Goal: Information Seeking & Learning: Check status

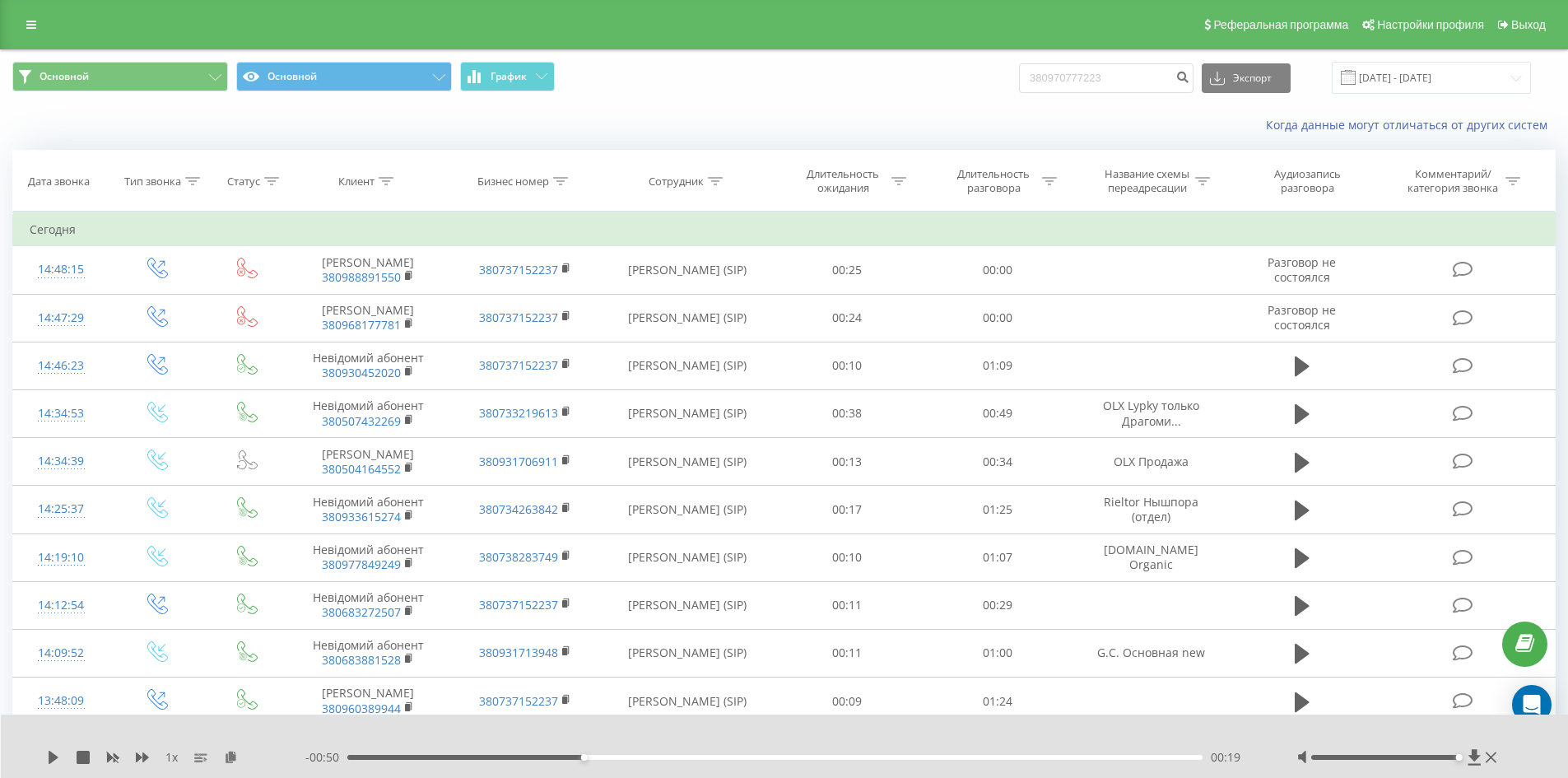
type input "380970777223"
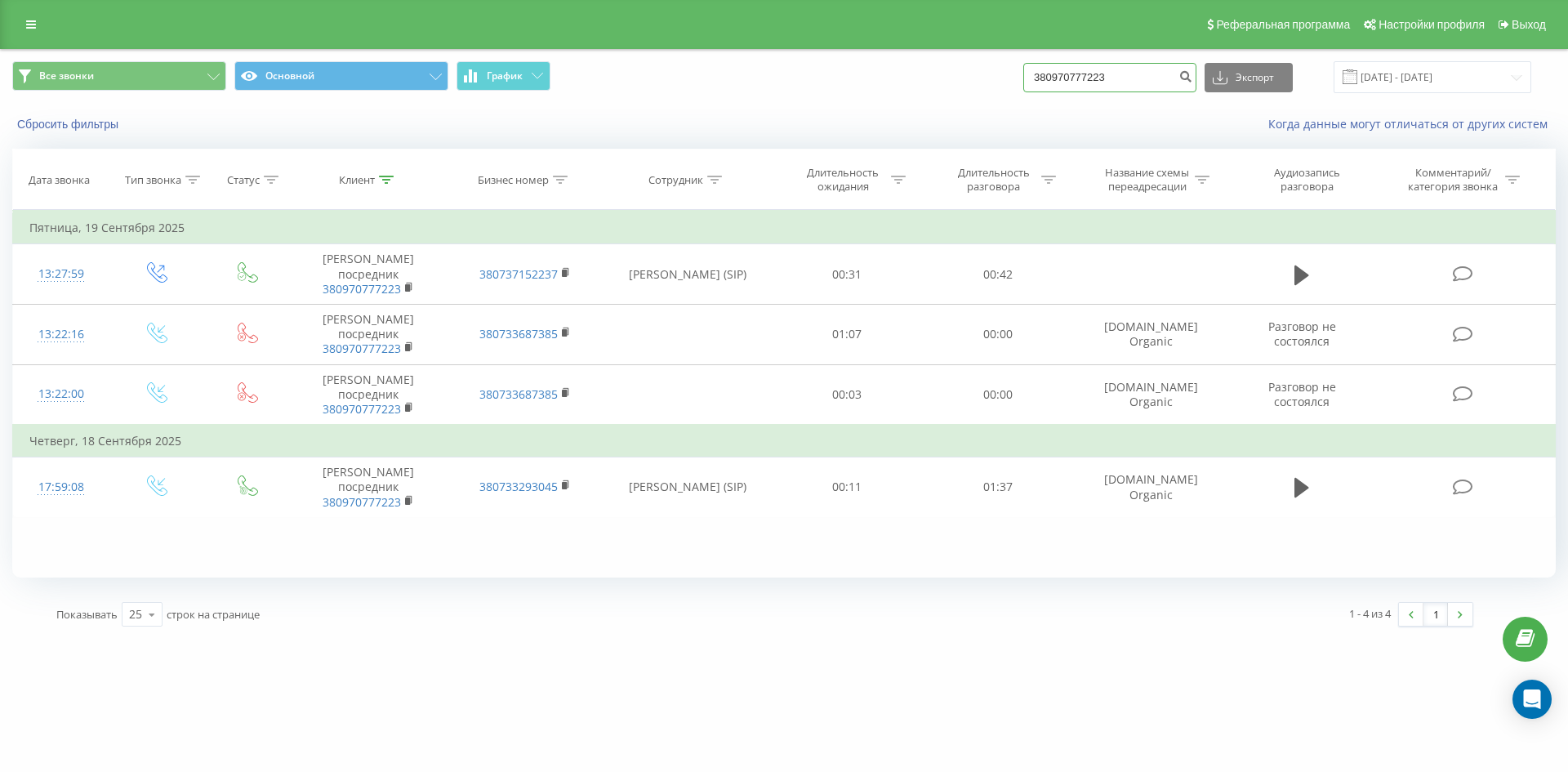
click at [1121, 86] on input "380970777223" at bounding box center [1110, 78] width 173 height 29
paste input "380934265394"
type input "380934265394"
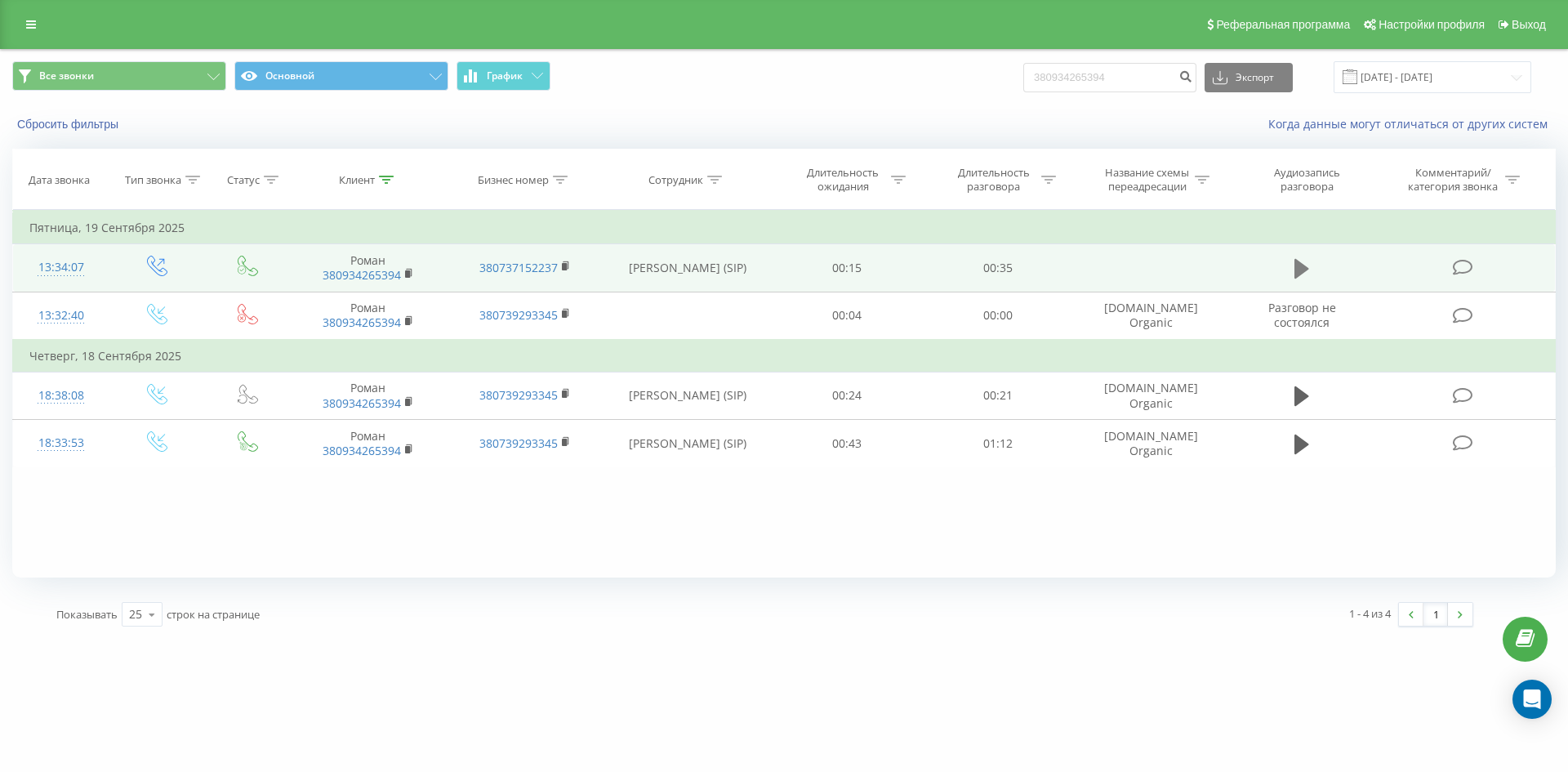
click at [1303, 268] on icon at bounding box center [1301, 269] width 15 height 19
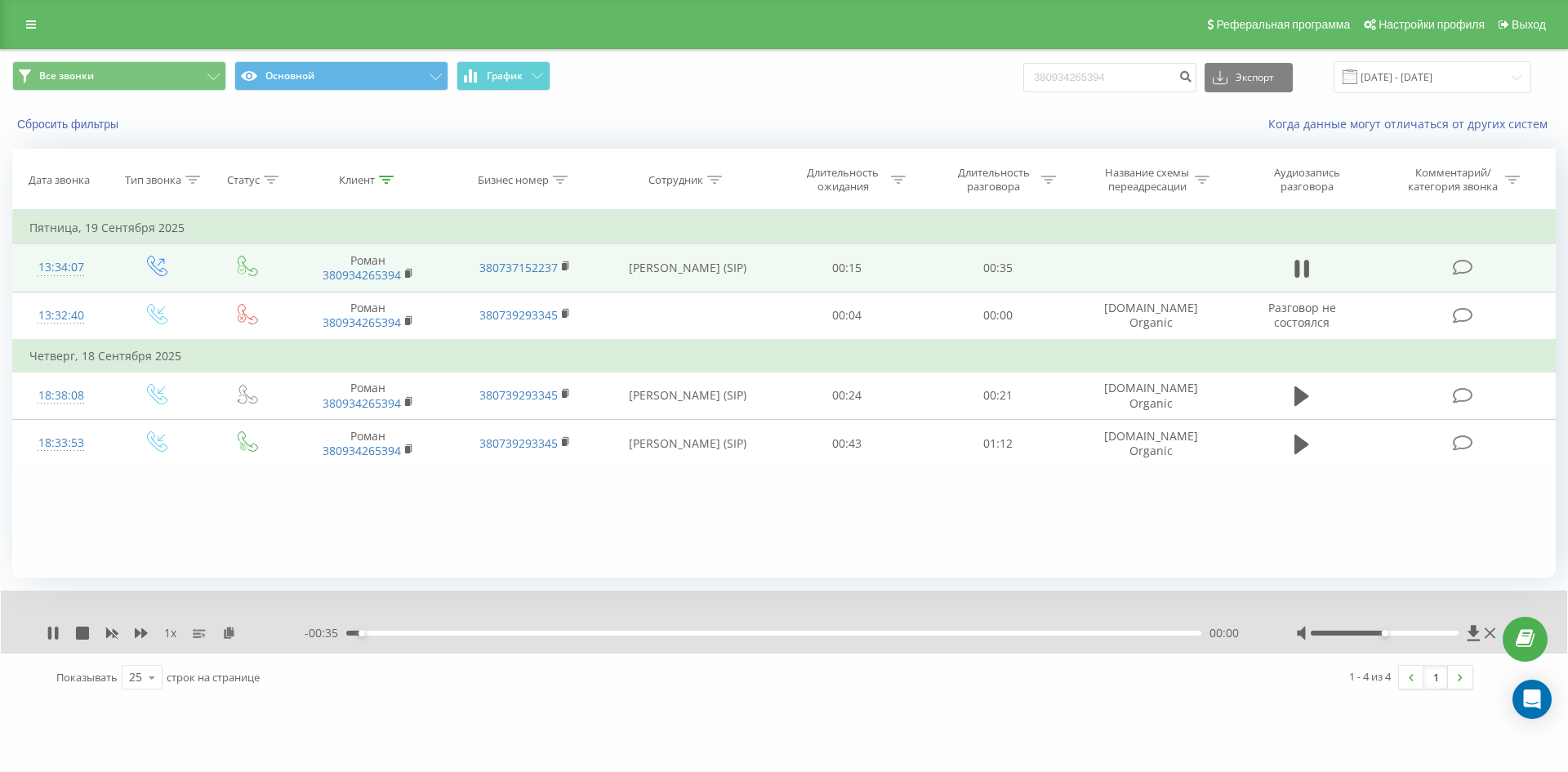
click at [473, 633] on div "00:00" at bounding box center [774, 632] width 854 height 5
click at [530, 635] on div "00:07" at bounding box center [774, 632] width 854 height 5
click at [592, 634] on div "00:10" at bounding box center [774, 632] width 854 height 5
click at [56, 633] on icon at bounding box center [55, 632] width 3 height 13
click at [1118, 89] on input "380934265394" at bounding box center [1110, 78] width 173 height 29
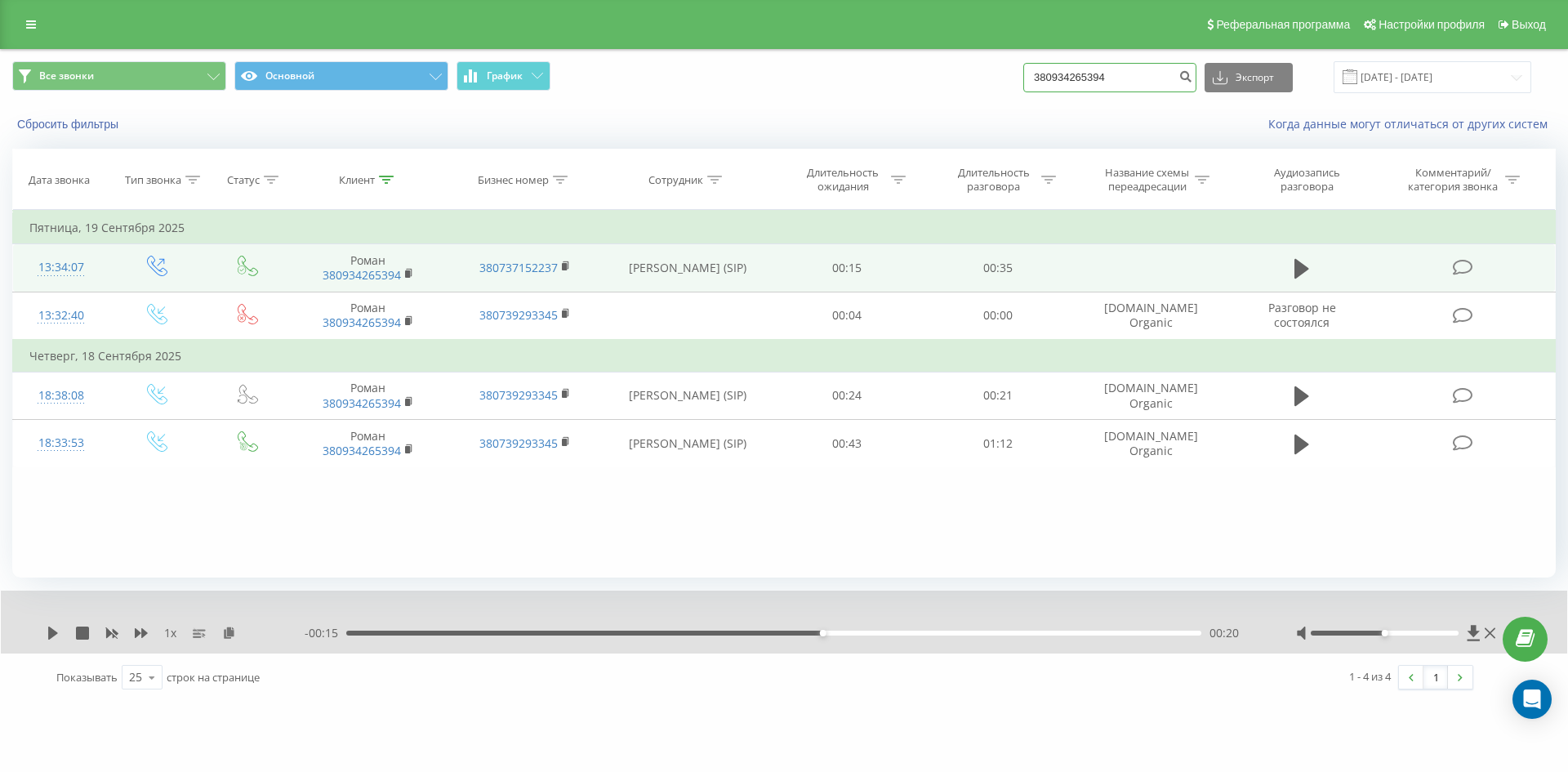
click at [1118, 89] on input "380934265394" at bounding box center [1110, 78] width 173 height 29
paste input "380930220690"
type input "380930220690"
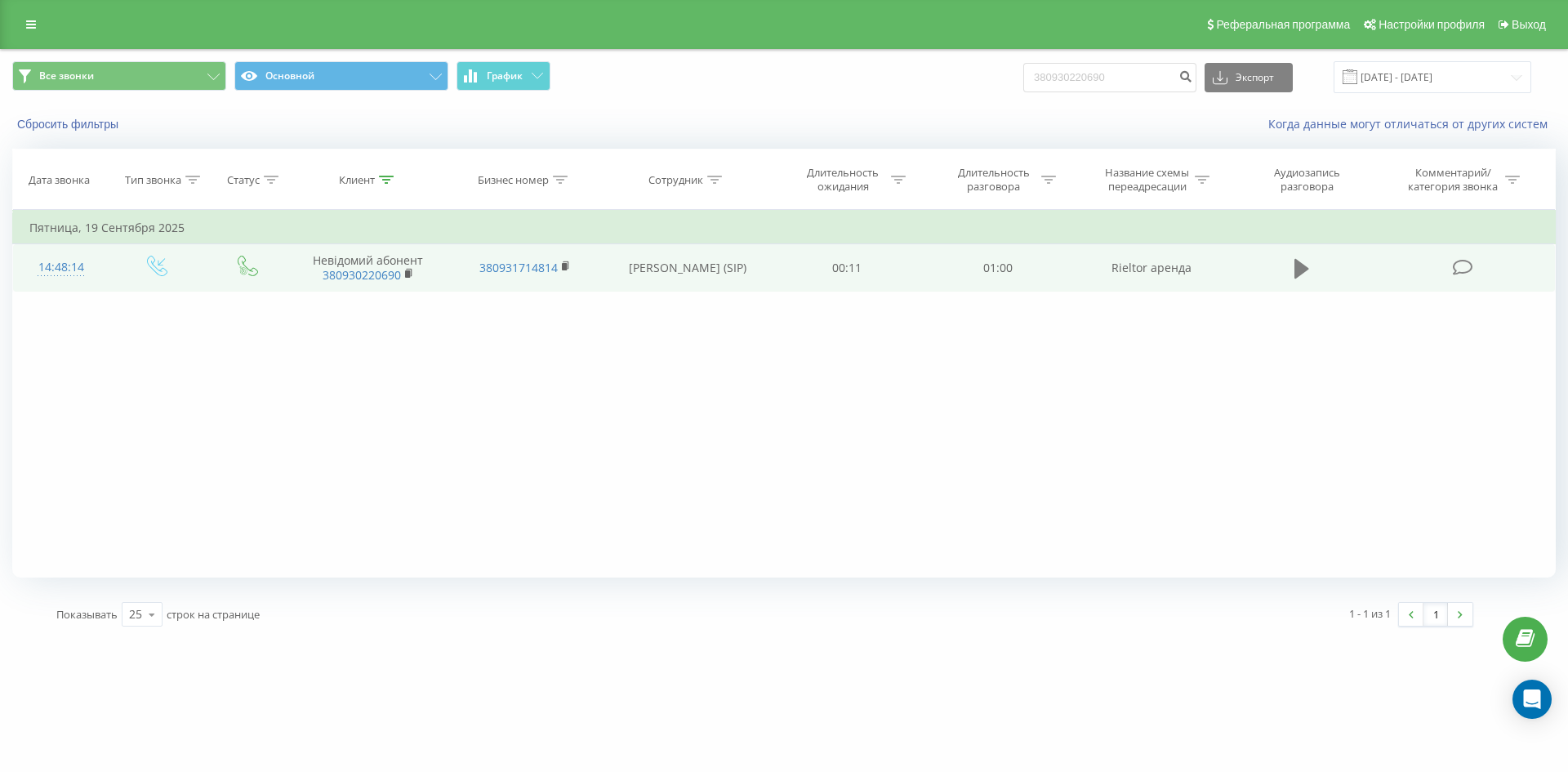
click at [1297, 266] on icon at bounding box center [1301, 269] width 15 height 19
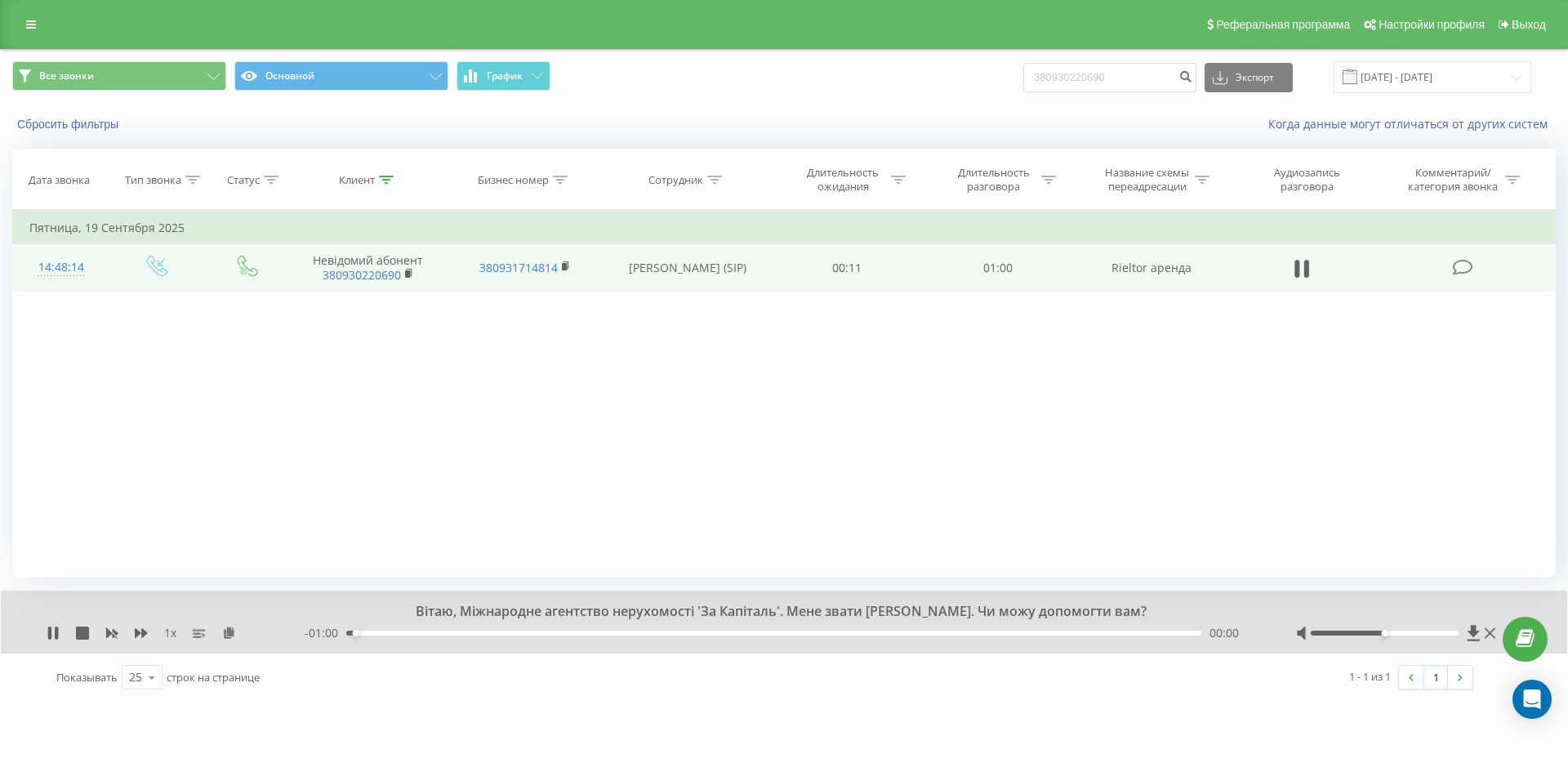
click at [618, 638] on div "- 01:00 00:00 00:00" at bounding box center [780, 632] width 951 height 17
click at [633, 626] on div "- 00:59 00:01 00:01" at bounding box center [780, 632] width 951 height 17
click at [637, 633] on div "00:02" at bounding box center [774, 632] width 854 height 5
click at [807, 628] on div "- 00:39 00:22 00:22" at bounding box center [780, 632] width 951 height 17
click at [821, 633] on div "00:22" at bounding box center [774, 632] width 854 height 5
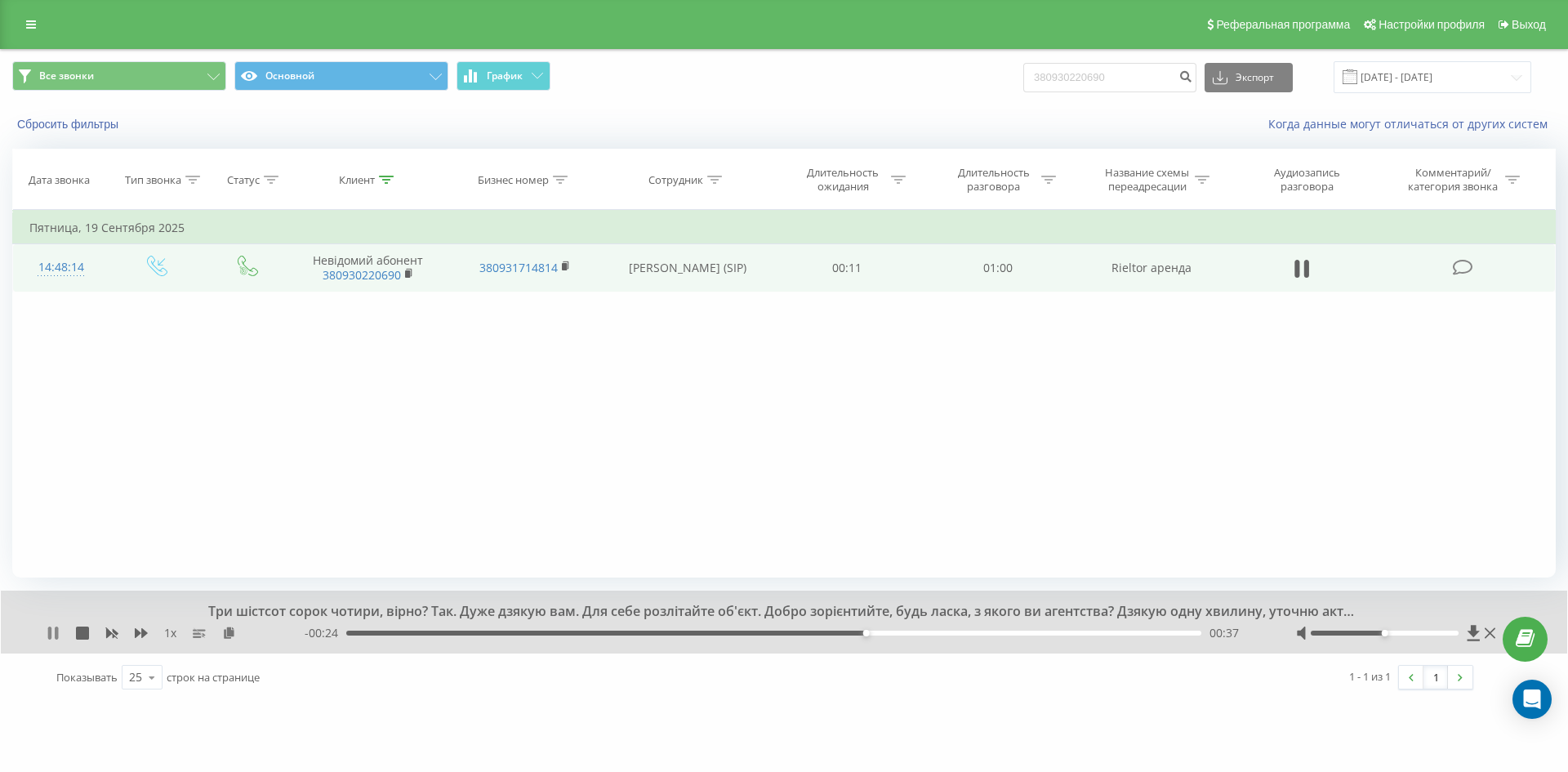
click at [51, 628] on icon at bounding box center [50, 632] width 3 height 13
click at [1149, 80] on input "380930220690" at bounding box center [1110, 78] width 173 height 29
paste input "380675474753"
type input "380675474753"
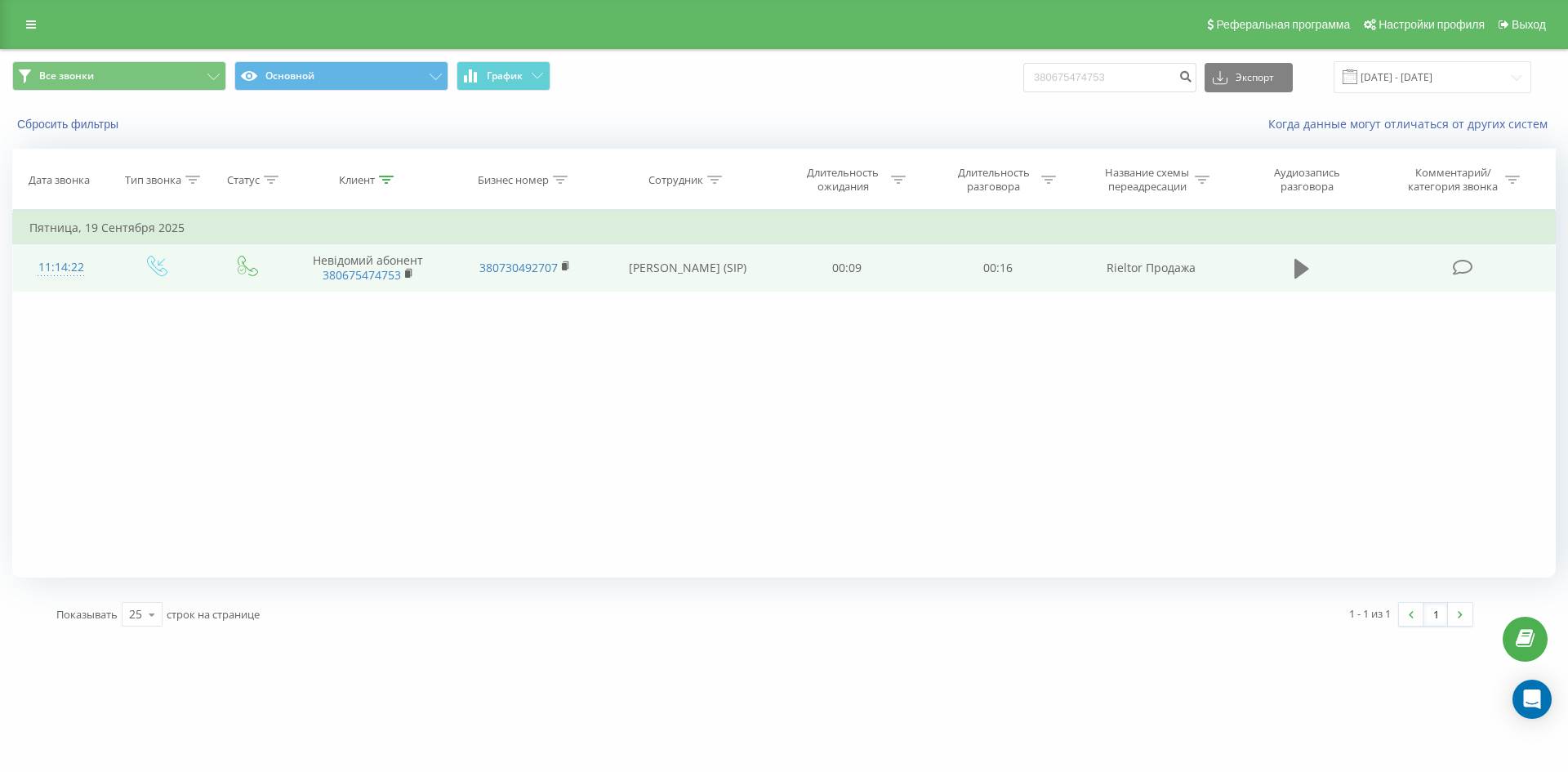
click at [1309, 256] on button at bounding box center [1301, 268] width 24 height 24
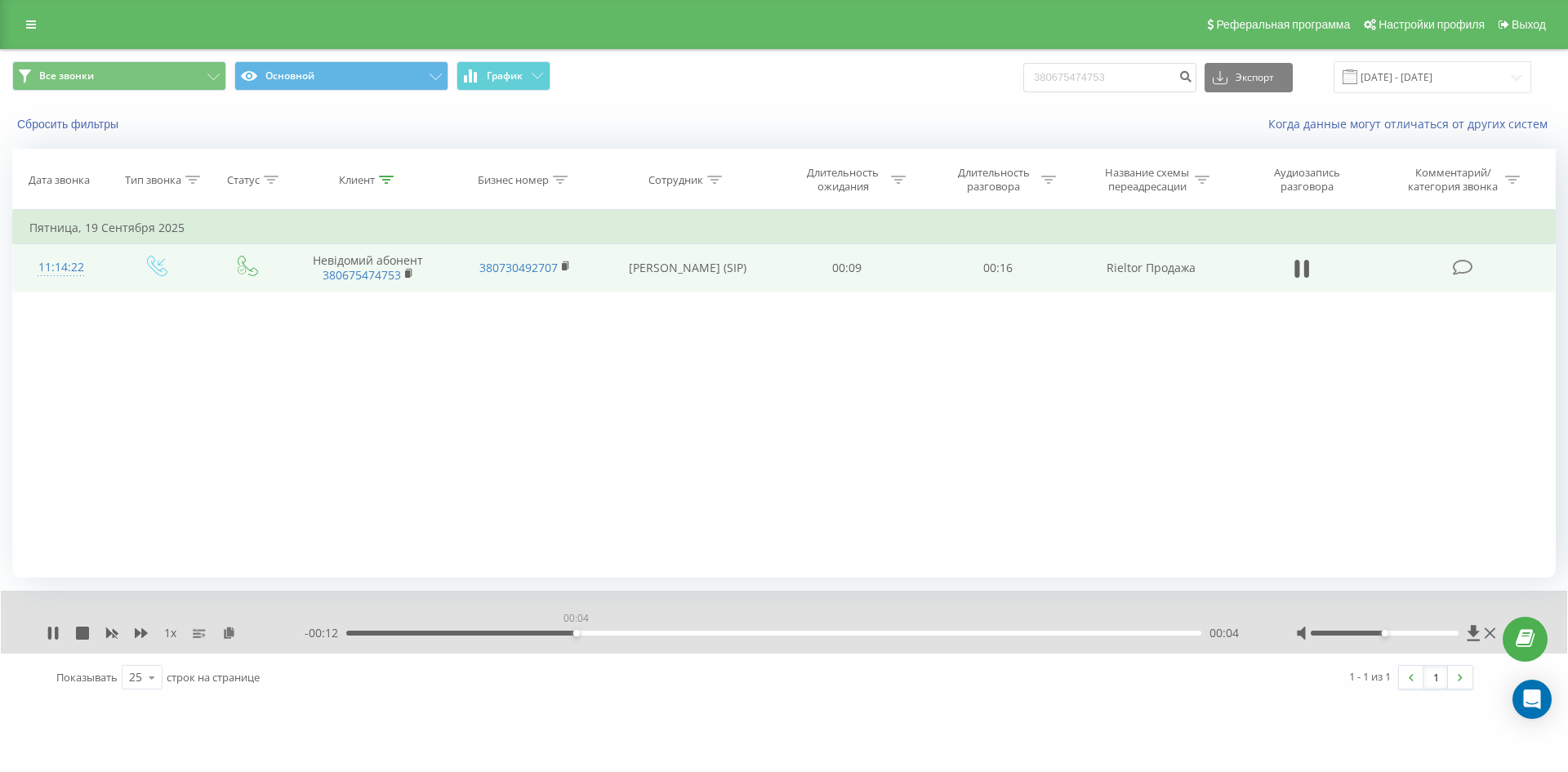
click at [576, 634] on div "00:04" at bounding box center [774, 632] width 854 height 5
click at [1162, 80] on input "380675474753" at bounding box center [1110, 78] width 173 height 29
paste input "380732259845"
type input "380732259845"
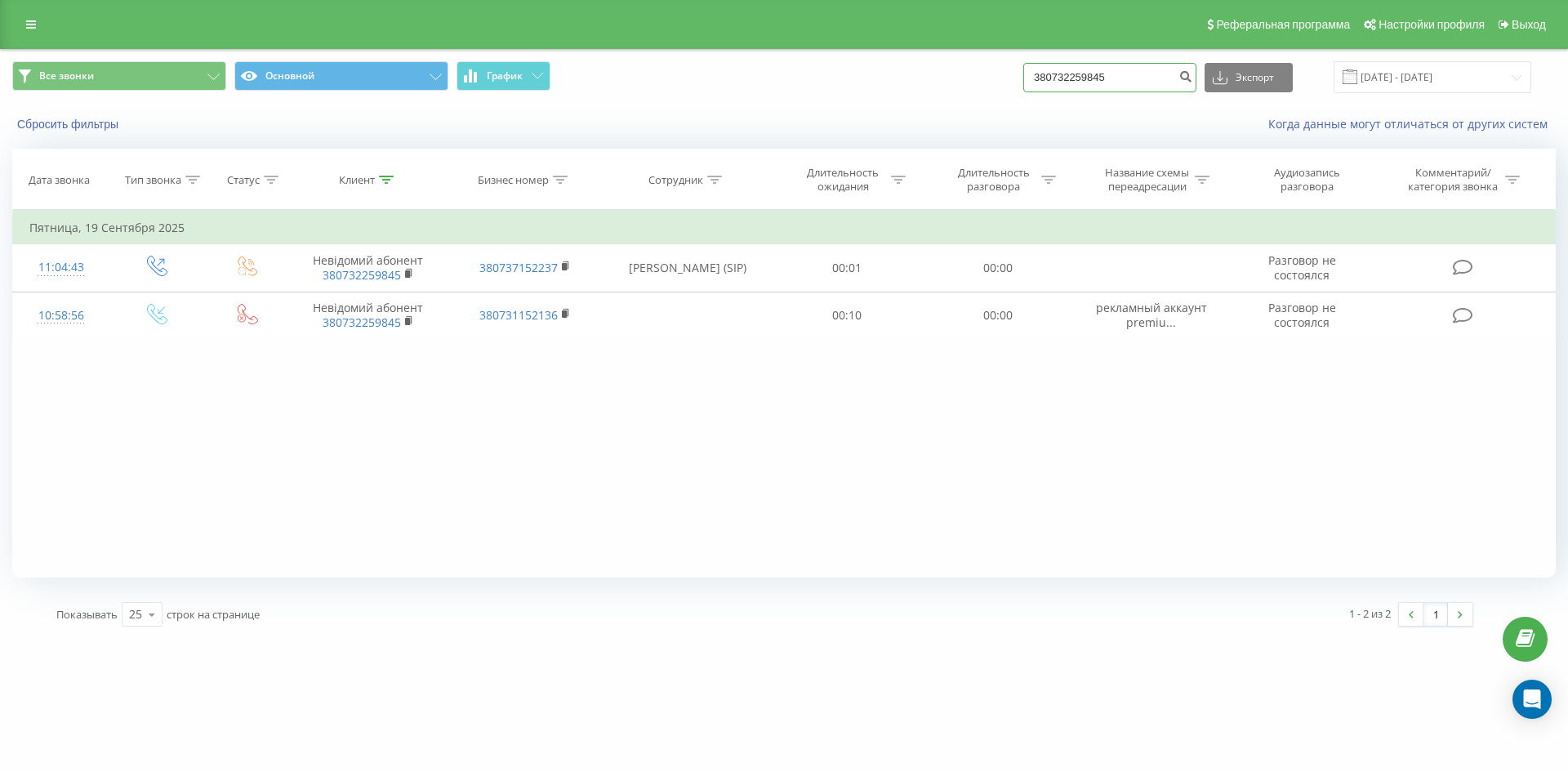
click at [1157, 79] on input "380732259845" at bounding box center [1110, 78] width 173 height 29
paste input "380930833706"
type input "380930833706"
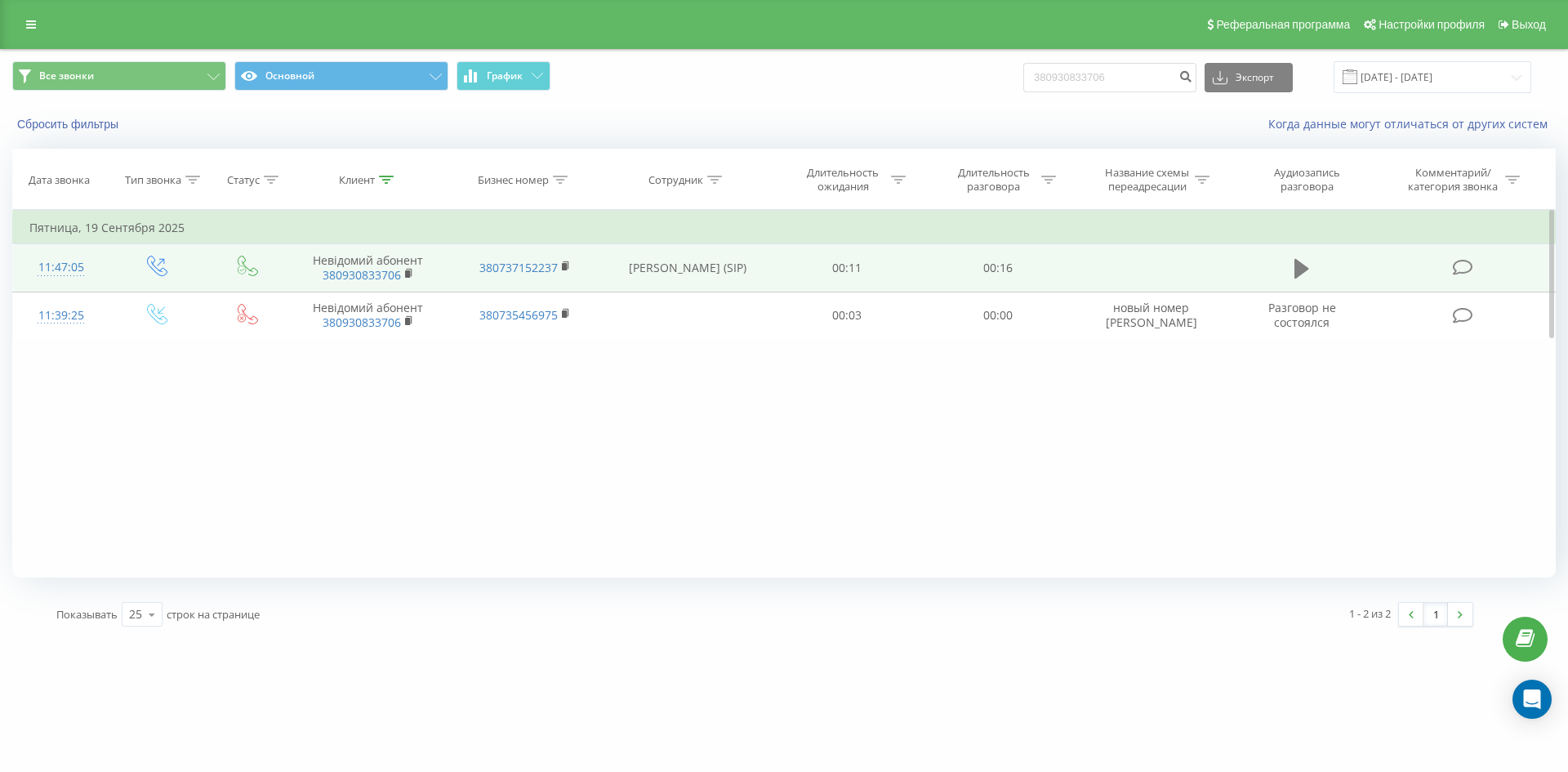
click at [1302, 264] on icon at bounding box center [1301, 269] width 15 height 19
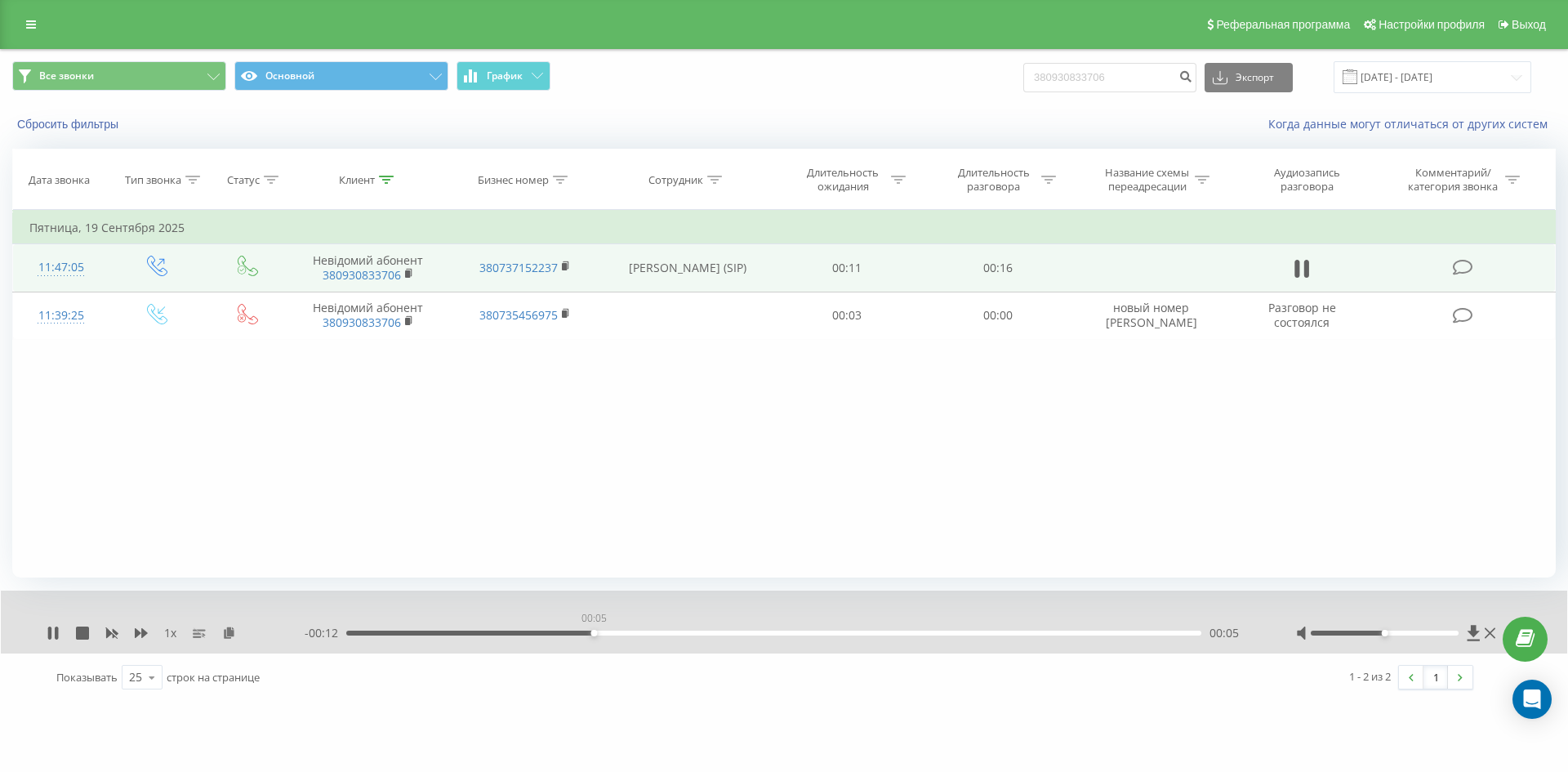
click at [592, 634] on div "00:05" at bounding box center [774, 632] width 854 height 5
click at [760, 632] on div "00:08" at bounding box center [774, 632] width 854 height 5
click at [48, 632] on icon at bounding box center [52, 632] width 13 height 13
click at [1124, 72] on input "380930833706" at bounding box center [1110, 78] width 173 height 29
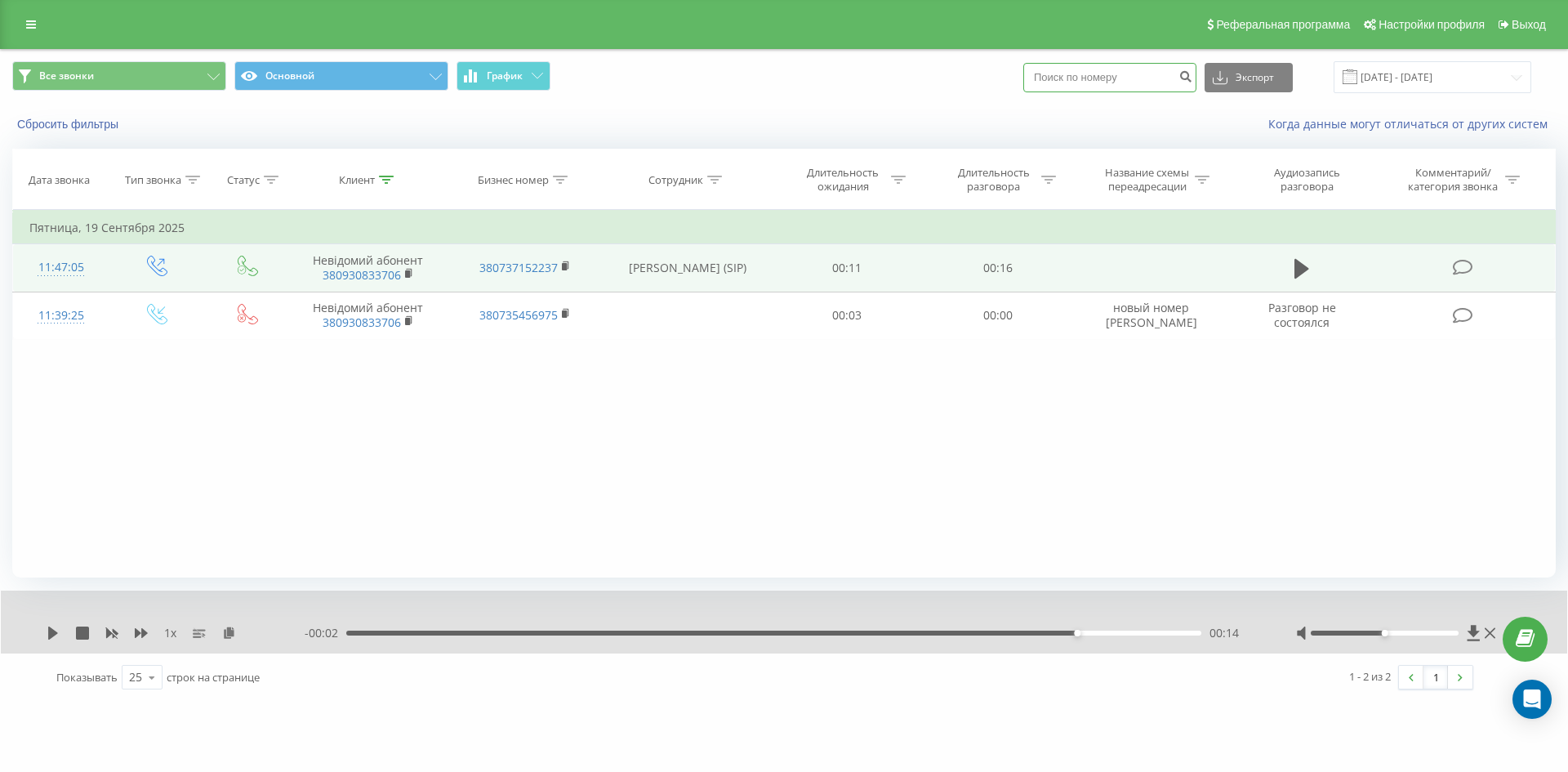
paste input "380638155736"
type input "380638155736"
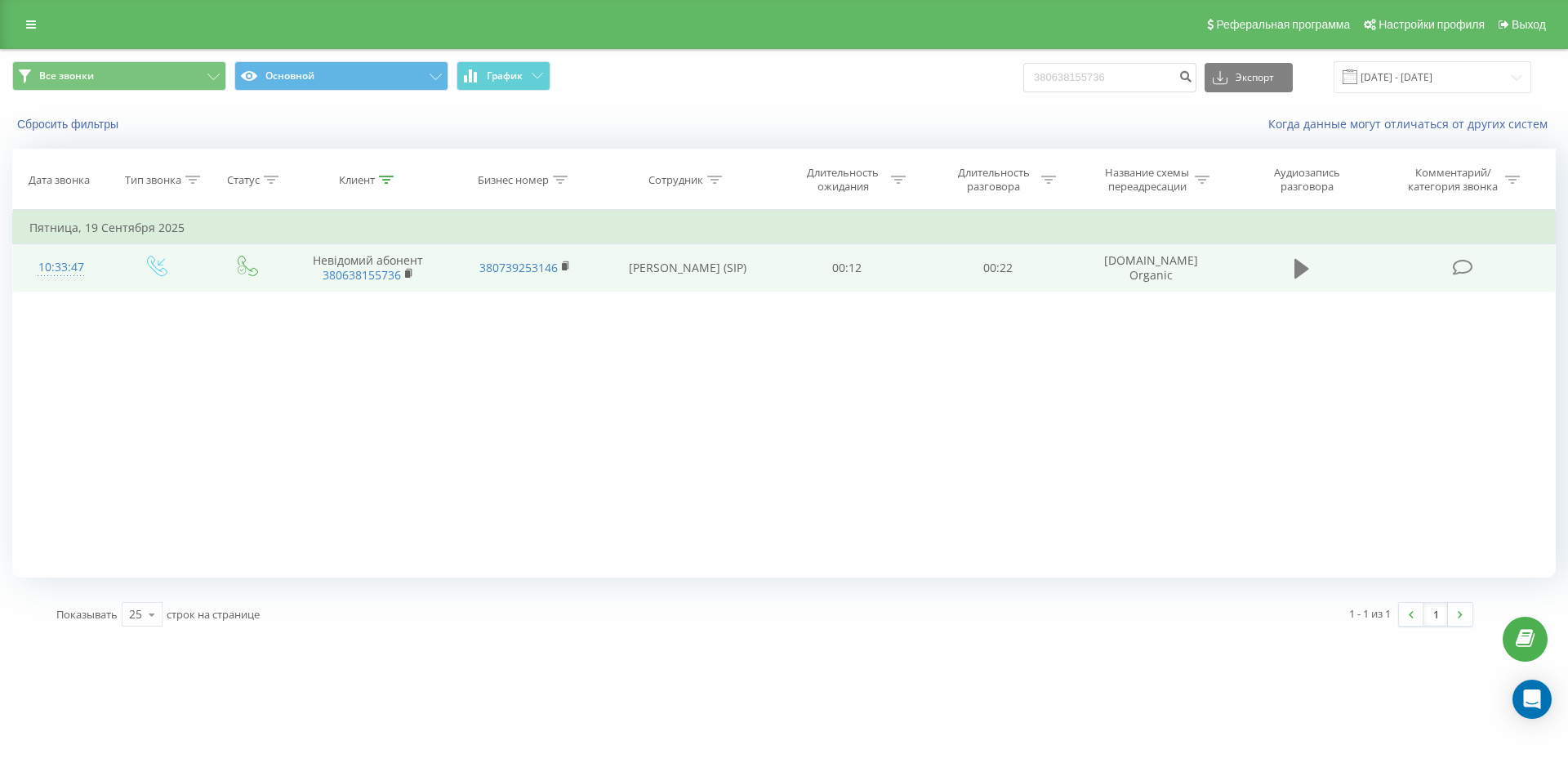
click at [1303, 275] on icon at bounding box center [1301, 269] width 15 height 23
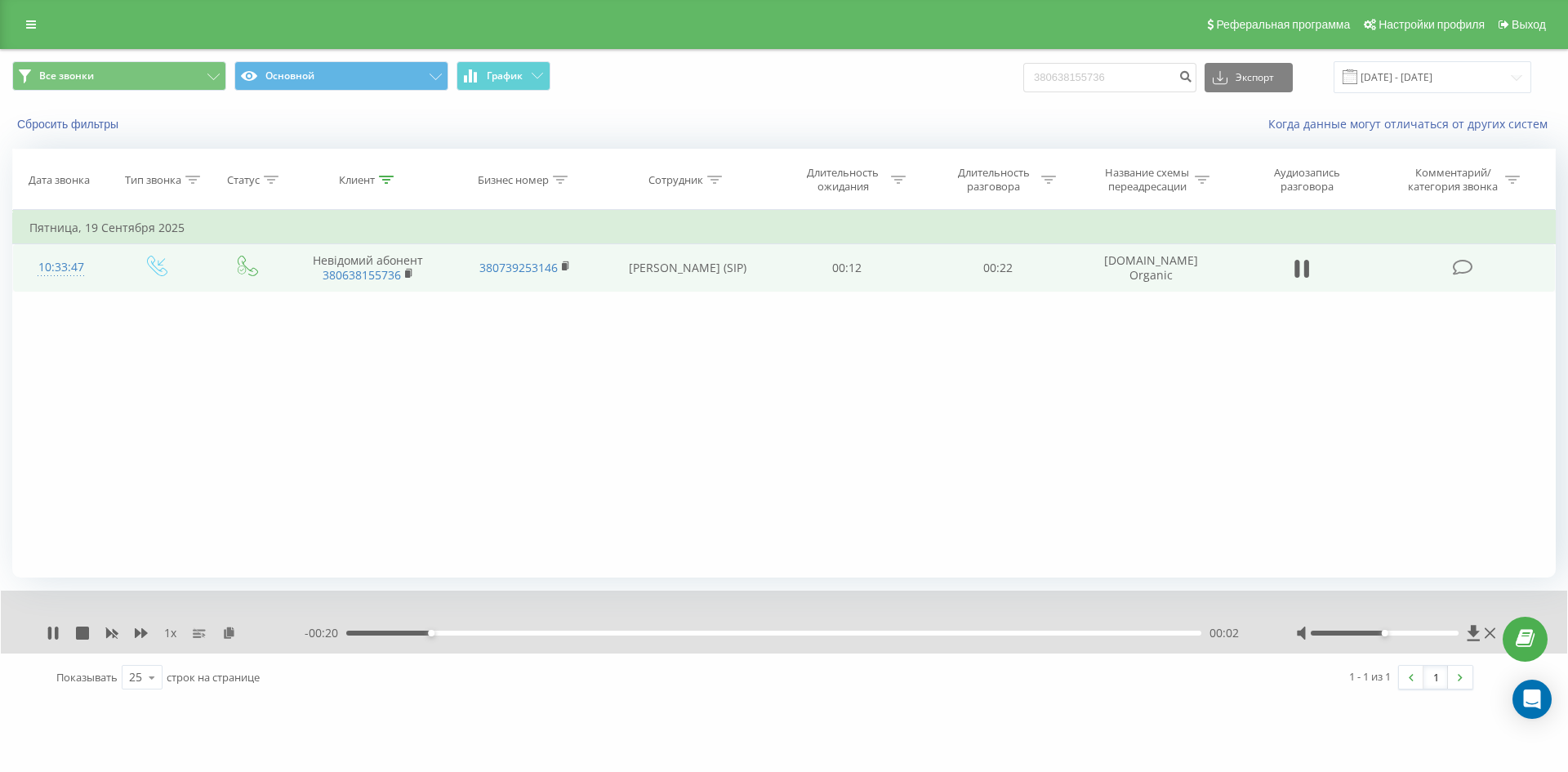
click at [523, 628] on div "- 00:20 00:02 00:02" at bounding box center [780, 632] width 951 height 17
click at [526, 632] on div "00:02" at bounding box center [774, 632] width 854 height 5
click at [626, 634] on div "00:05" at bounding box center [774, 632] width 854 height 5
click at [720, 634] on div "00:10" at bounding box center [774, 632] width 854 height 5
click at [50, 637] on icon at bounding box center [50, 632] width 3 height 13
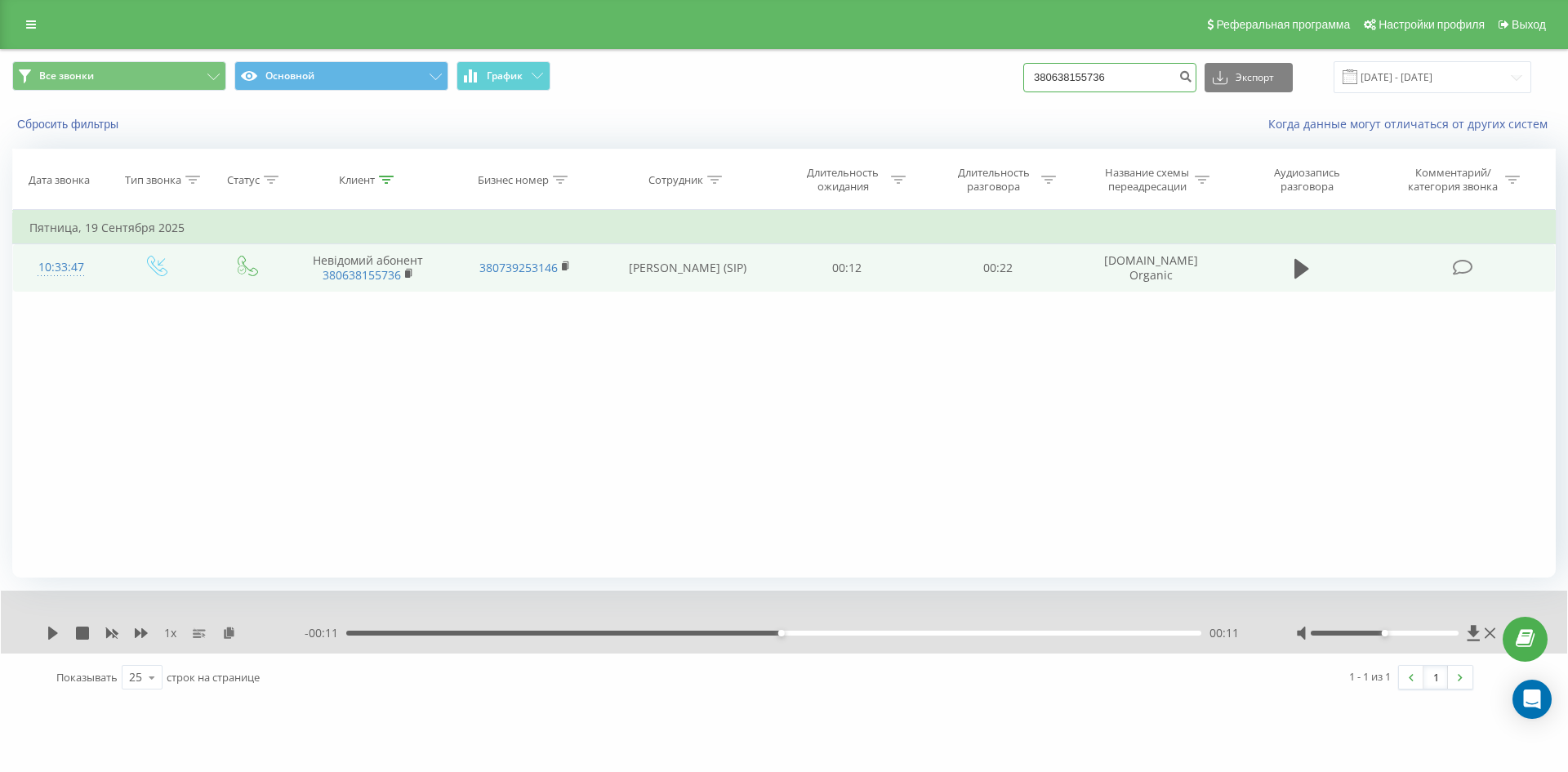
click at [1150, 73] on input "380638155736" at bounding box center [1110, 78] width 173 height 29
paste input "380993307282"
type input "380993307282"
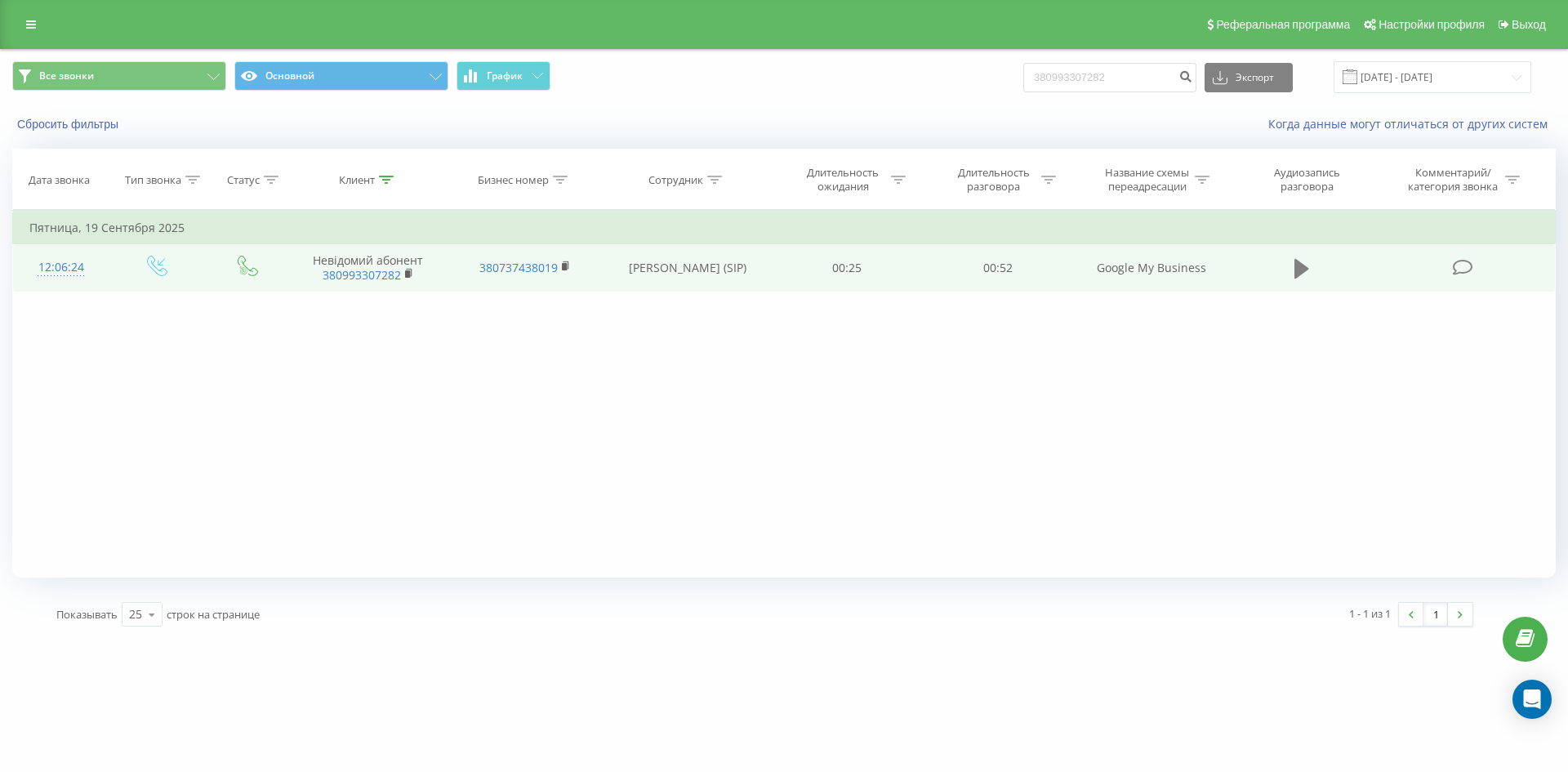
click at [1295, 265] on icon at bounding box center [1301, 269] width 15 height 23
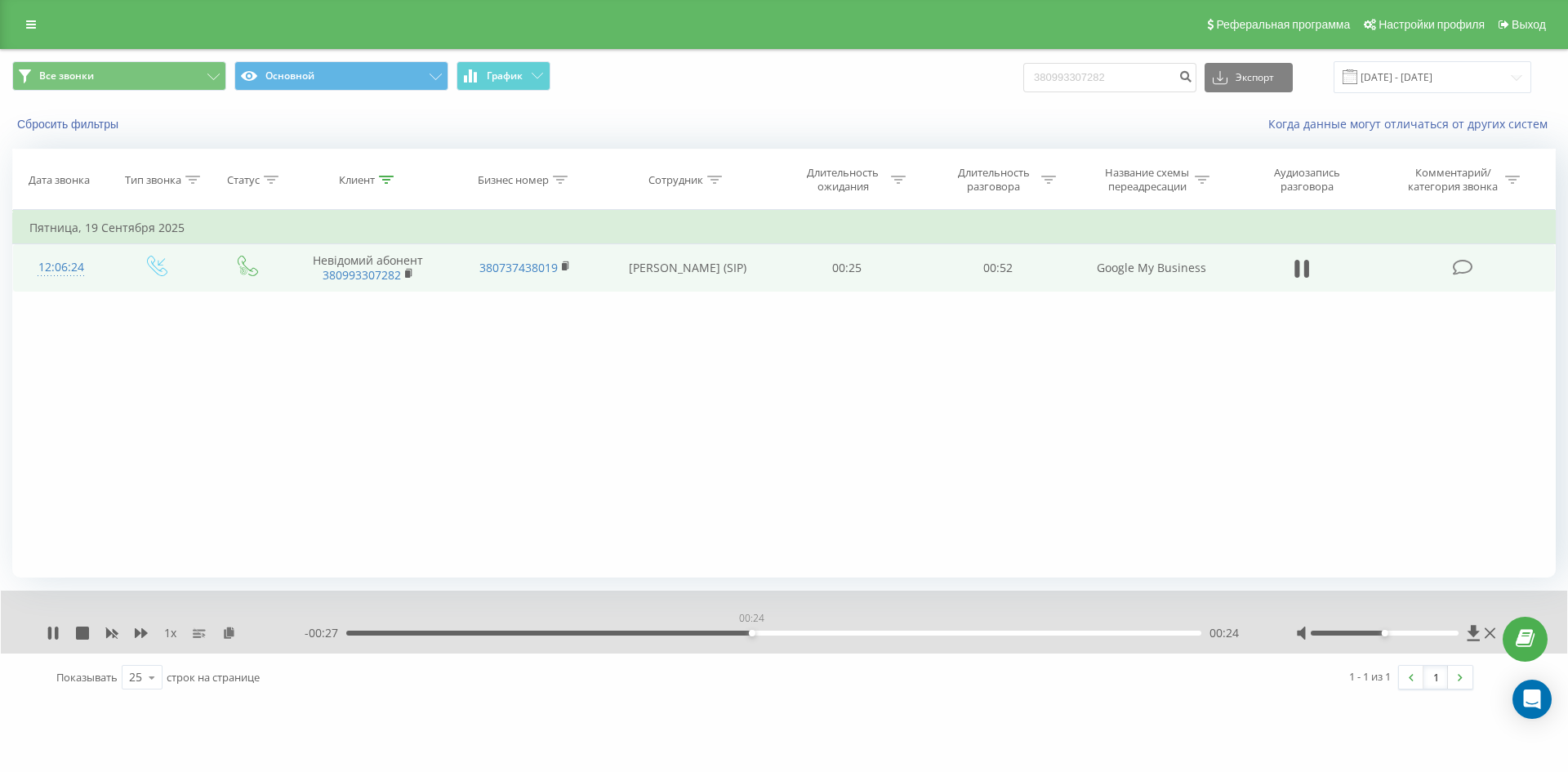
click at [751, 635] on div "00:24" at bounding box center [774, 632] width 854 height 5
click at [856, 634] on div "00:28" at bounding box center [774, 632] width 854 height 5
click at [52, 632] on icon at bounding box center [52, 632] width 13 height 13
click at [1130, 84] on input "380993307282" at bounding box center [1110, 78] width 173 height 29
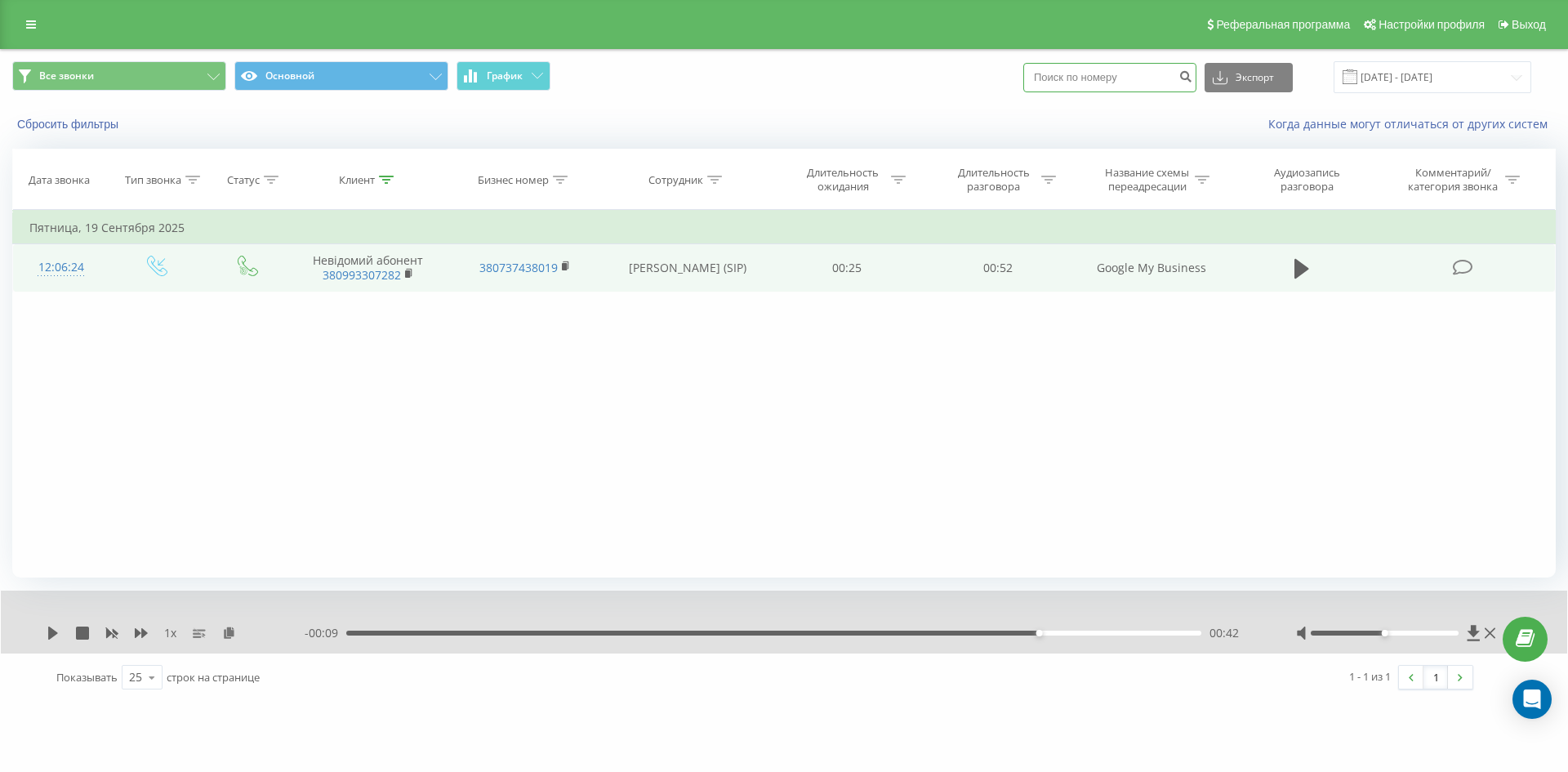
paste input "380735828245"
type input "380735828245"
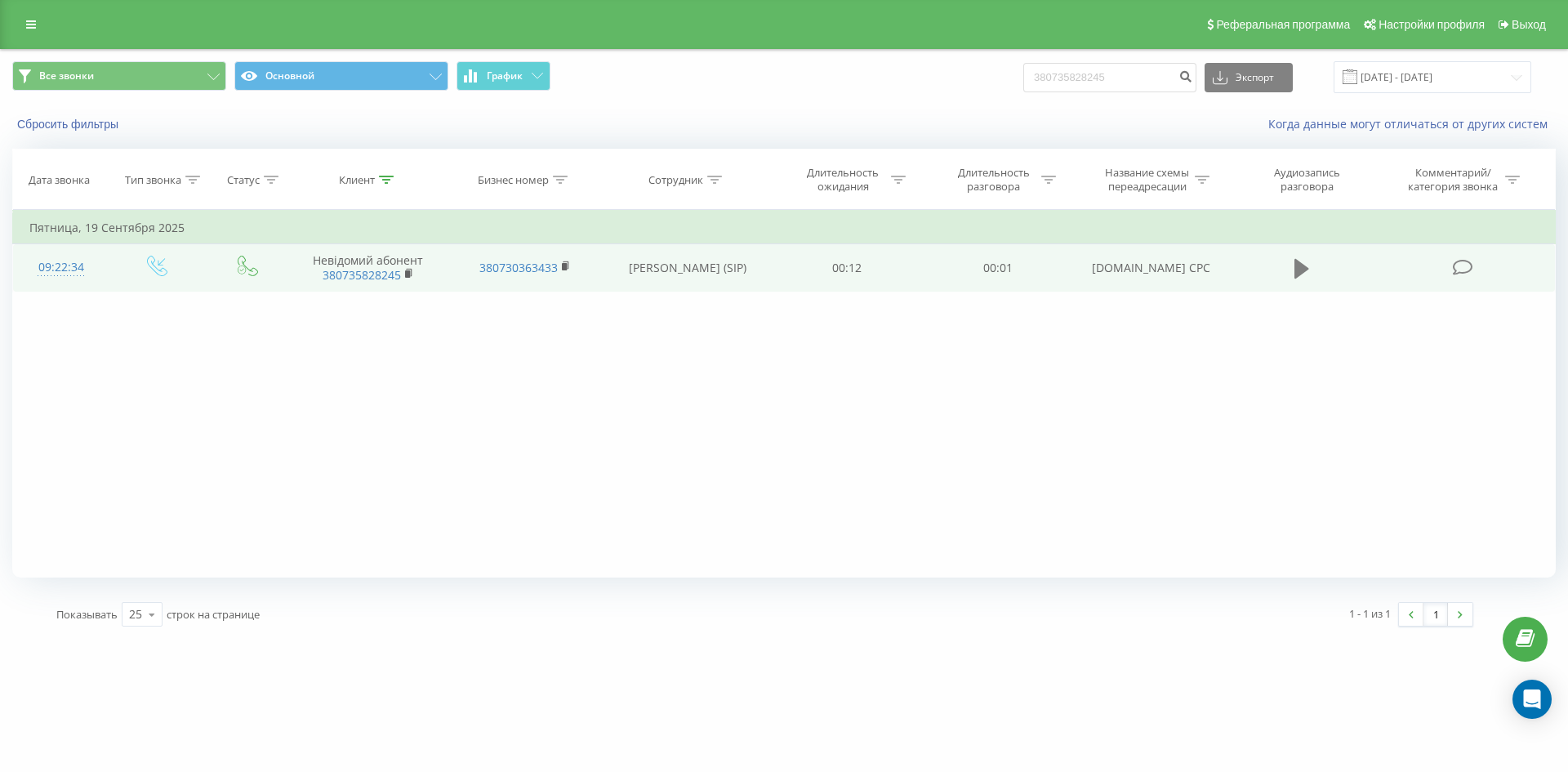
click at [1299, 271] on icon at bounding box center [1301, 269] width 15 height 19
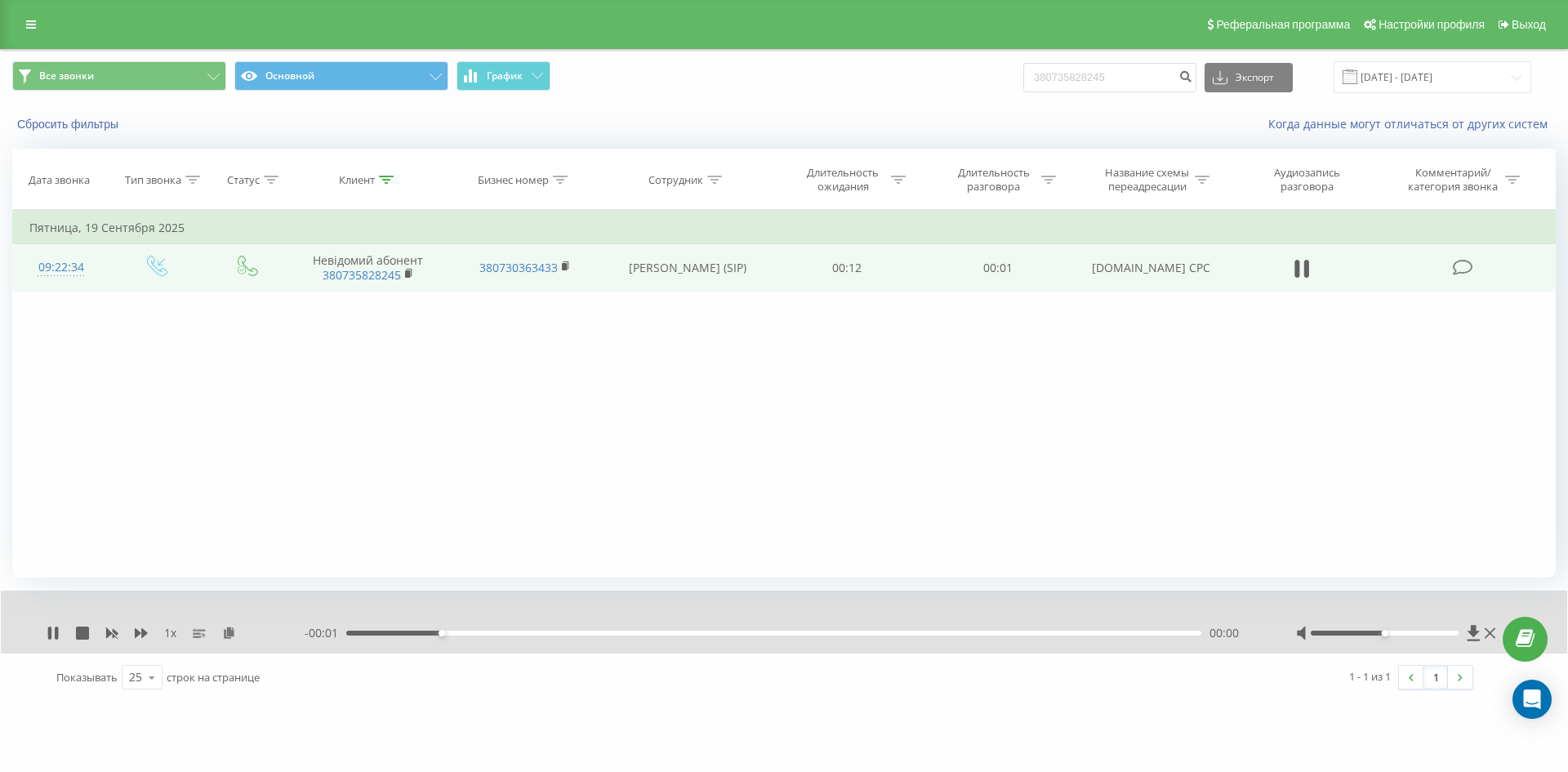
click at [1299, 271] on icon at bounding box center [1296, 268] width 5 height 17
click at [1145, 86] on input "380735828245" at bounding box center [1110, 78] width 173 height 29
paste input "380637010131"
type input "380637010131"
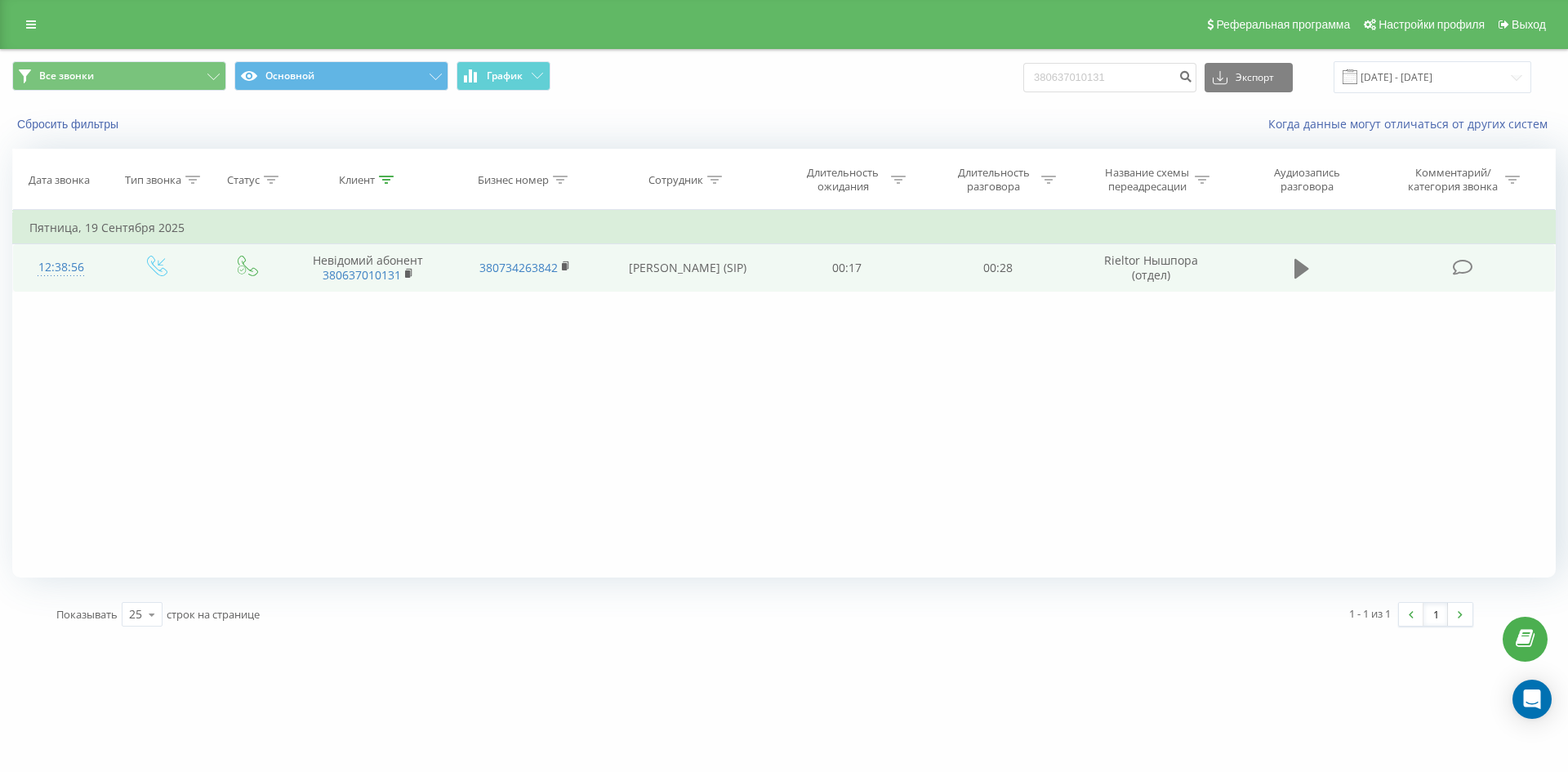
click at [1310, 272] on button at bounding box center [1301, 268] width 24 height 24
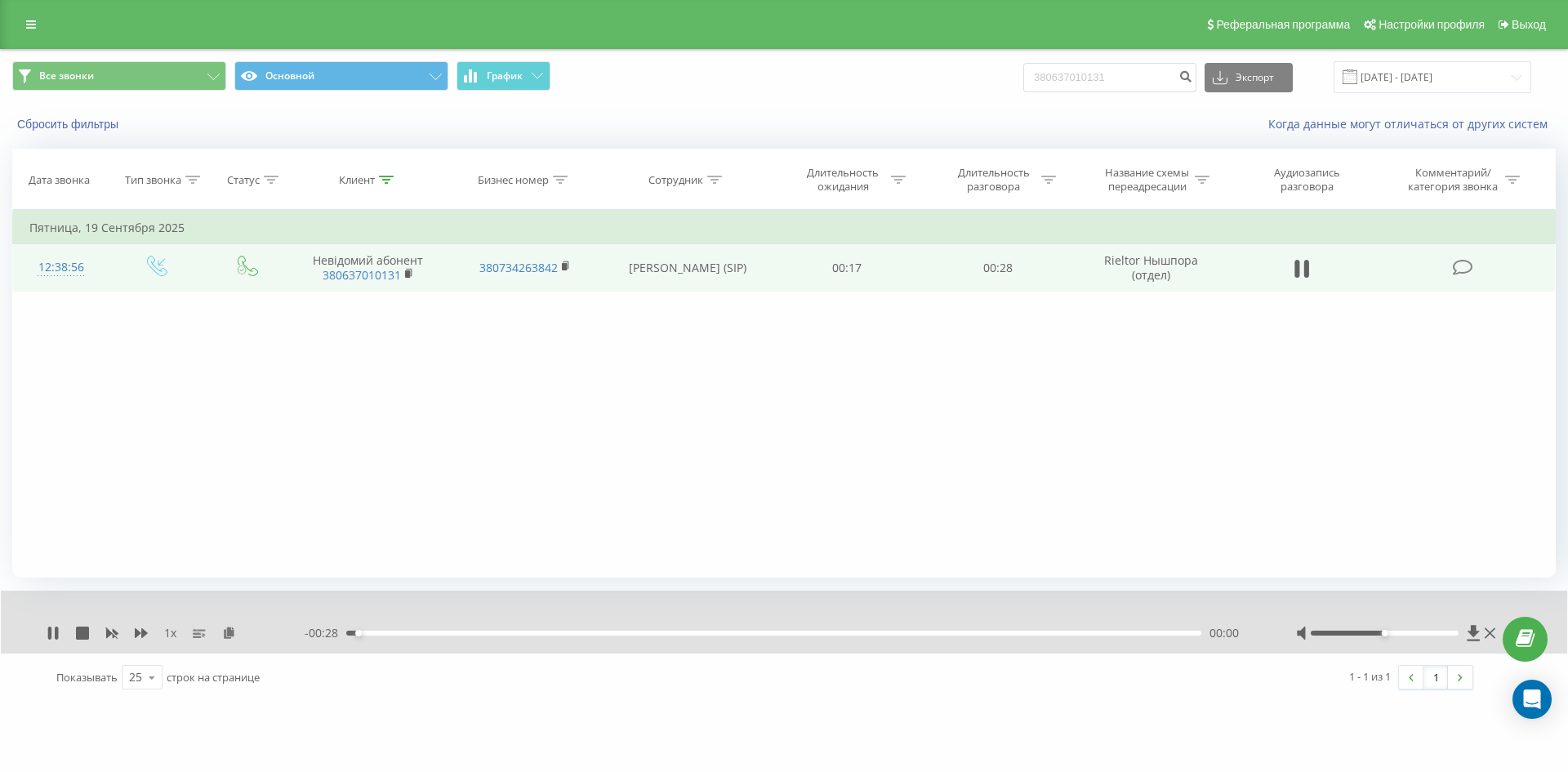
click at [562, 632] on div "00:00" at bounding box center [774, 632] width 854 height 5
click at [53, 632] on icon at bounding box center [52, 632] width 13 height 13
click at [1162, 80] on input "380637010131" at bounding box center [1110, 78] width 173 height 29
paste input "380684488850"
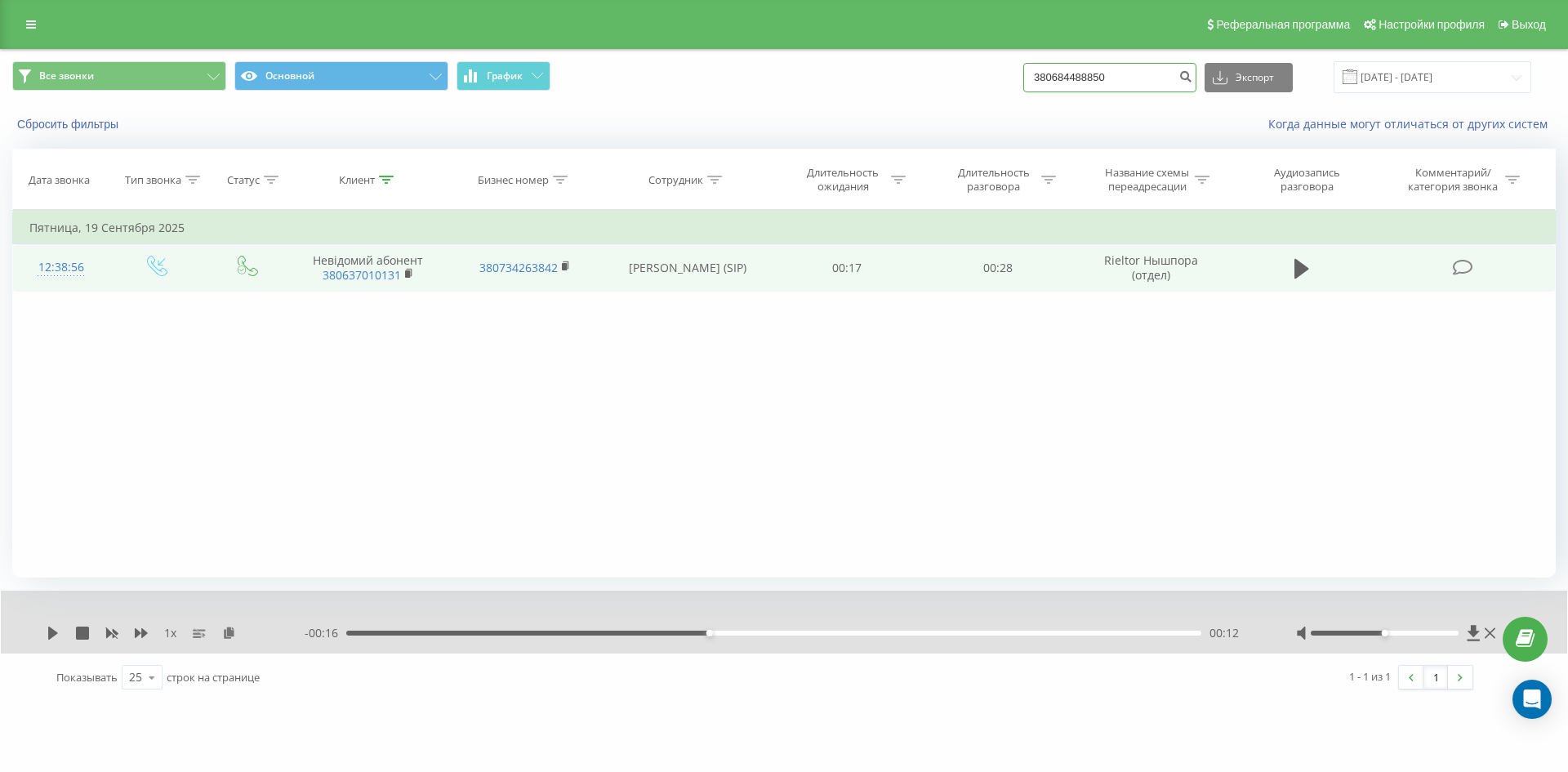
type input "380684488850"
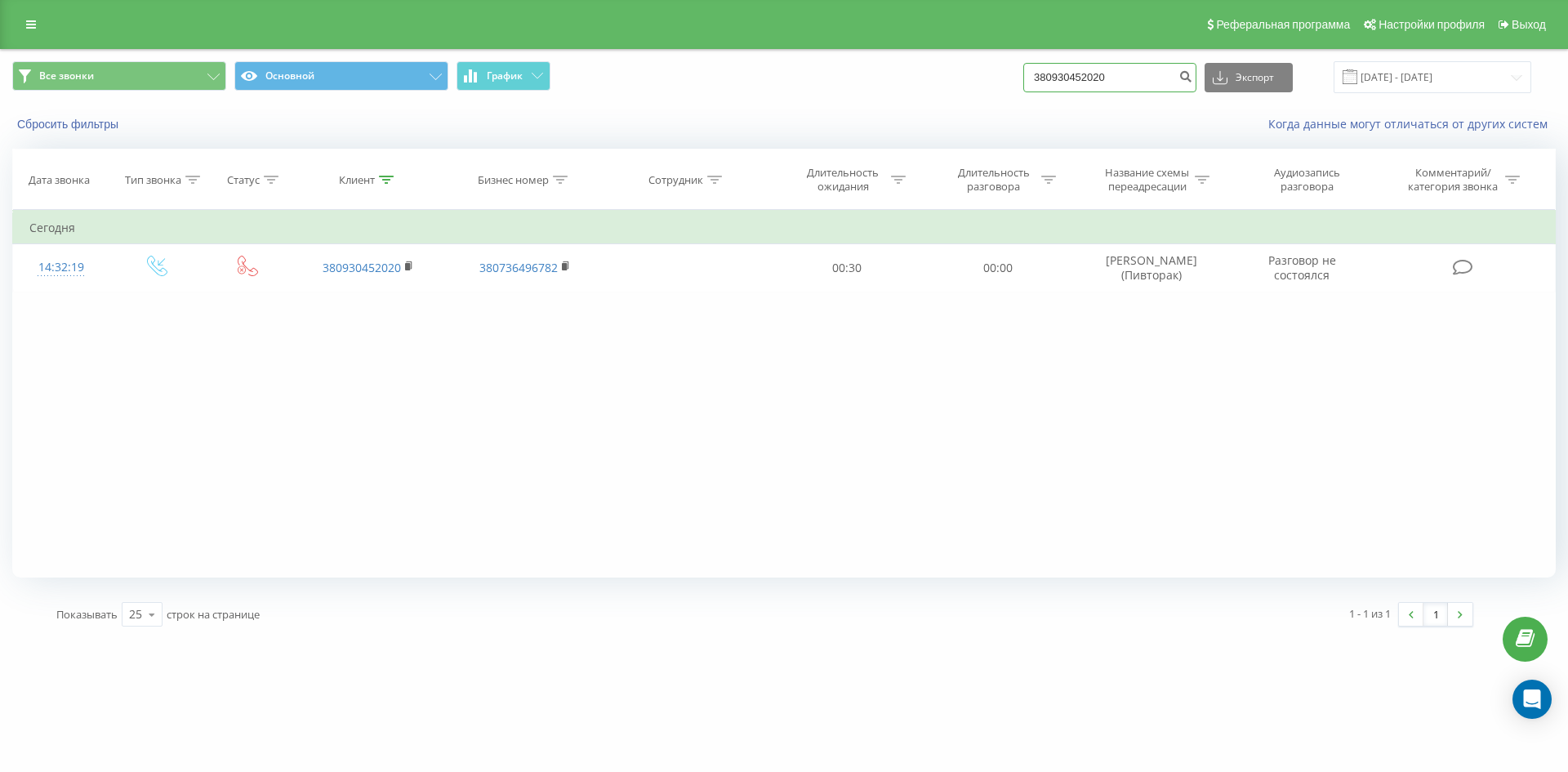
click at [1132, 84] on input "380930452020" at bounding box center [1110, 78] width 173 height 29
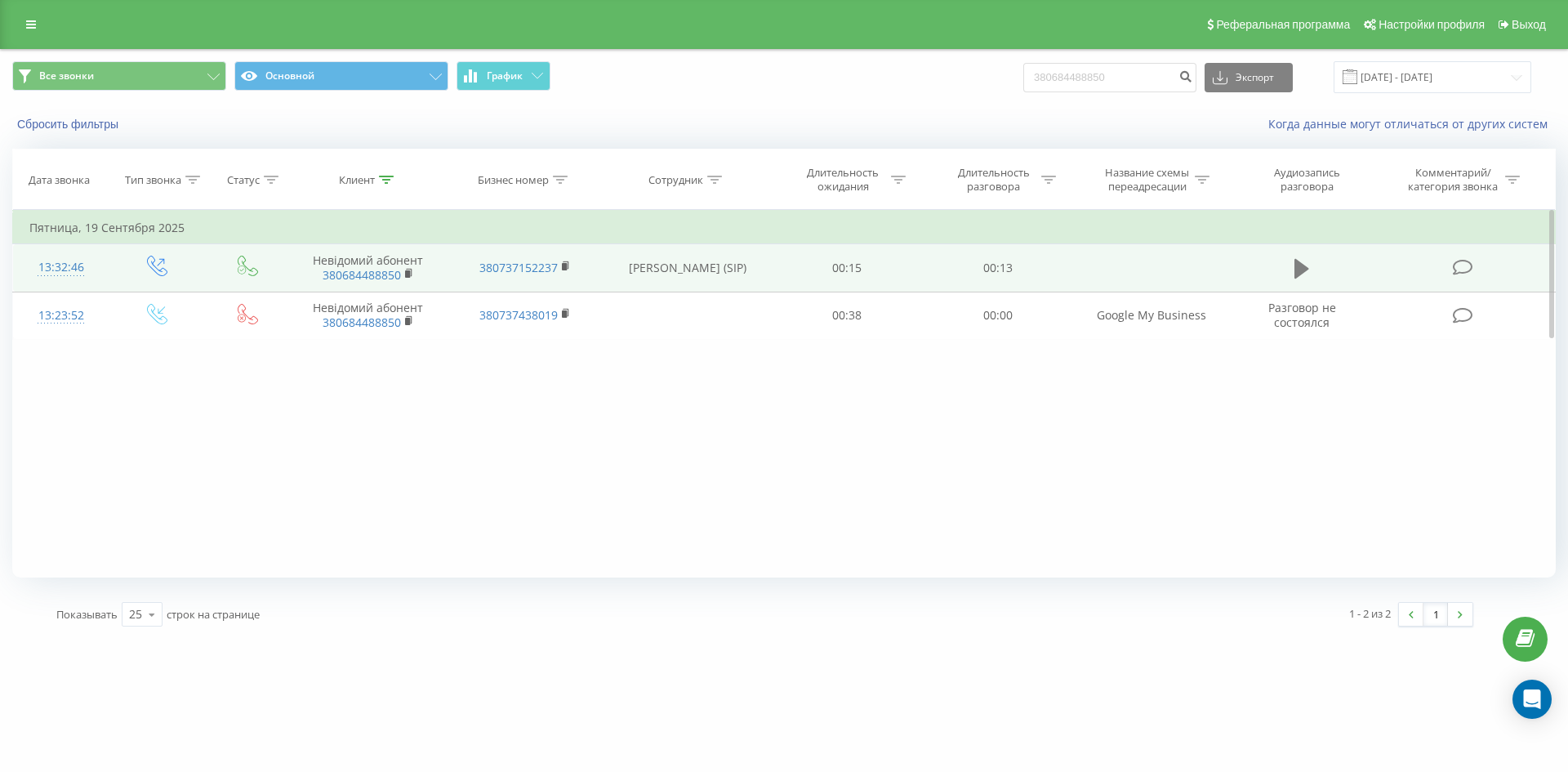
click at [1302, 270] on icon at bounding box center [1301, 269] width 15 height 19
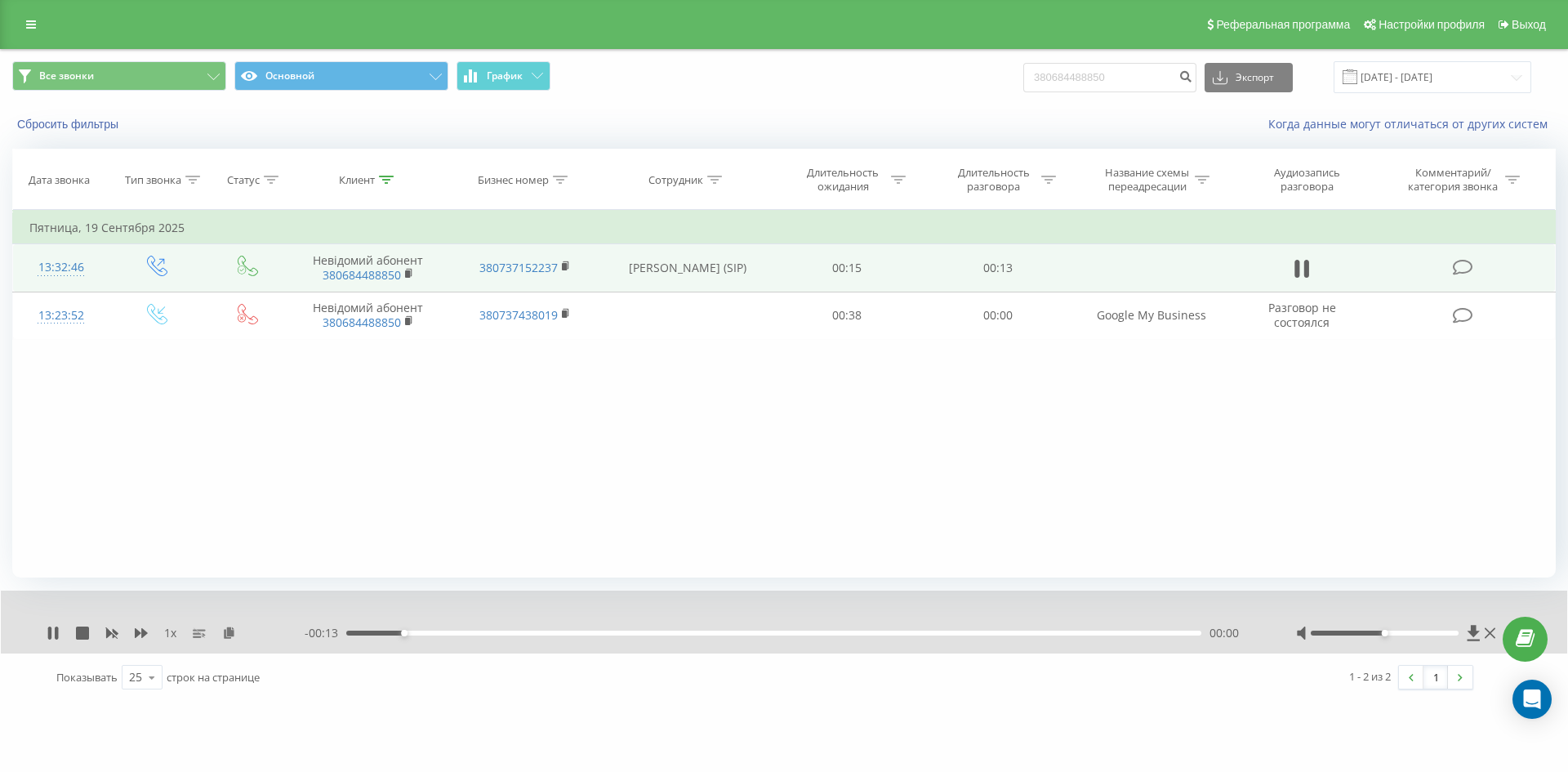
click at [670, 632] on div "00:00" at bounding box center [774, 632] width 854 height 5
click at [829, 633] on div "00:06" at bounding box center [774, 632] width 854 height 5
click at [55, 634] on icon at bounding box center [55, 632] width 3 height 13
click at [1157, 71] on input "380684488850" at bounding box center [1110, 78] width 173 height 29
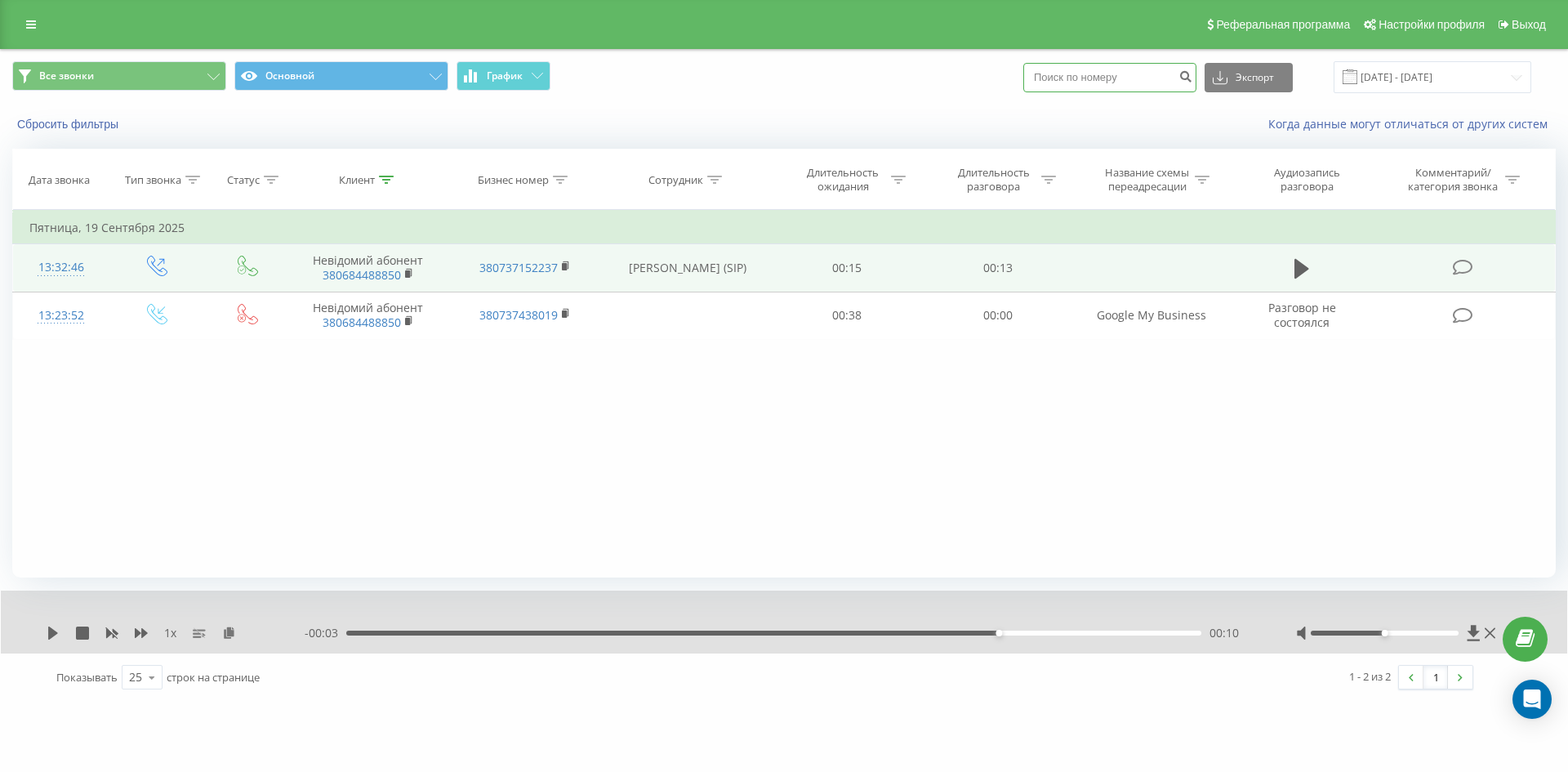
paste input "380932262328"
type input "380932262328"
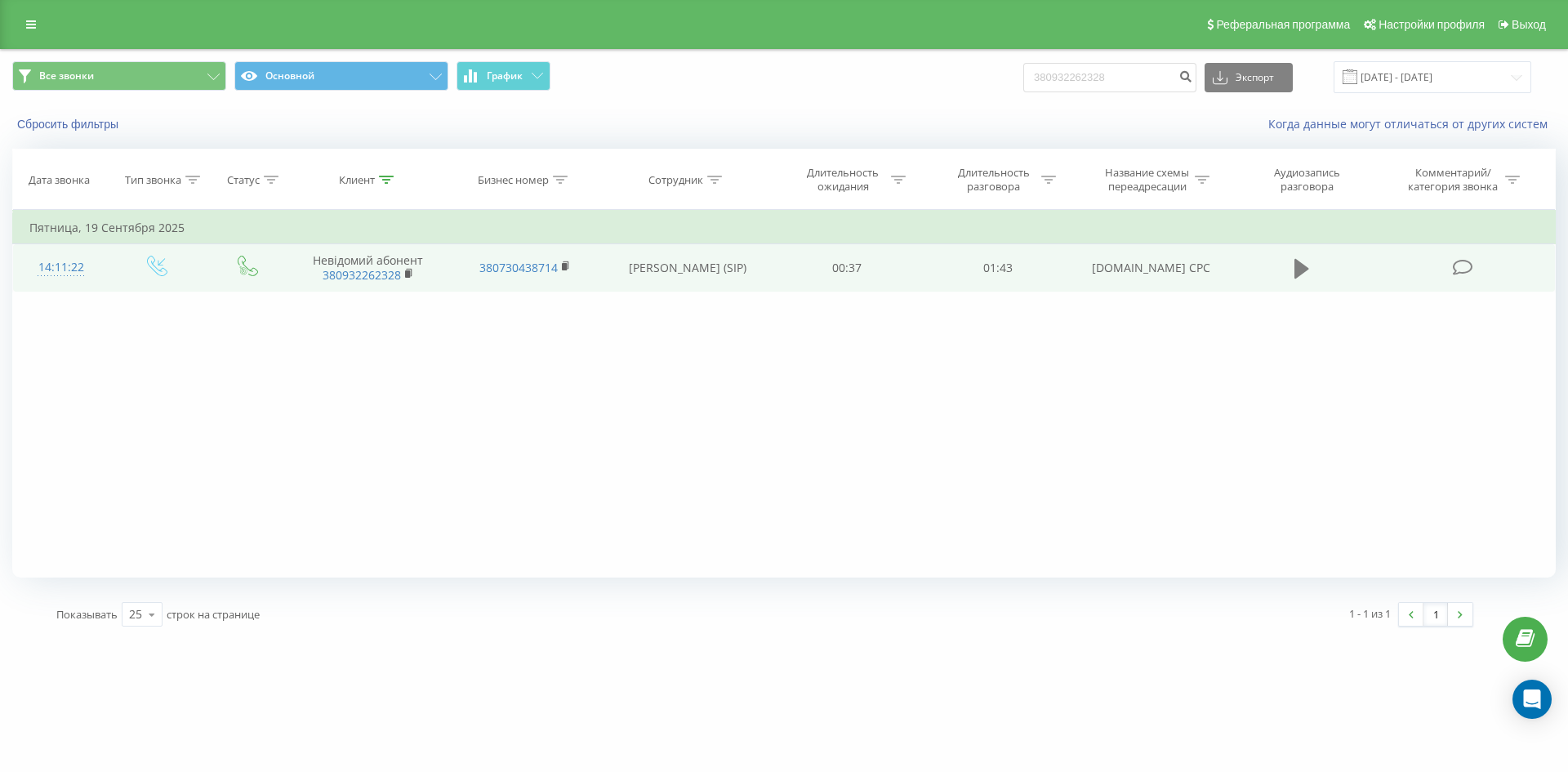
click at [1298, 276] on icon at bounding box center [1301, 269] width 15 height 19
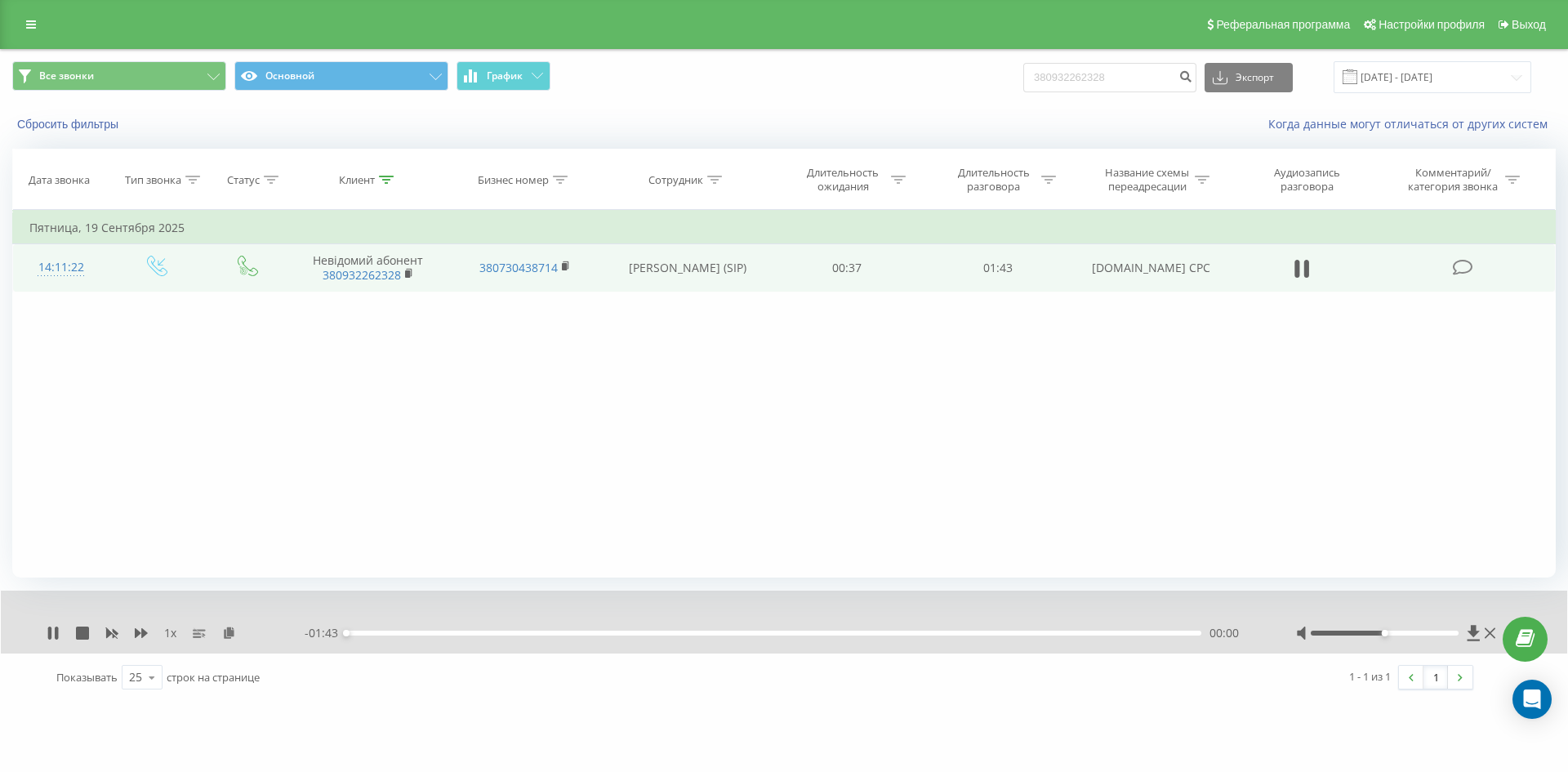
click at [750, 635] on div "00:00" at bounding box center [774, 632] width 854 height 5
click at [844, 634] on div "00:50" at bounding box center [774, 632] width 854 height 5
click at [916, 633] on div "01:09" at bounding box center [774, 632] width 854 height 5
click at [1071, 633] on div "01:16" at bounding box center [774, 632] width 854 height 5
click at [536, 634] on div "01:35" at bounding box center [774, 632] width 854 height 5
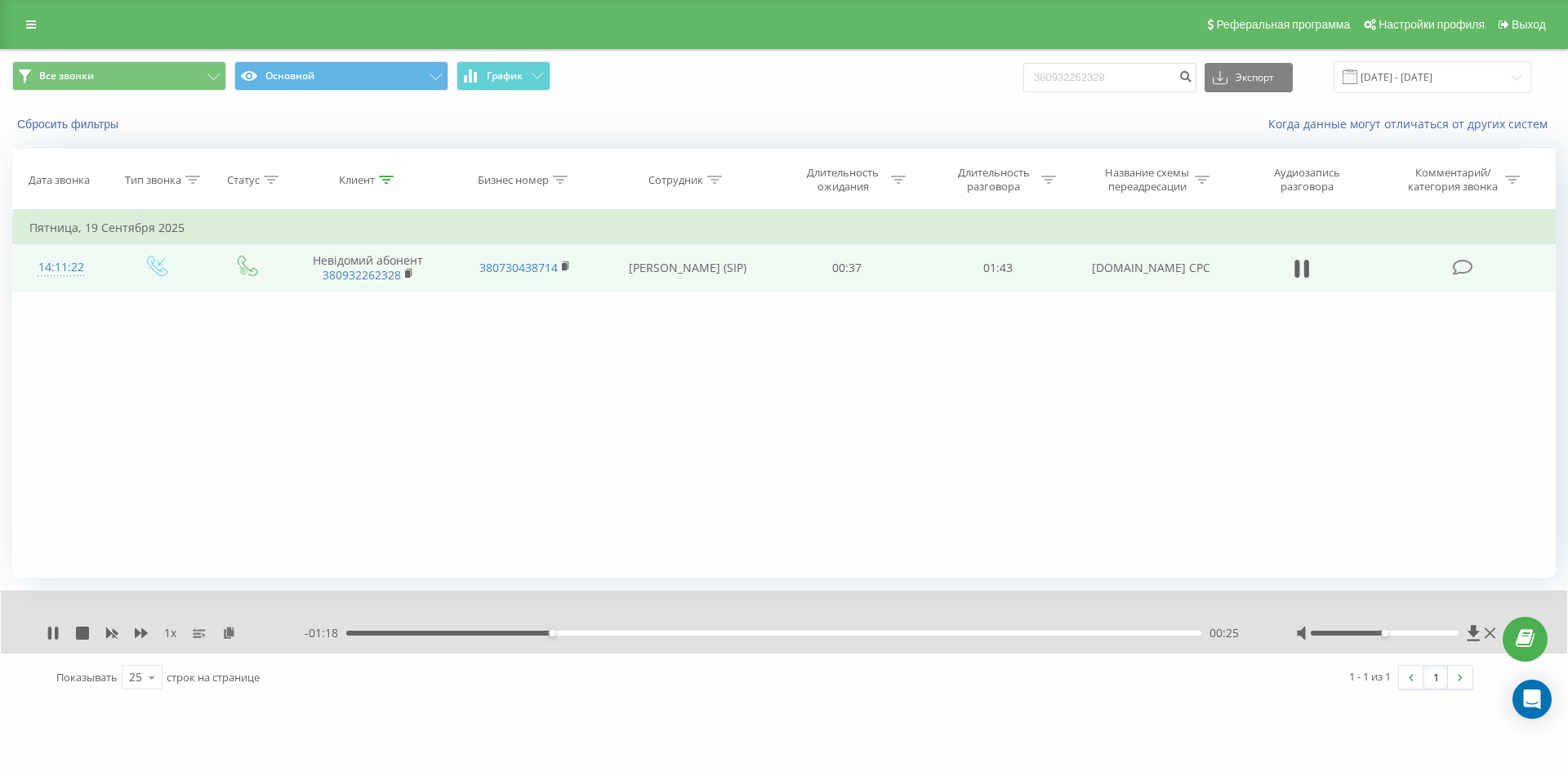
click at [580, 636] on div "- 01:18 00:25 00:25" at bounding box center [780, 632] width 951 height 17
click at [592, 633] on div "00:25" at bounding box center [774, 632] width 854 height 5
click at [53, 638] on icon at bounding box center [52, 632] width 13 height 13
click at [1130, 88] on input "380932262328" at bounding box center [1110, 78] width 173 height 29
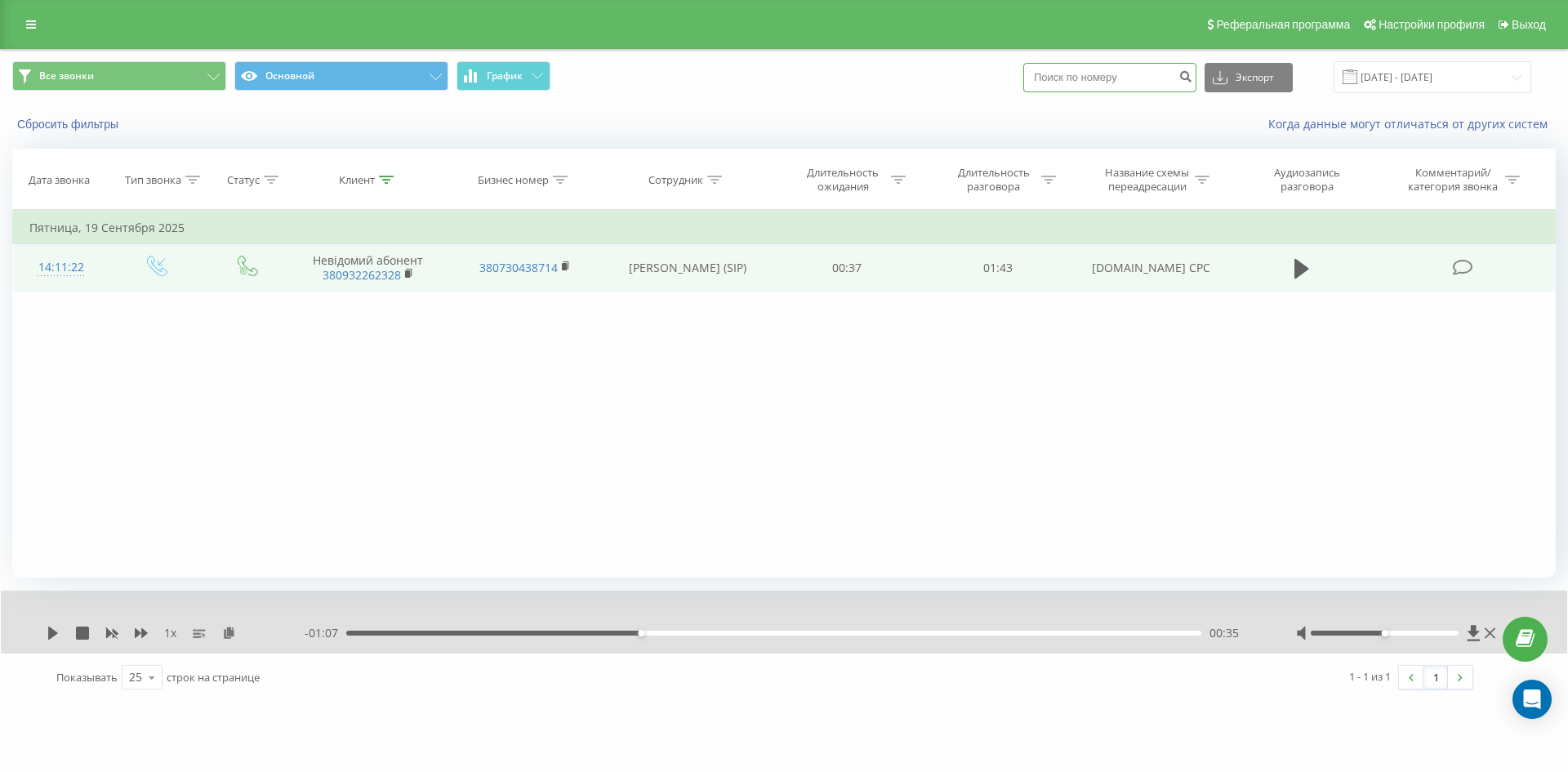
paste input "380951615806"
type input "380951615806"
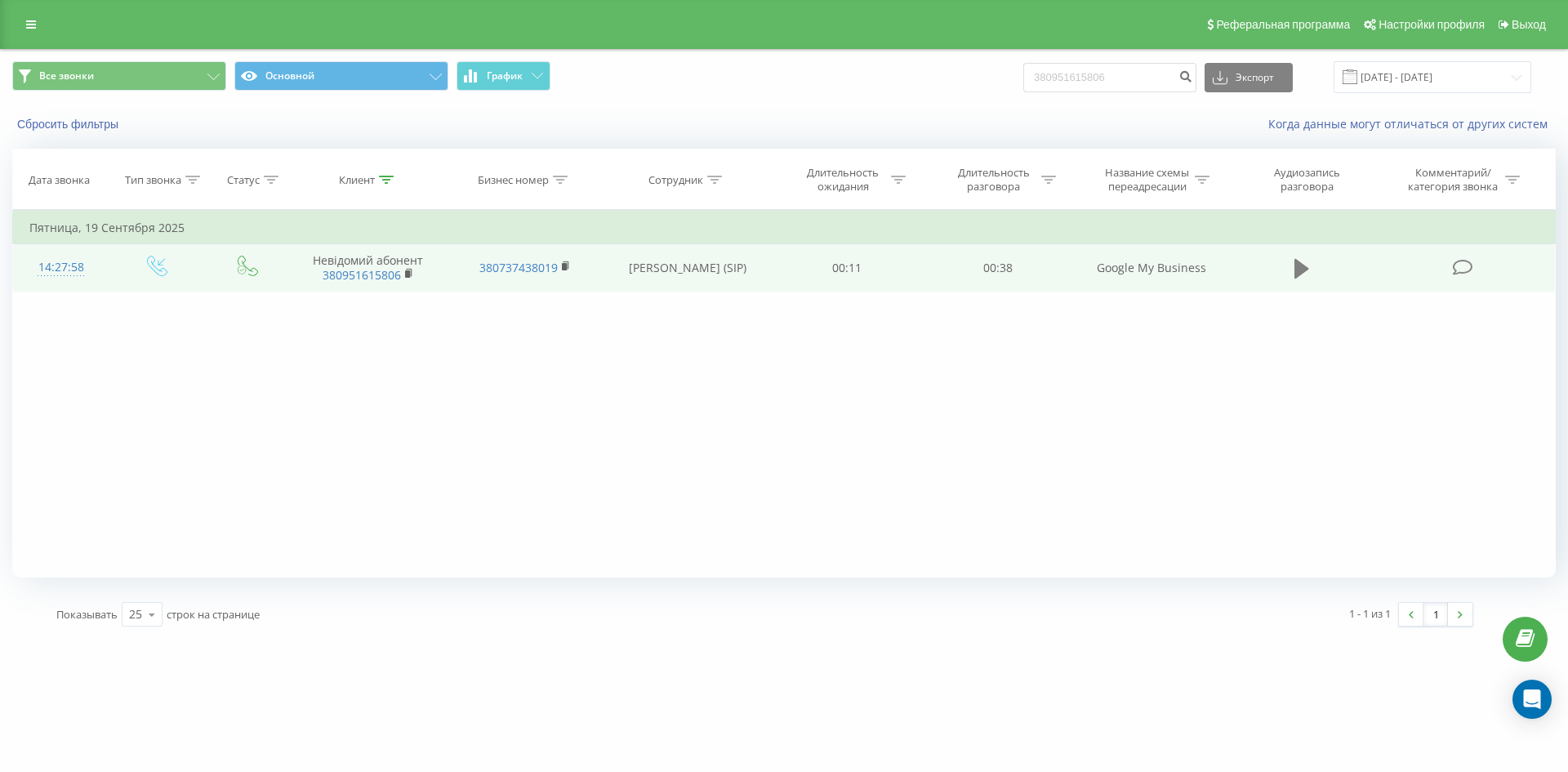
click at [1300, 263] on icon at bounding box center [1301, 269] width 15 height 19
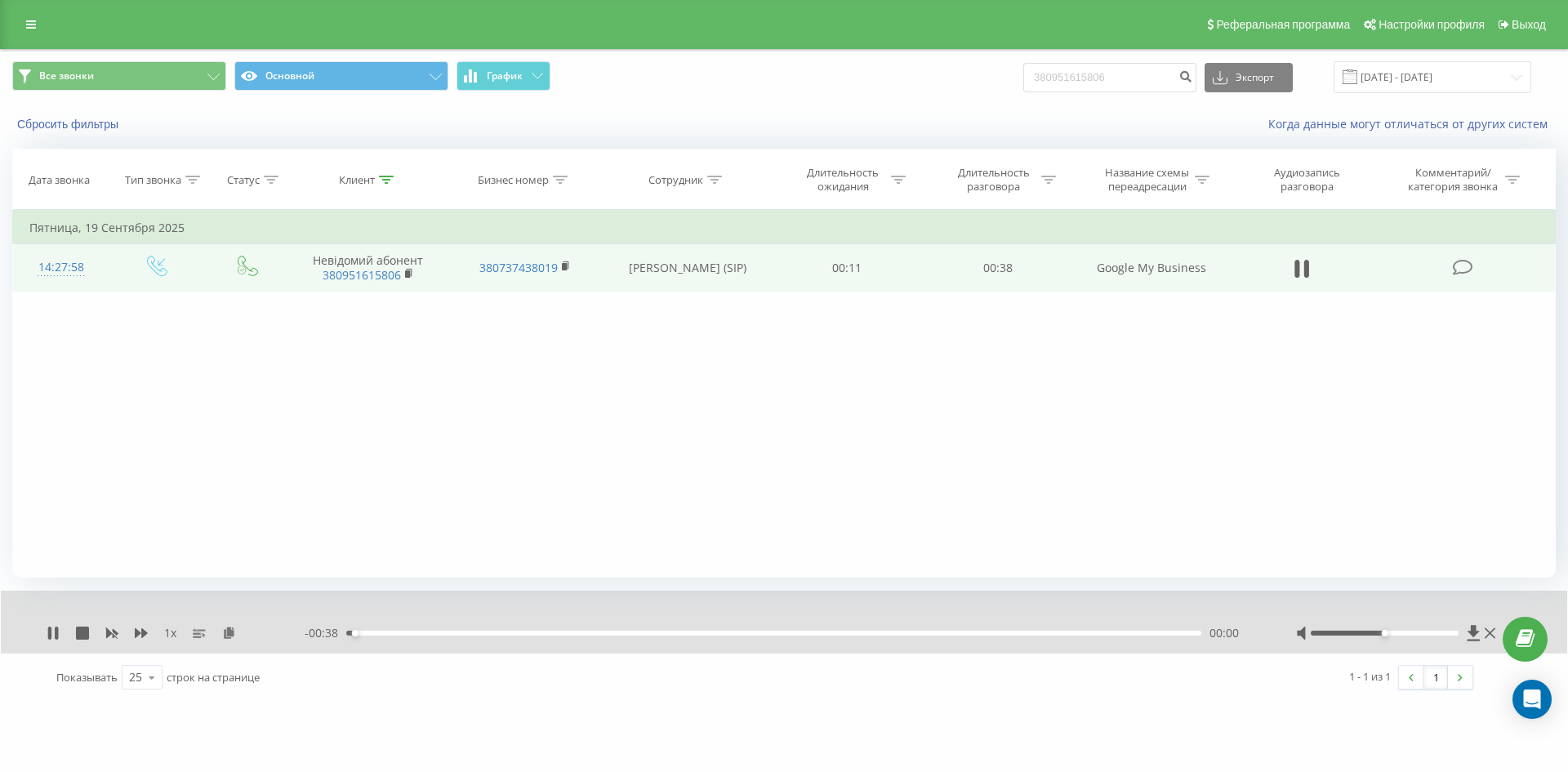
click at [632, 630] on div "00:00" at bounding box center [774, 632] width 854 height 5
click at [789, 631] on div "00:14" at bounding box center [774, 632] width 854 height 5
click at [921, 633] on div "00:26" at bounding box center [774, 632] width 854 height 5
click at [1003, 631] on div "00:27" at bounding box center [774, 632] width 854 height 5
click at [1051, 632] on div "00:31" at bounding box center [774, 632] width 854 height 5
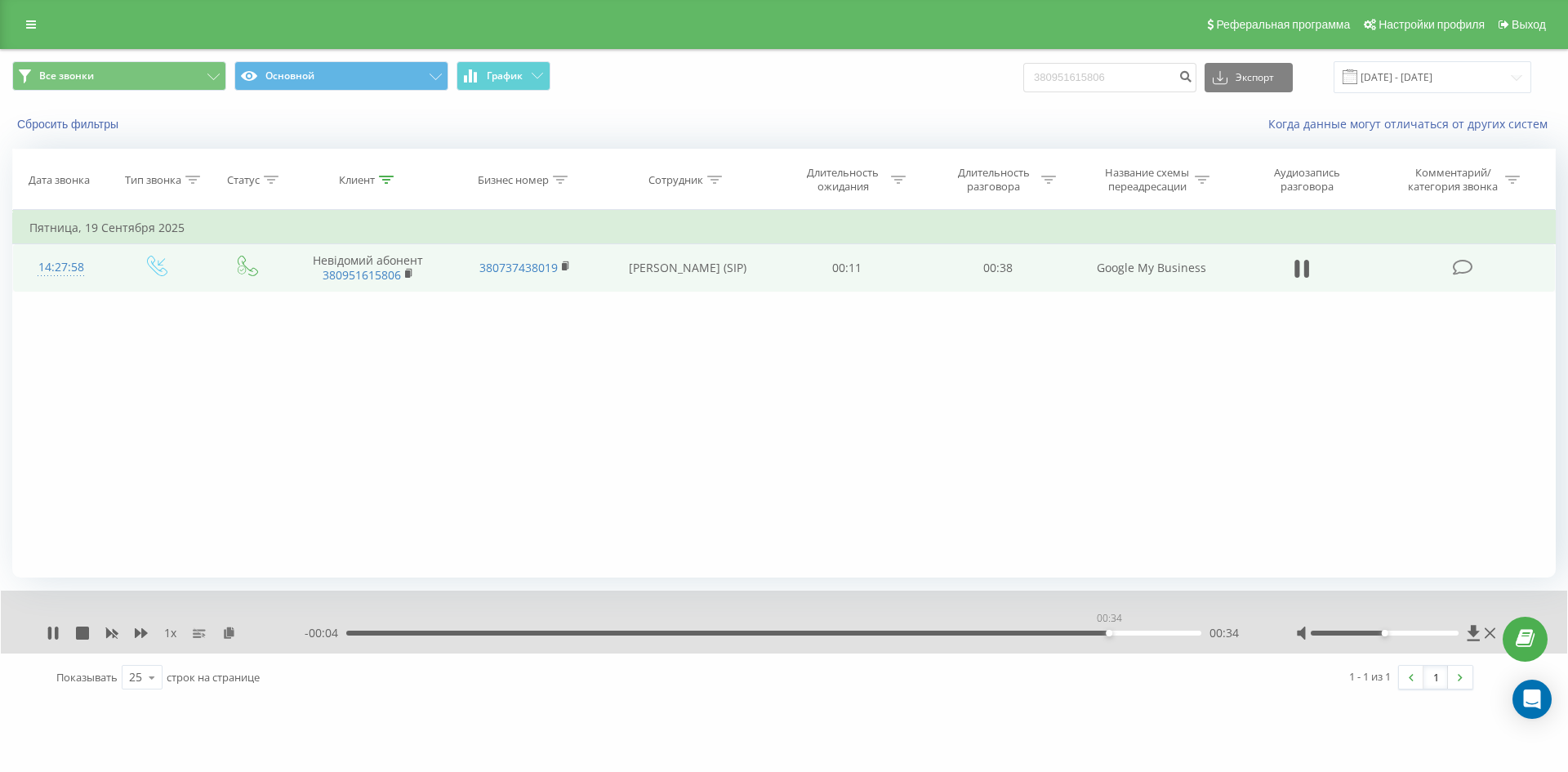
click at [1108, 631] on div "00:34" at bounding box center [774, 632] width 854 height 5
click at [1171, 632] on div "00:37" at bounding box center [774, 632] width 854 height 5
click at [105, 131] on button "Сбросить фильтры" at bounding box center [70, 123] width 115 height 15
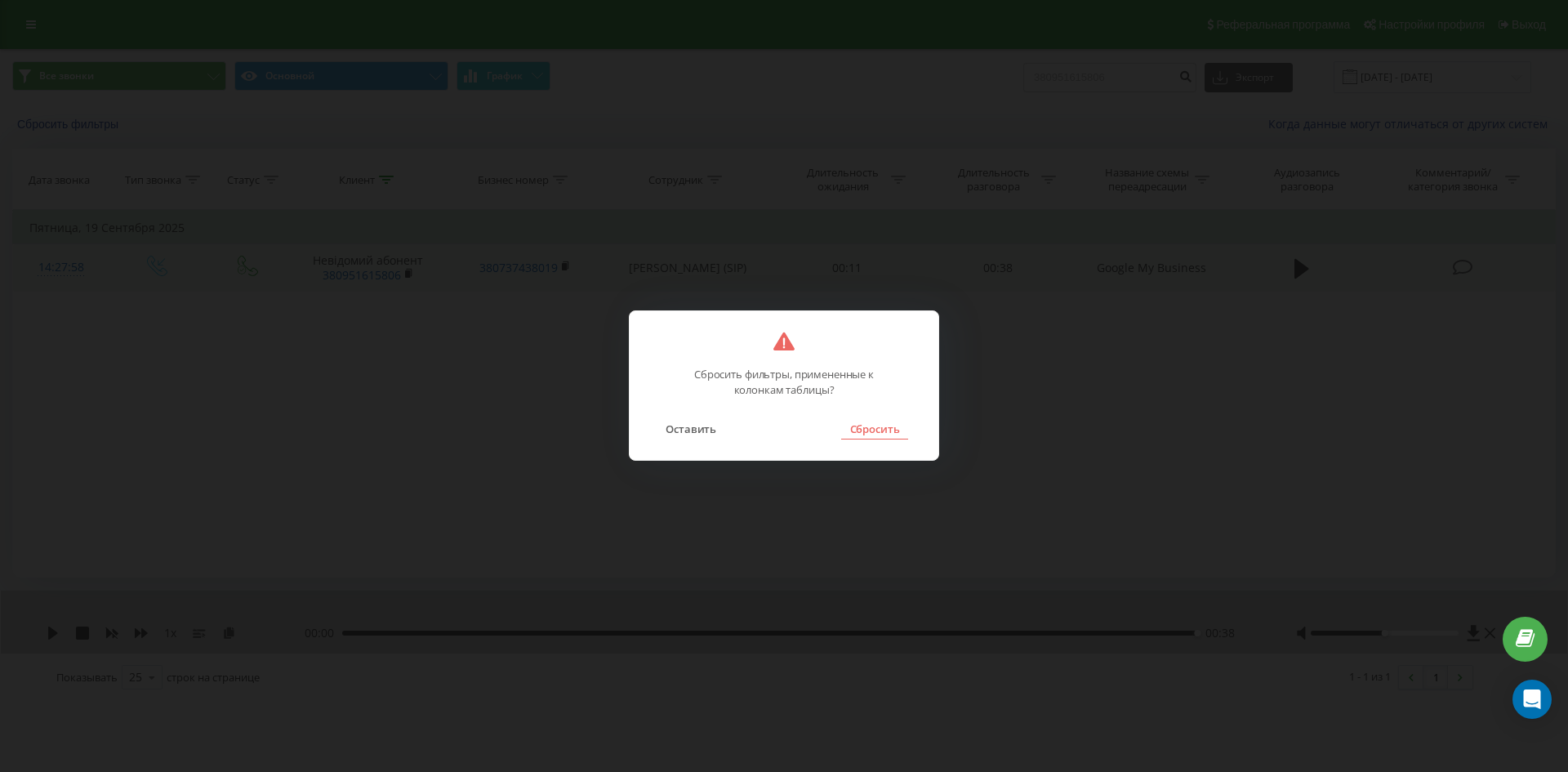
click at [854, 430] on button "Сбросить" at bounding box center [874, 429] width 66 height 21
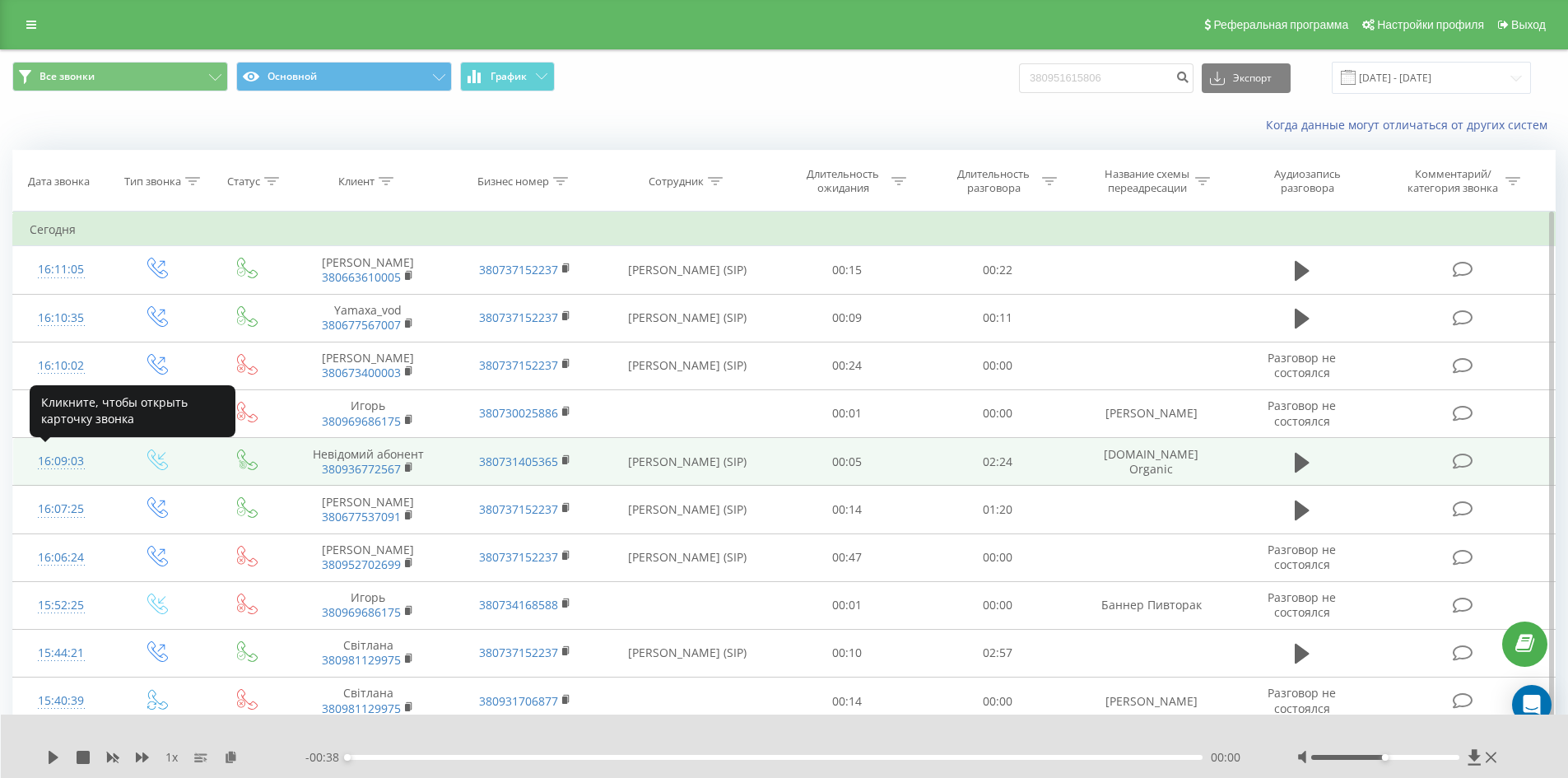
click at [60, 463] on div "16:09:03" at bounding box center [61, 461] width 64 height 32
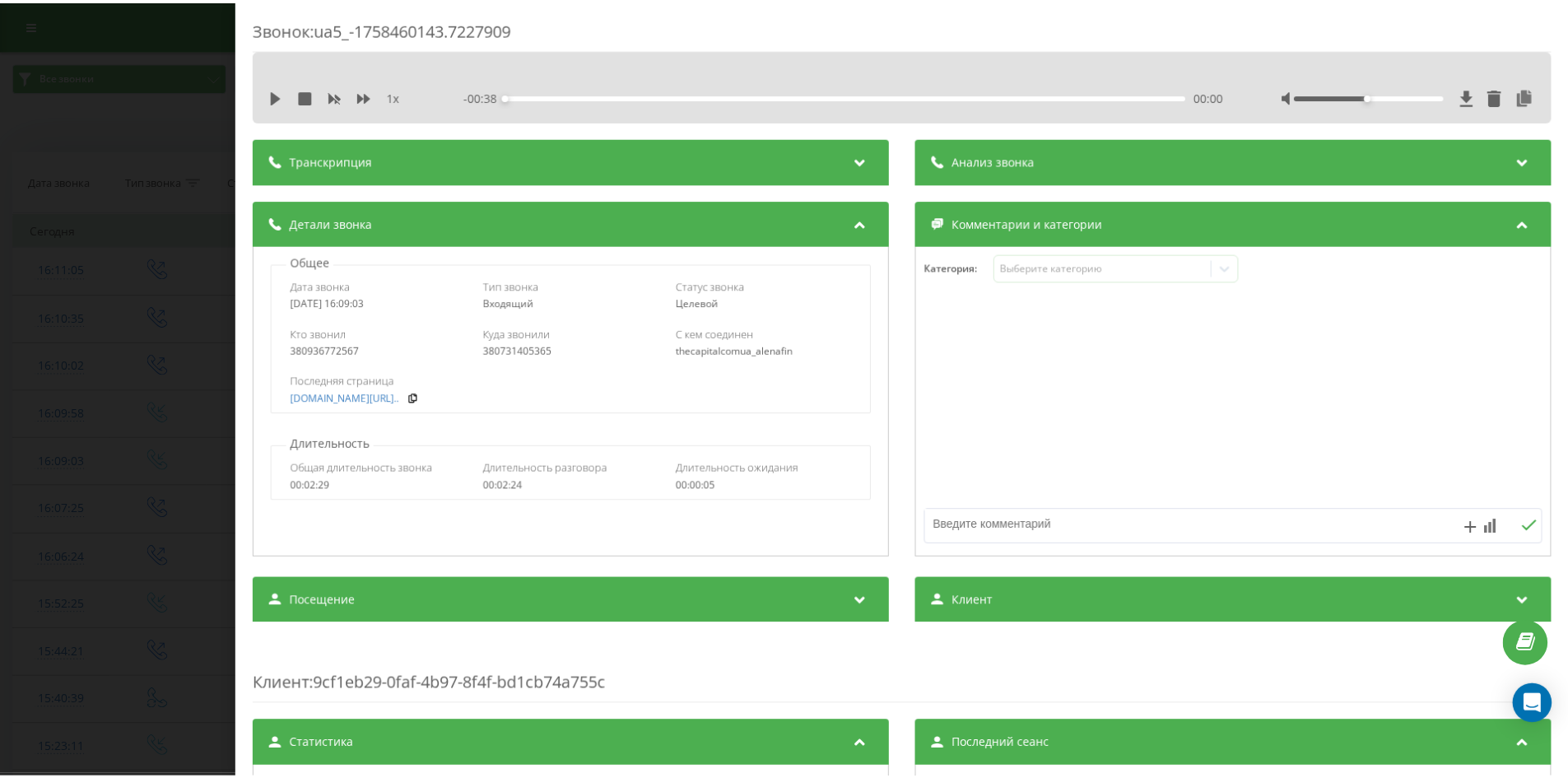
scroll to position [247, 0]
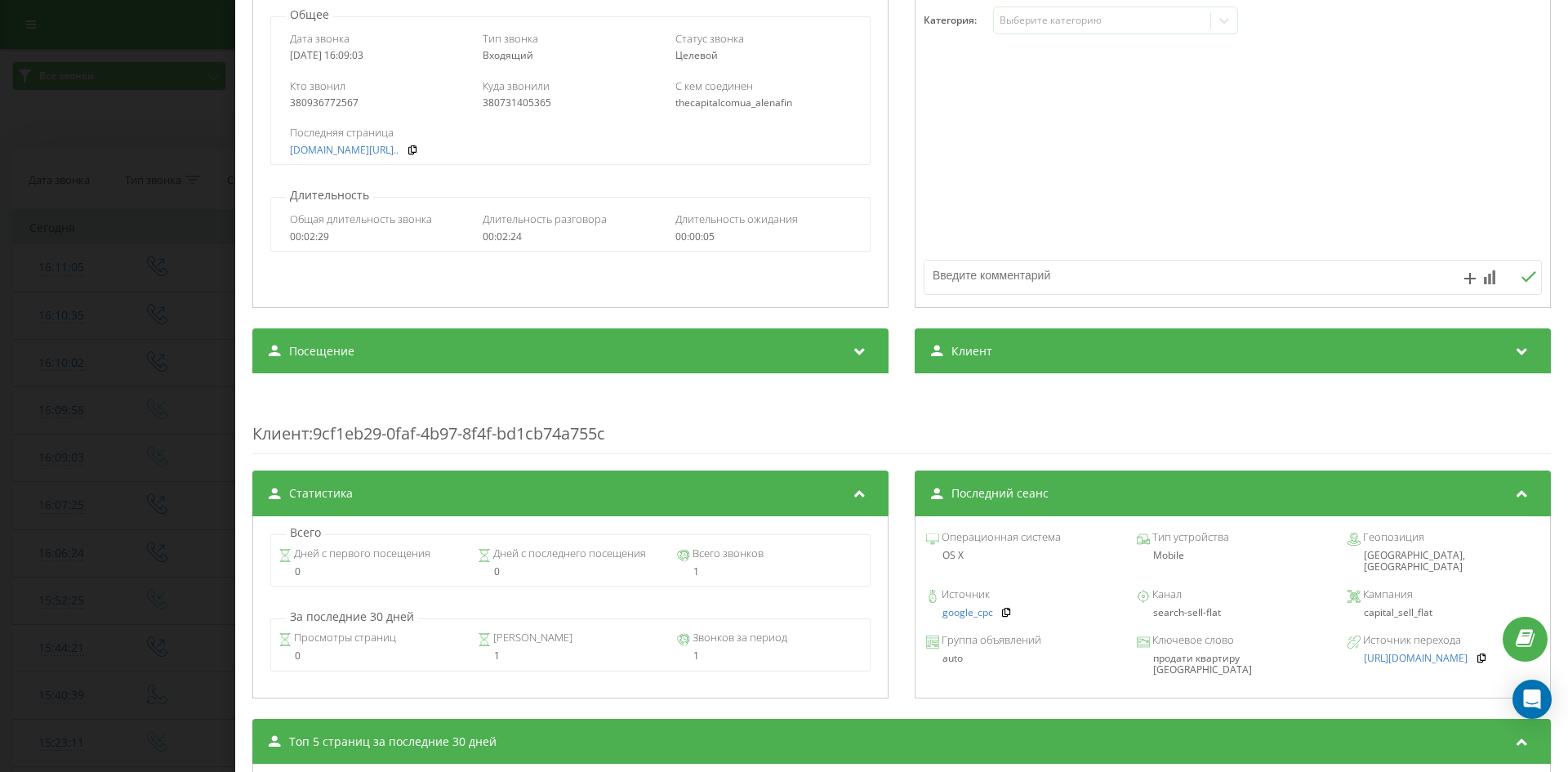
click at [116, 339] on div "Звонок : ua5_-1758460143.7227909 1 x - 00:38 00:00 00:00 Транскрипция Для анали…" at bounding box center [784, 386] width 1568 height 772
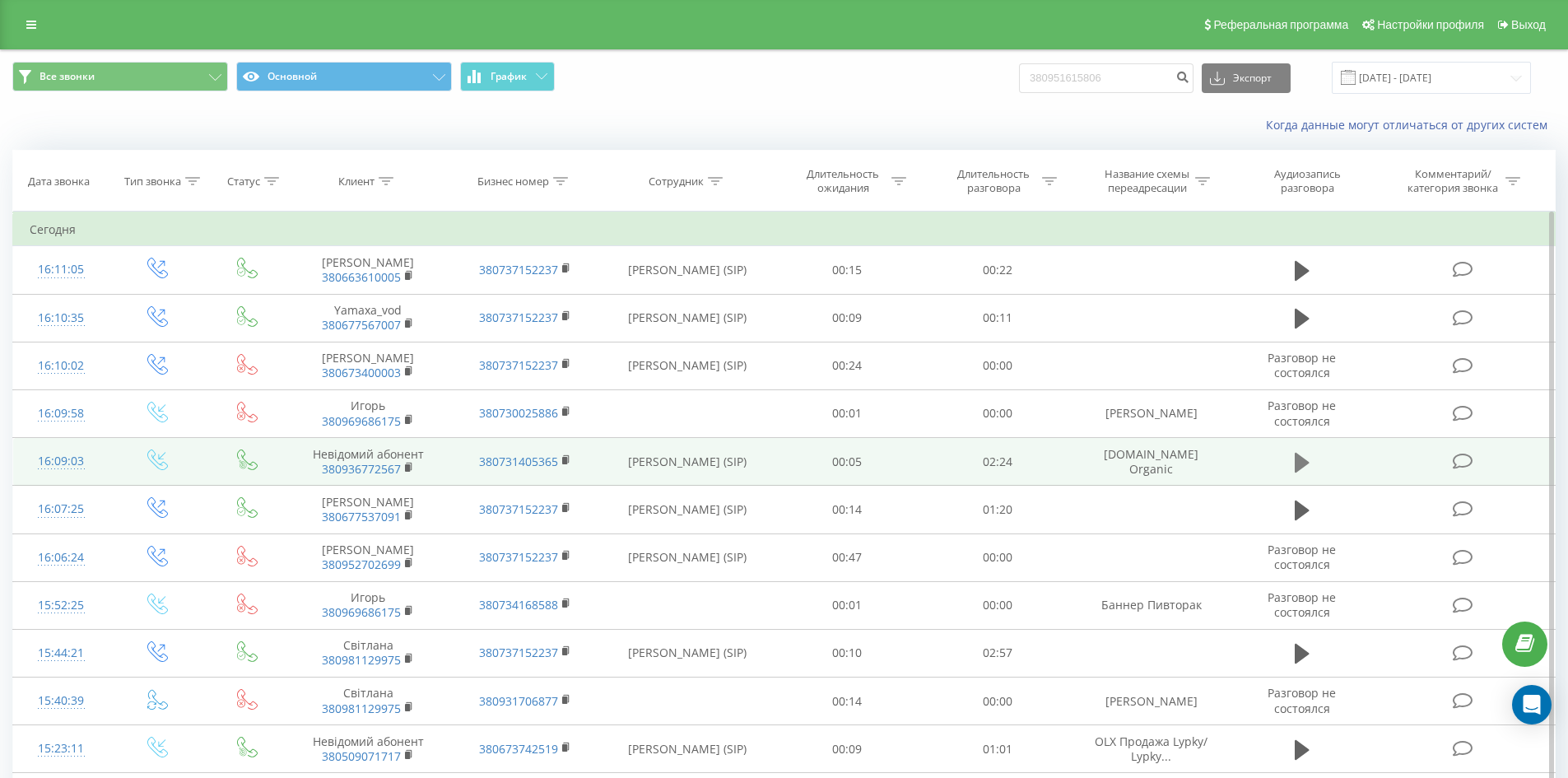
click at [1293, 465] on button at bounding box center [1302, 462] width 24 height 24
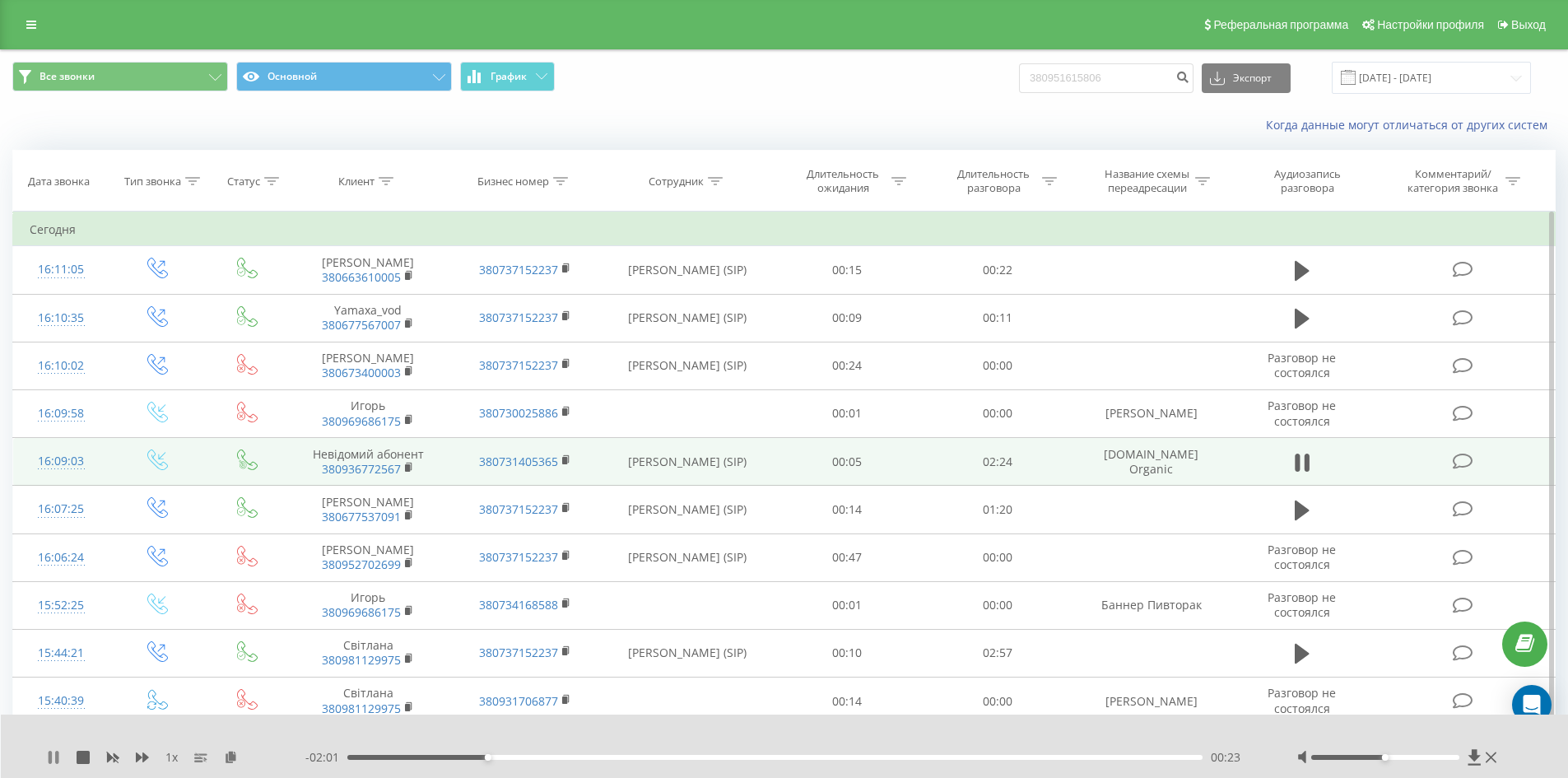
click at [53, 759] on icon at bounding box center [53, 756] width 13 height 13
click at [237, 751] on icon at bounding box center [231, 756] width 14 height 12
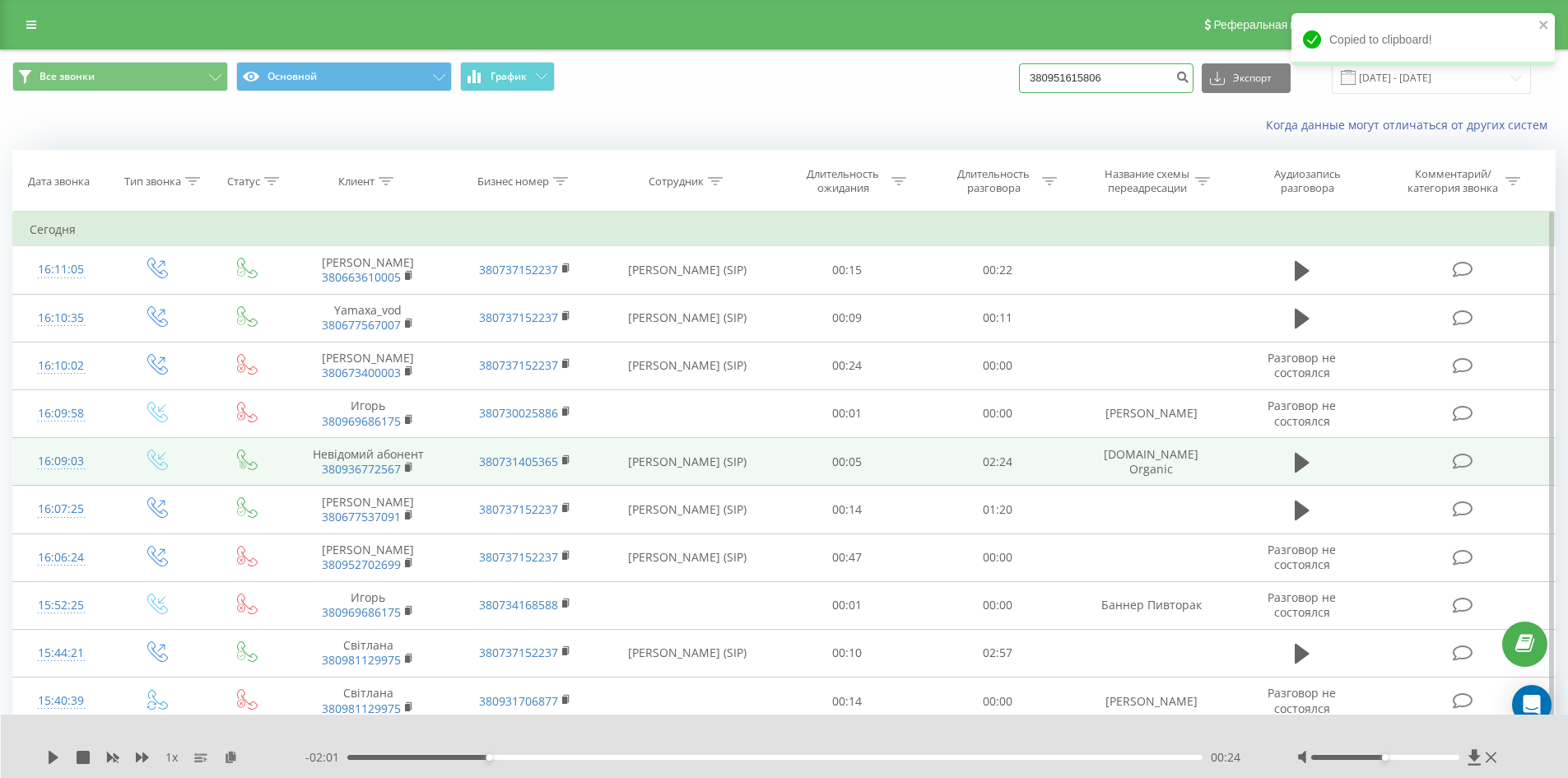
click at [1145, 88] on input "380951615806" at bounding box center [1106, 78] width 174 height 29
paste input "380969686175"
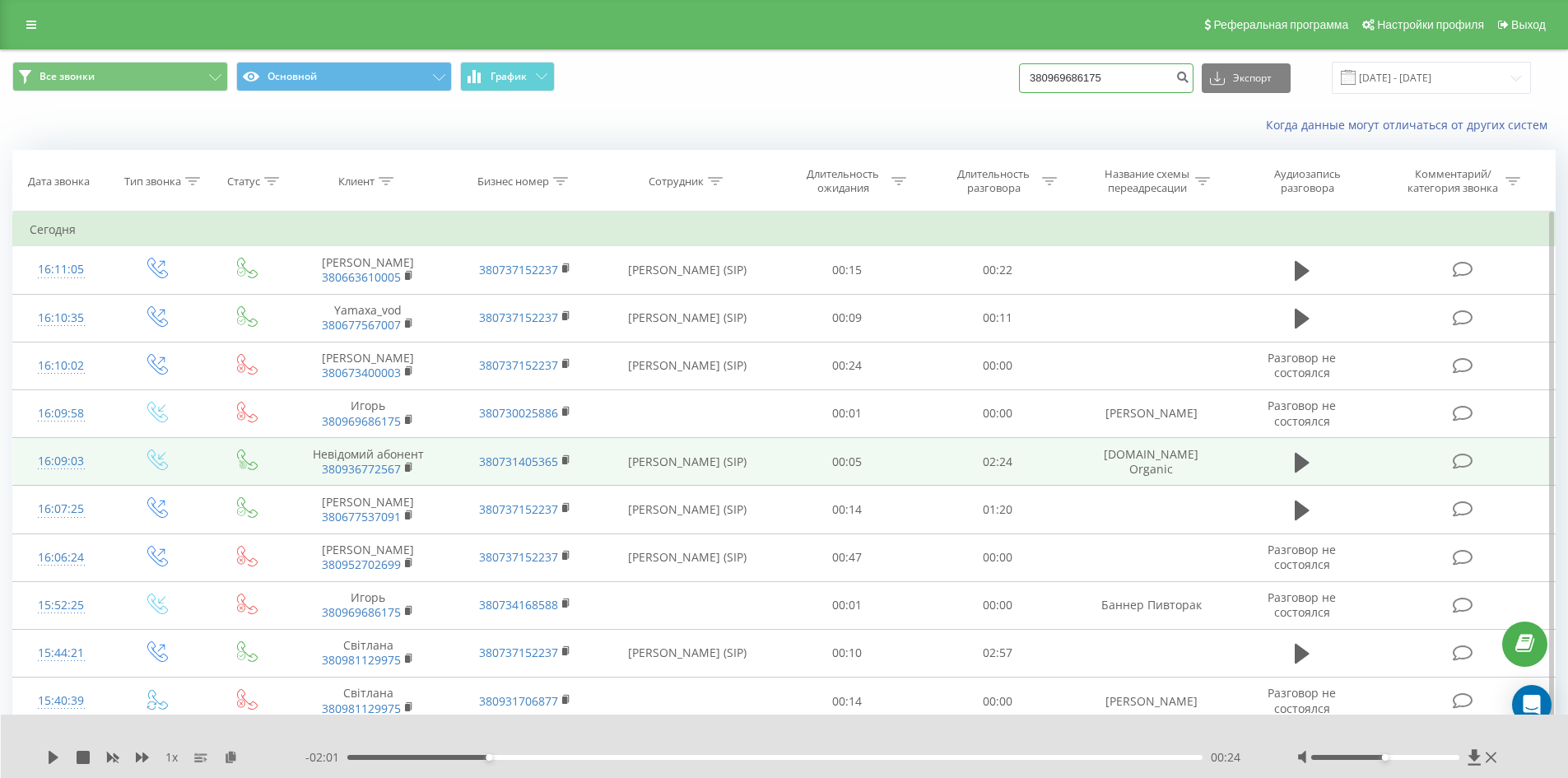
type input "380969686175"
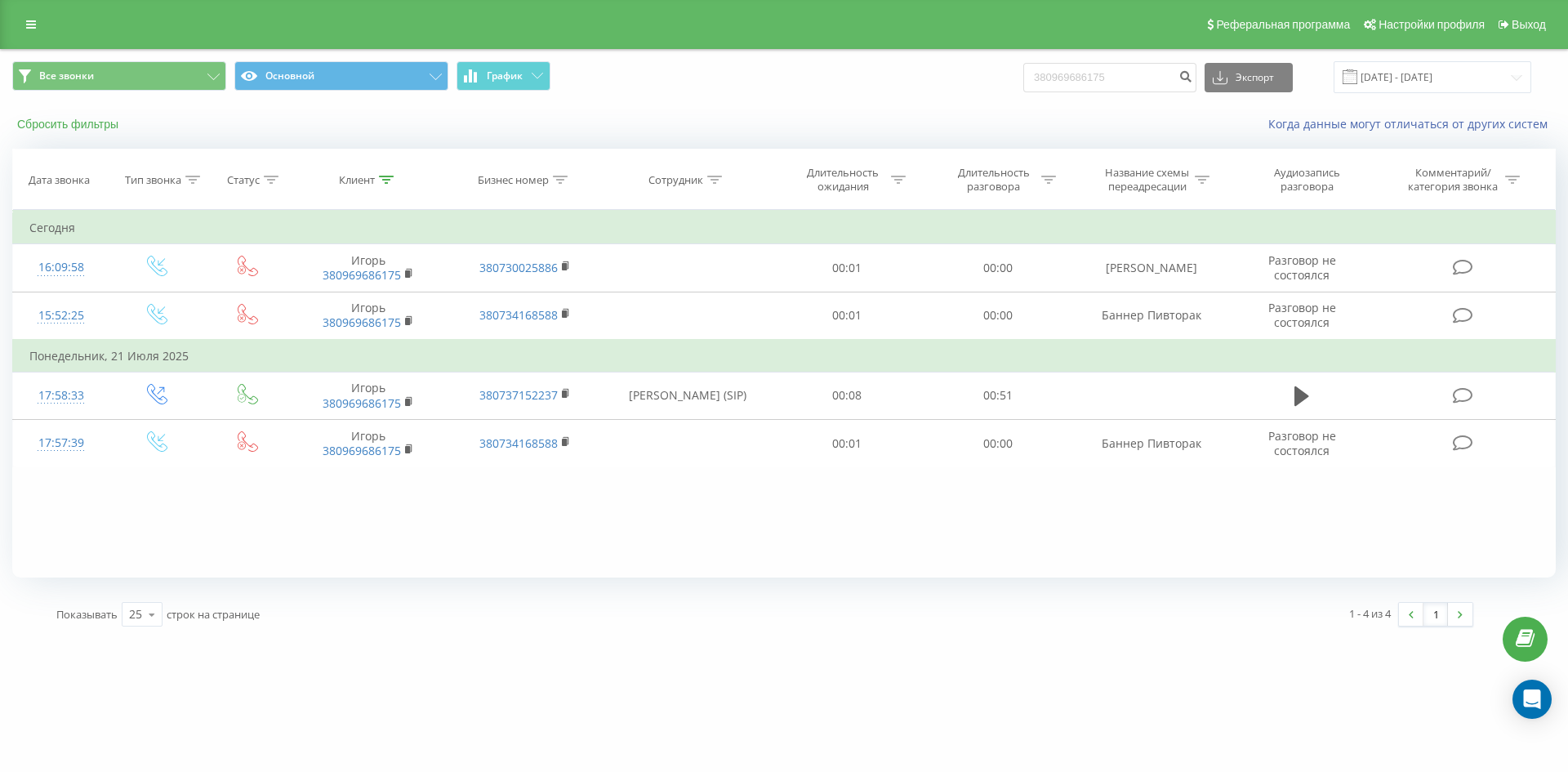
click at [82, 123] on button "Сбросить фильтры" at bounding box center [70, 123] width 115 height 15
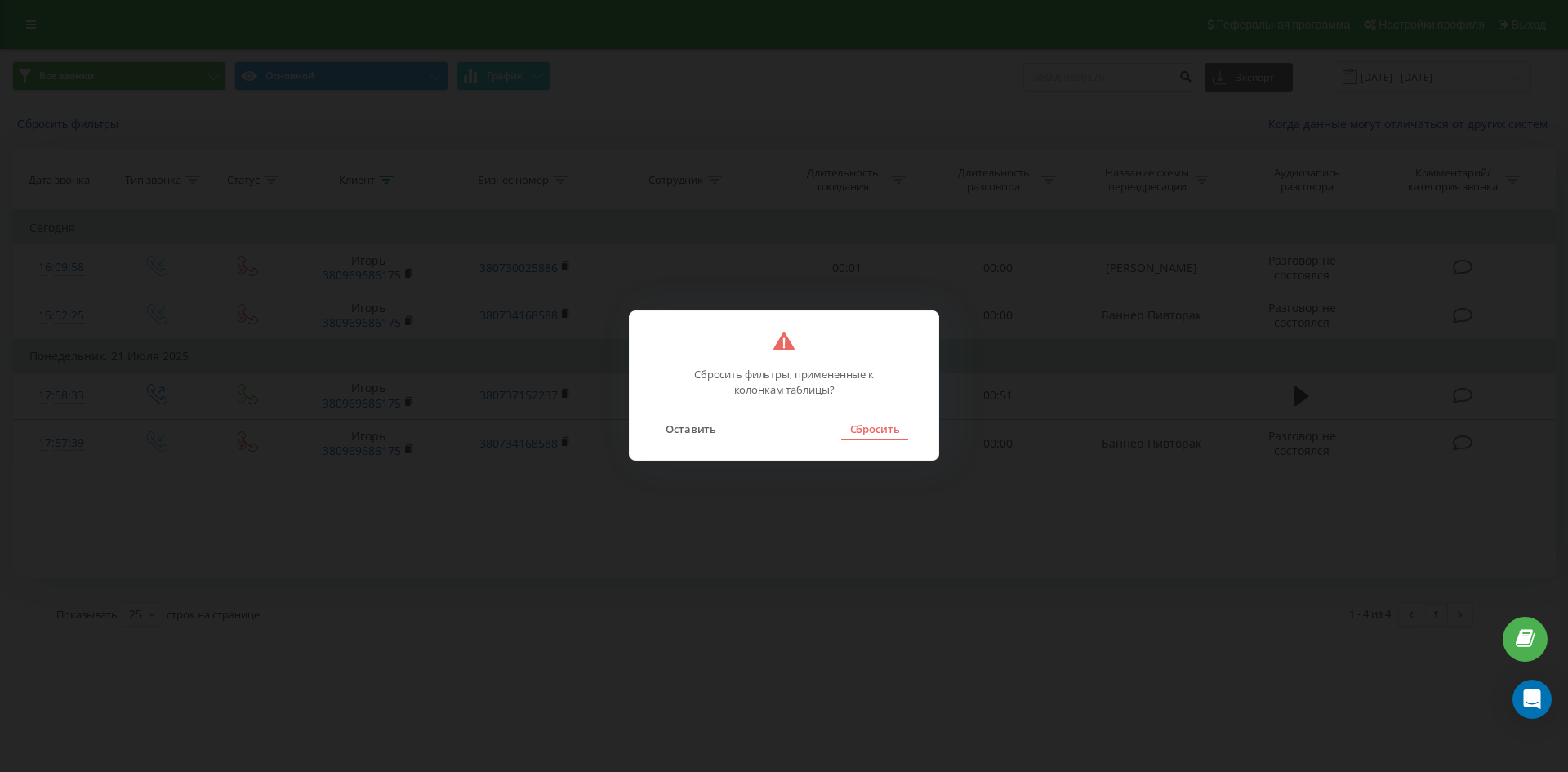
click at [901, 429] on button "Сбросить" at bounding box center [874, 429] width 66 height 21
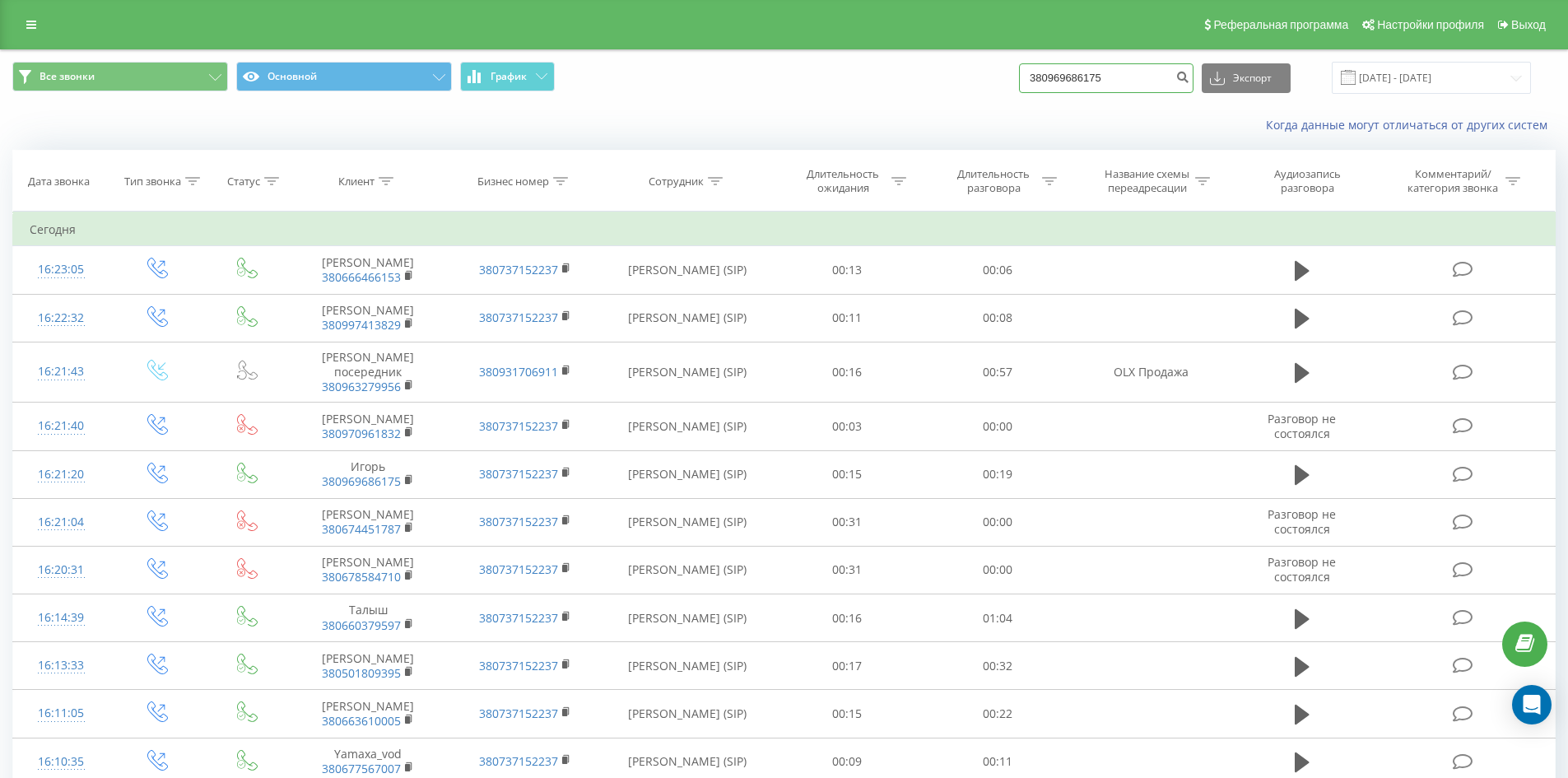
click at [1144, 65] on input "380969686175" at bounding box center [1106, 78] width 174 height 29
paste input "380669375568"
type input "380669375568"
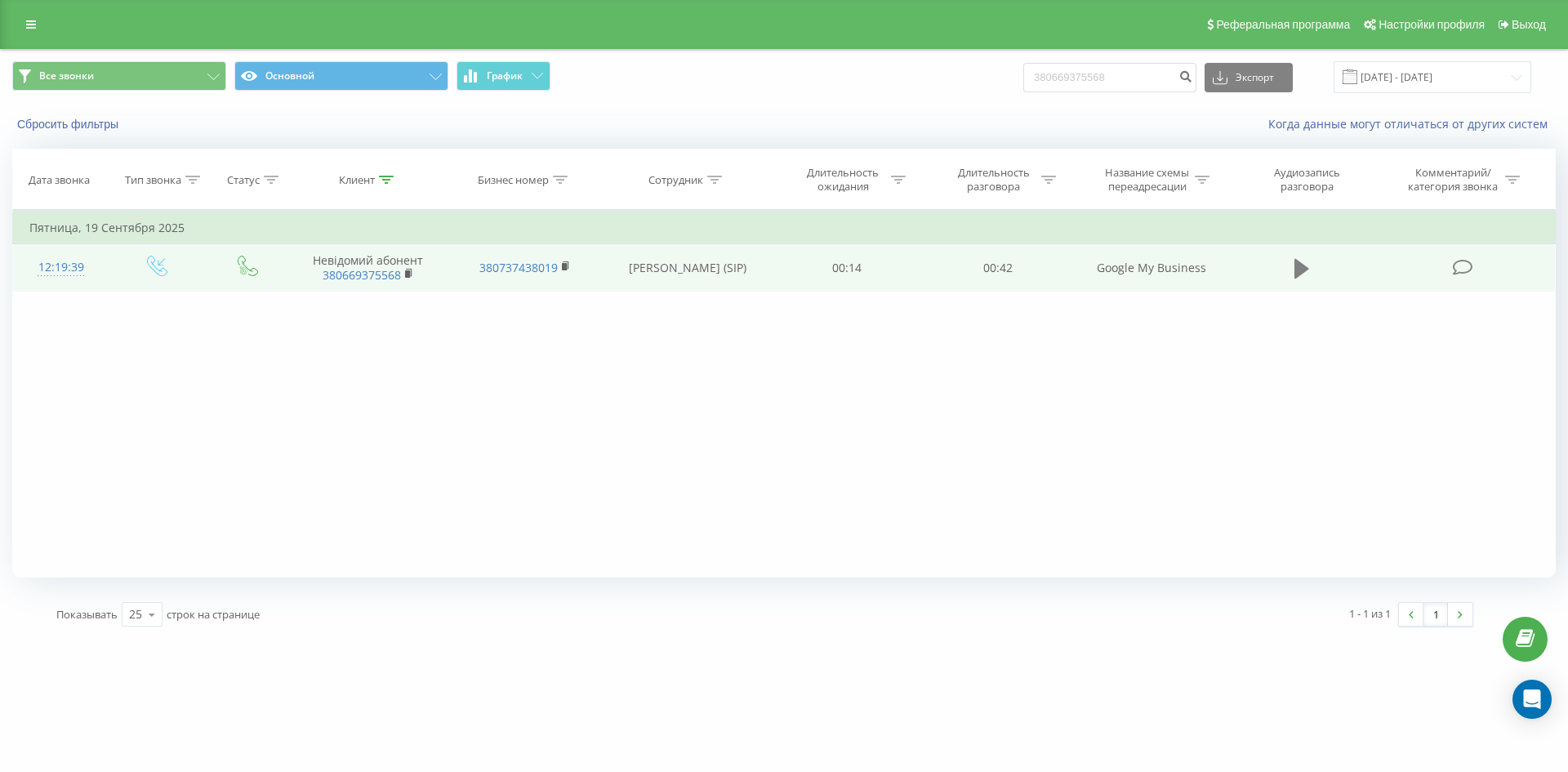
click at [1300, 272] on icon at bounding box center [1301, 269] width 15 height 19
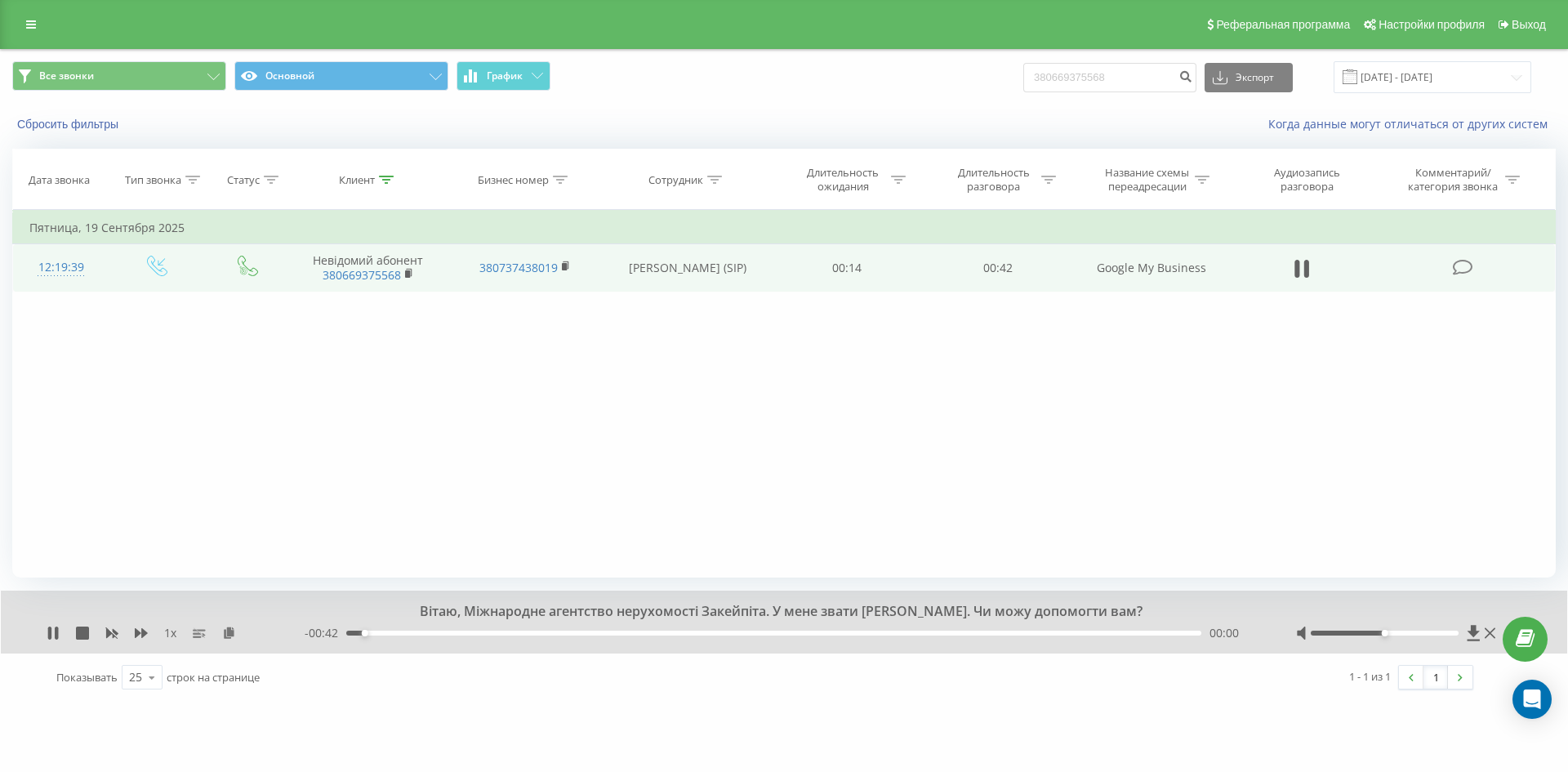
click at [751, 629] on div "- 00:42 00:00 00:00" at bounding box center [780, 632] width 951 height 17
click at [751, 634] on div "00:20" at bounding box center [774, 632] width 854 height 5
click at [52, 635] on icon at bounding box center [52, 632] width 13 height 13
click at [1141, 87] on input "380669375568" at bounding box center [1110, 78] width 173 height 29
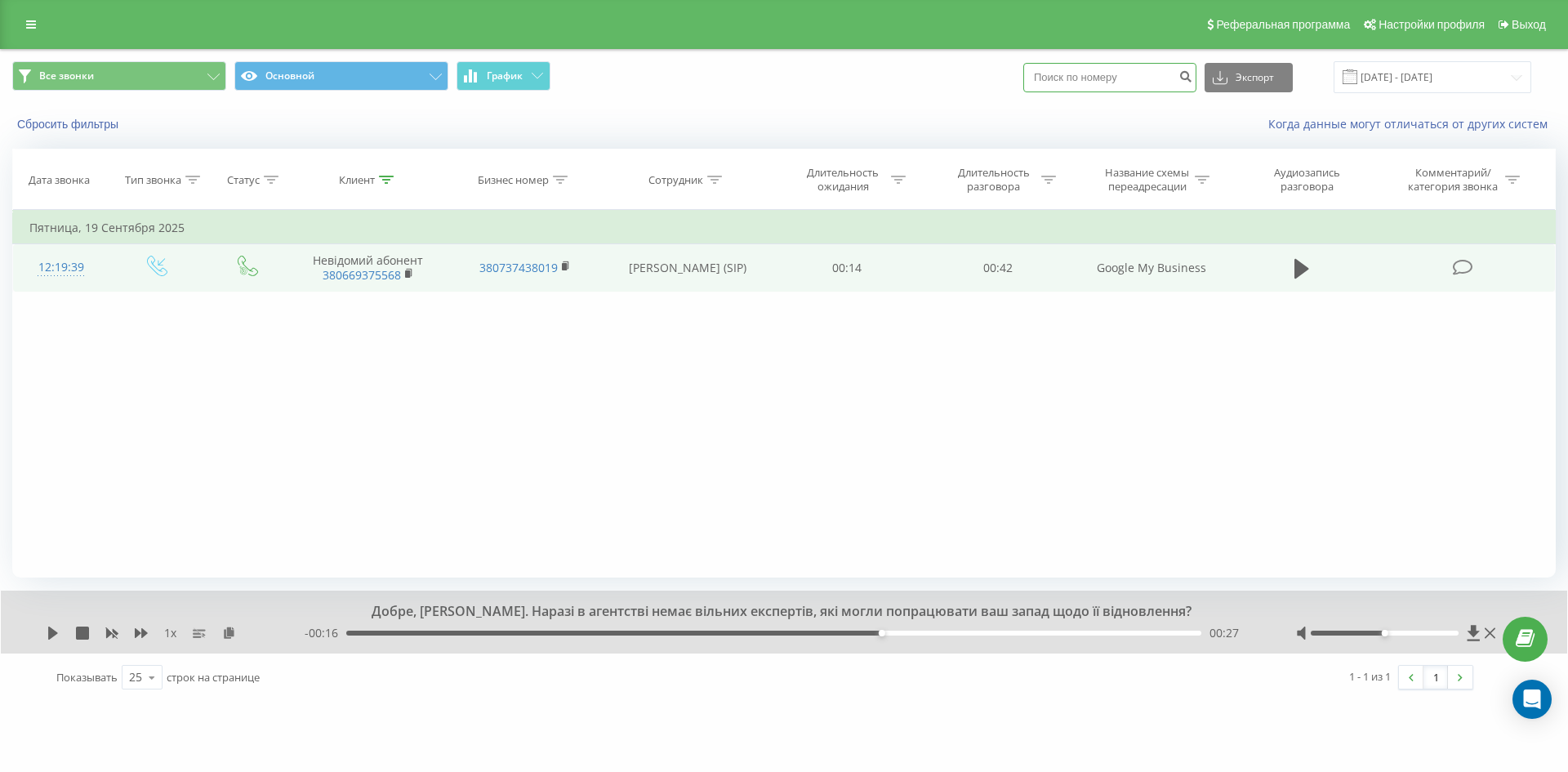
paste input "380954914186"
type input "380954914186"
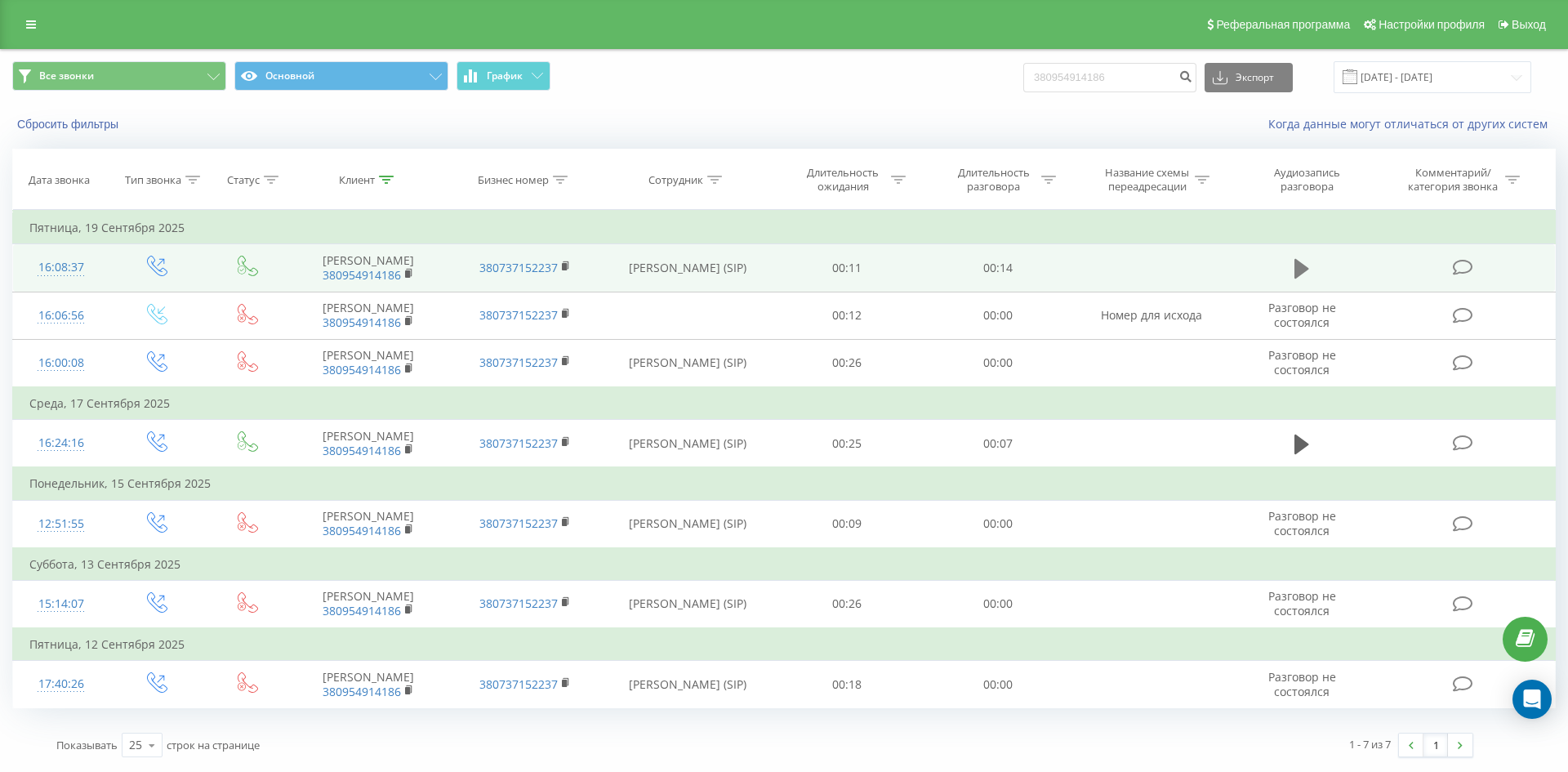
click at [1298, 268] on icon at bounding box center [1301, 269] width 15 height 19
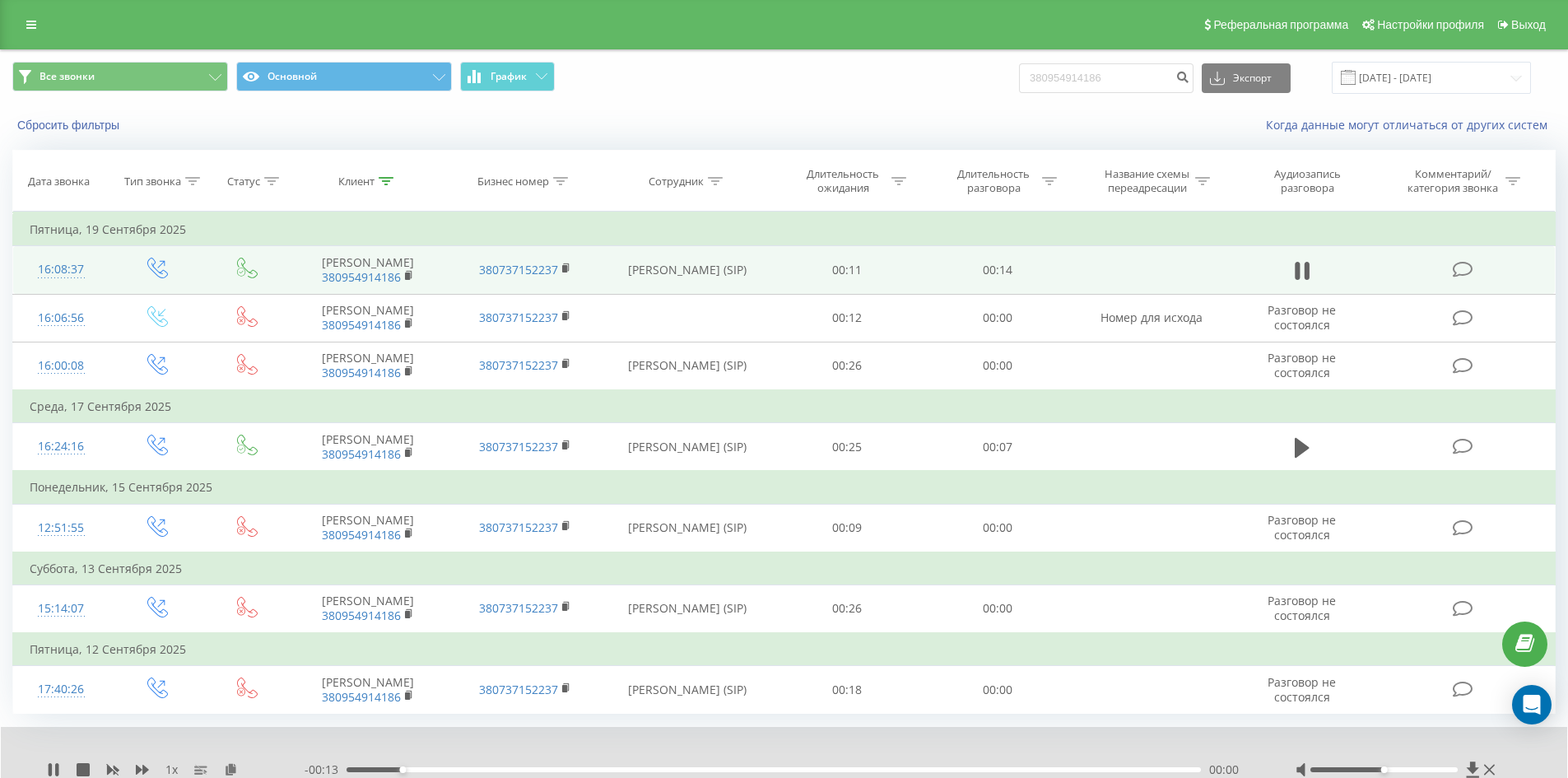
click at [597, 768] on div "00:00" at bounding box center [773, 769] width 854 height 5
click at [721, 769] on div "00:05" at bounding box center [773, 769] width 854 height 5
click at [810, 769] on div "00:08" at bounding box center [773, 769] width 854 height 5
click at [913, 771] on div "00:08" at bounding box center [773, 769] width 854 height 5
click at [58, 768] on icon at bounding box center [56, 769] width 3 height 13
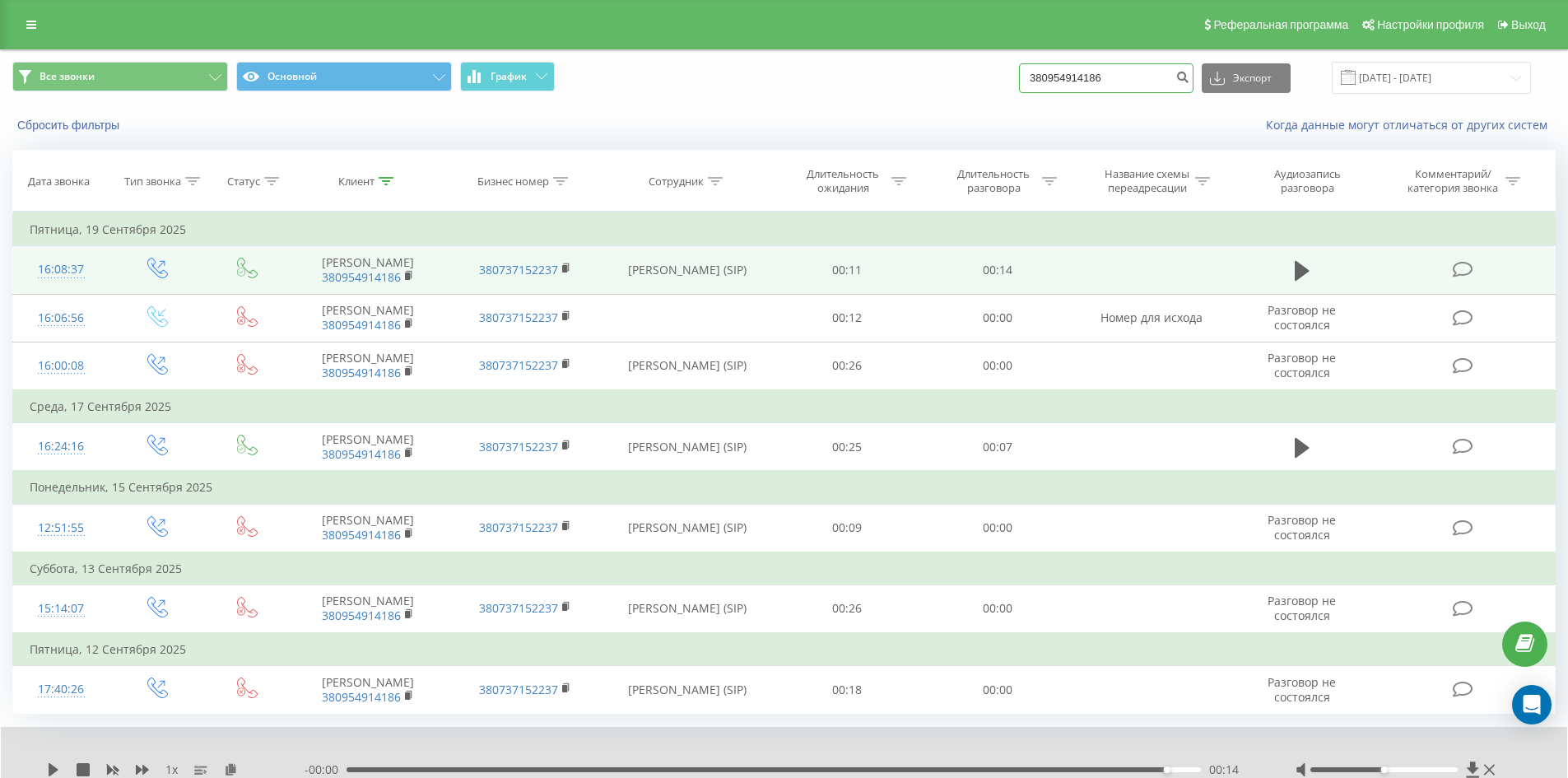
click at [1164, 72] on input "380954914186" at bounding box center [1106, 78] width 174 height 29
paste input "80631894549"
type input "80631894549"
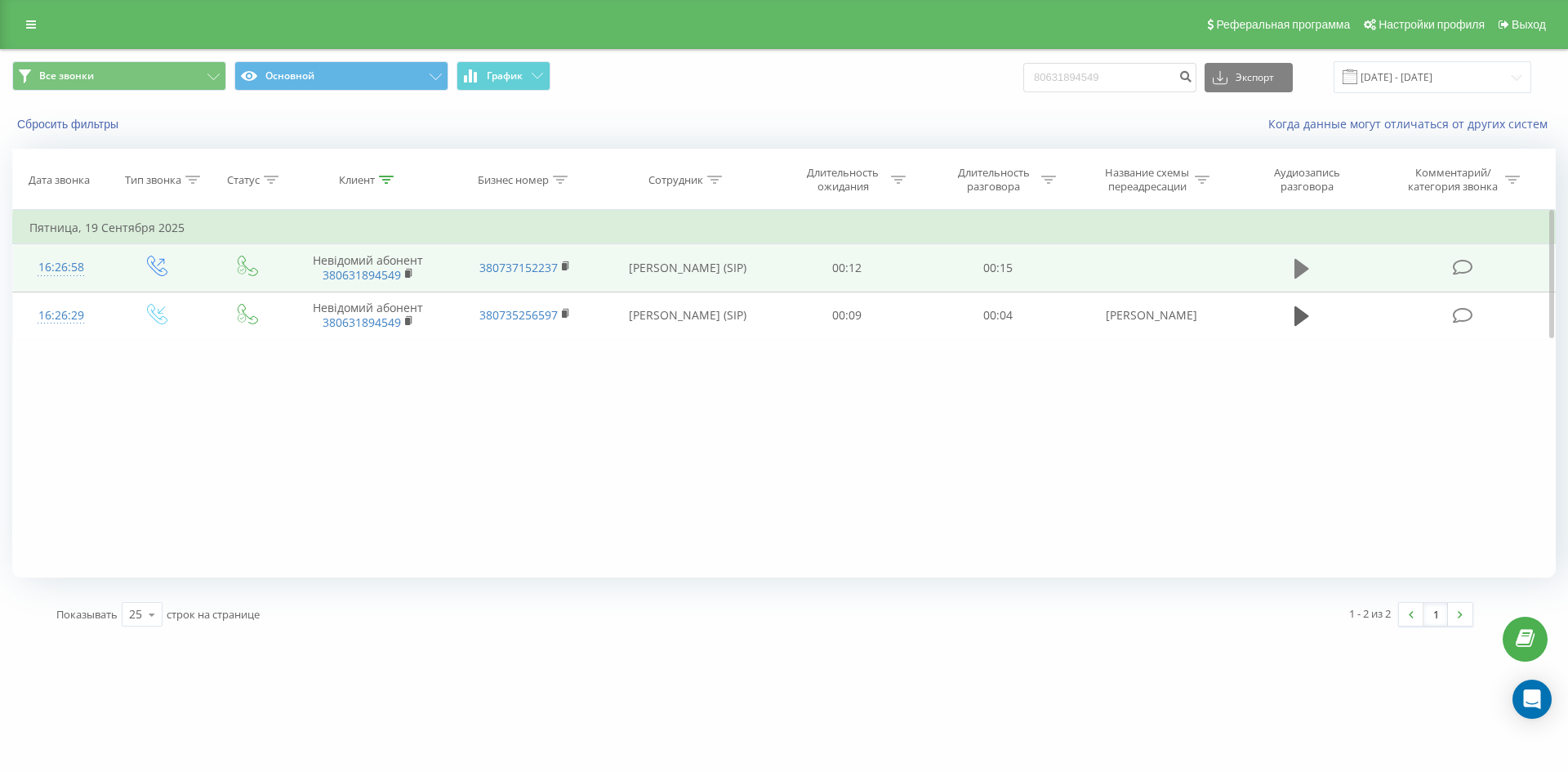
click at [1305, 266] on icon at bounding box center [1301, 269] width 15 height 19
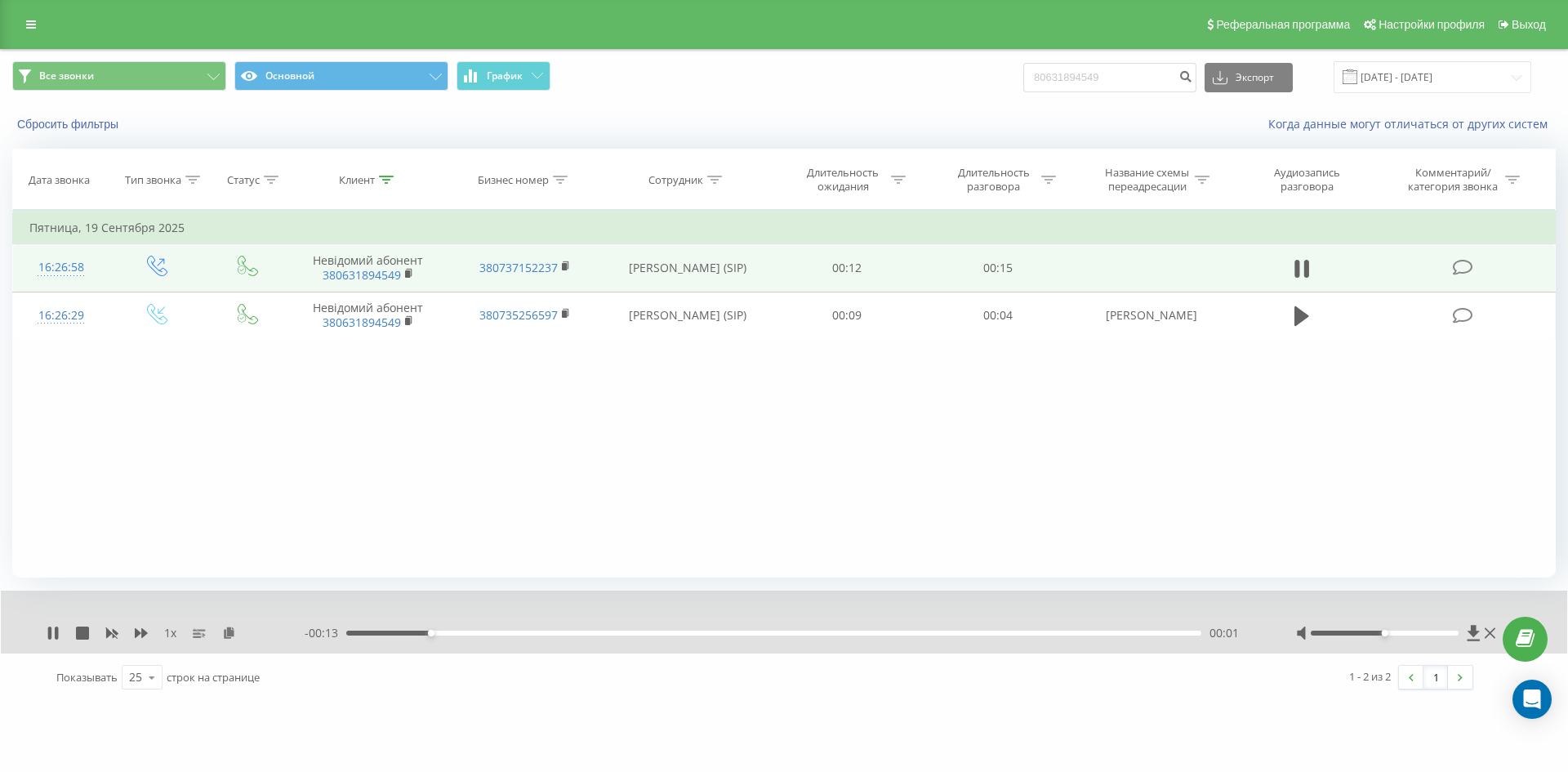
click at [563, 634] on div "00:01" at bounding box center [774, 632] width 854 height 5
click at [698, 634] on div "00:06" at bounding box center [774, 632] width 854 height 5
click at [55, 634] on icon at bounding box center [55, 632] width 3 height 13
click at [1122, 80] on input "80631894549" at bounding box center [1110, 78] width 173 height 29
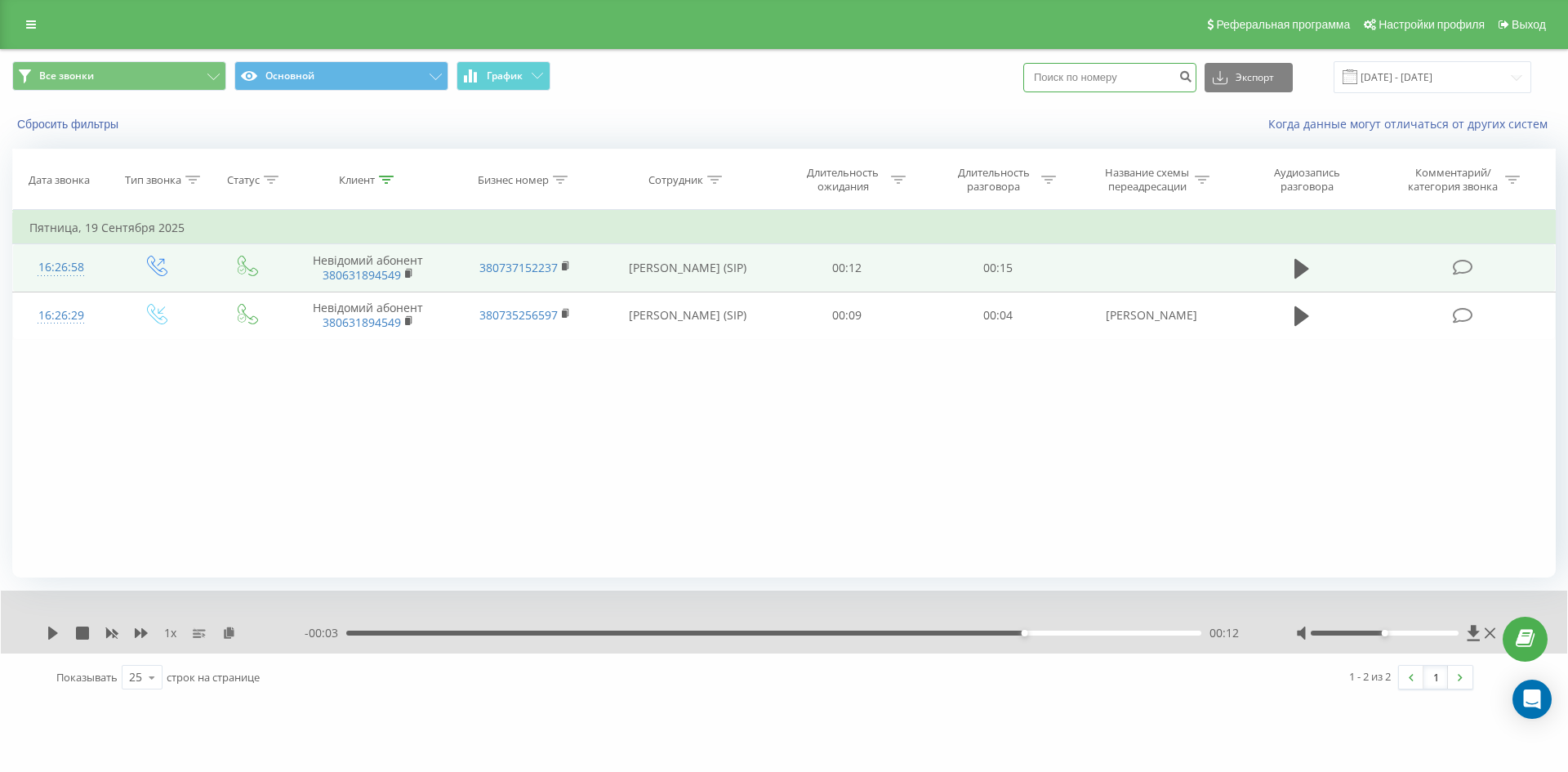
paste input "380960877854"
type input "380960877854"
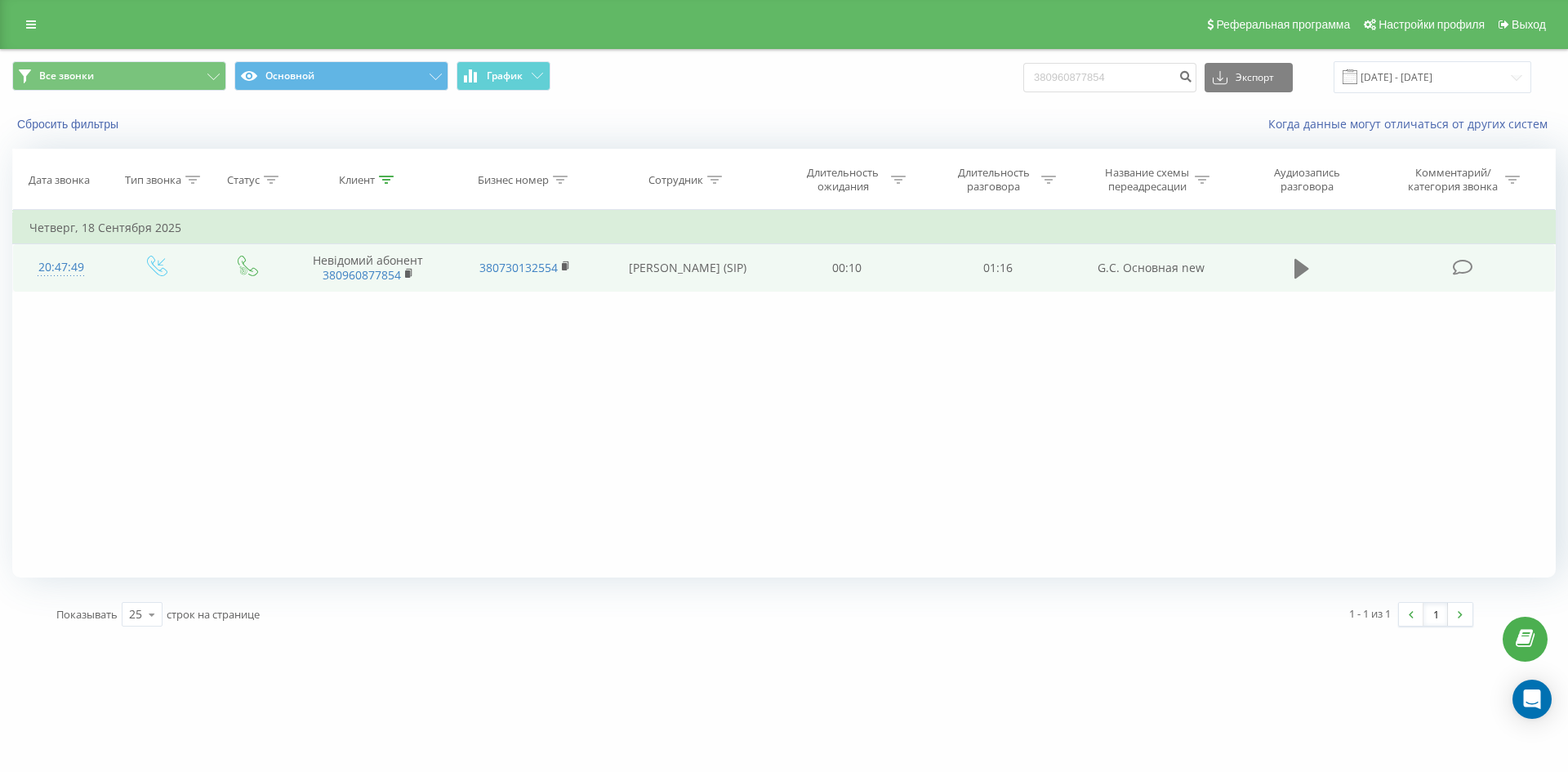
click at [1296, 263] on icon at bounding box center [1301, 269] width 15 height 23
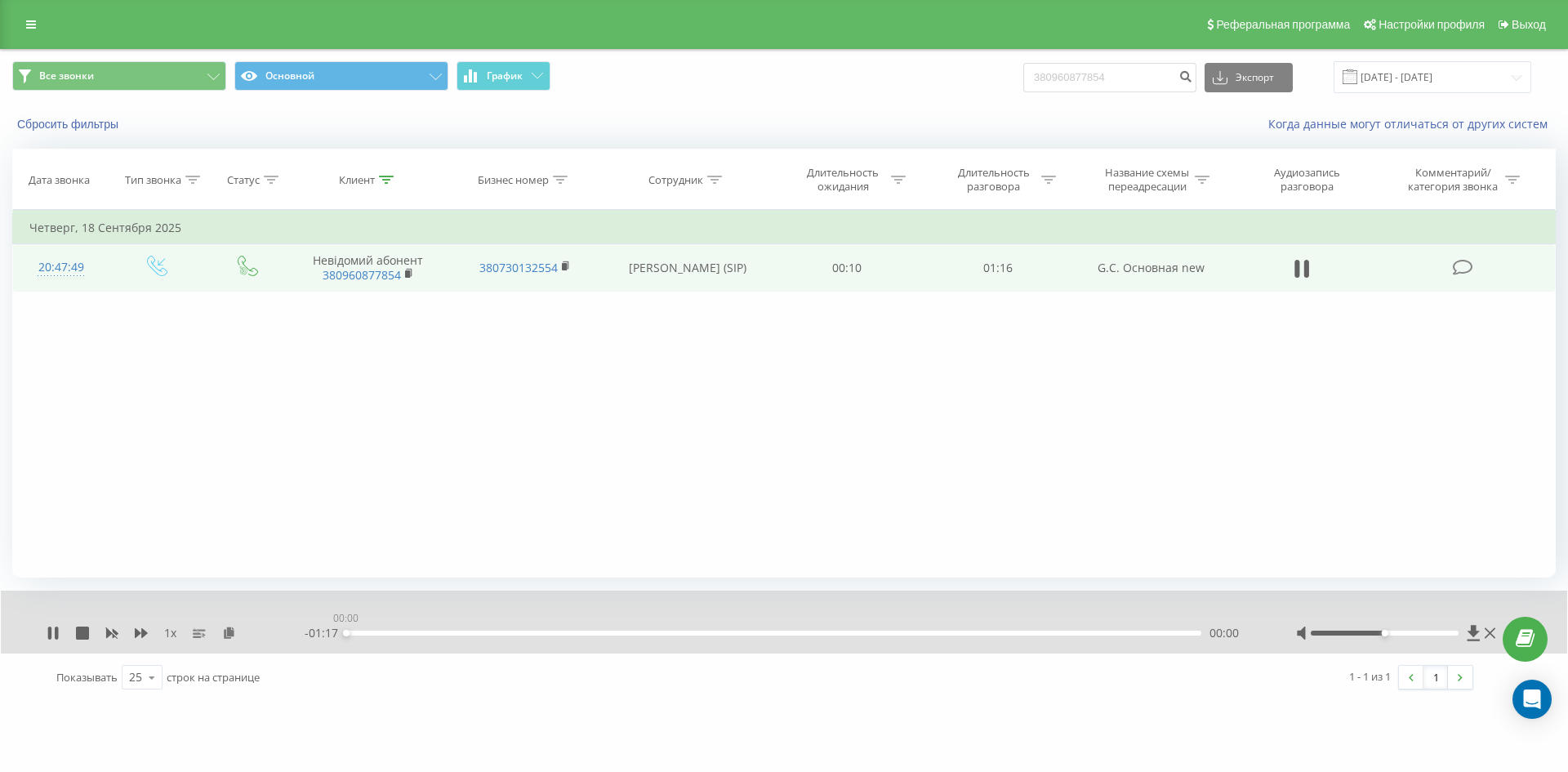
click at [913, 635] on div "00:00" at bounding box center [774, 632] width 854 height 5
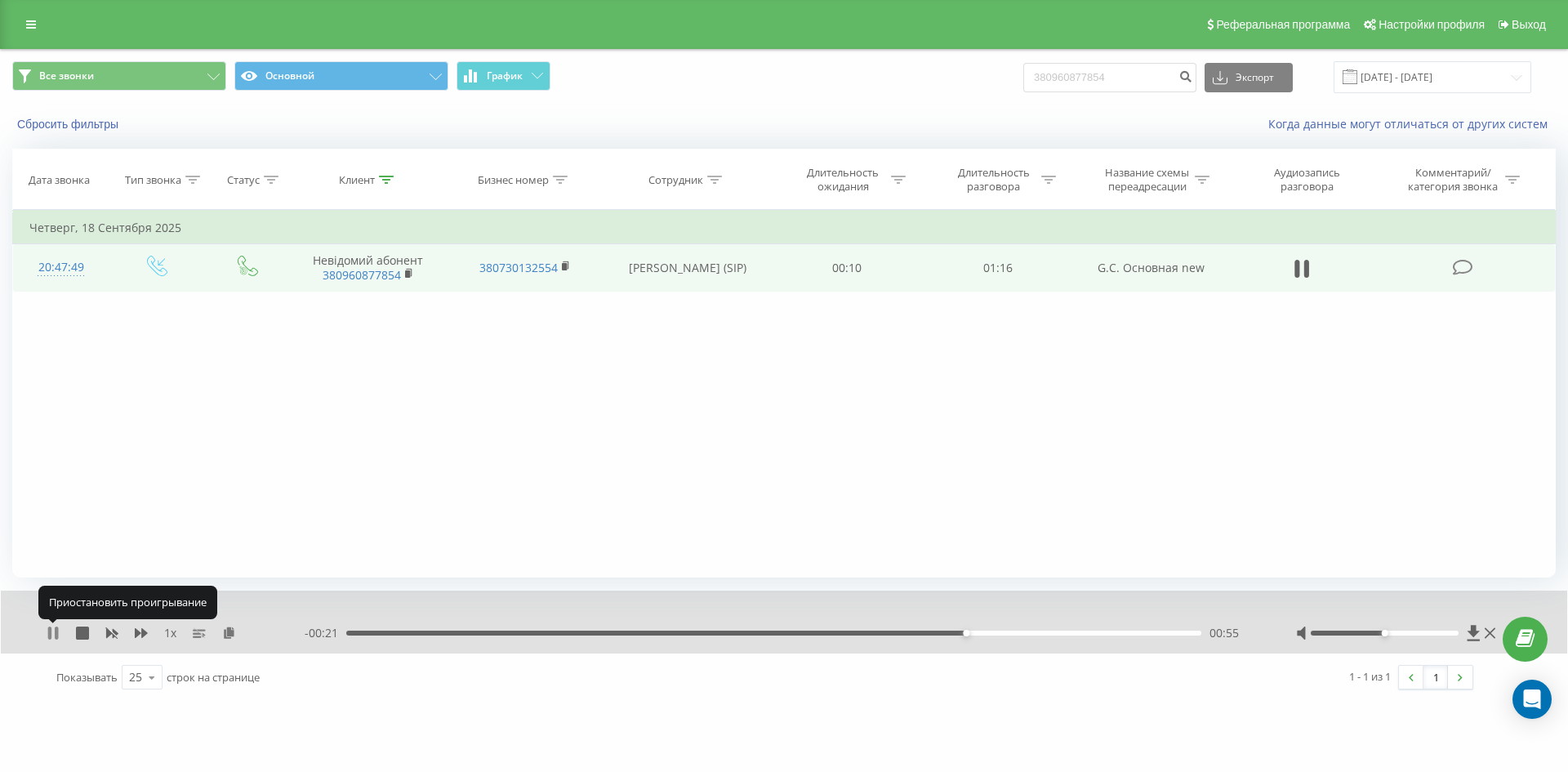
click at [50, 633] on icon at bounding box center [50, 632] width 3 height 13
click at [1161, 71] on input "380960877854" at bounding box center [1110, 78] width 173 height 29
paste input "380931181996"
type input "380931181996"
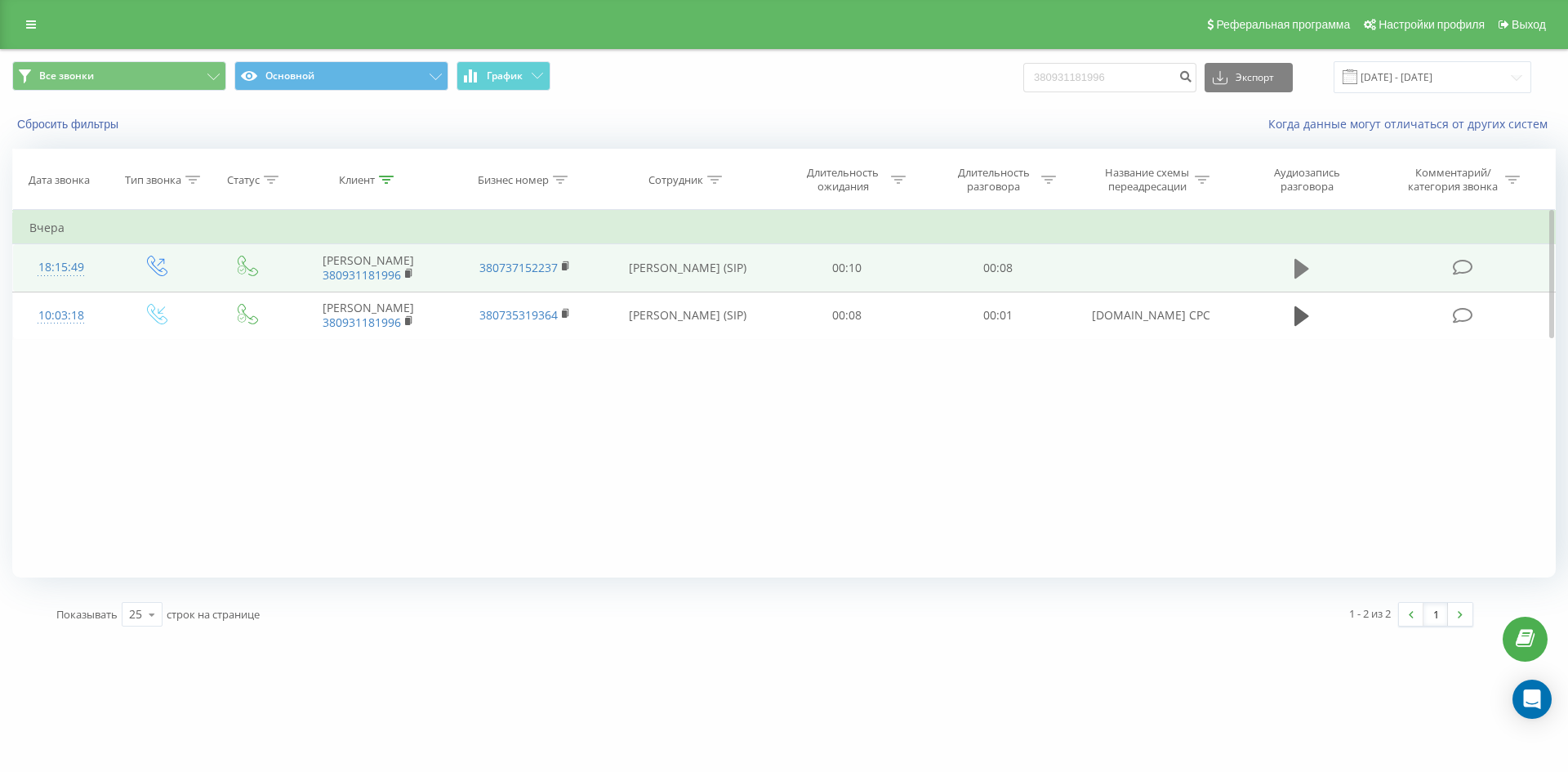
click at [1301, 266] on icon at bounding box center [1301, 269] width 15 height 19
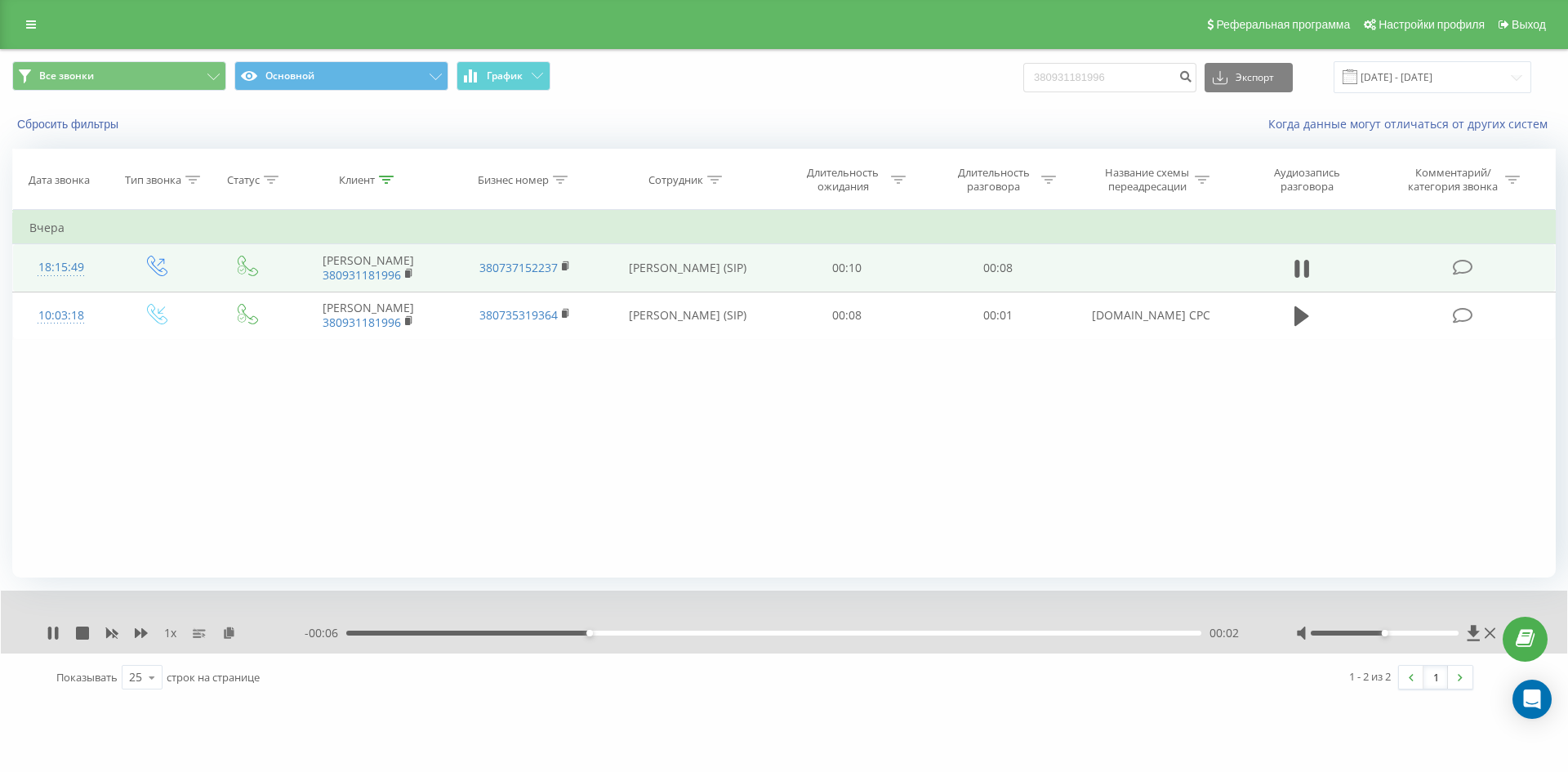
click at [687, 630] on div "00:02" at bounding box center [774, 632] width 854 height 5
click at [818, 632] on div "00:04" at bounding box center [774, 632] width 854 height 5
click at [933, 632] on div "00:06" at bounding box center [774, 632] width 854 height 5
click at [1066, 632] on div "00:07" at bounding box center [774, 632] width 854 height 5
click at [1121, 72] on input "380931181996" at bounding box center [1110, 78] width 173 height 29
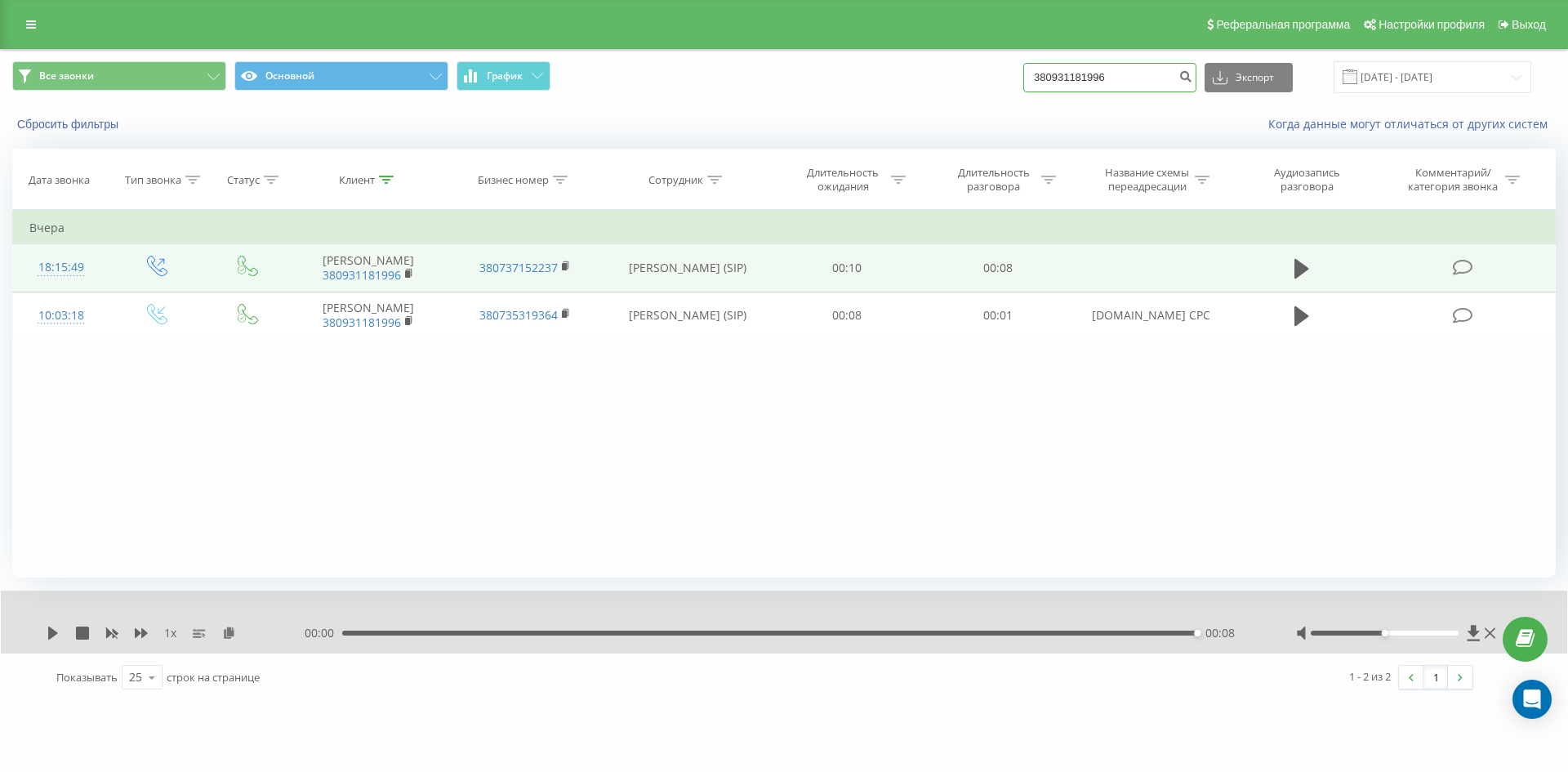
click at [1121, 72] on input "380931181996" at bounding box center [1110, 78] width 173 height 29
paste input "380965163746"
type input "380965163746"
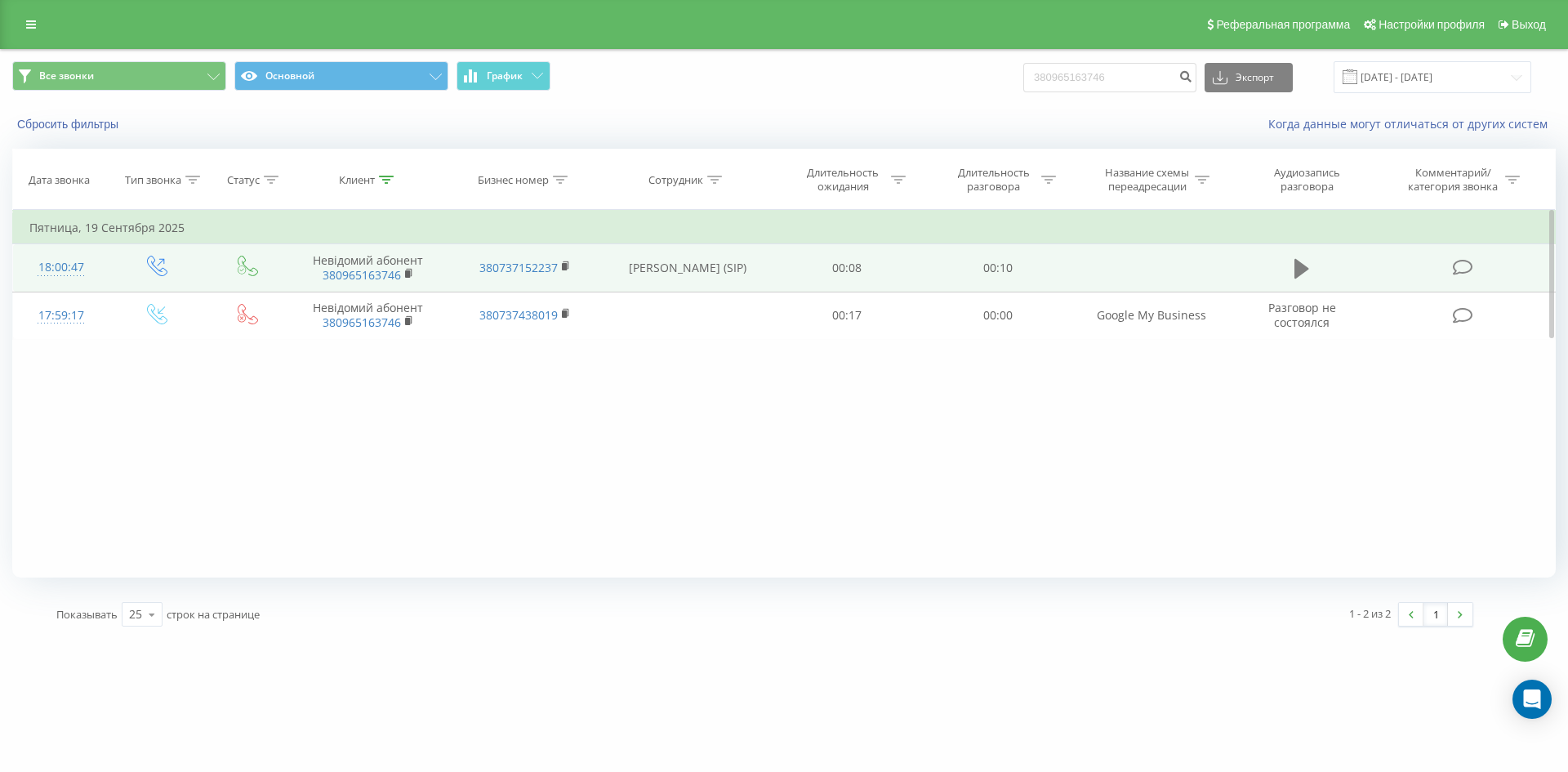
click at [1302, 264] on icon at bounding box center [1301, 269] width 15 height 19
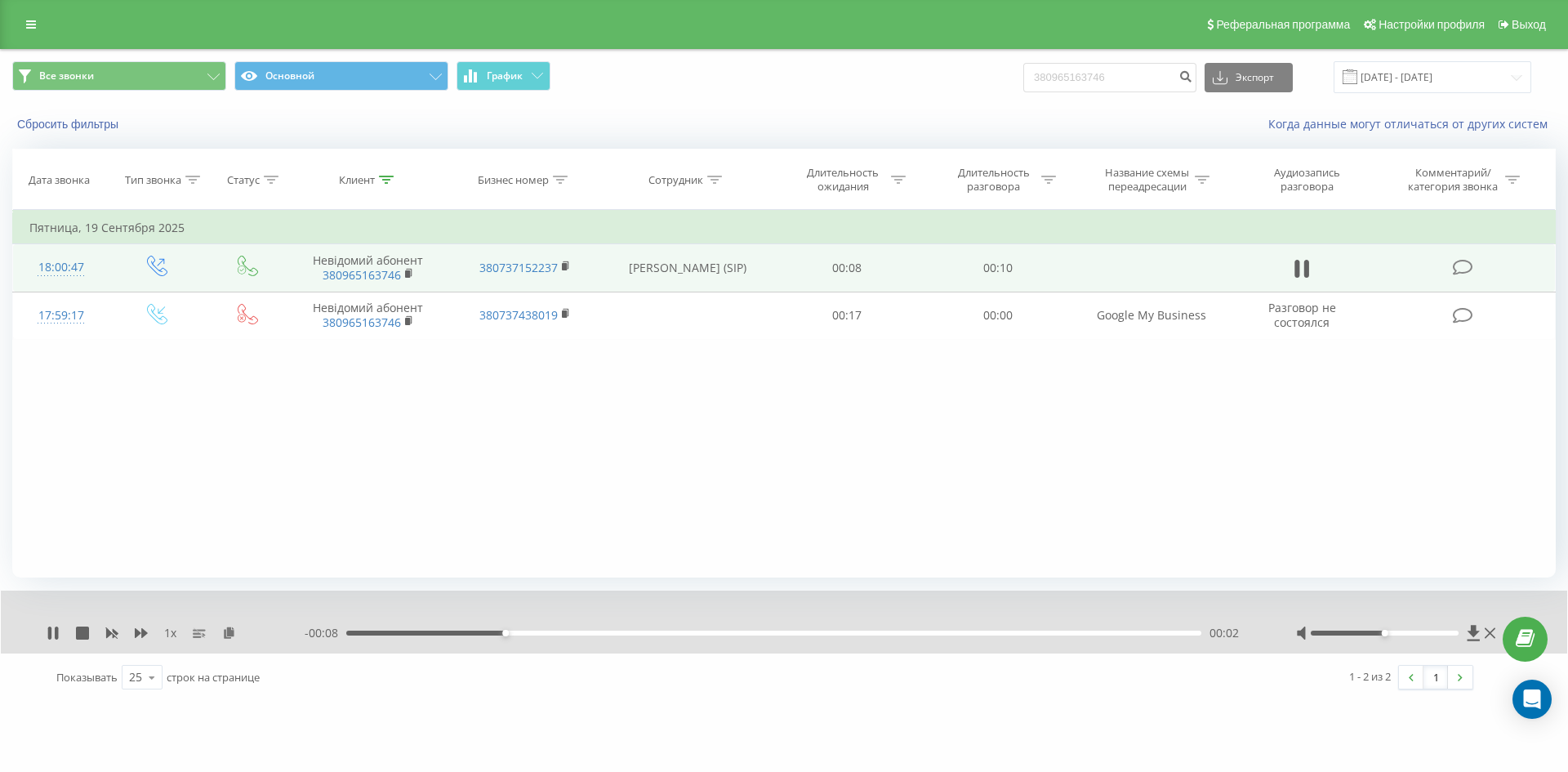
click at [711, 631] on div "00:02" at bounding box center [774, 632] width 854 height 5
click at [40, 636] on div "1 x - 00:01 00:09 00:09" at bounding box center [784, 621] width 1566 height 63
click at [58, 634] on icon at bounding box center [55, 632] width 3 height 13
click at [1101, 81] on input "380965163746" at bounding box center [1110, 78] width 173 height 29
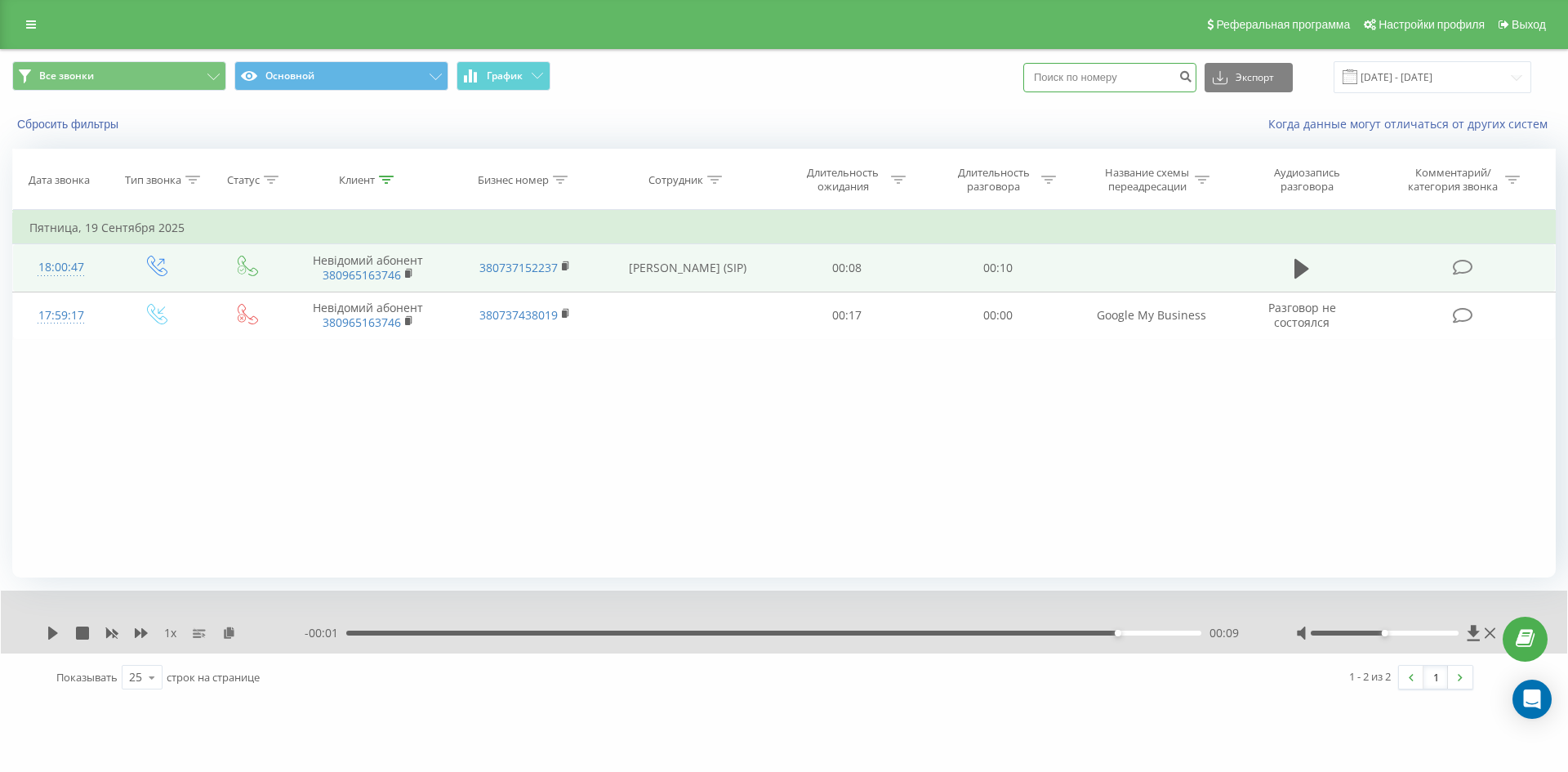
paste input "380957768051"
type input "380957768051"
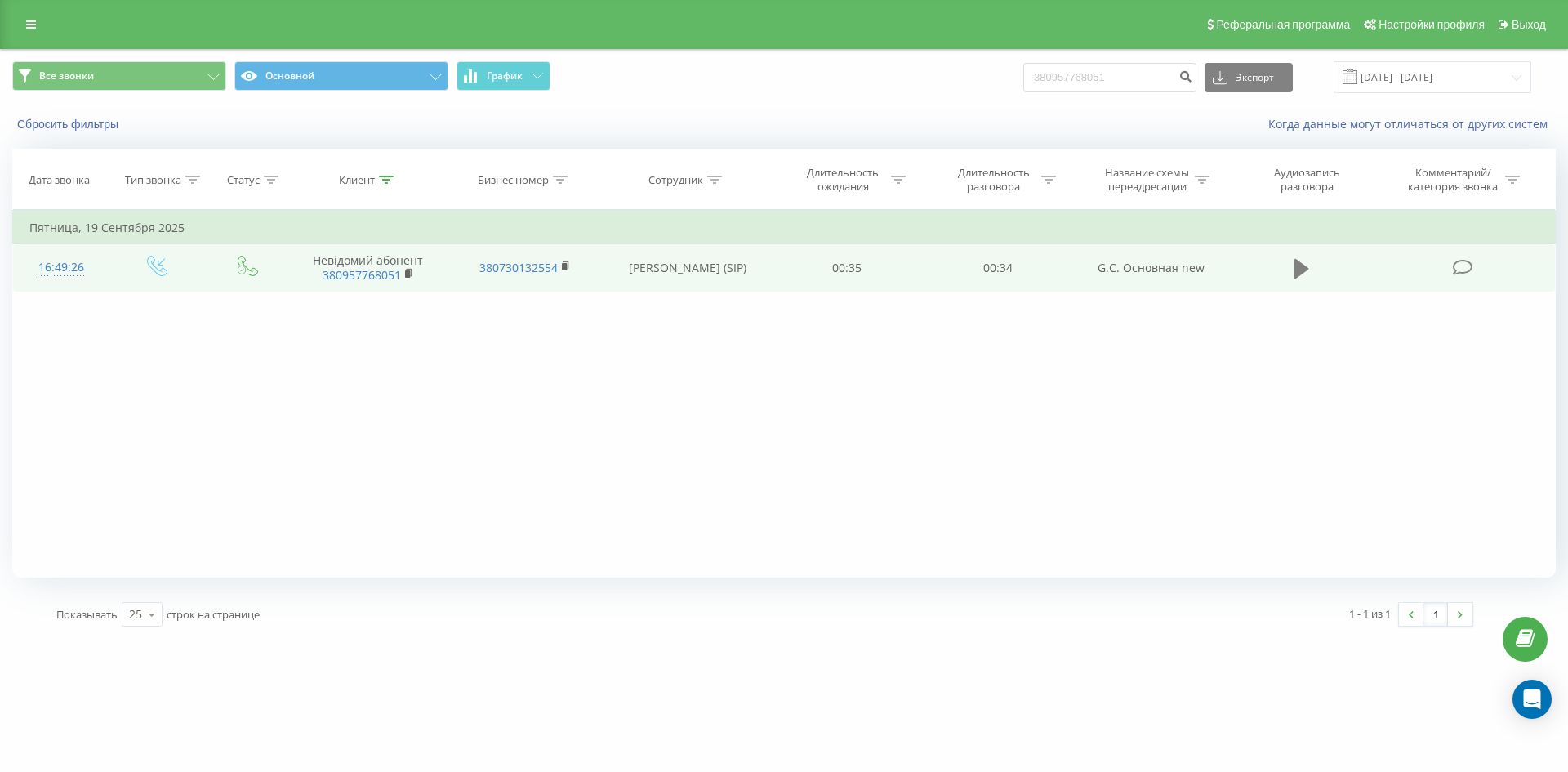
click at [1306, 271] on icon at bounding box center [1301, 269] width 15 height 19
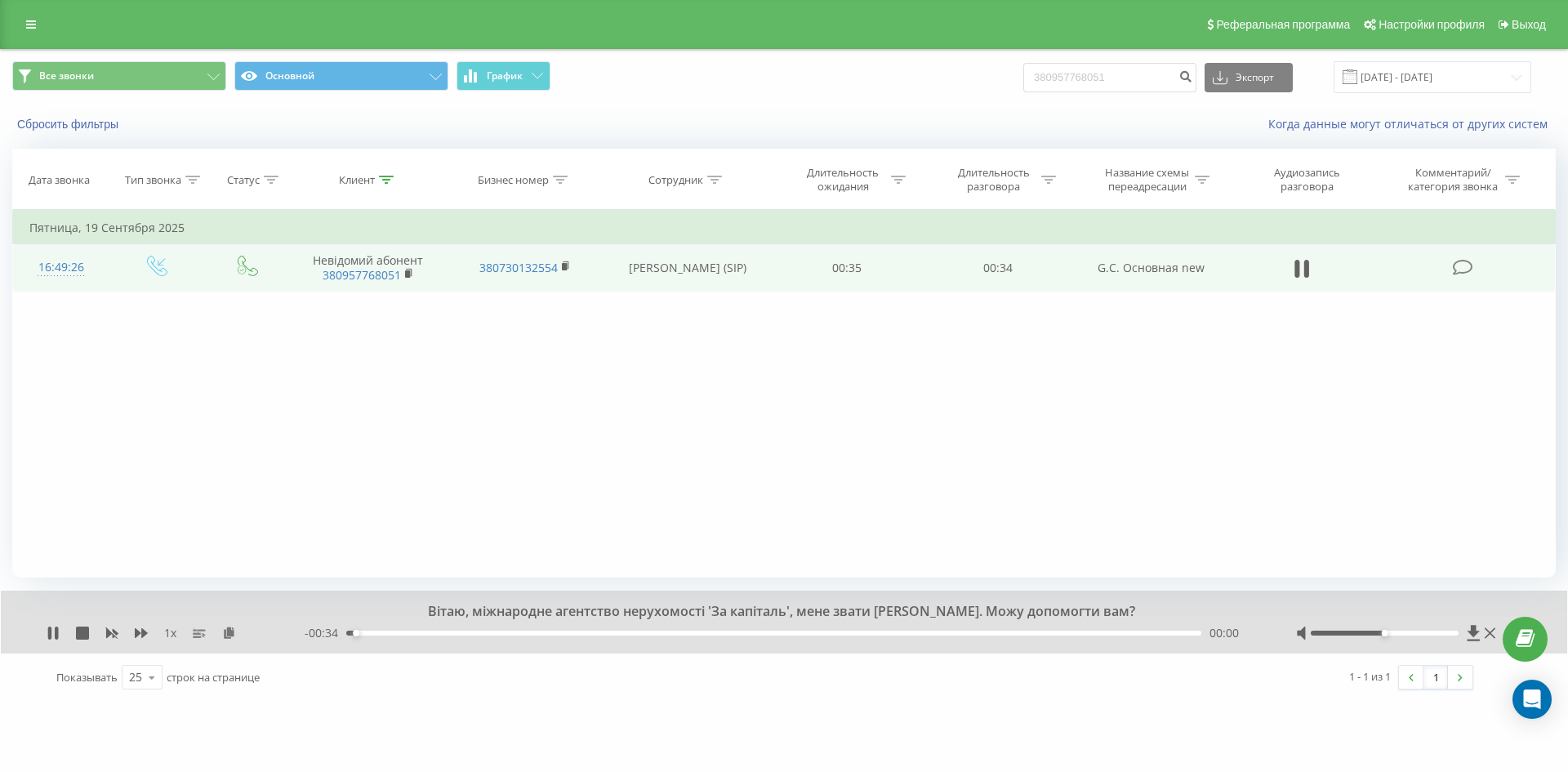
click at [767, 634] on div "00:00" at bounding box center [774, 632] width 854 height 5
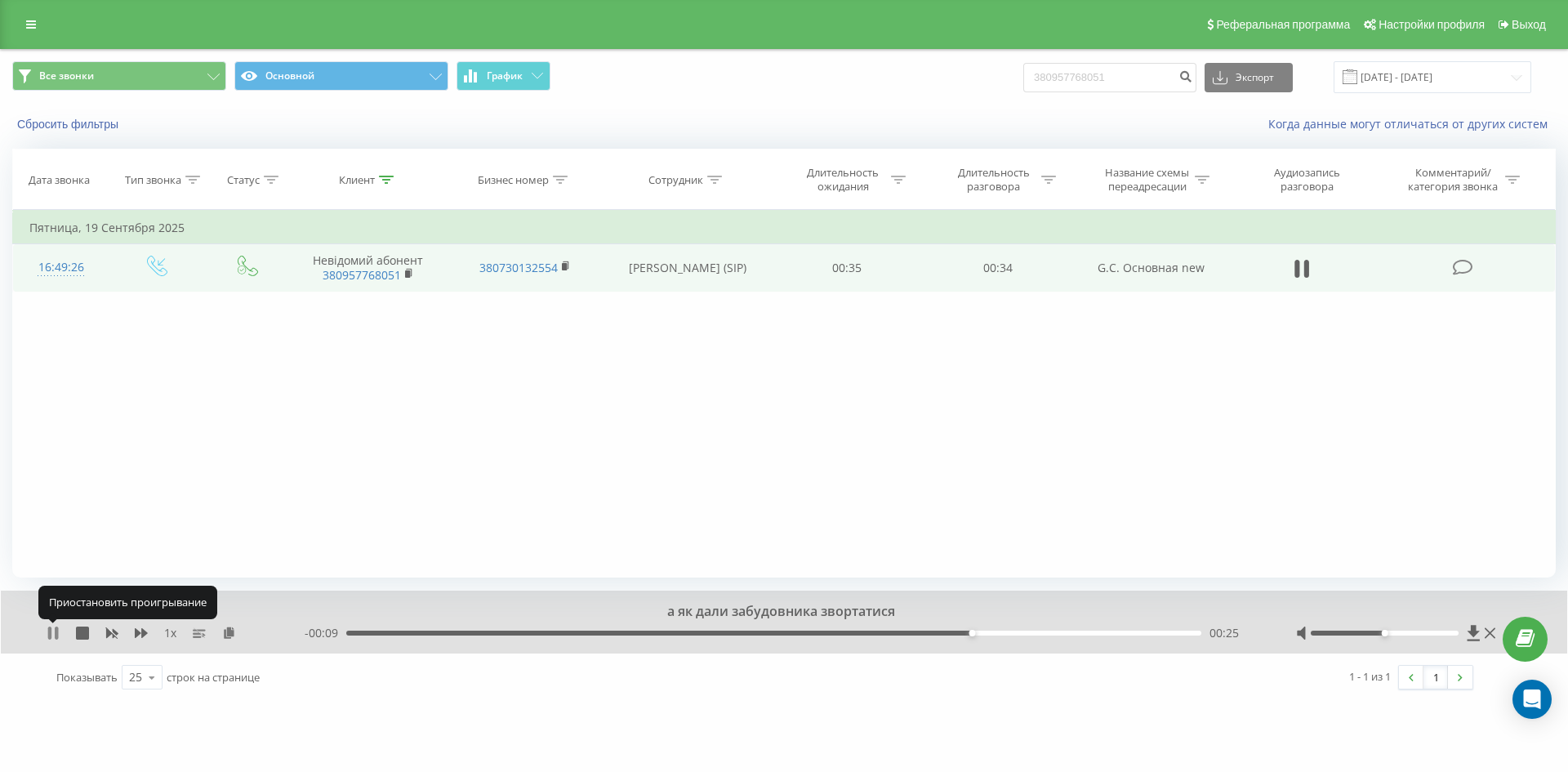
click at [50, 634] on icon at bounding box center [50, 632] width 3 height 13
click at [1109, 75] on input "380957768051" at bounding box center [1110, 78] width 173 height 29
paste input "380456336672"
type input "380456336672"
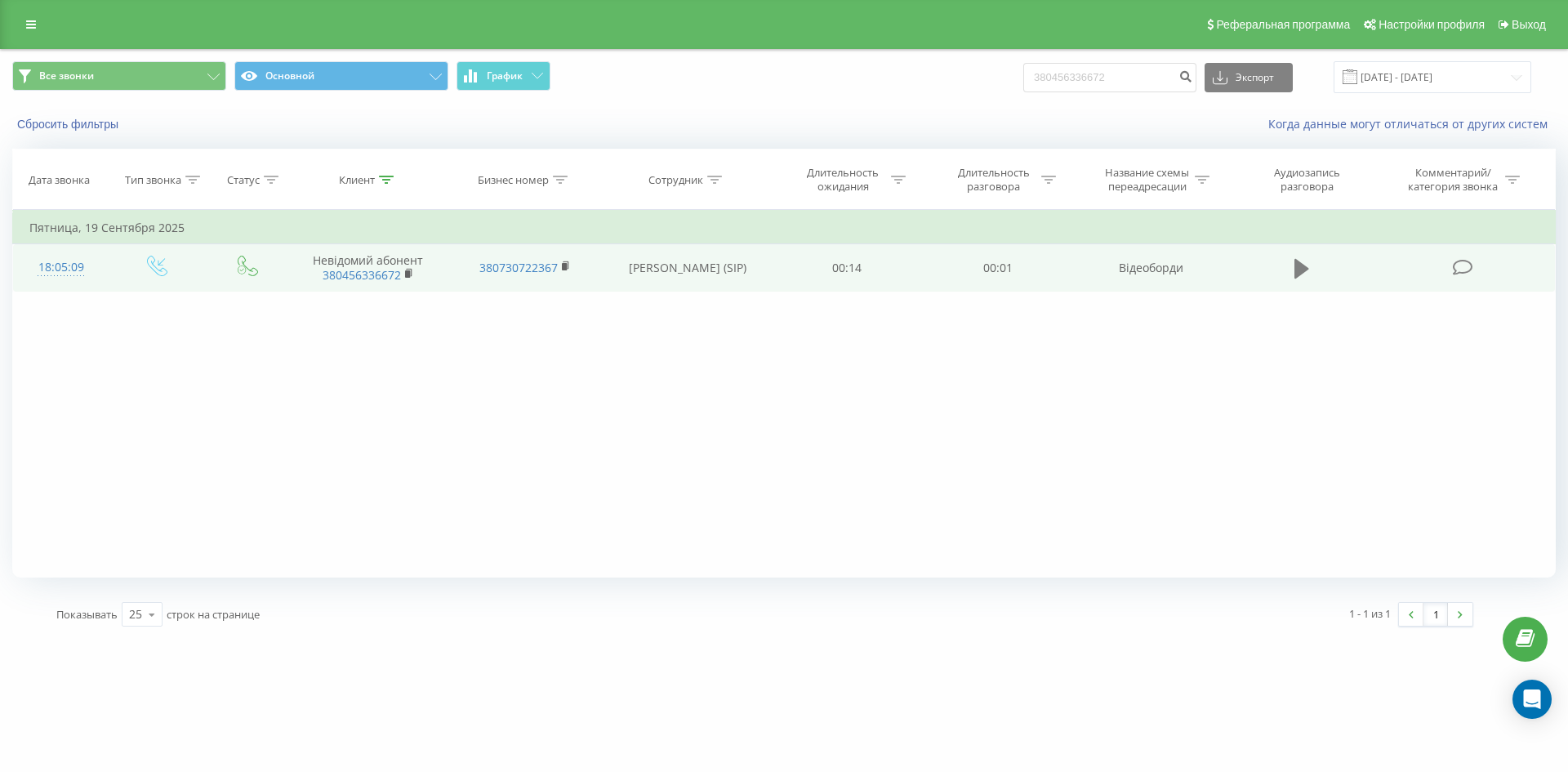
click at [1296, 272] on icon at bounding box center [1301, 269] width 15 height 19
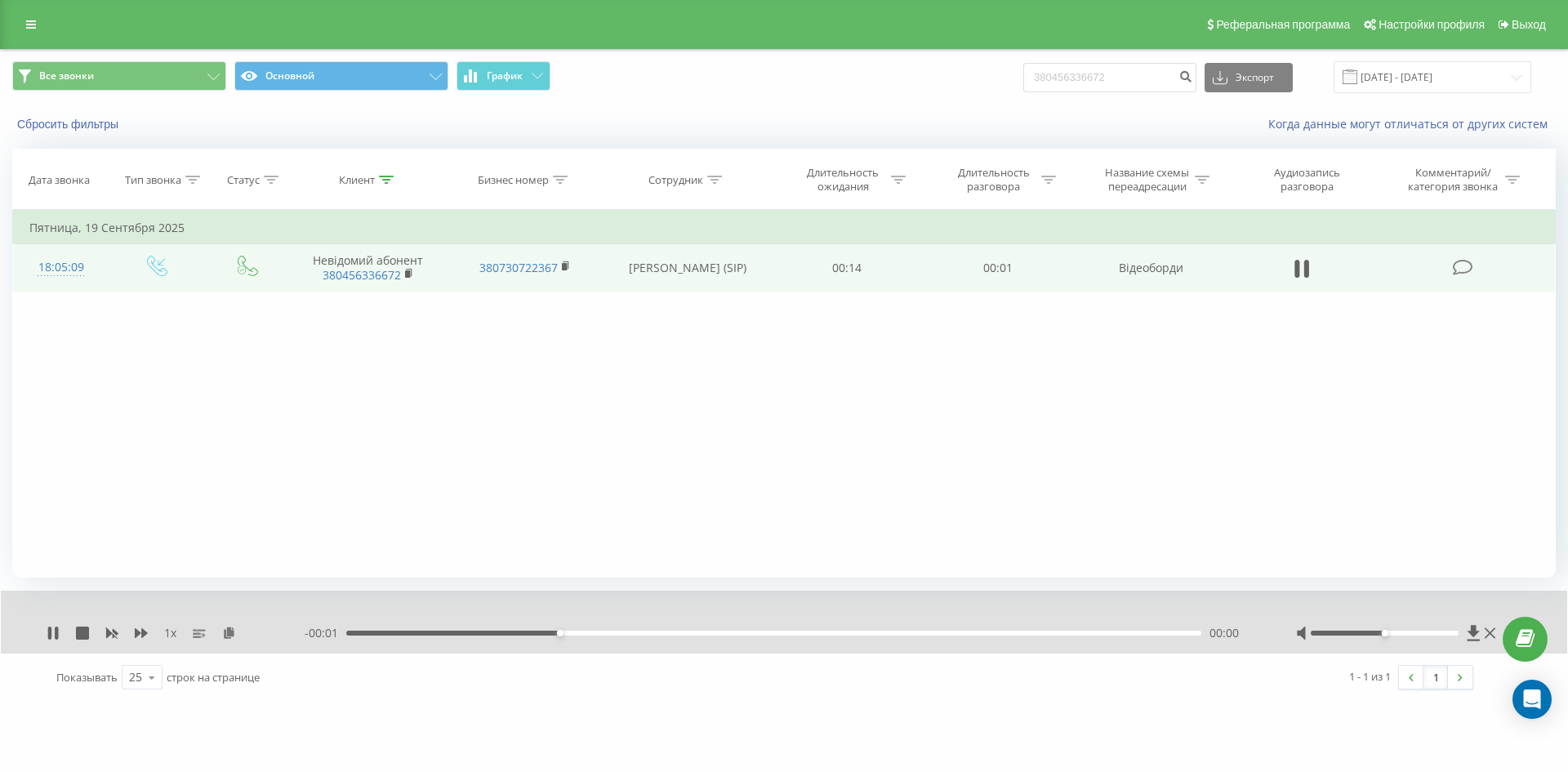
click at [1296, 272] on icon at bounding box center [1296, 268] width 5 height 17
click at [1147, 84] on input "380456336672" at bounding box center [1110, 78] width 173 height 29
paste input "380999128992"
type input "380999128992"
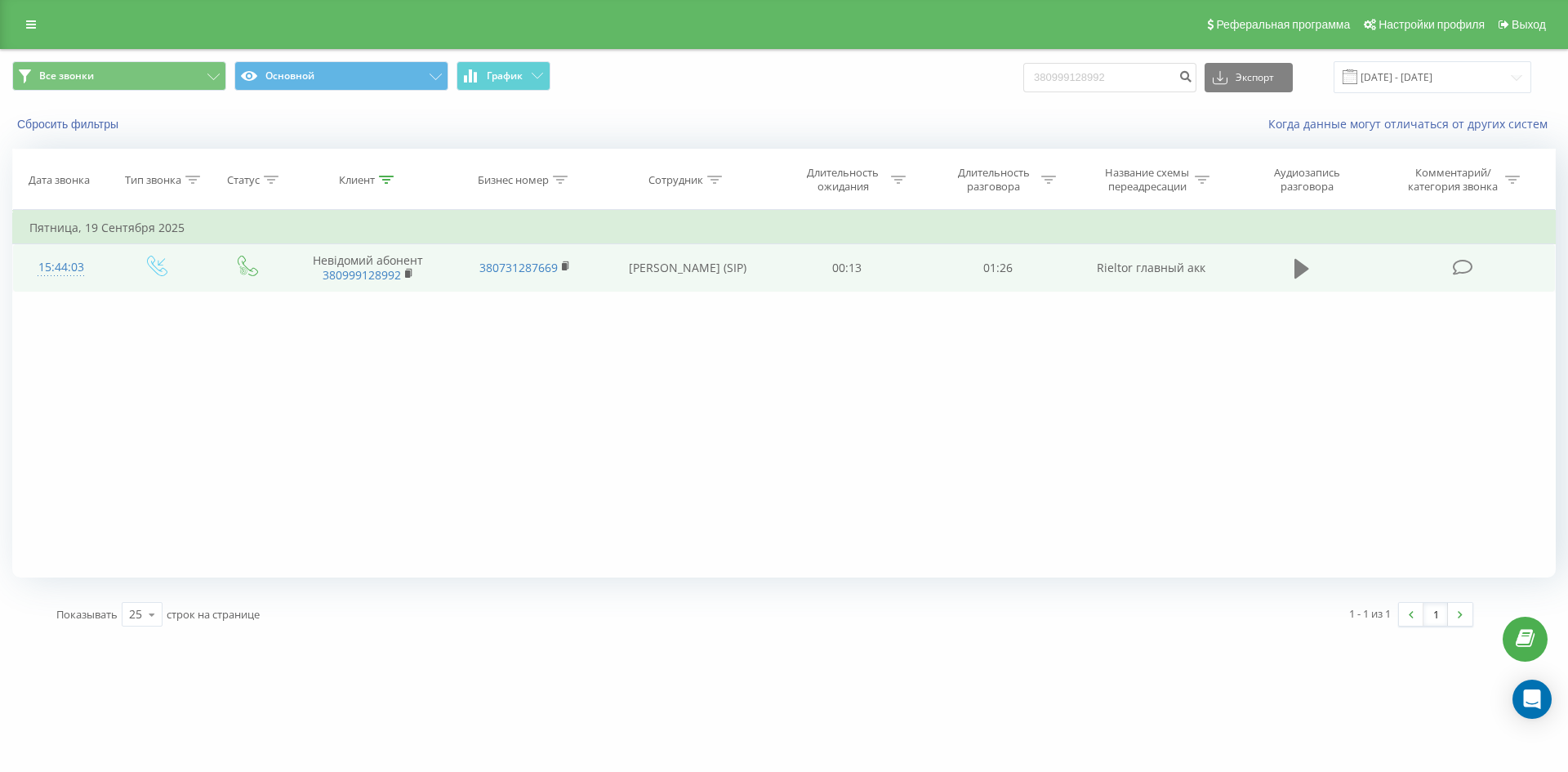
click at [1296, 274] on icon at bounding box center [1301, 269] width 15 height 19
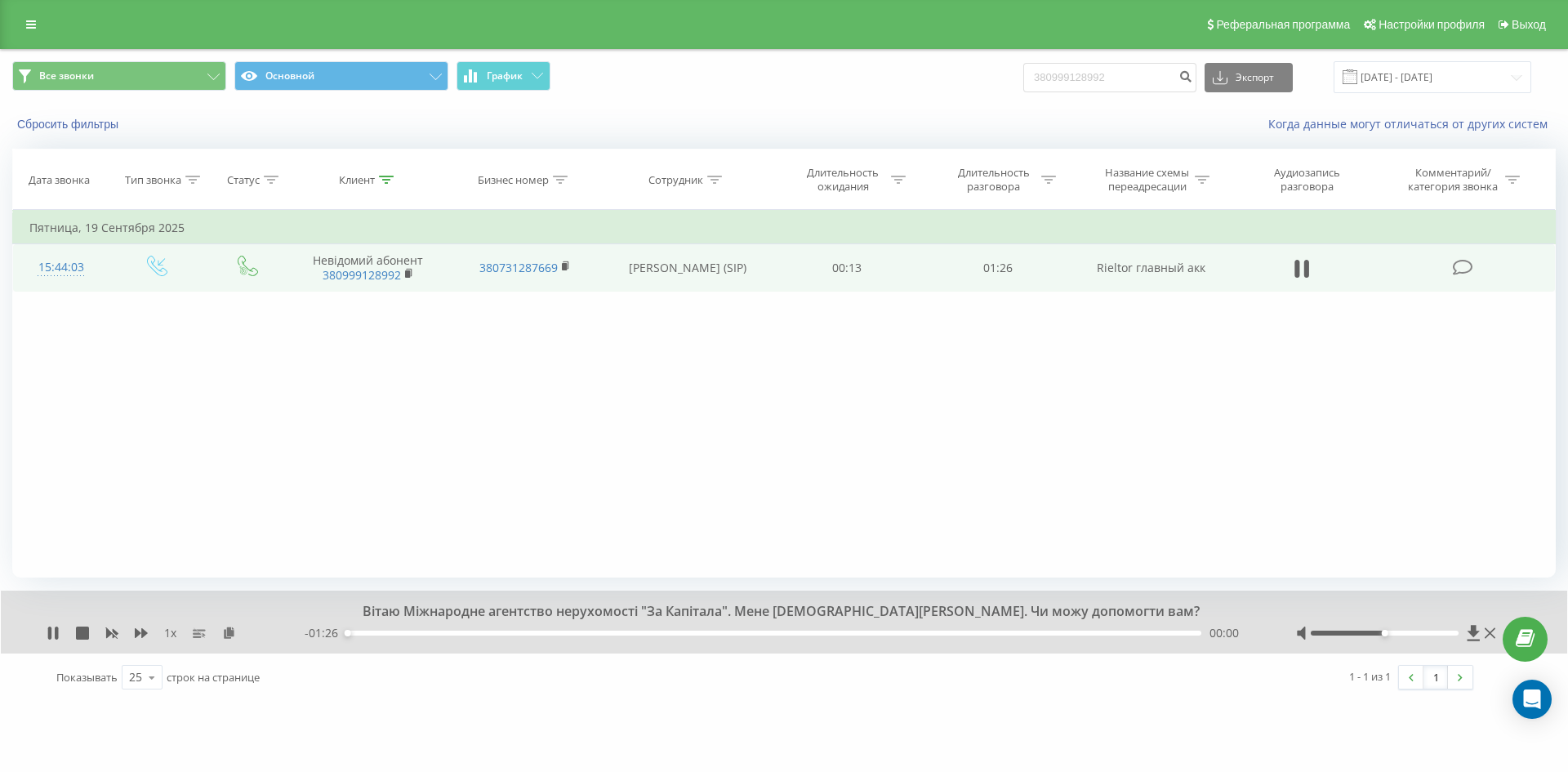
click at [875, 633] on div "00:00" at bounding box center [774, 632] width 854 height 5
click at [55, 634] on icon at bounding box center [55, 632] width 3 height 13
click at [1137, 77] on input "380999128992" at bounding box center [1110, 78] width 173 height 29
paste input "380630237438"
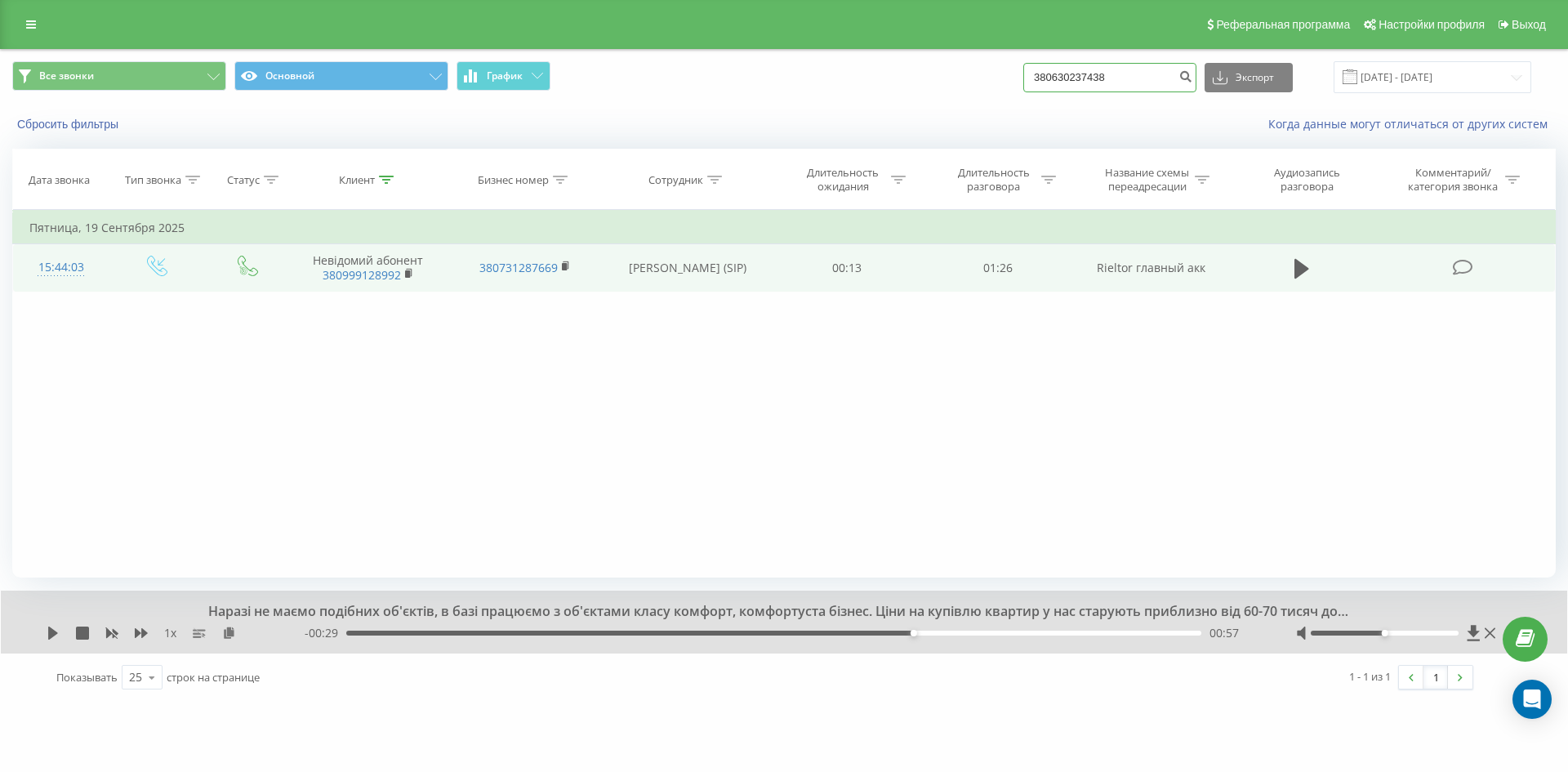
type input "380630237438"
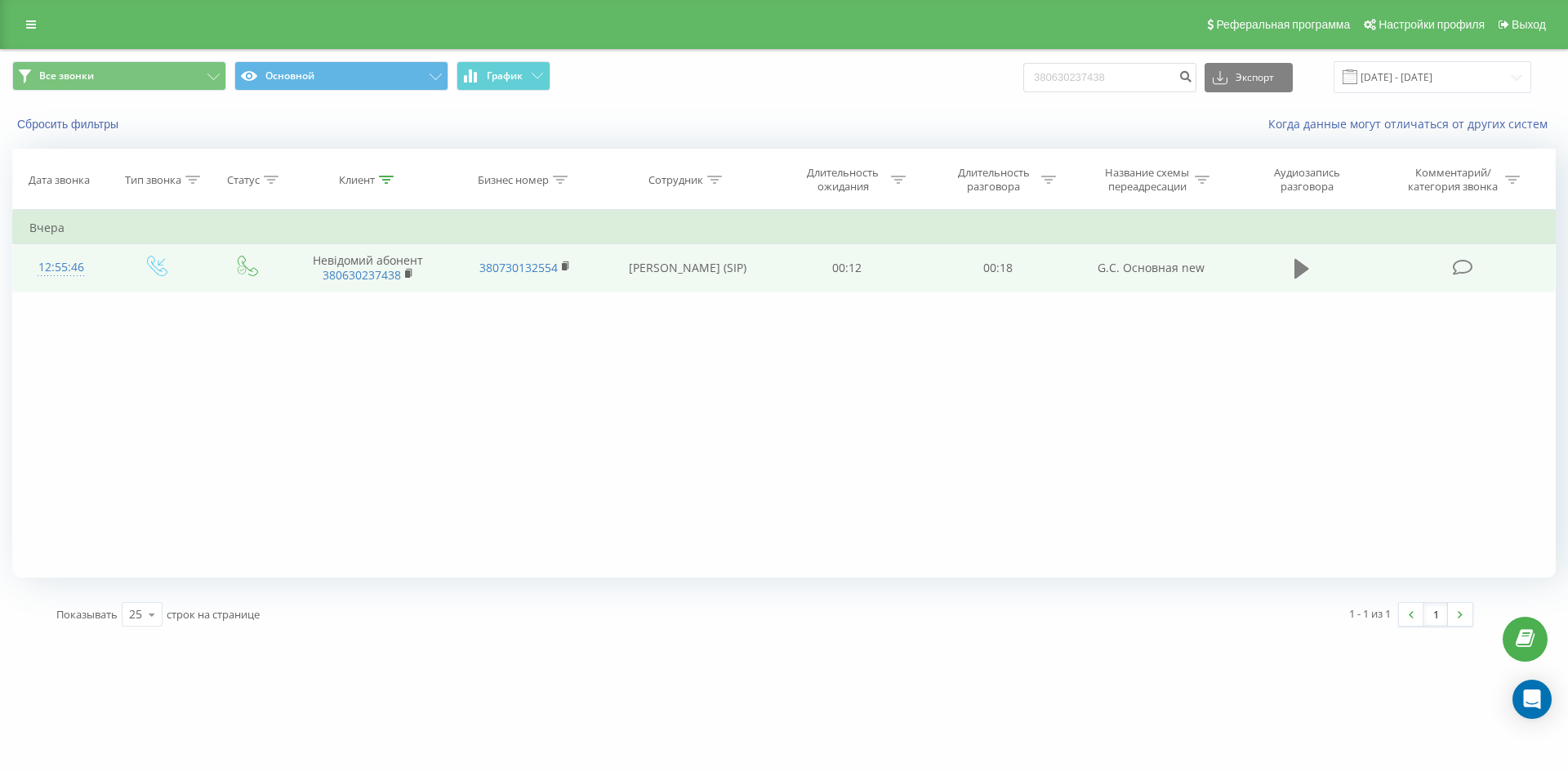
click at [1295, 267] on icon at bounding box center [1301, 269] width 15 height 19
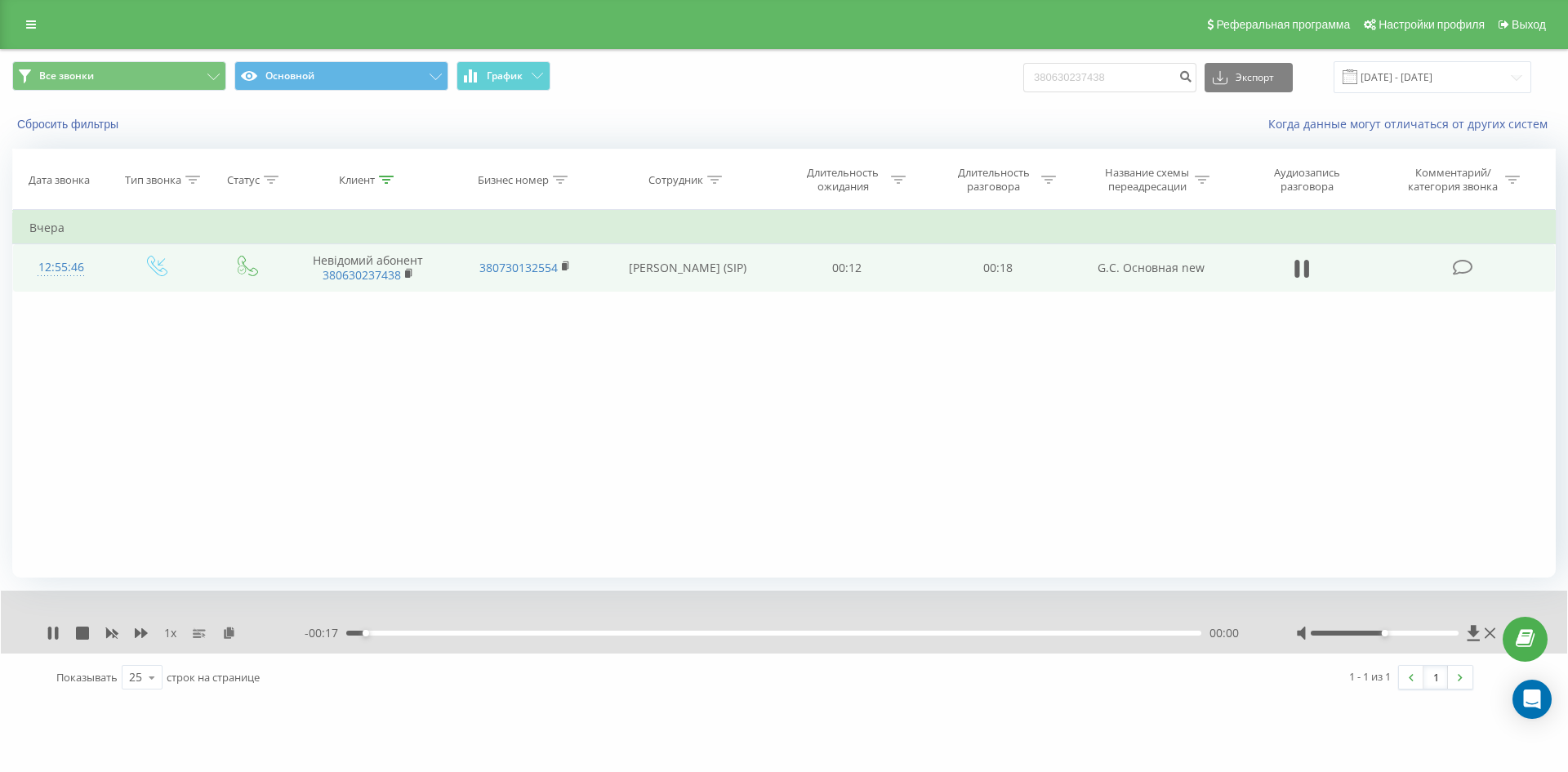
click at [1023, 633] on div "00:00" at bounding box center [774, 632] width 854 height 5
click at [954, 634] on div "00:13" at bounding box center [774, 632] width 854 height 5
click at [859, 634] on div "00:14" at bounding box center [774, 632] width 854 height 5
click at [91, 125] on button "Сбросить фильтры" at bounding box center [70, 123] width 115 height 15
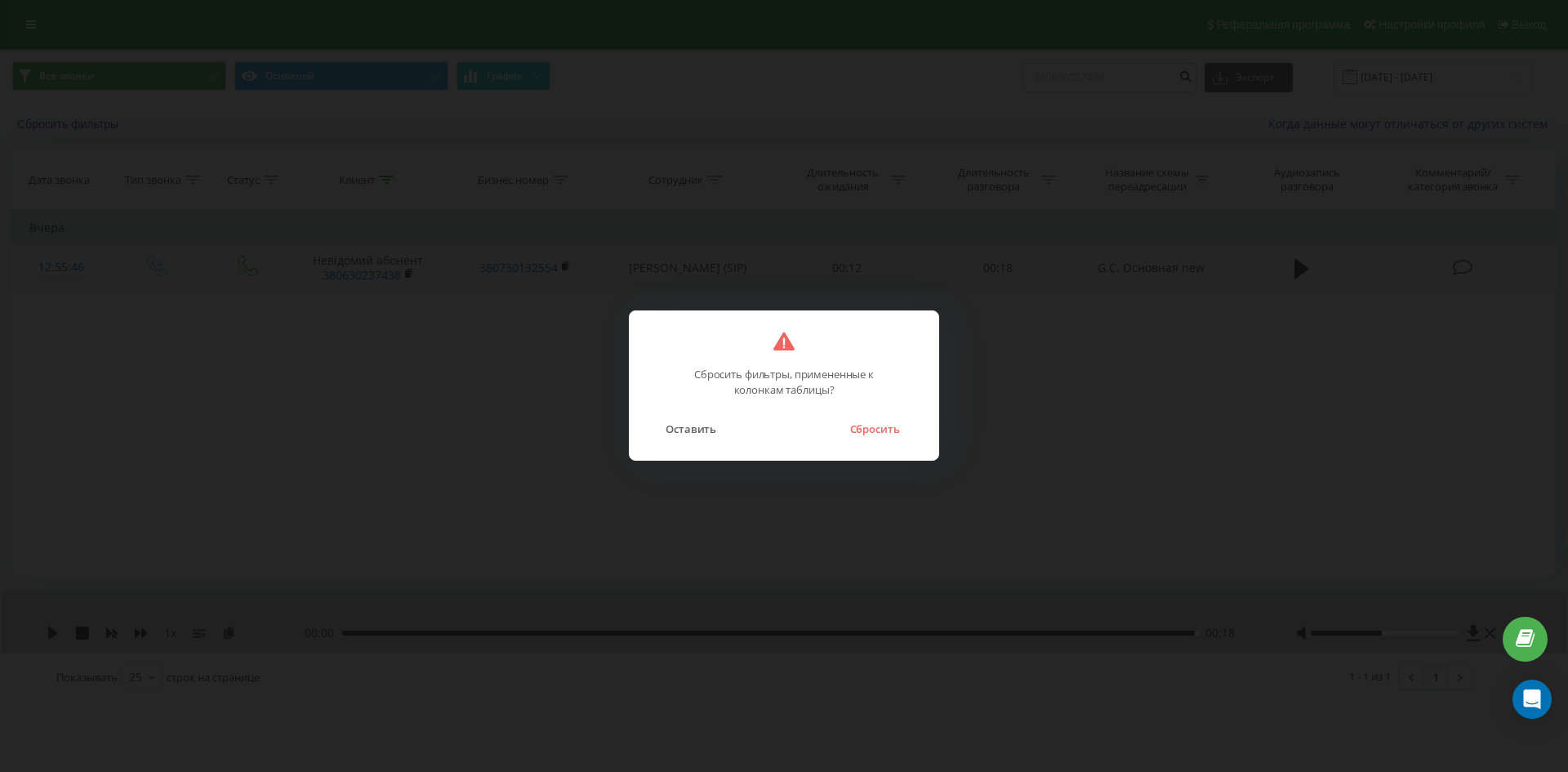
click at [860, 439] on button "Сбросить" at bounding box center [874, 429] width 66 height 21
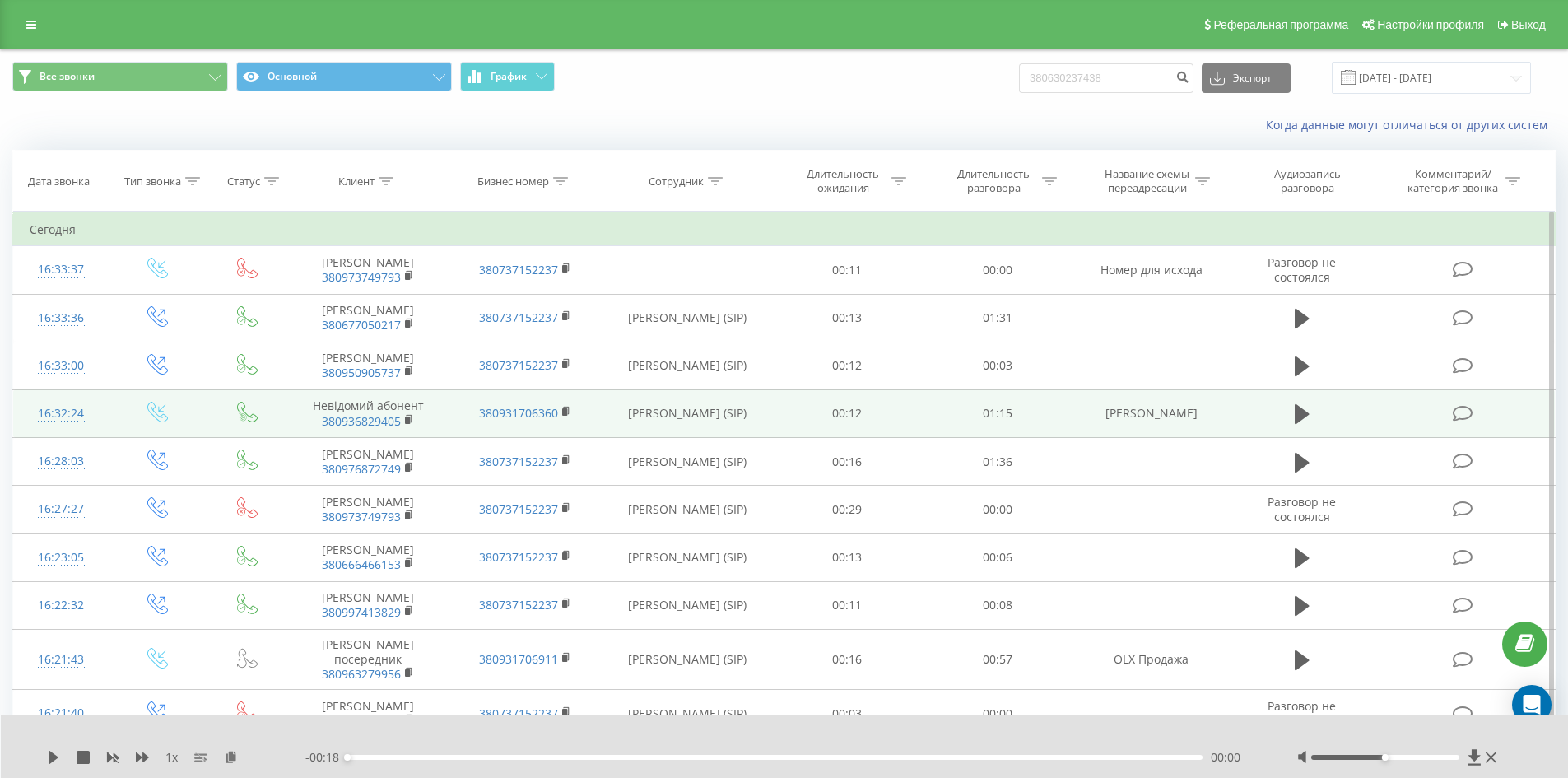
click at [1160, 417] on td "OLX Козлов" at bounding box center [1151, 413] width 157 height 48
copy tr "OLX Козлов"
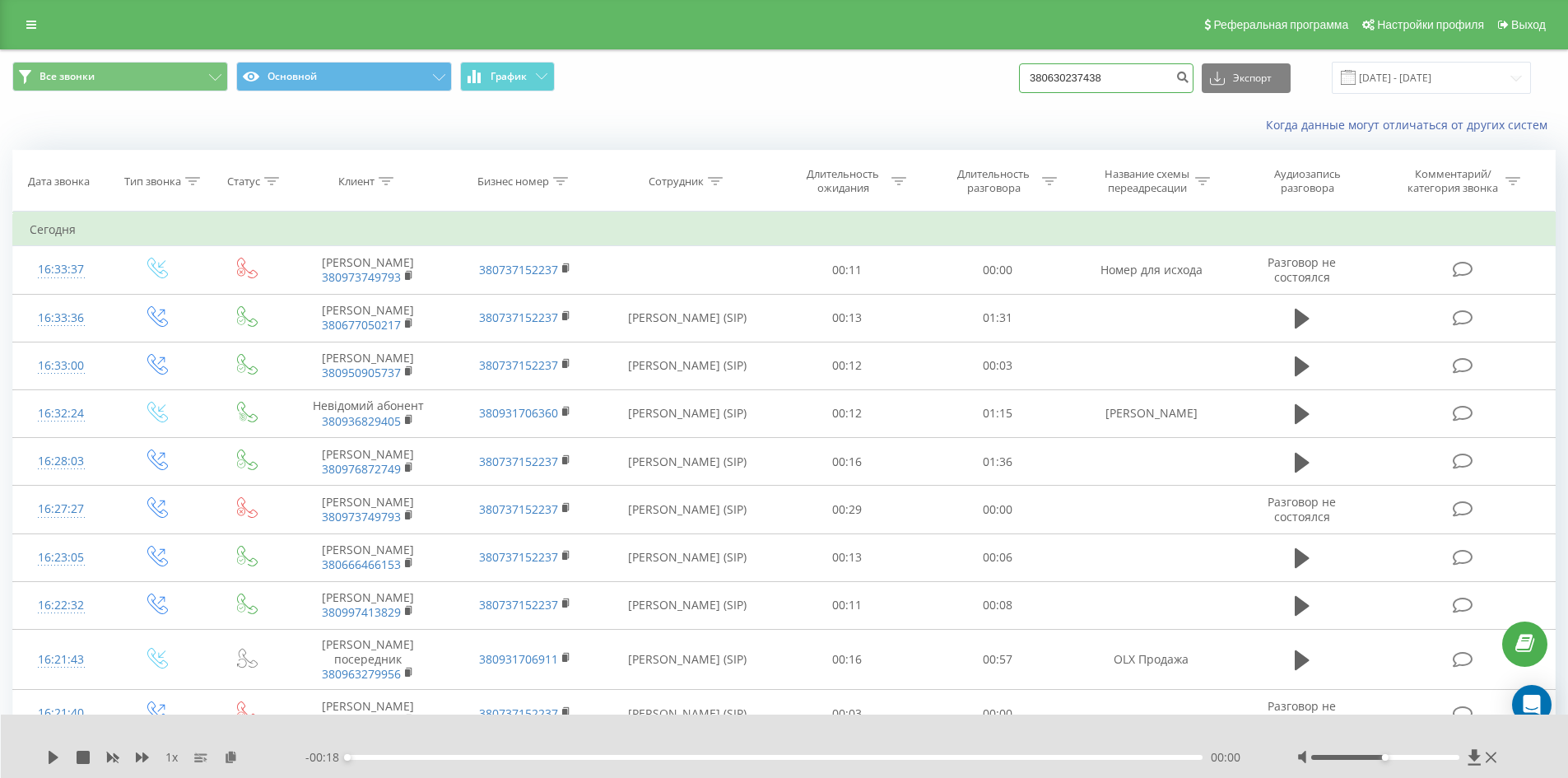
click at [1149, 84] on input "380630237438" at bounding box center [1106, 78] width 174 height 29
paste input "380636599906"
type input "380636599906"
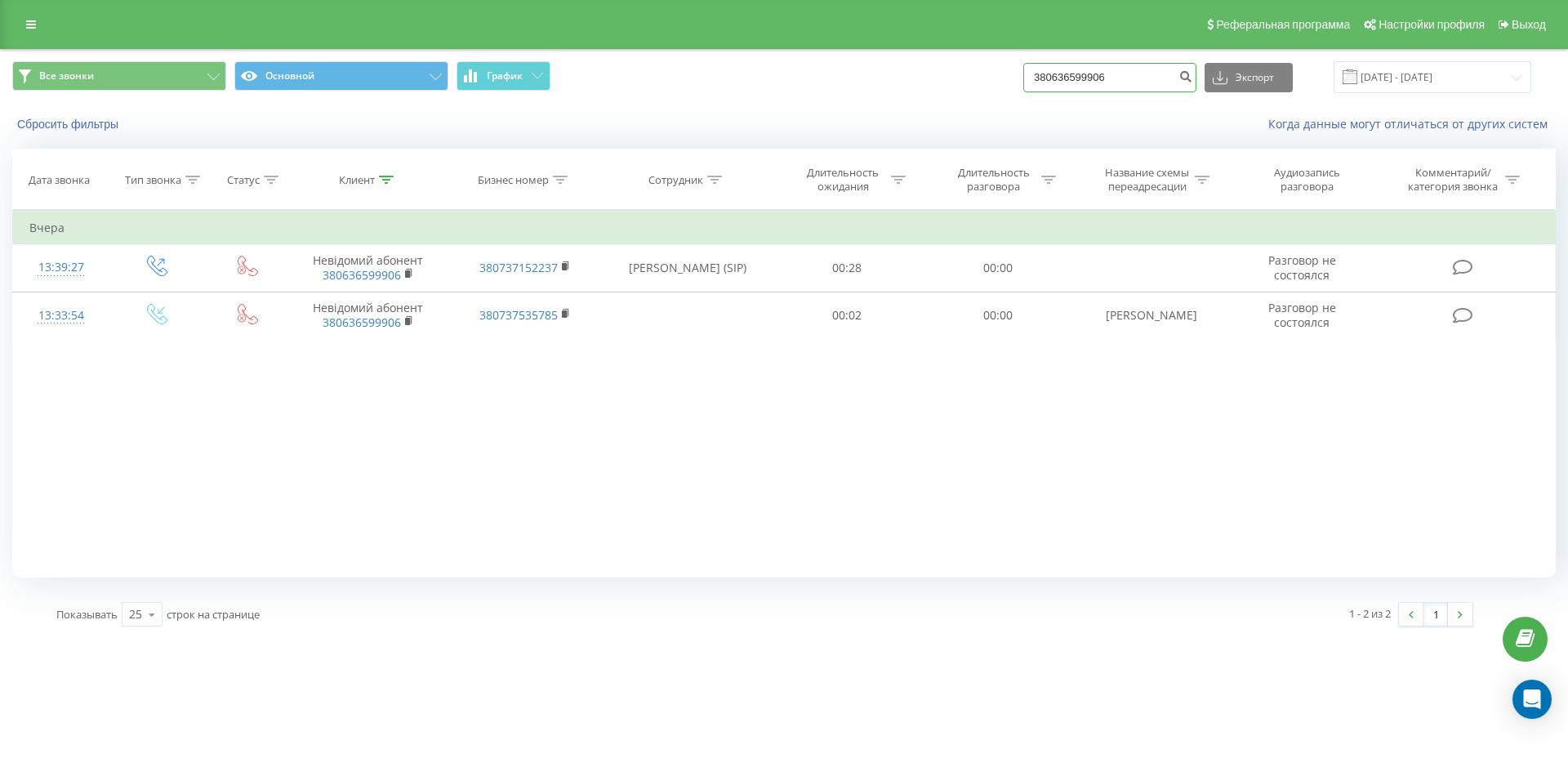
click at [1145, 85] on input "380636599906" at bounding box center [1110, 78] width 173 height 29
paste input "380966556971"
type input "380966556971"
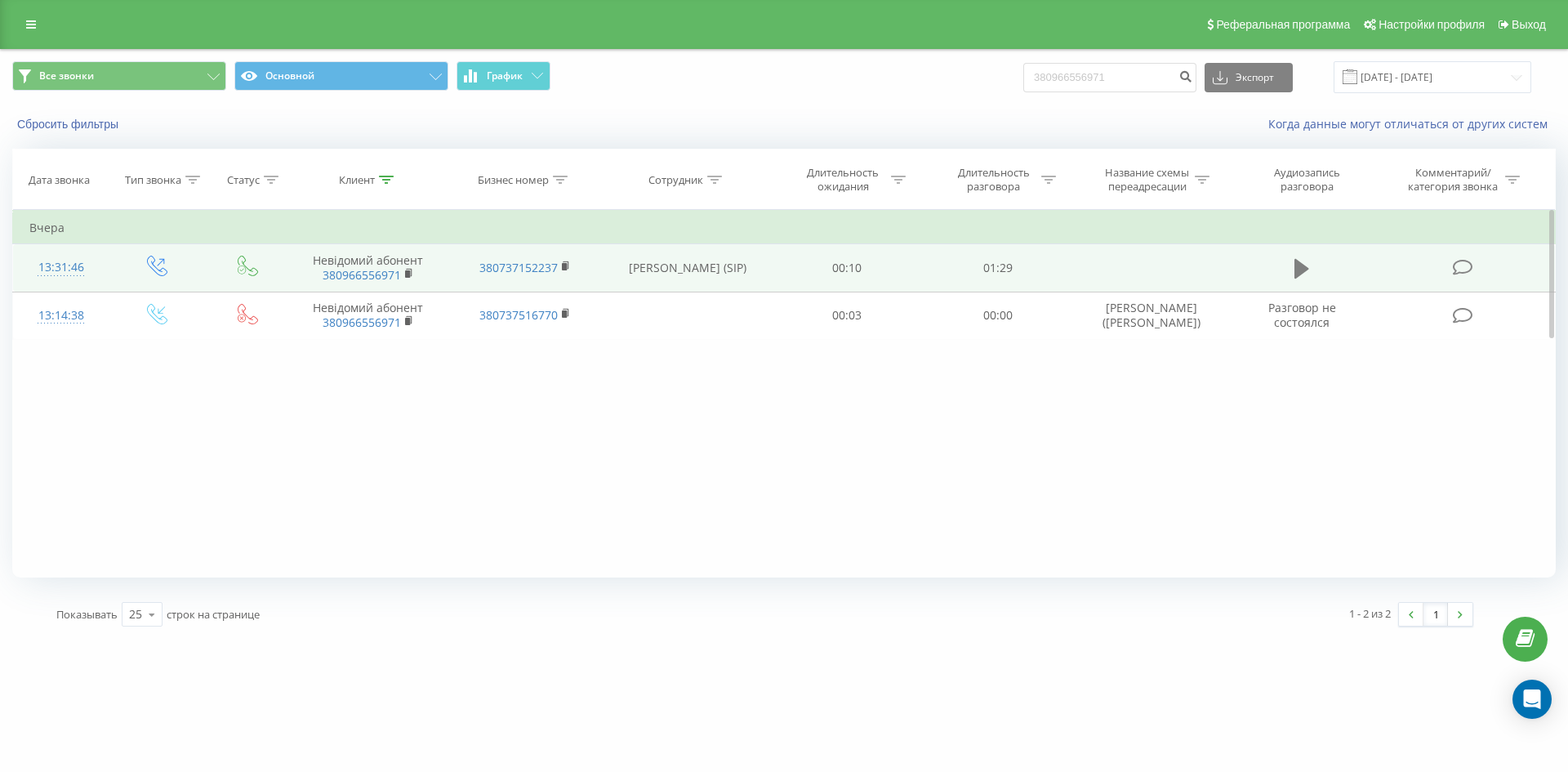
click at [1311, 272] on button at bounding box center [1301, 268] width 24 height 24
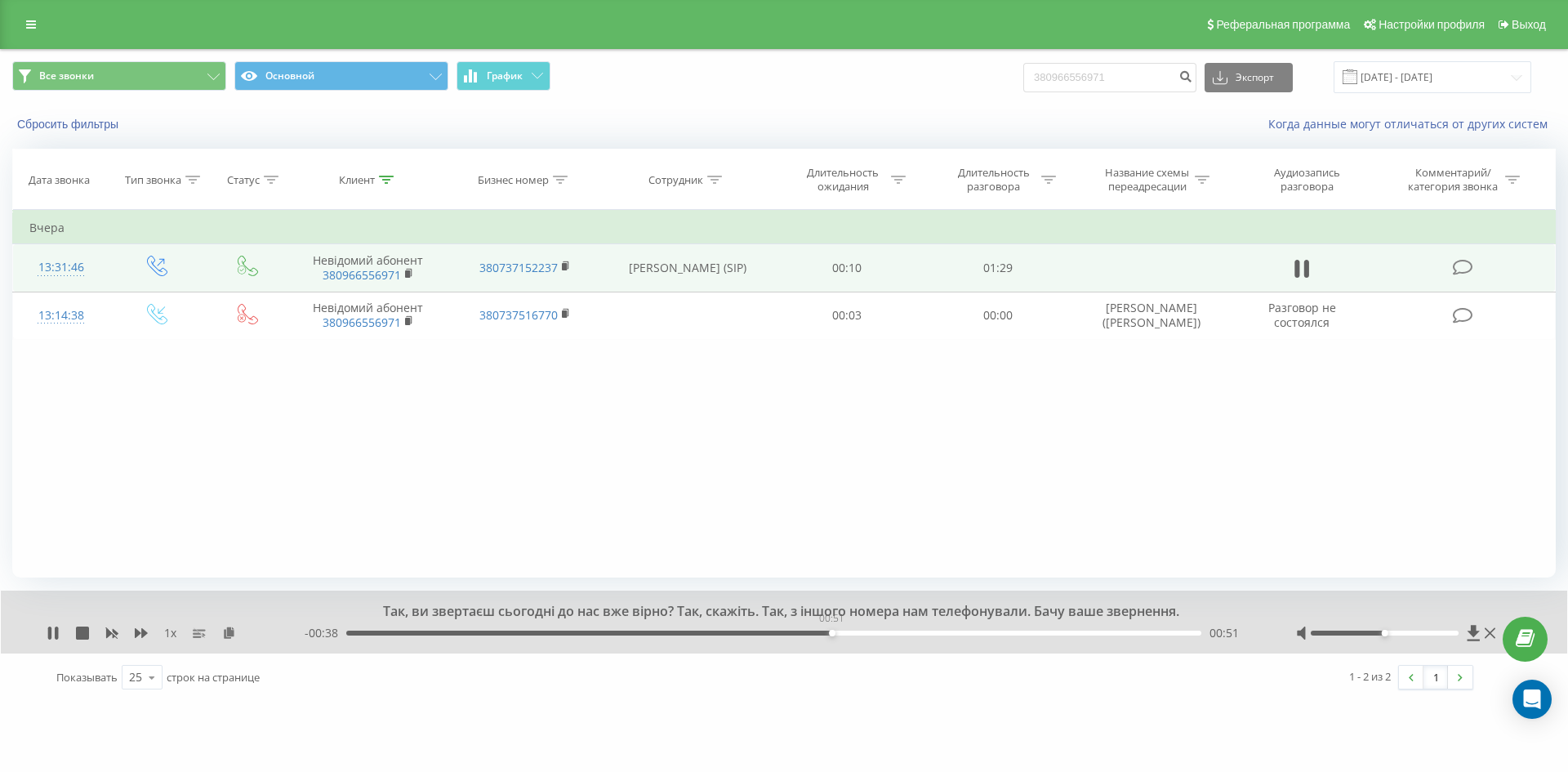
click at [831, 634] on div "00:51" at bounding box center [774, 632] width 854 height 5
click at [981, 635] on div "00:55" at bounding box center [774, 632] width 854 height 5
click at [57, 634] on icon at bounding box center [55, 632] width 3 height 13
click at [1157, 81] on input "380966556971" at bounding box center [1110, 78] width 173 height 29
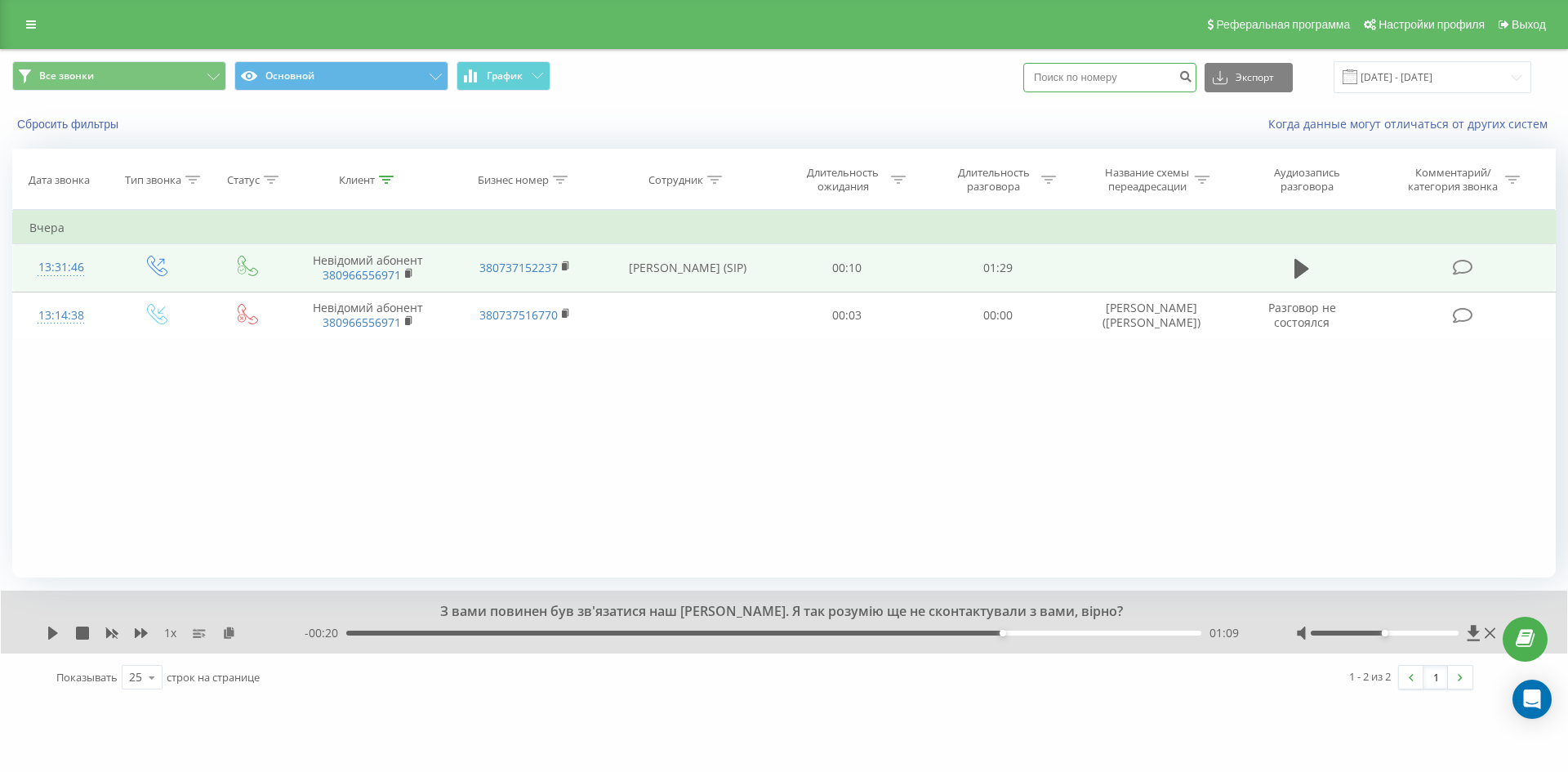
paste input "380965246237"
type input "380965246237"
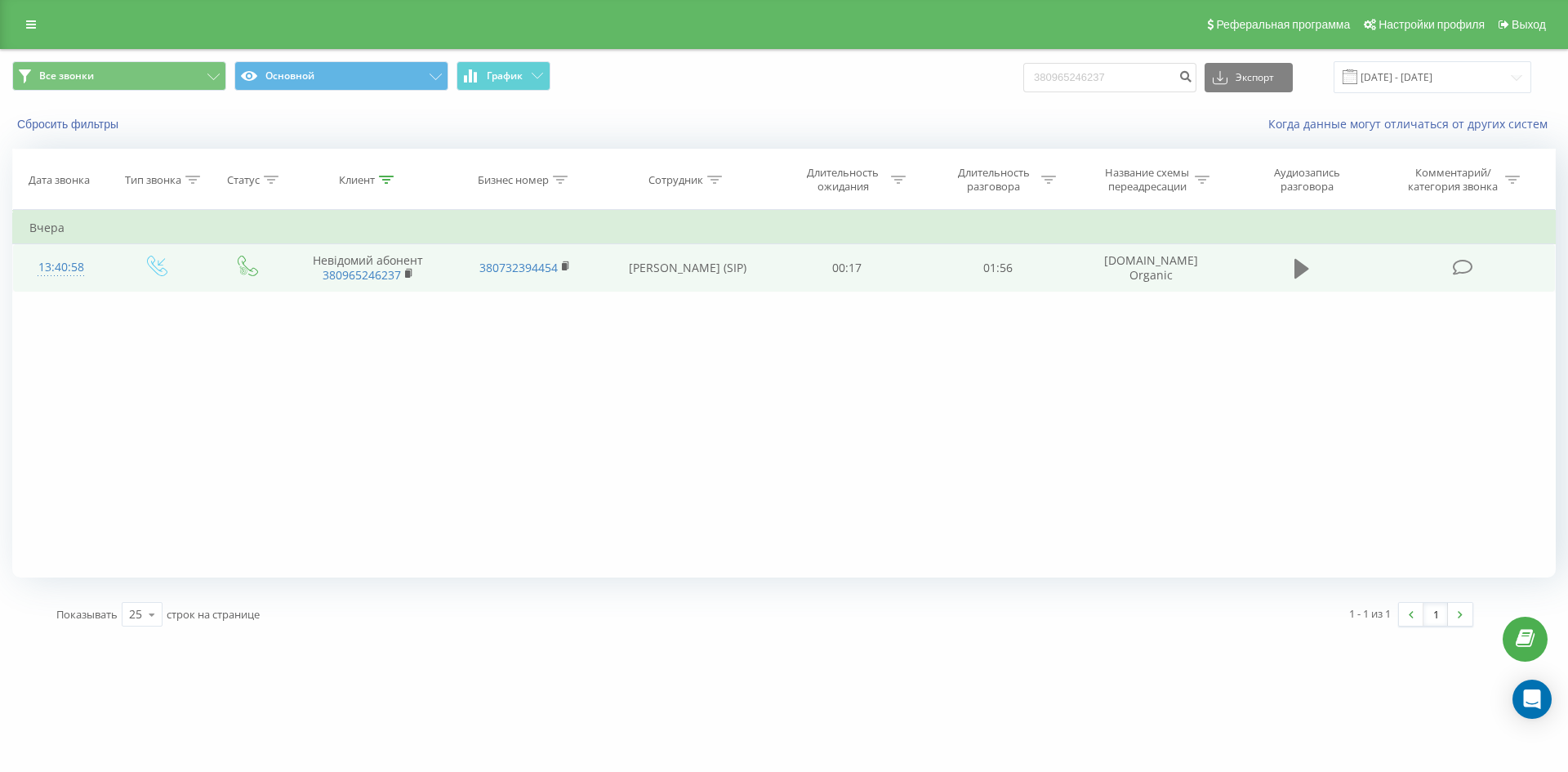
click at [1292, 269] on button at bounding box center [1301, 268] width 24 height 24
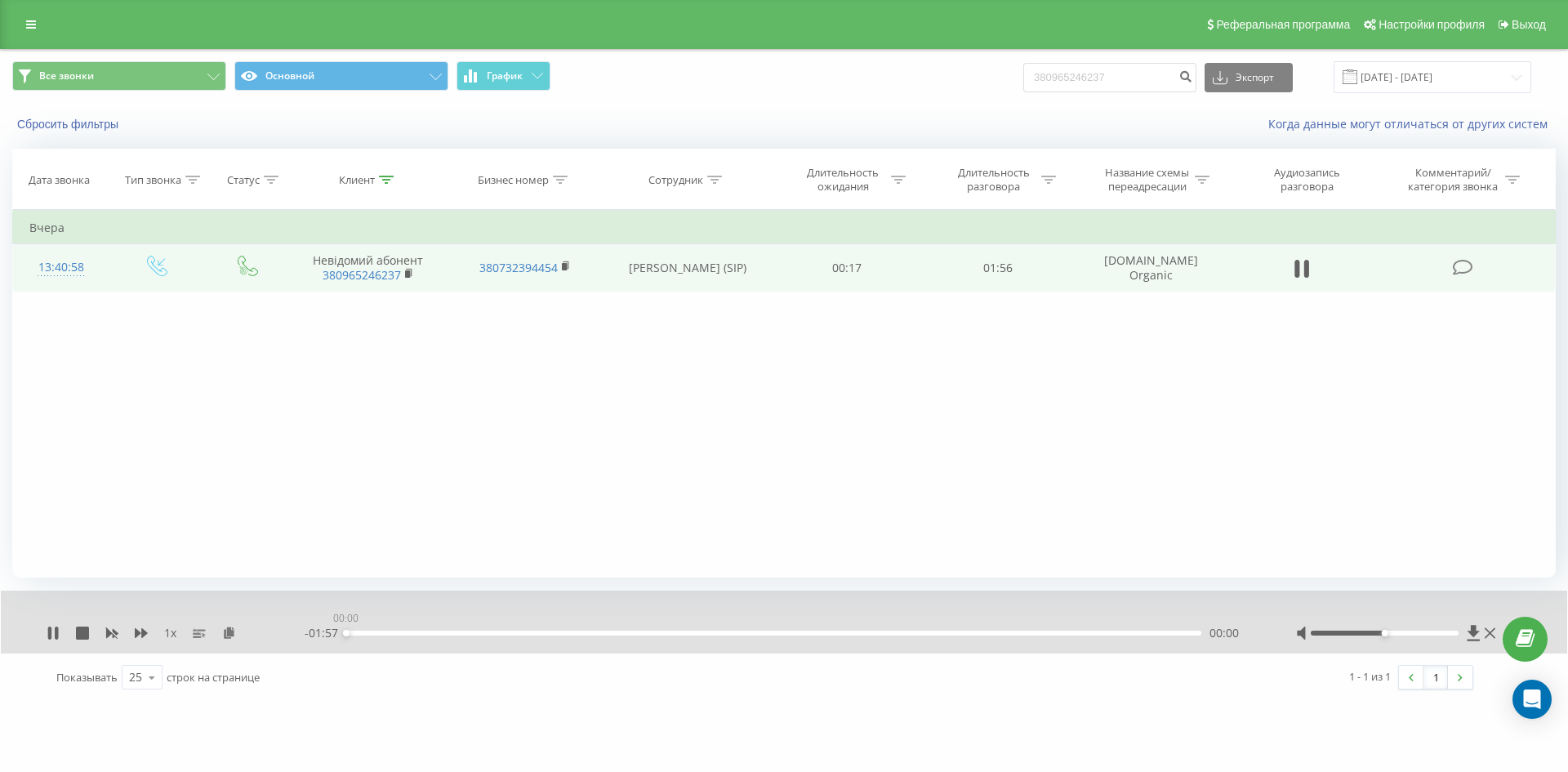
click at [809, 634] on div "00:00" at bounding box center [774, 632] width 854 height 5
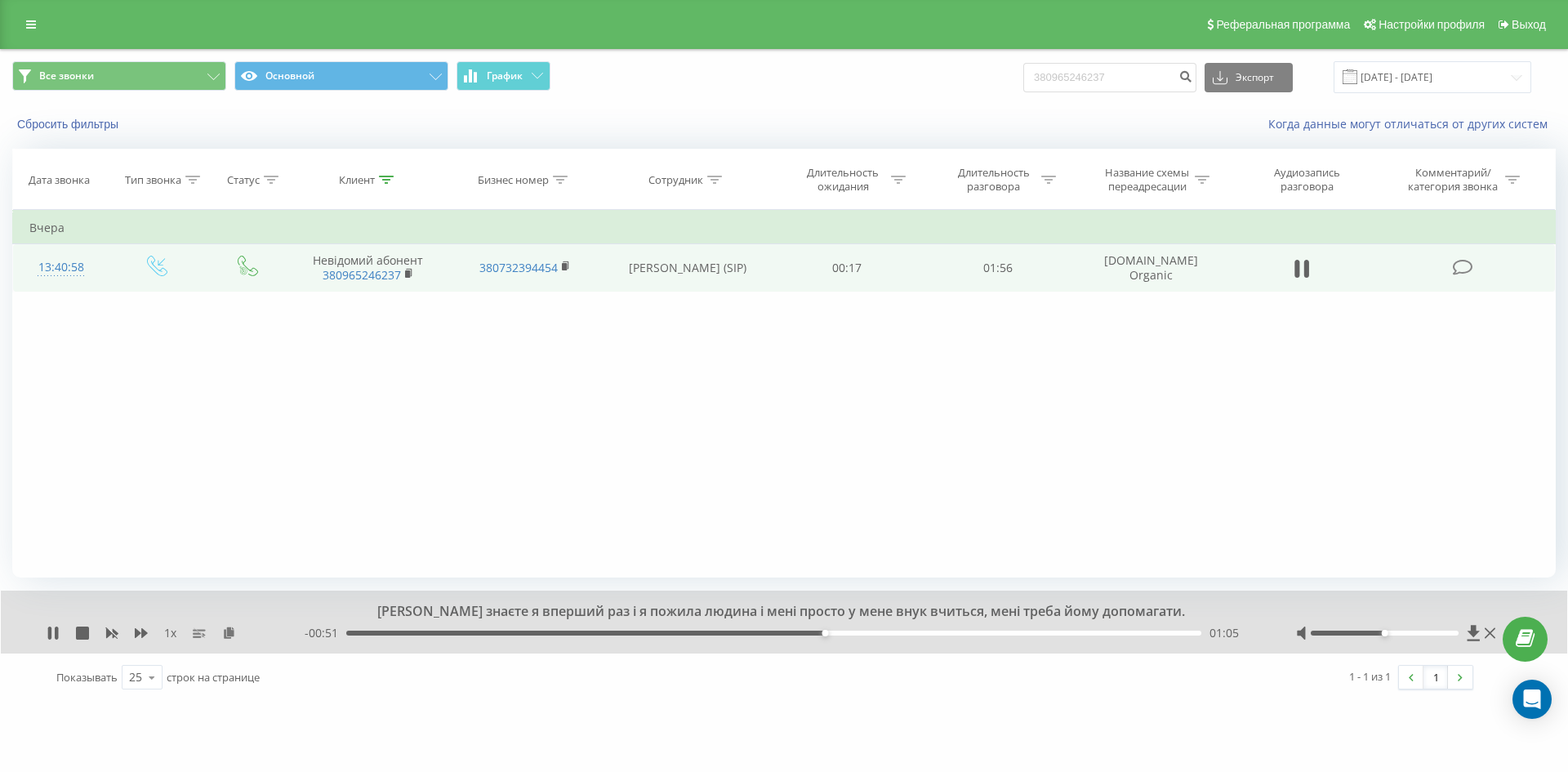
click at [934, 633] on div "01:05" at bounding box center [774, 632] width 854 height 5
click at [1006, 633] on div "01:30" at bounding box center [774, 632] width 854 height 5
click at [978, 631] on div "01:26" at bounding box center [774, 632] width 854 height 5
click at [49, 639] on icon at bounding box center [52, 632] width 13 height 13
click at [1124, 84] on input "380965246237" at bounding box center [1110, 78] width 173 height 29
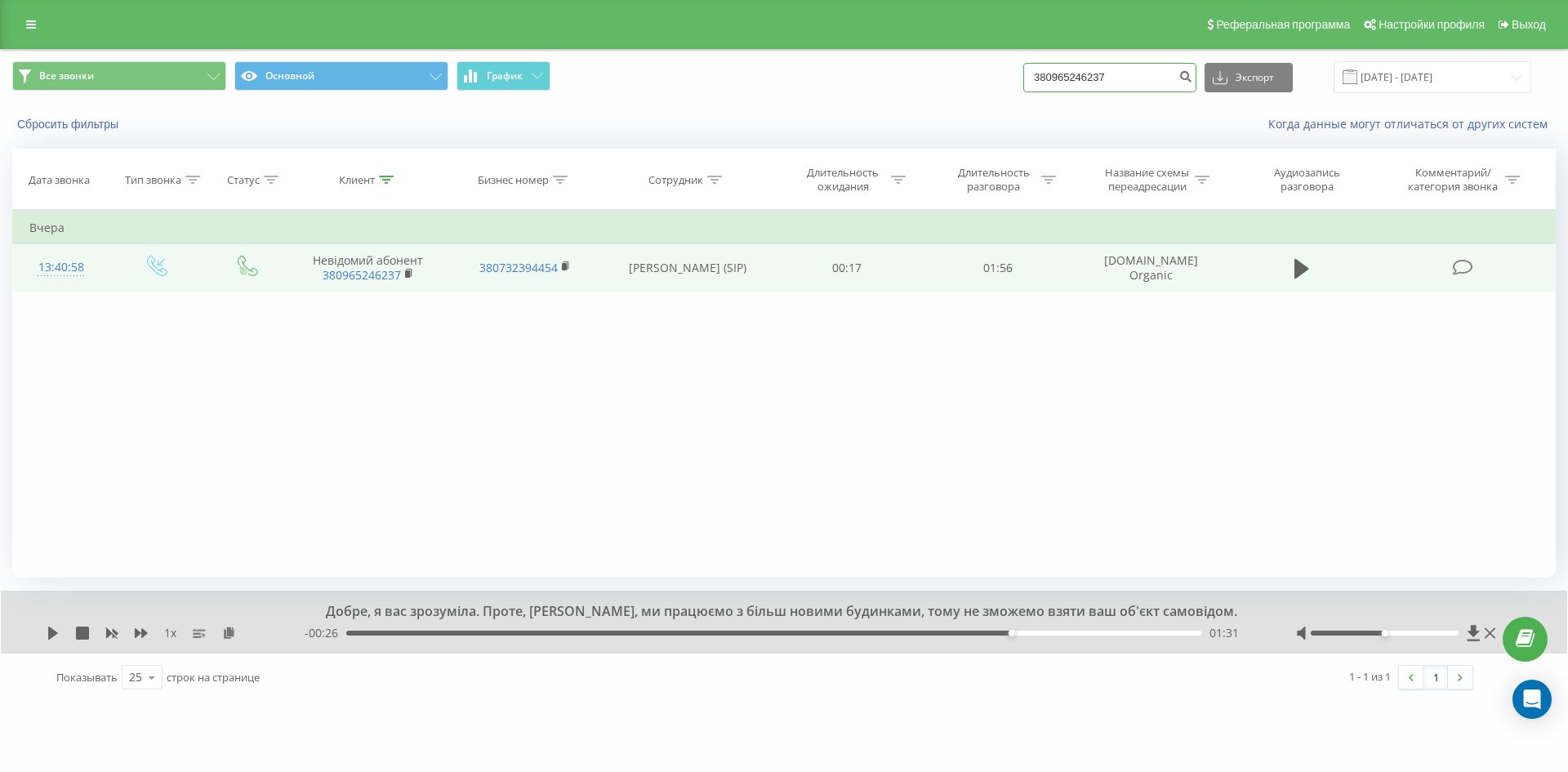
click at [1124, 84] on input "380965246237" at bounding box center [1110, 78] width 173 height 29
paste input "380504164552"
type input "380504164552"
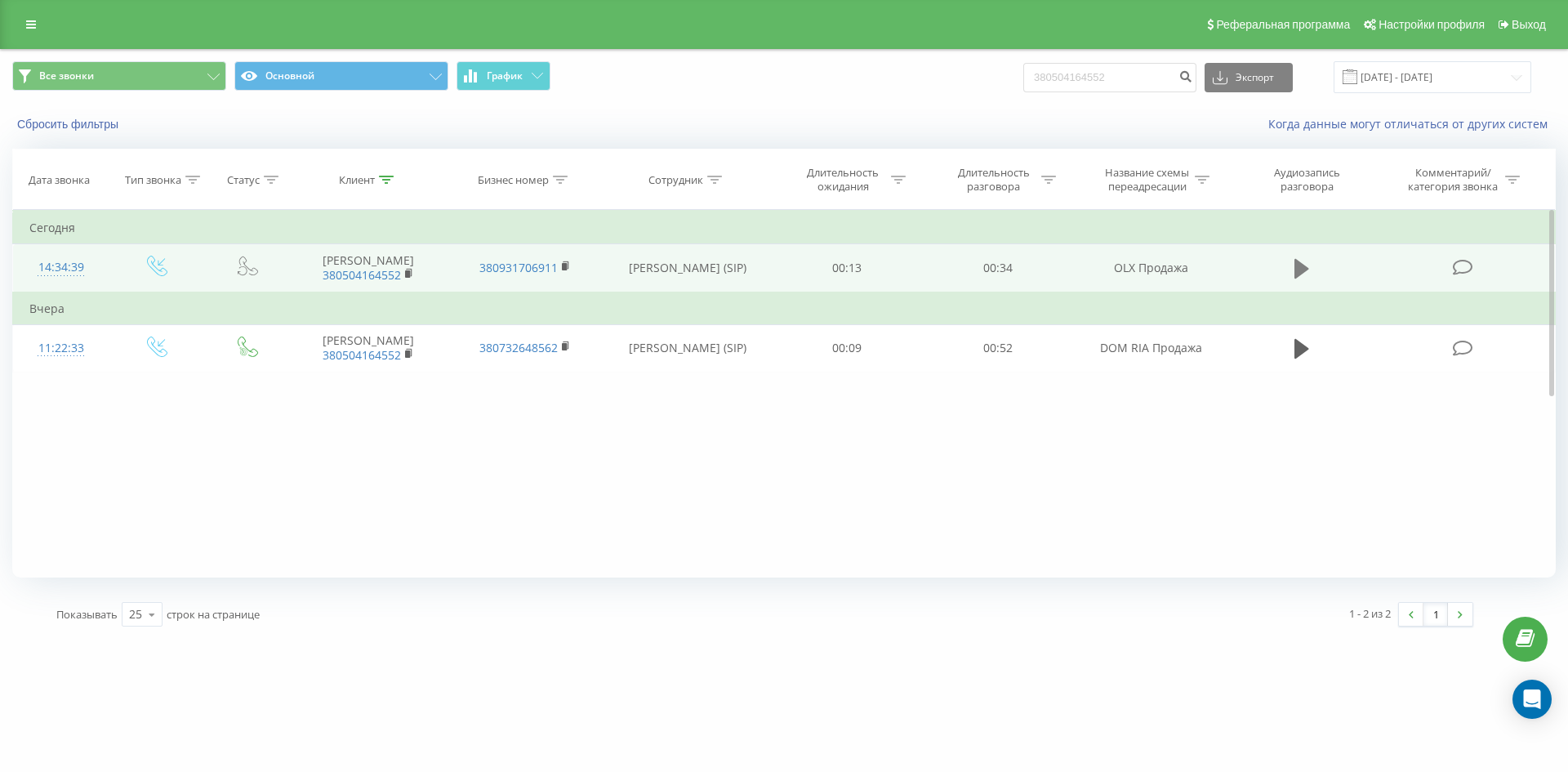
click at [1297, 265] on icon at bounding box center [1301, 269] width 15 height 23
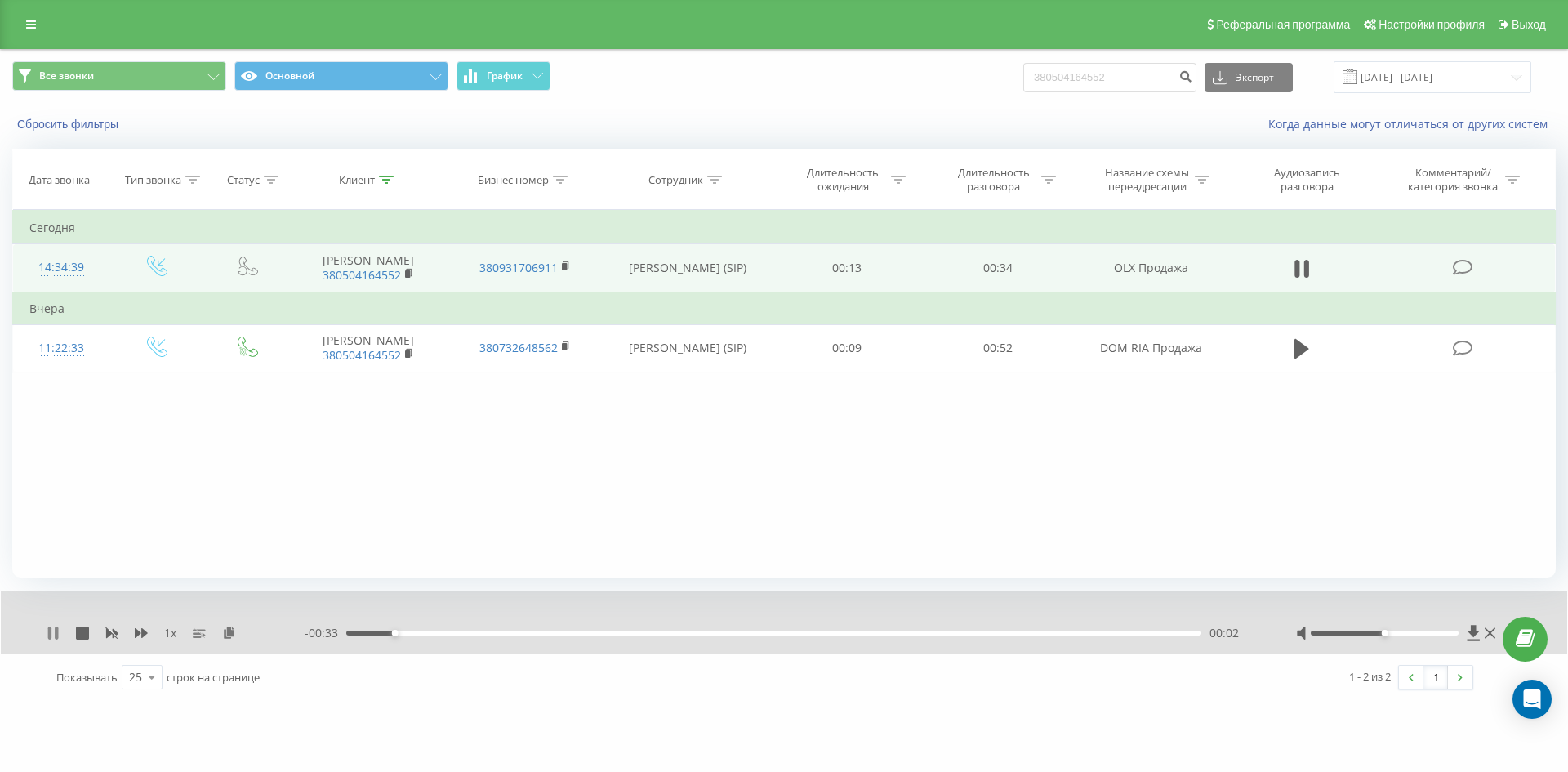
click at [50, 628] on icon at bounding box center [50, 632] width 3 height 13
click at [1140, 82] on input "380504164552" at bounding box center [1110, 78] width 173 height 29
paste input "380930225744"
type input "380930225744"
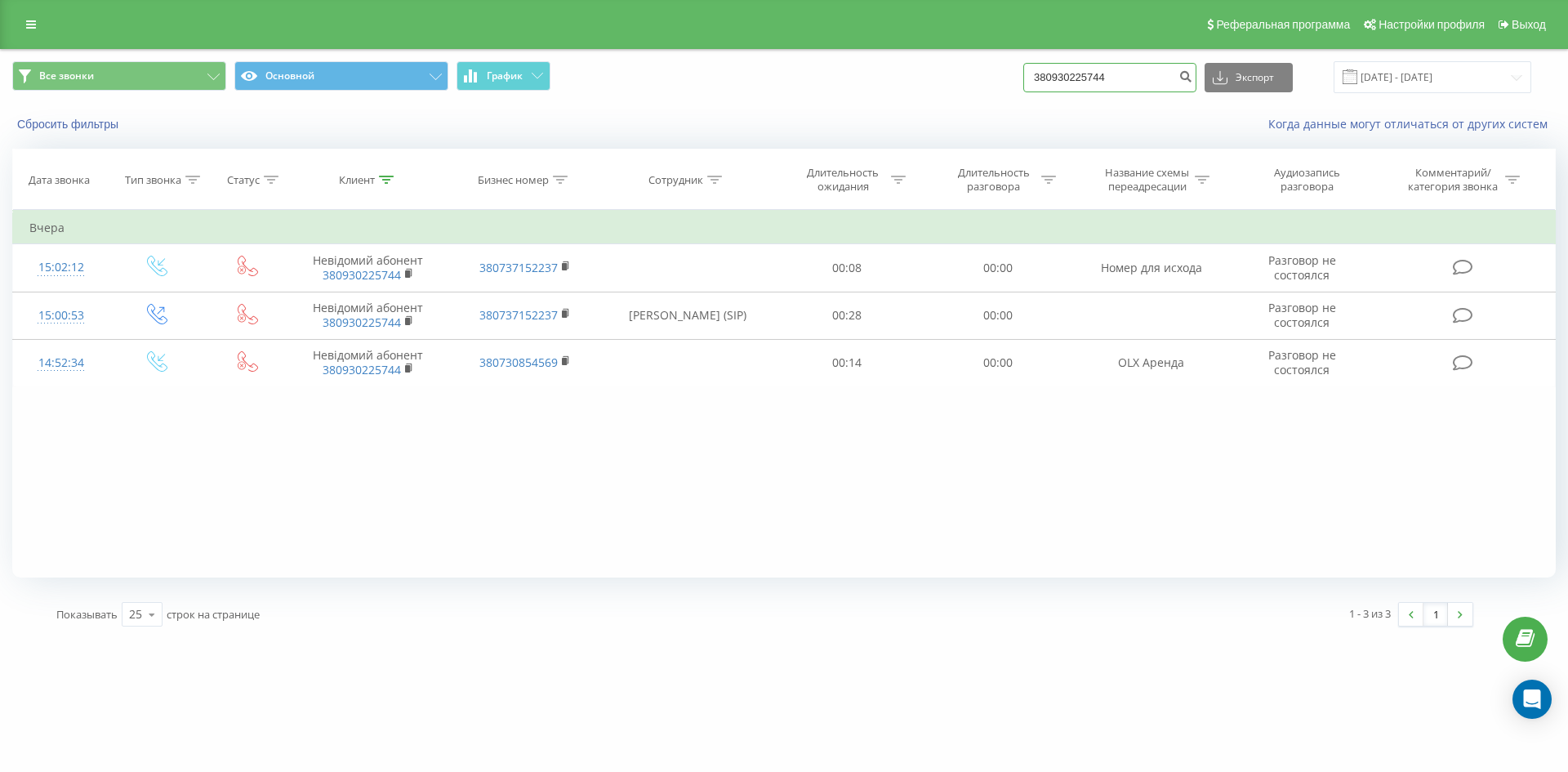
click at [1145, 84] on input "380930225744" at bounding box center [1110, 78] width 173 height 29
paste input "380935333031"
type input "380935333031"
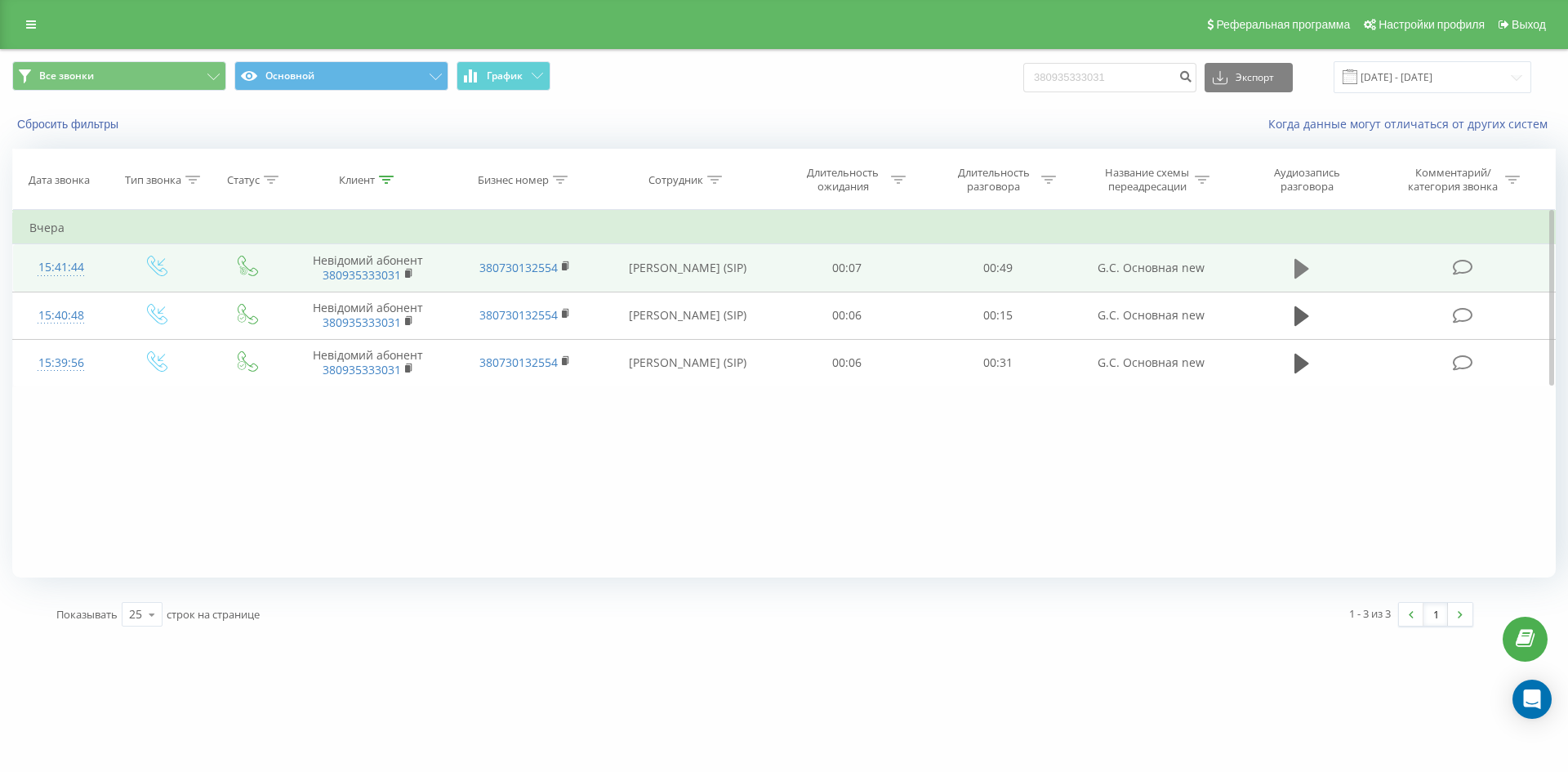
click at [1304, 259] on icon at bounding box center [1301, 269] width 15 height 23
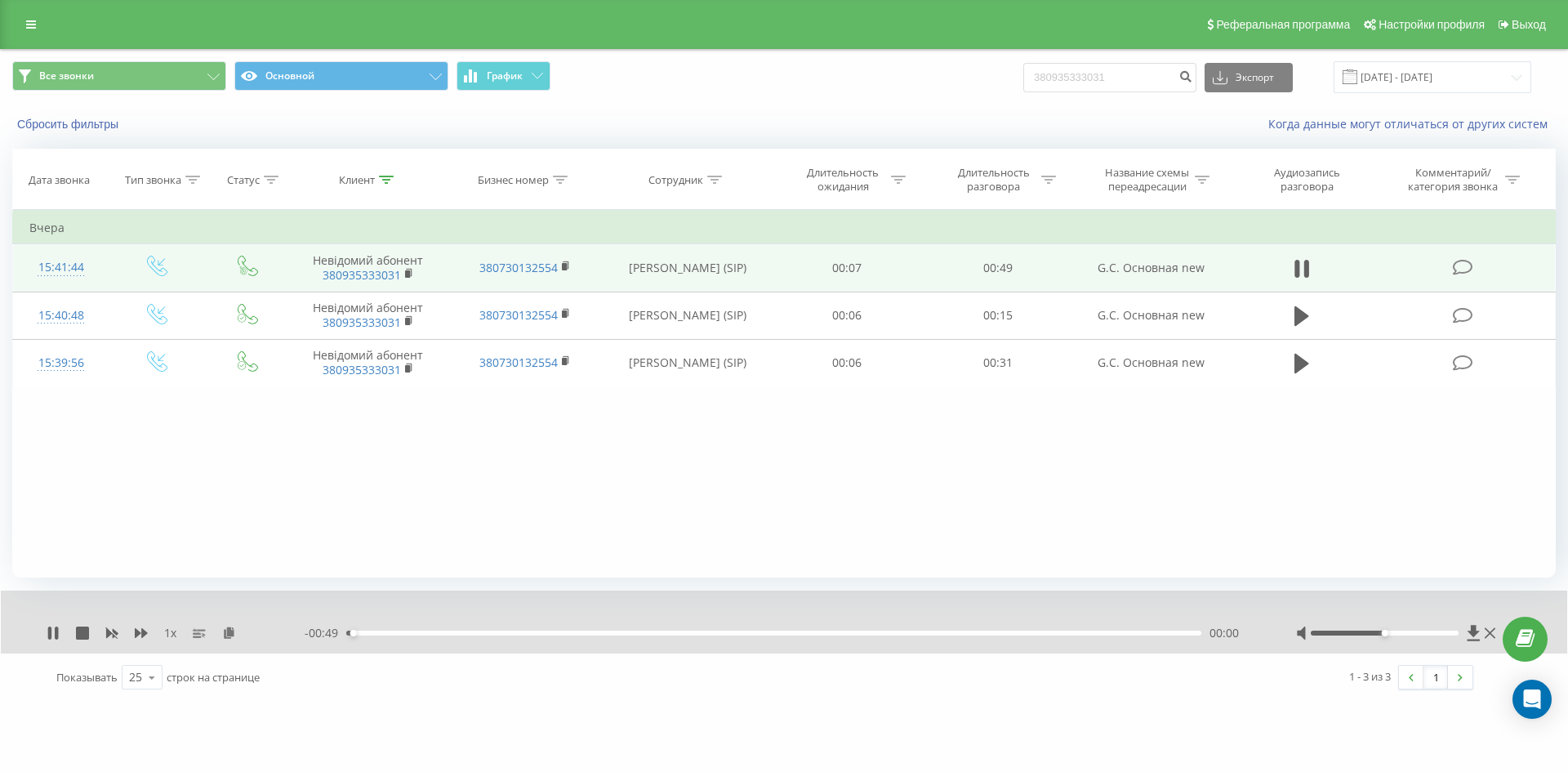
click at [803, 633] on div "00:00" at bounding box center [774, 632] width 854 height 5
click at [926, 634] on div "00:33" at bounding box center [774, 632] width 854 height 5
click at [58, 634] on icon at bounding box center [55, 632] width 3 height 13
click at [1156, 82] on input "380935333031" at bounding box center [1110, 78] width 173 height 29
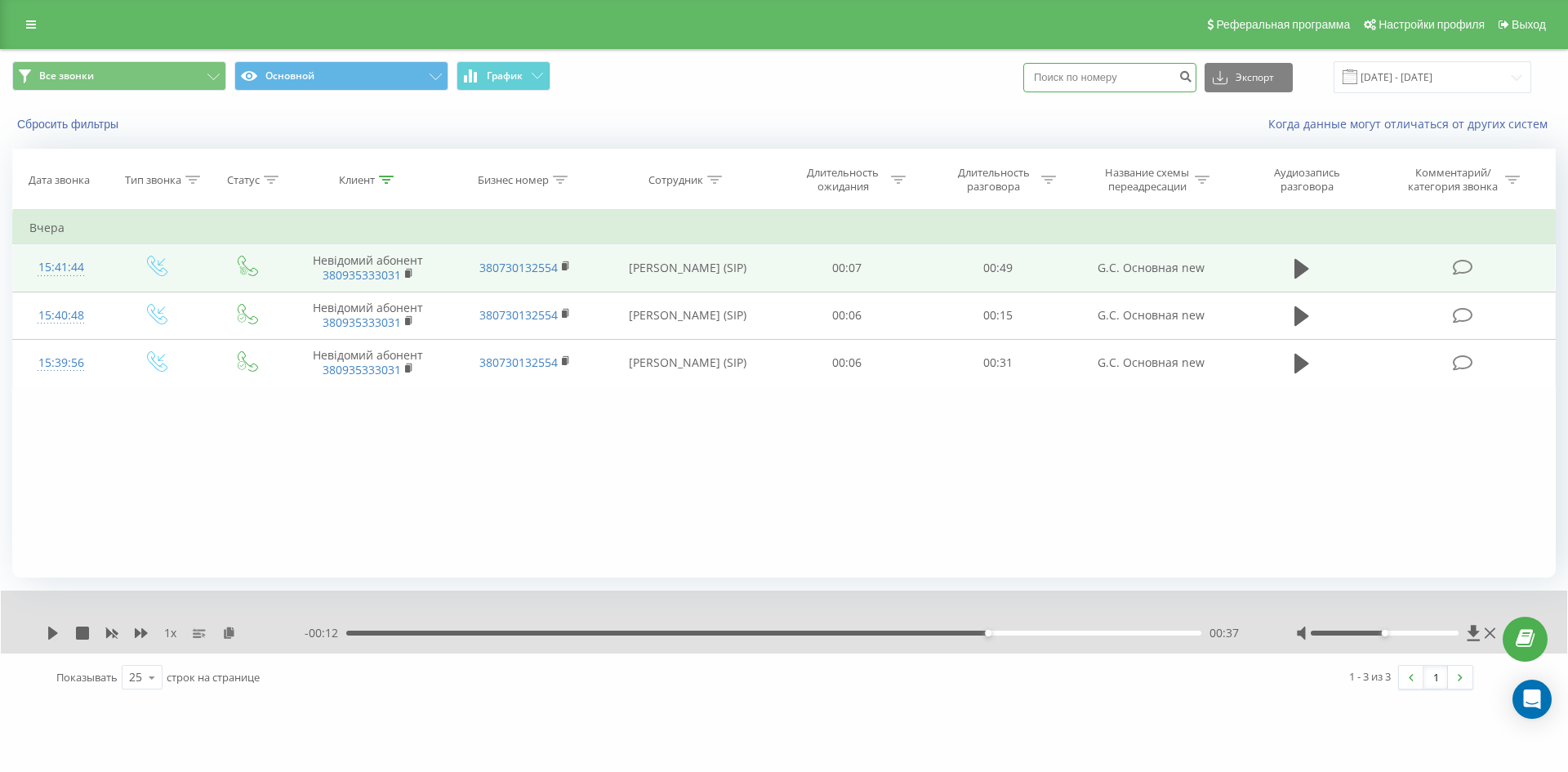
paste input "380956825081"
type input "380956825081"
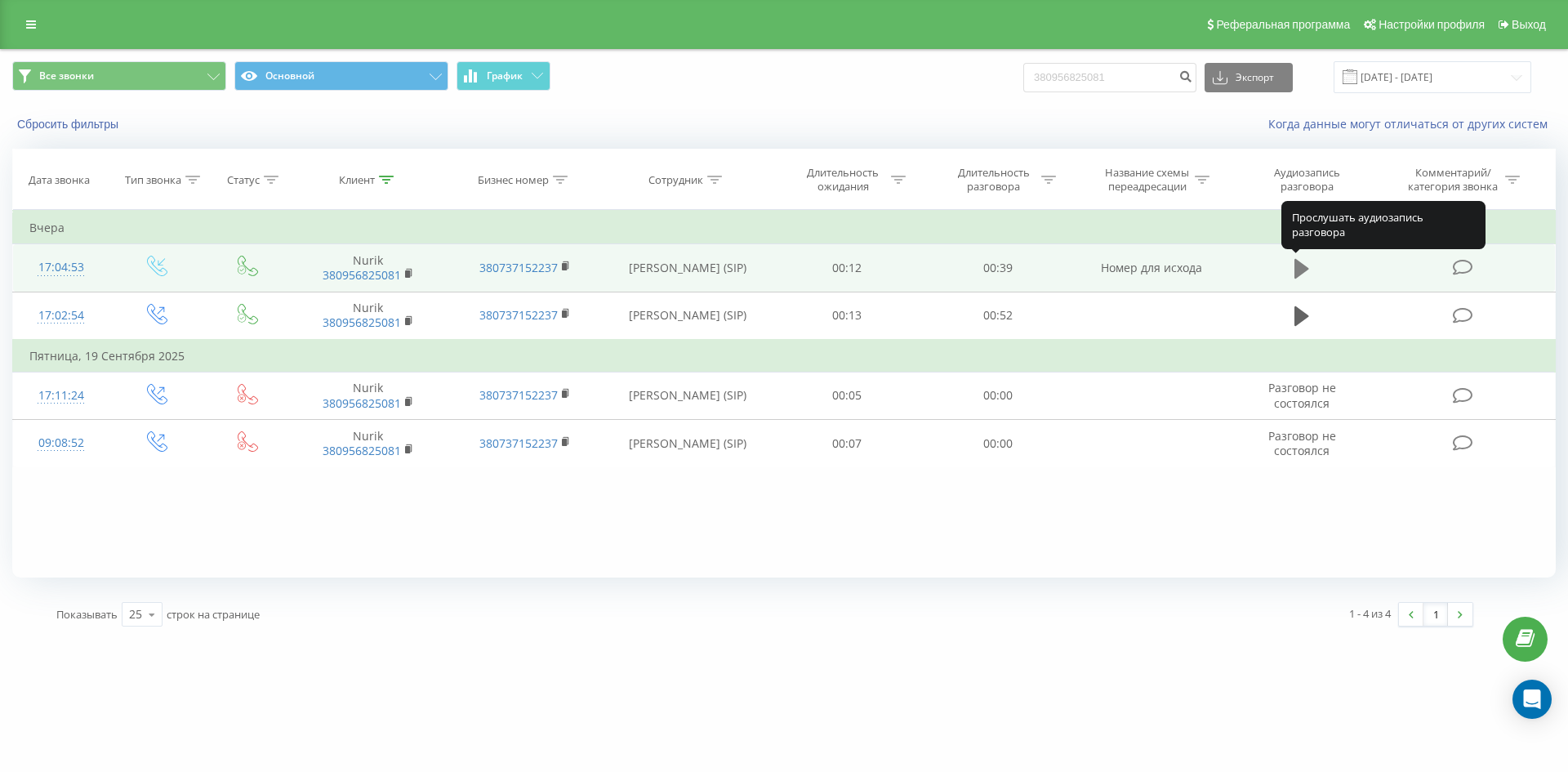
click at [1309, 259] on icon at bounding box center [1301, 269] width 15 height 23
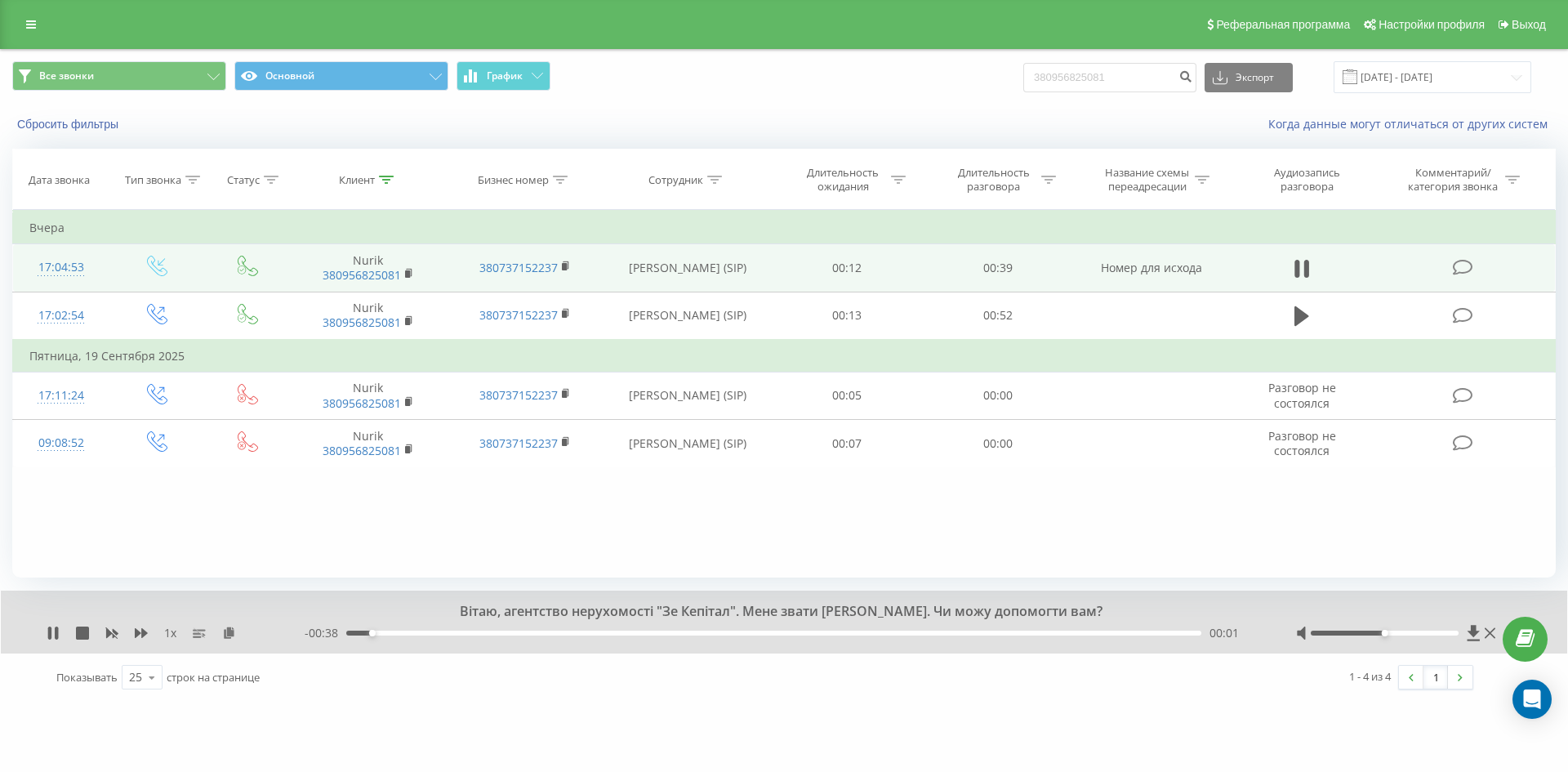
click at [561, 636] on div "- 00:38 00:01 00:01" at bounding box center [780, 632] width 951 height 17
click at [612, 632] on div "00:02" at bounding box center [774, 632] width 854 height 5
click at [785, 635] on div "00:14" at bounding box center [774, 632] width 854 height 5
click at [927, 634] on div "00:23" at bounding box center [774, 632] width 854 height 5
click at [52, 631] on icon at bounding box center [52, 632] width 13 height 13
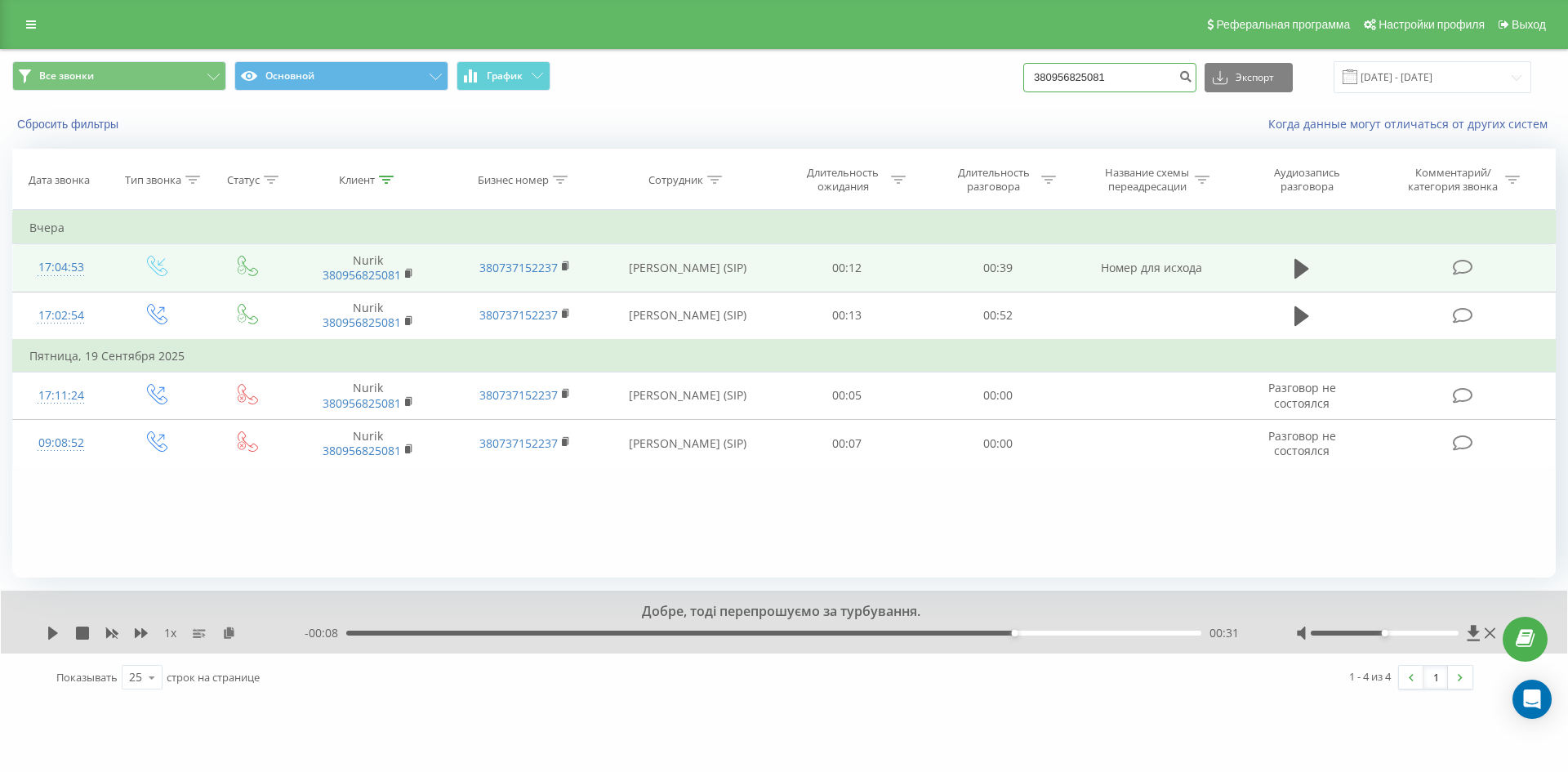
click at [1144, 84] on input "380956825081" at bounding box center [1110, 78] width 173 height 29
paste input "380981210038"
type input "380981210038"
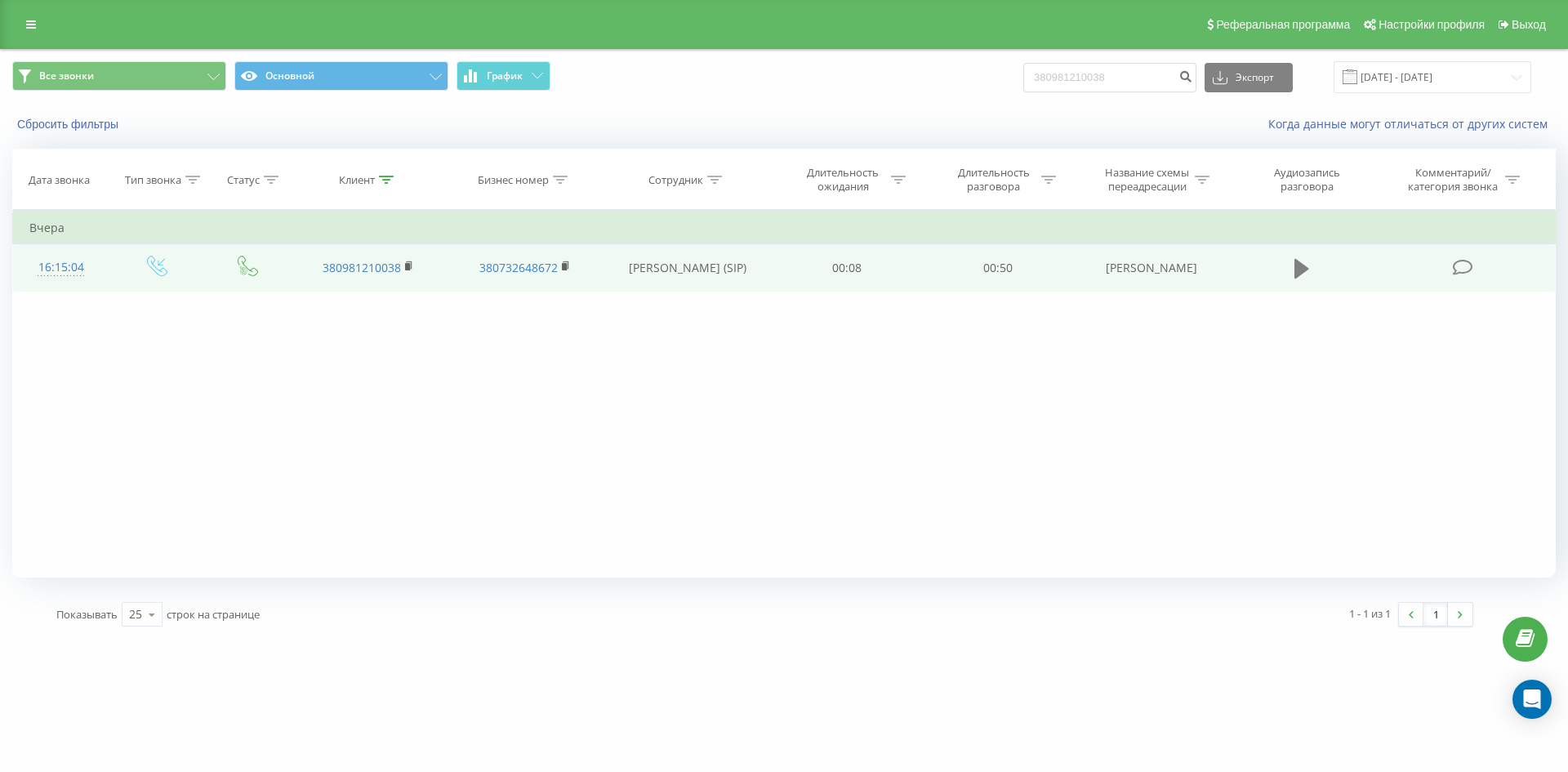
click at [1304, 272] on icon at bounding box center [1301, 269] width 15 height 19
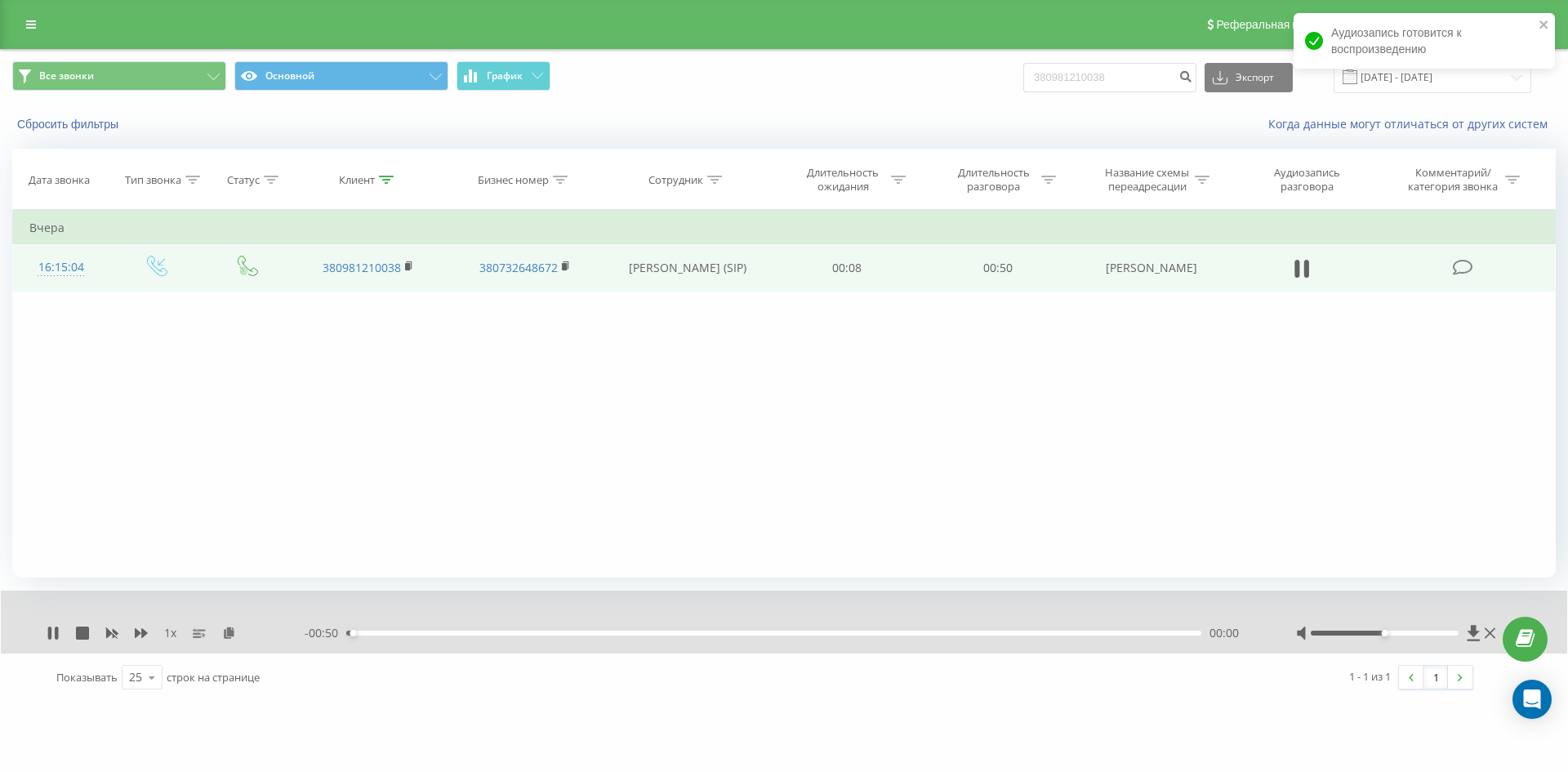
click at [818, 634] on div "00:00" at bounding box center [774, 632] width 854 height 5
click at [943, 631] on div "00:30" at bounding box center [774, 632] width 854 height 5
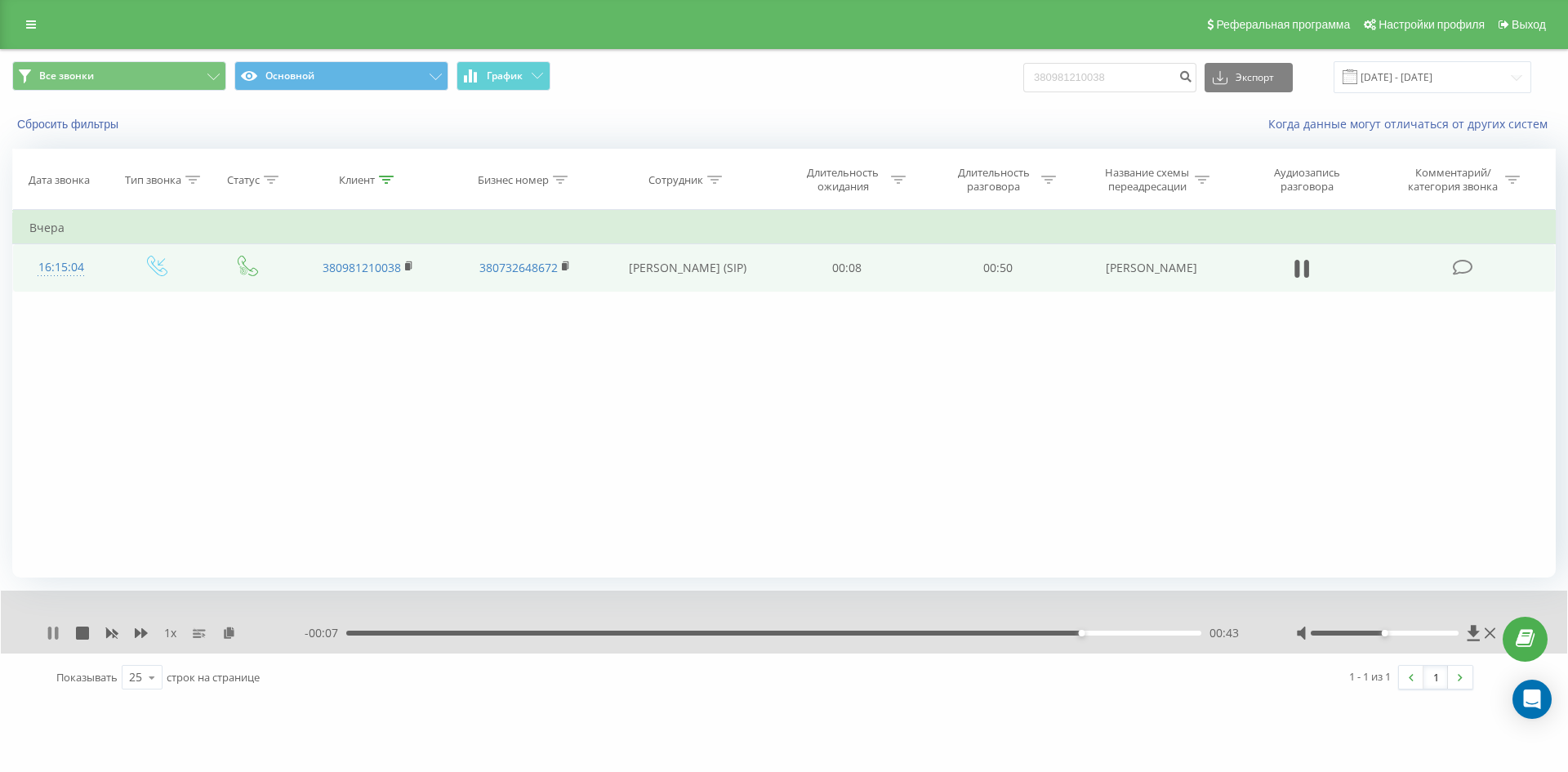
click at [50, 635] on icon at bounding box center [50, 632] width 3 height 13
click at [1118, 74] on input "380981210038" at bounding box center [1110, 78] width 173 height 29
paste input "380973745285"
type input "380973745285"
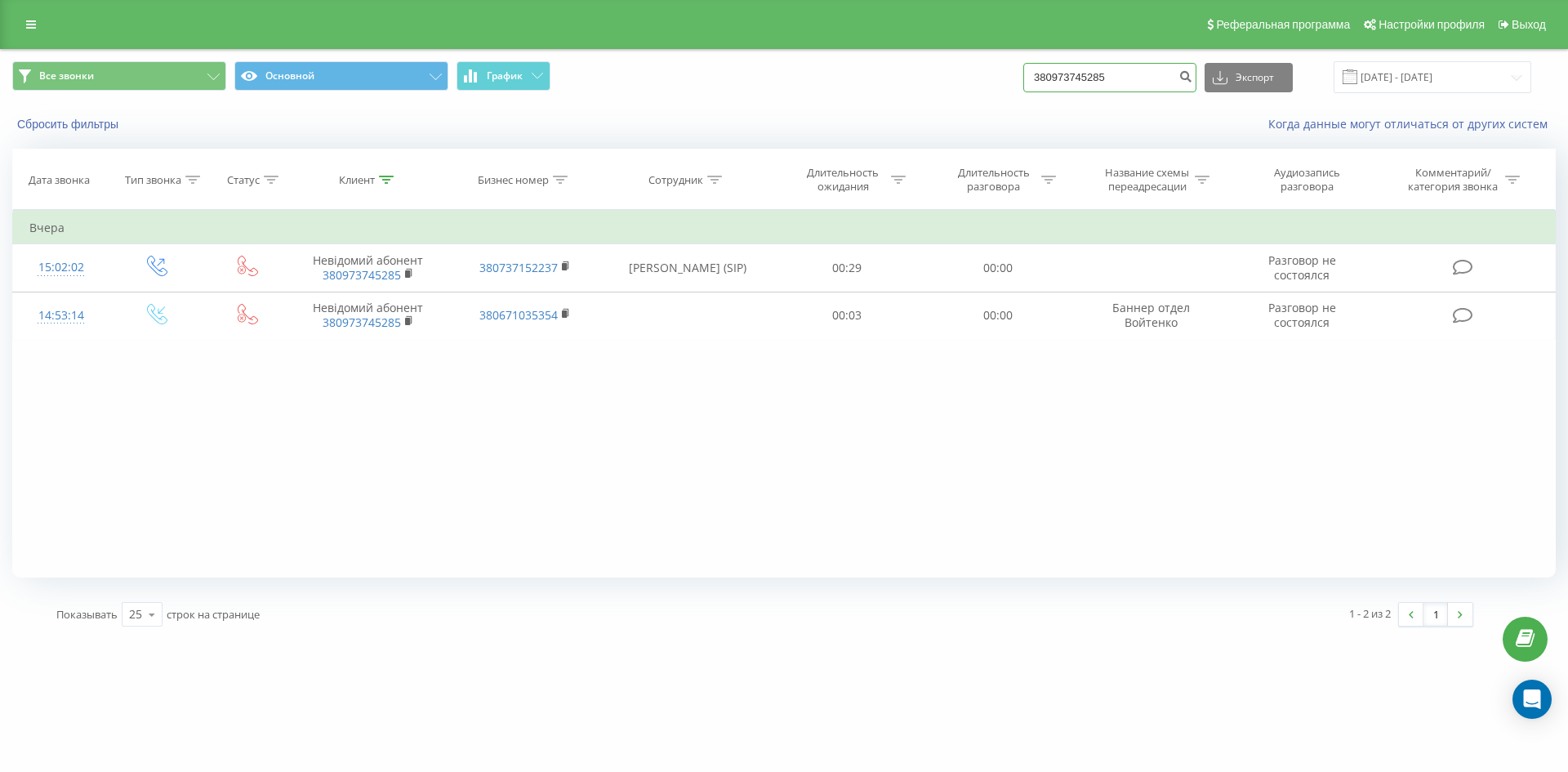
click at [1124, 81] on input "380973745285" at bounding box center [1110, 78] width 173 height 29
paste input "380966403544"
type input "380966403544"
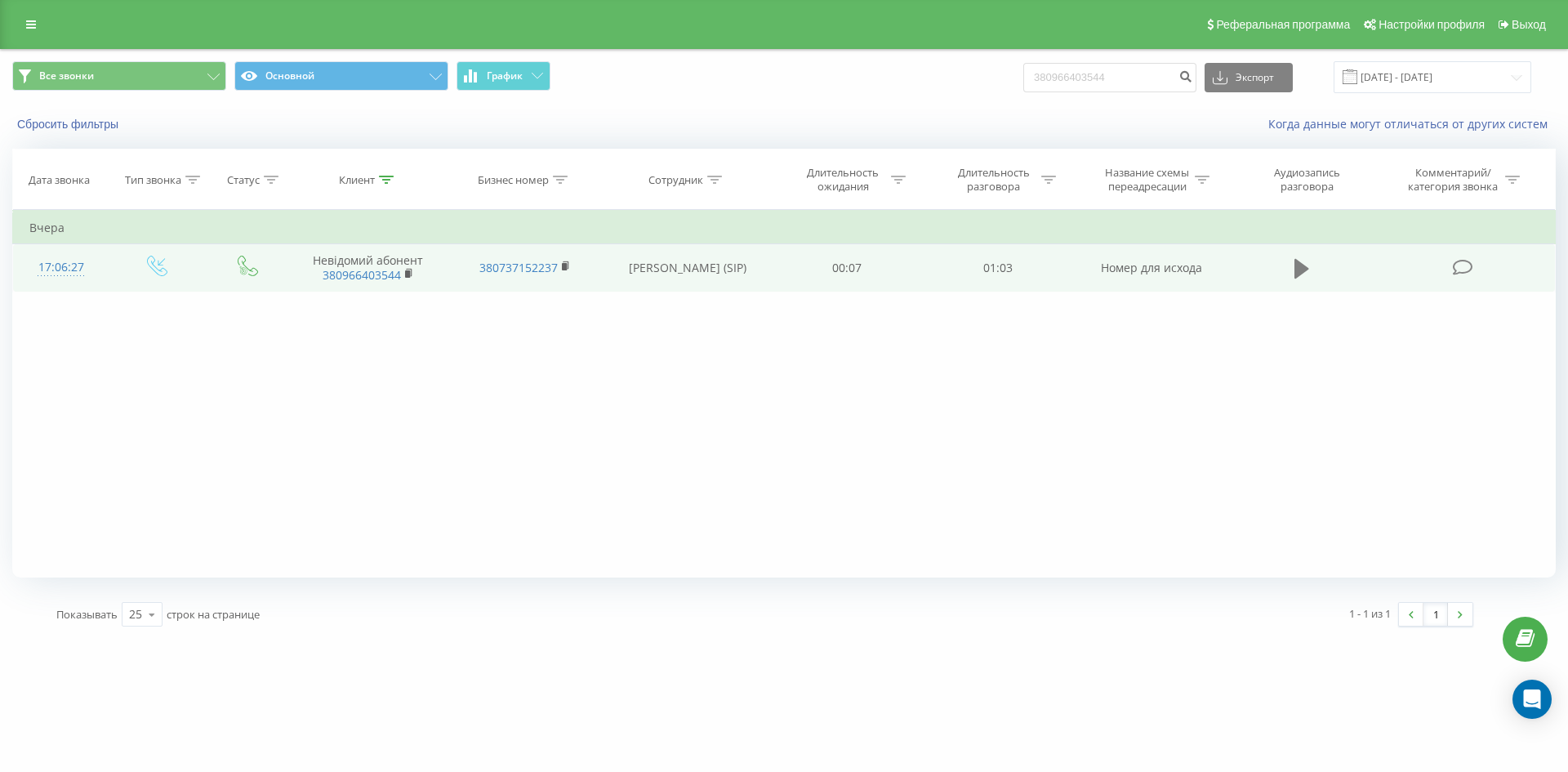
click at [1289, 265] on button at bounding box center [1301, 268] width 24 height 24
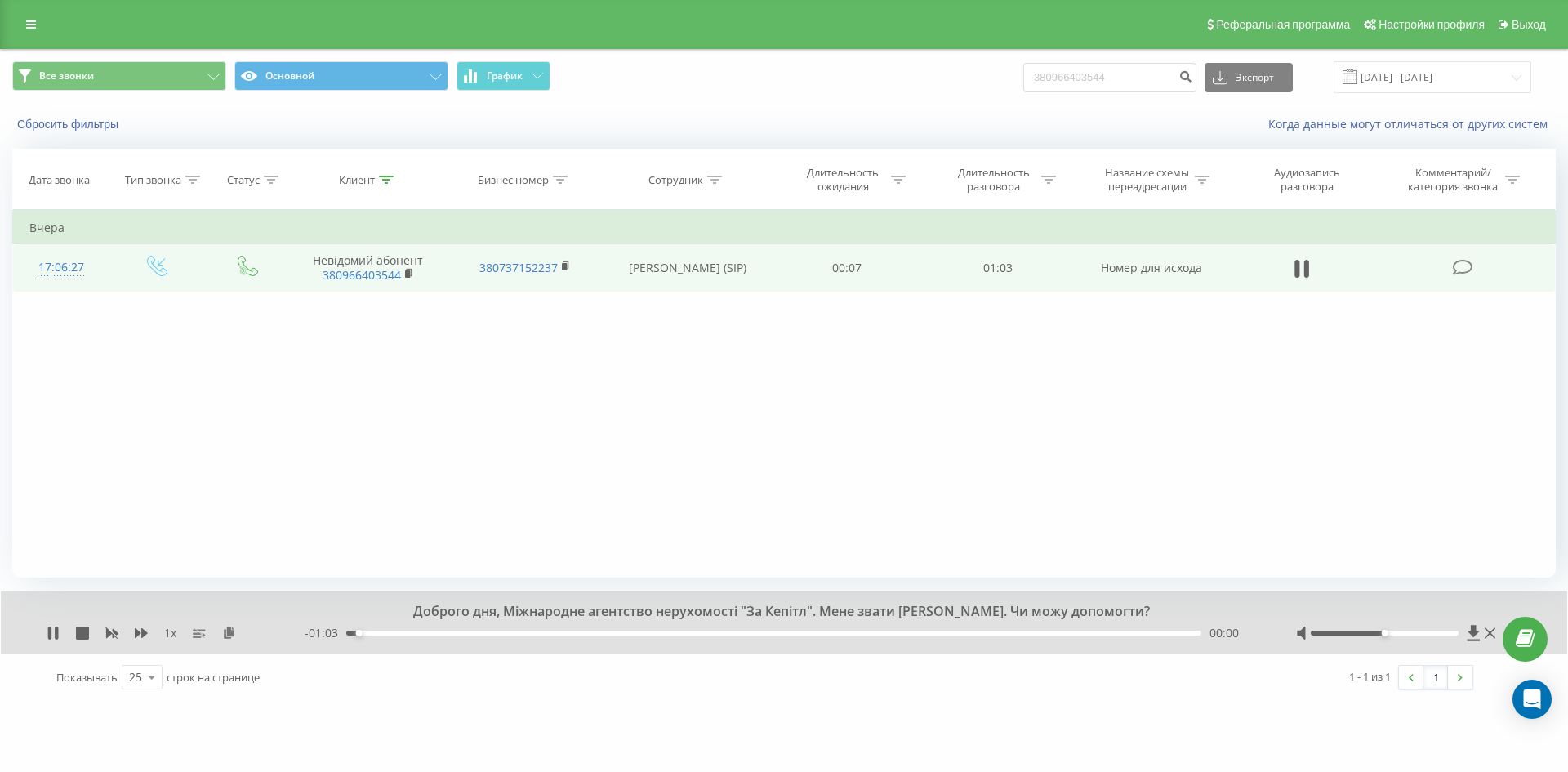
click at [690, 632] on div "00:00" at bounding box center [774, 632] width 854 height 5
click at [818, 634] on div "00:35" at bounding box center [774, 632] width 854 height 5
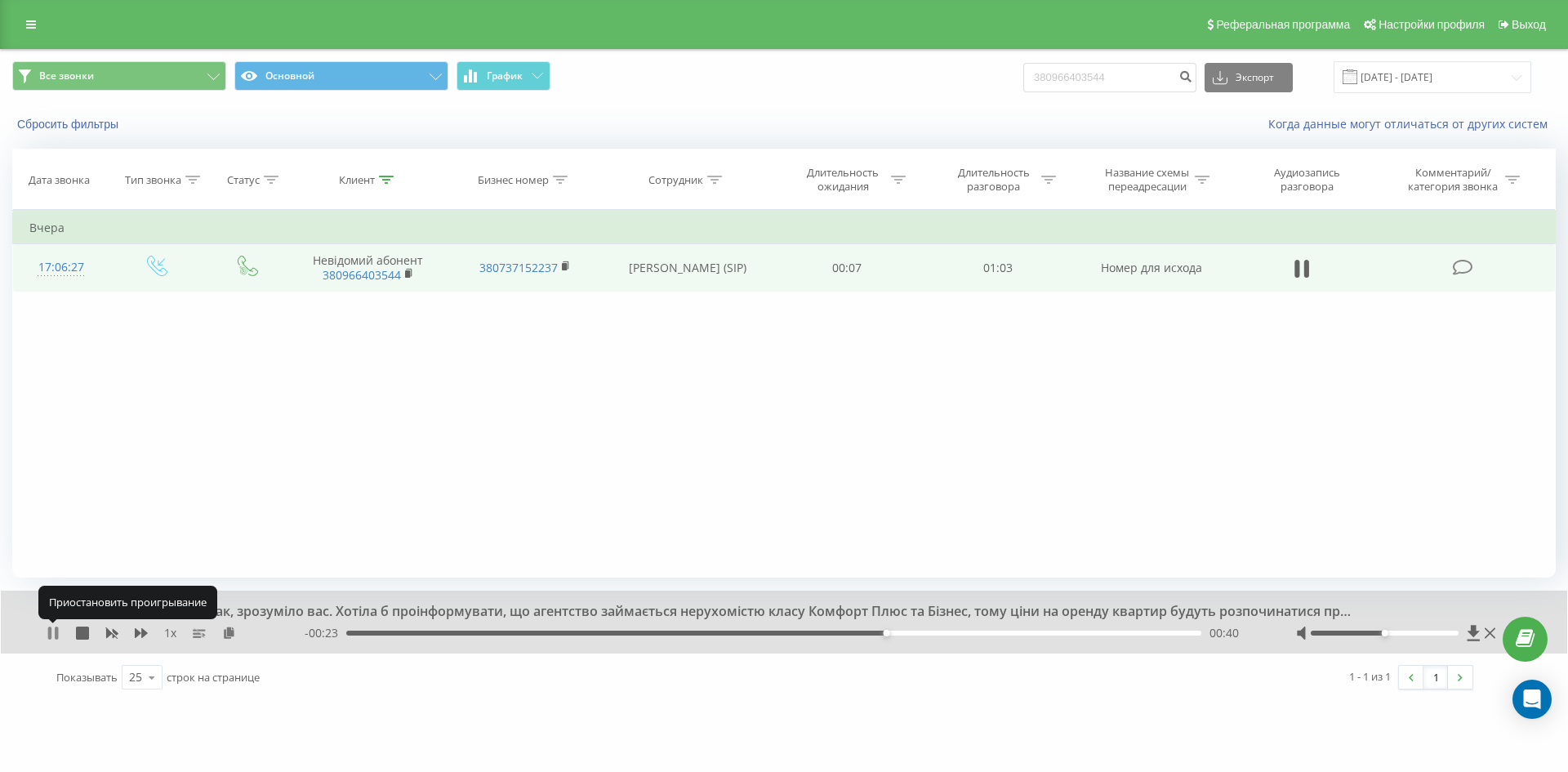
click at [55, 632] on icon at bounding box center [55, 632] width 3 height 13
click at [1124, 91] on input "380966403544" at bounding box center [1110, 78] width 173 height 29
paste input "380930220270"
type input "380930220270"
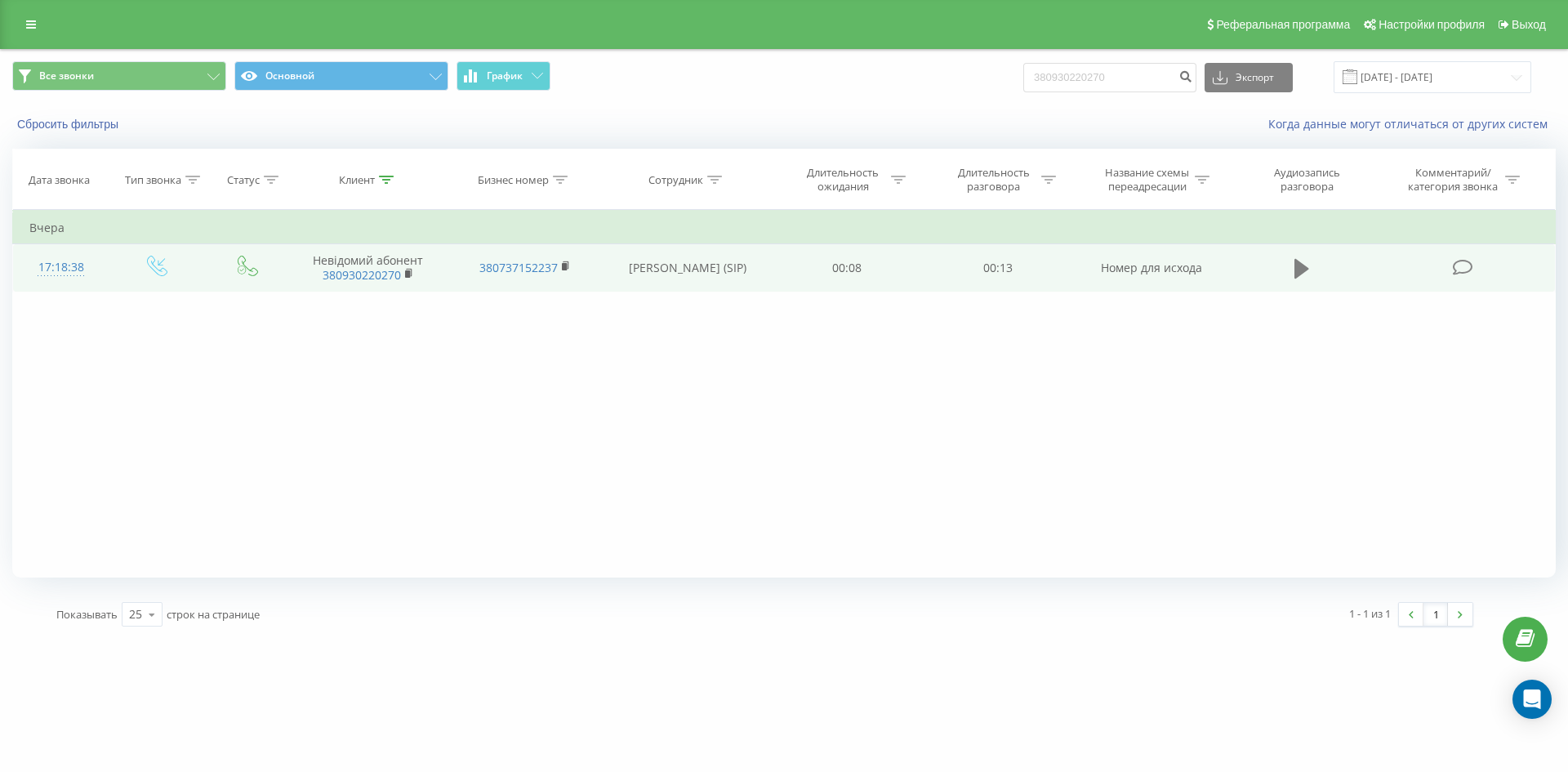
click at [1304, 275] on icon at bounding box center [1301, 269] width 15 height 23
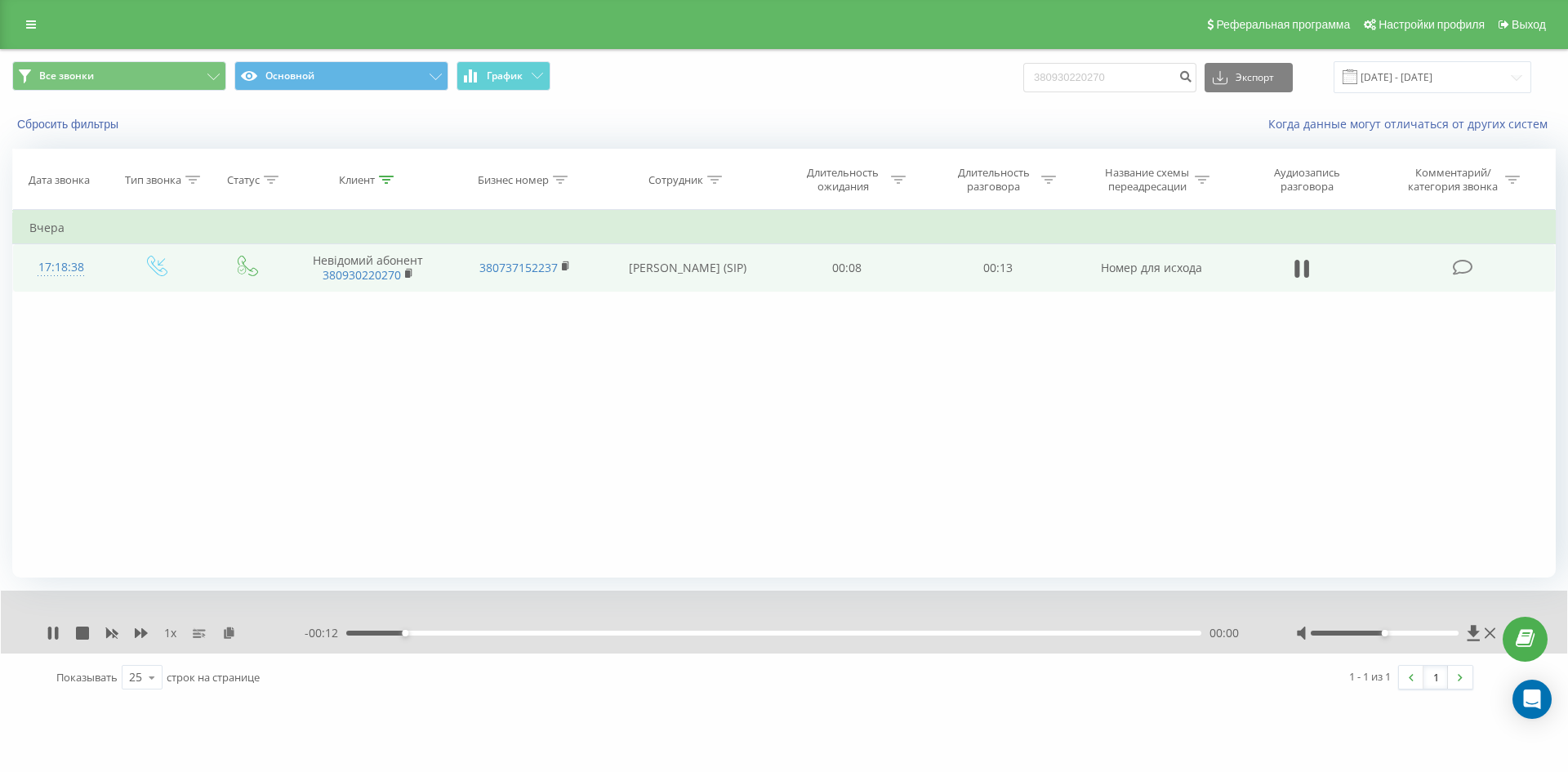
click at [650, 634] on div "00:00" at bounding box center [774, 632] width 854 height 5
click at [46, 630] on div "1 x - 00:05 00:08 00:08" at bounding box center [784, 621] width 1566 height 63
click at [46, 630] on div "1 x - 00:04 00:09 00:09" at bounding box center [784, 621] width 1566 height 63
click at [53, 635] on icon at bounding box center [52, 632] width 13 height 13
click at [1142, 89] on input "380930220270" at bounding box center [1110, 78] width 173 height 29
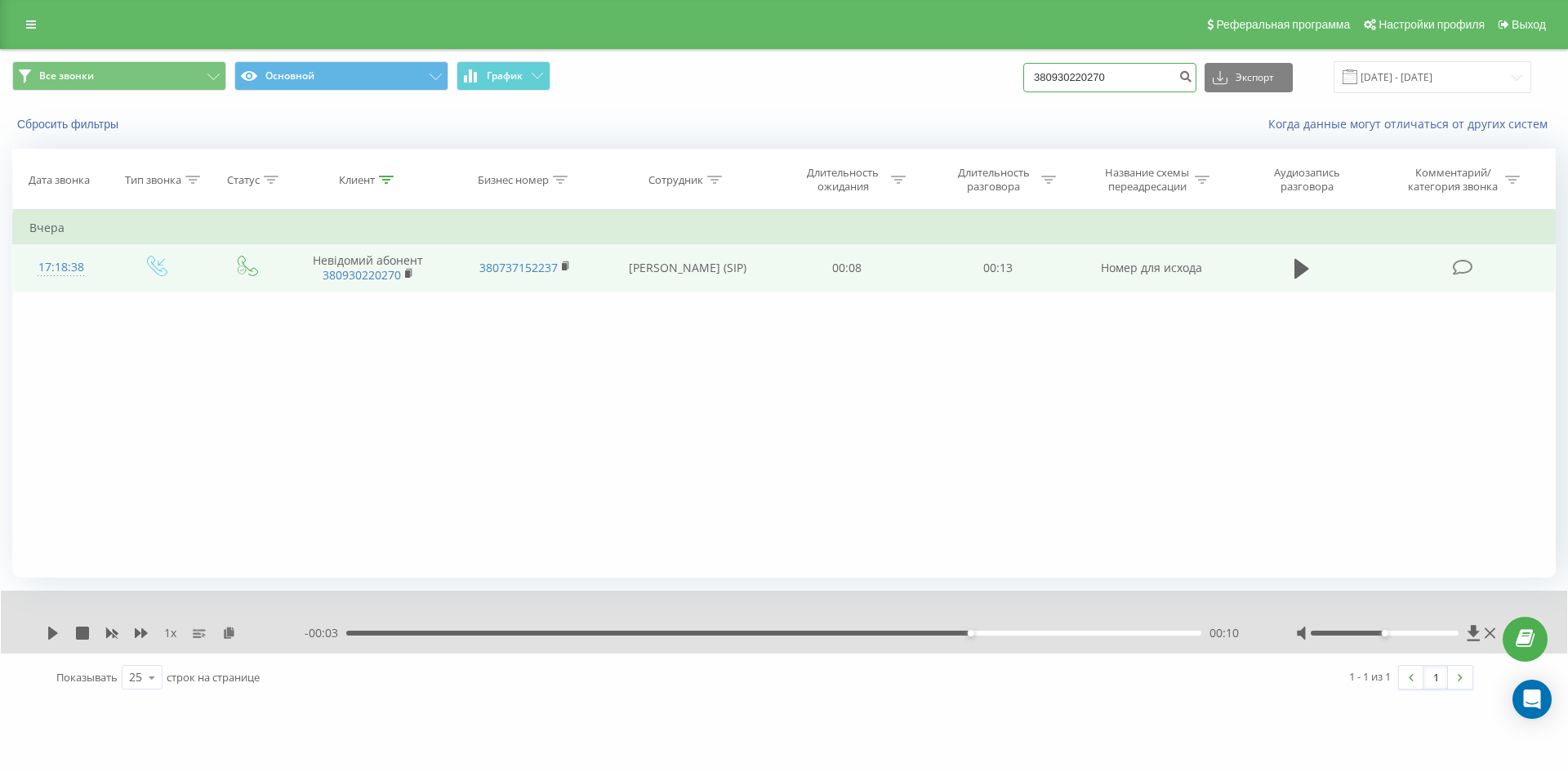
click at [1142, 89] on input "380930220270" at bounding box center [1110, 78] width 173 height 29
paste input "380977106637"
type input "380977106637"
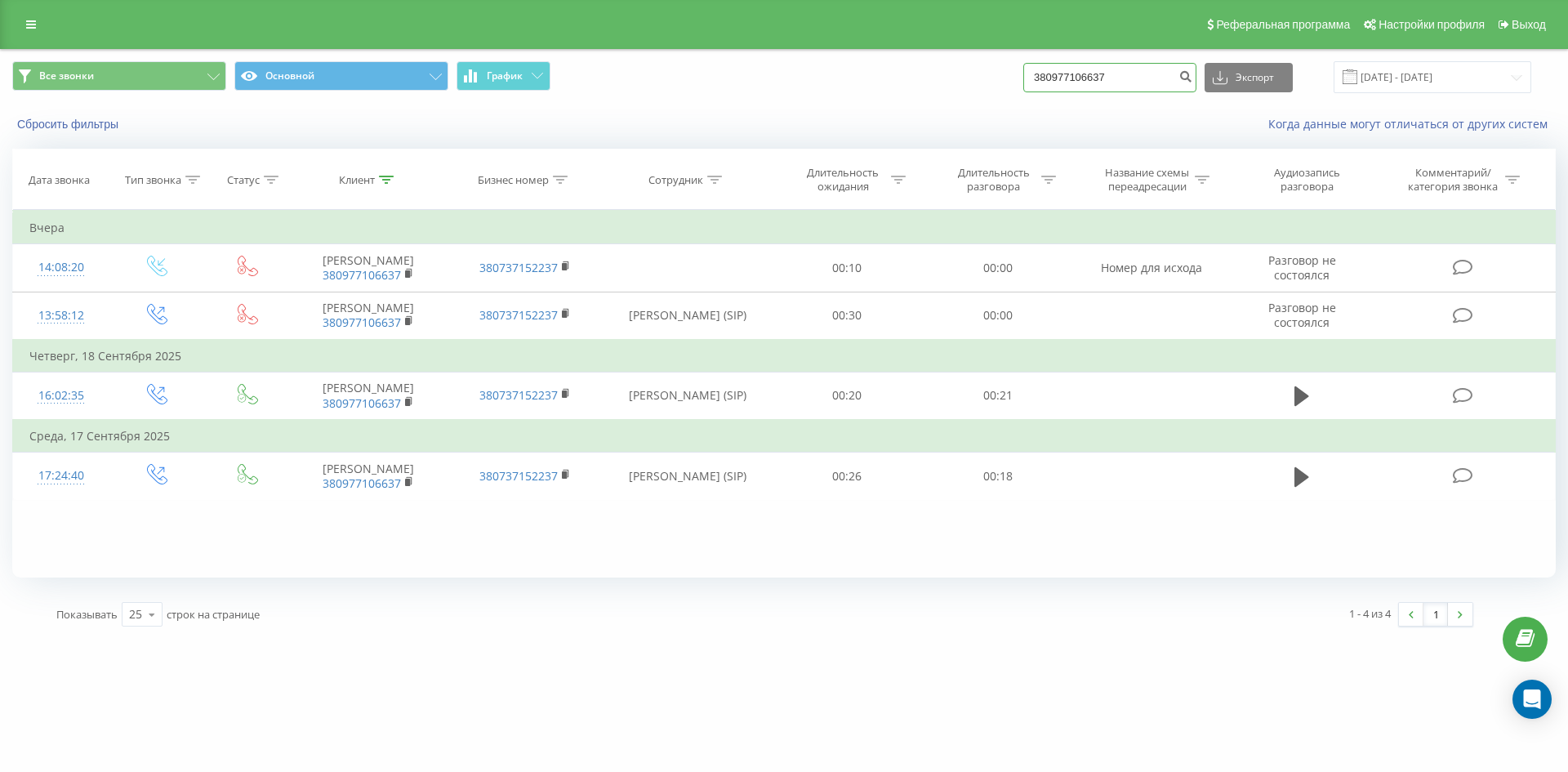
click at [1135, 77] on input "380977106637" at bounding box center [1110, 78] width 173 height 29
paste input "380937611204"
type input "380937611204"
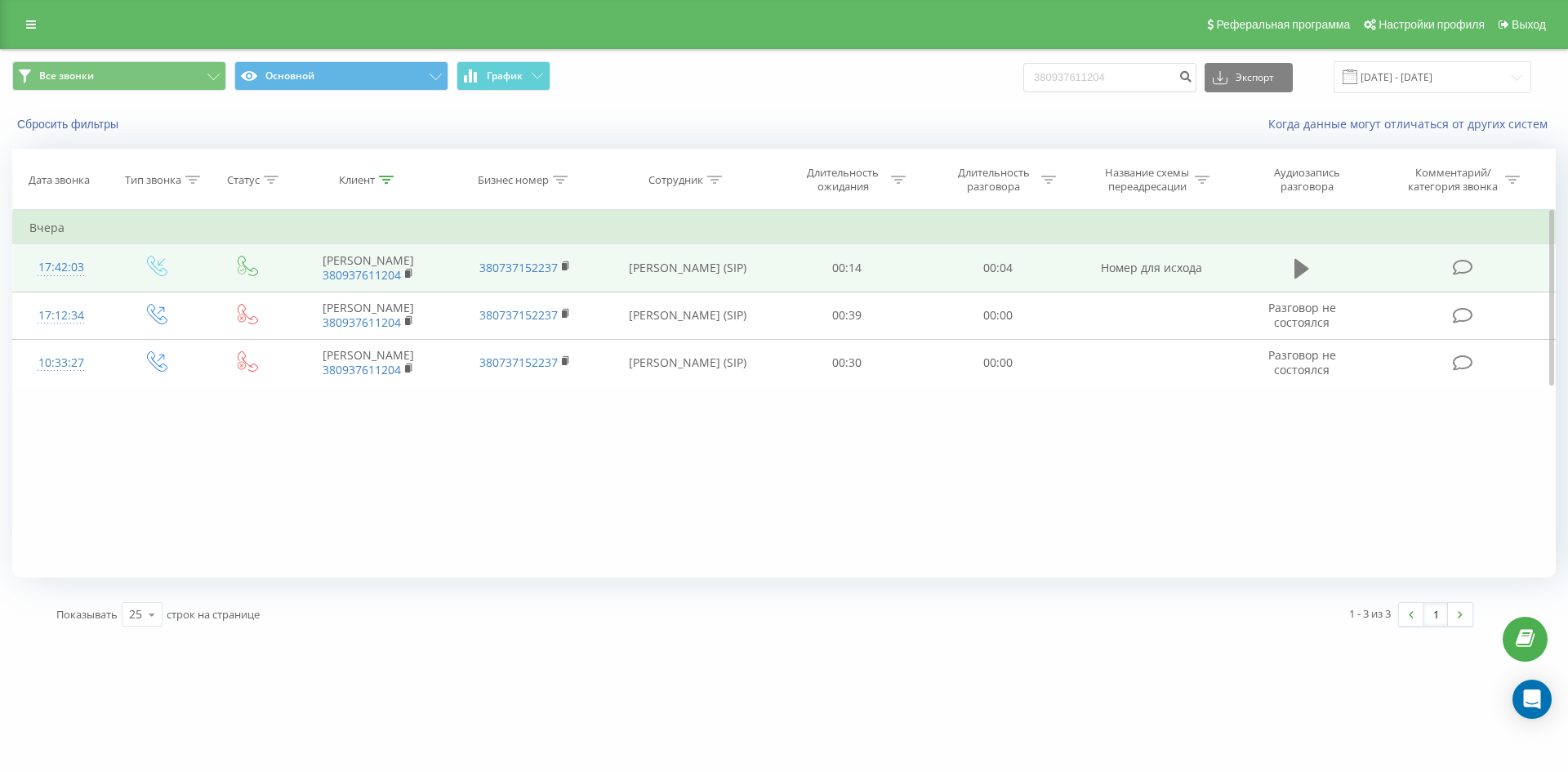
click at [1311, 268] on button at bounding box center [1301, 268] width 24 height 24
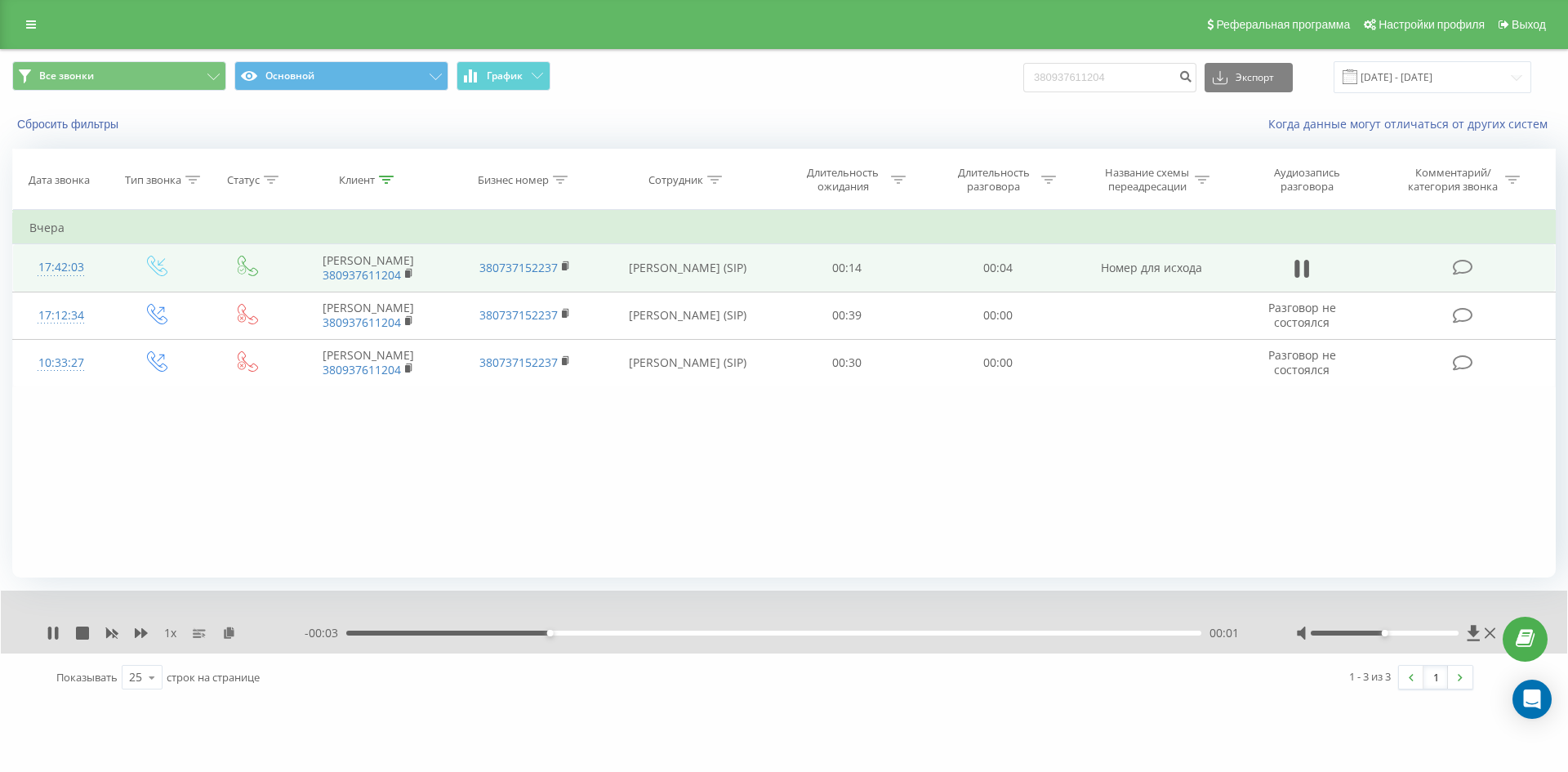
click at [694, 633] on div "00:01" at bounding box center [774, 632] width 854 height 5
click at [871, 634] on div "00:02" at bounding box center [774, 632] width 854 height 5
click at [1172, 75] on input "380937611204" at bounding box center [1110, 78] width 173 height 29
paste input "380633173765"
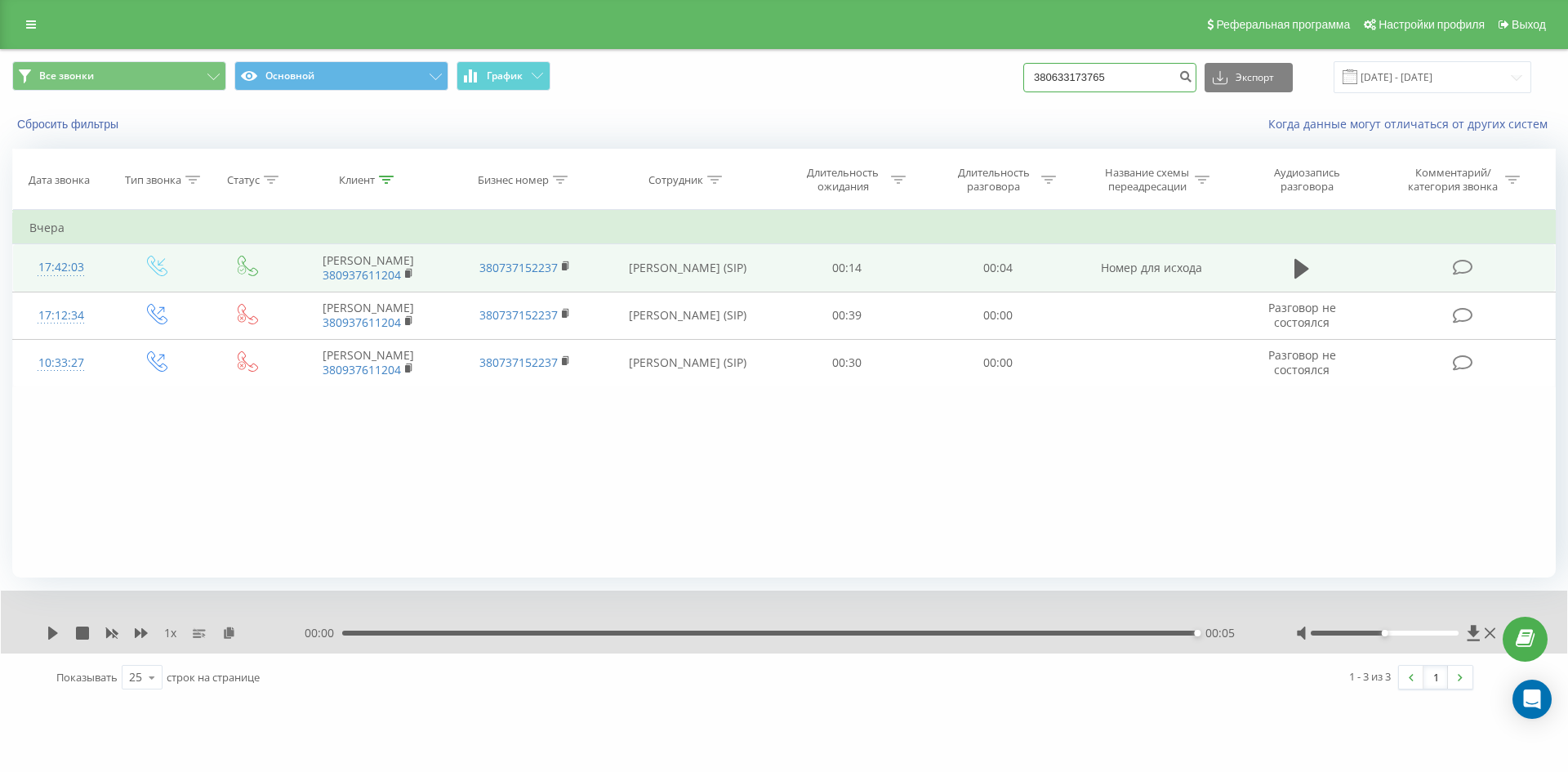
type input "380633173765"
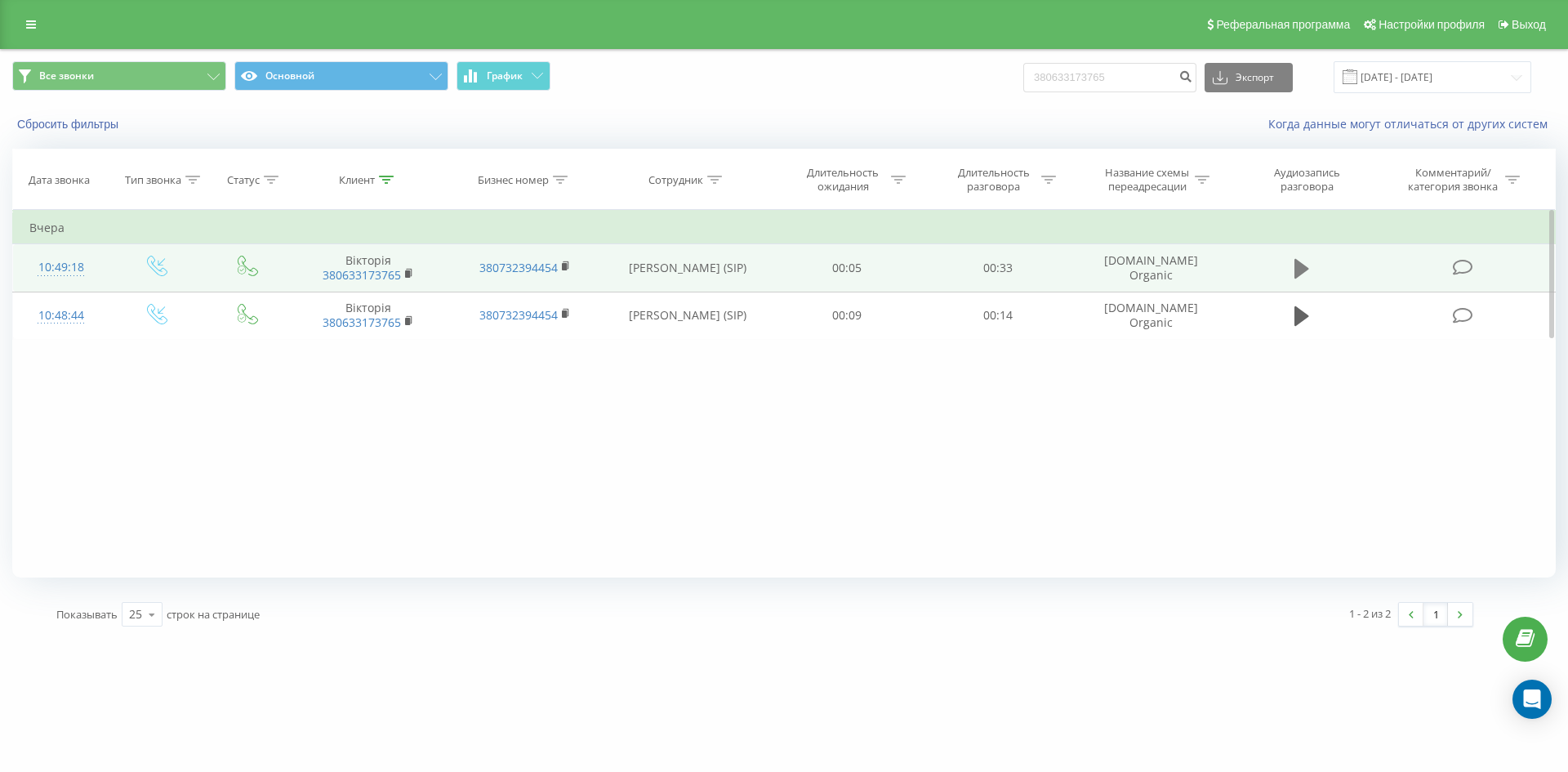
click at [1302, 258] on icon at bounding box center [1301, 269] width 15 height 23
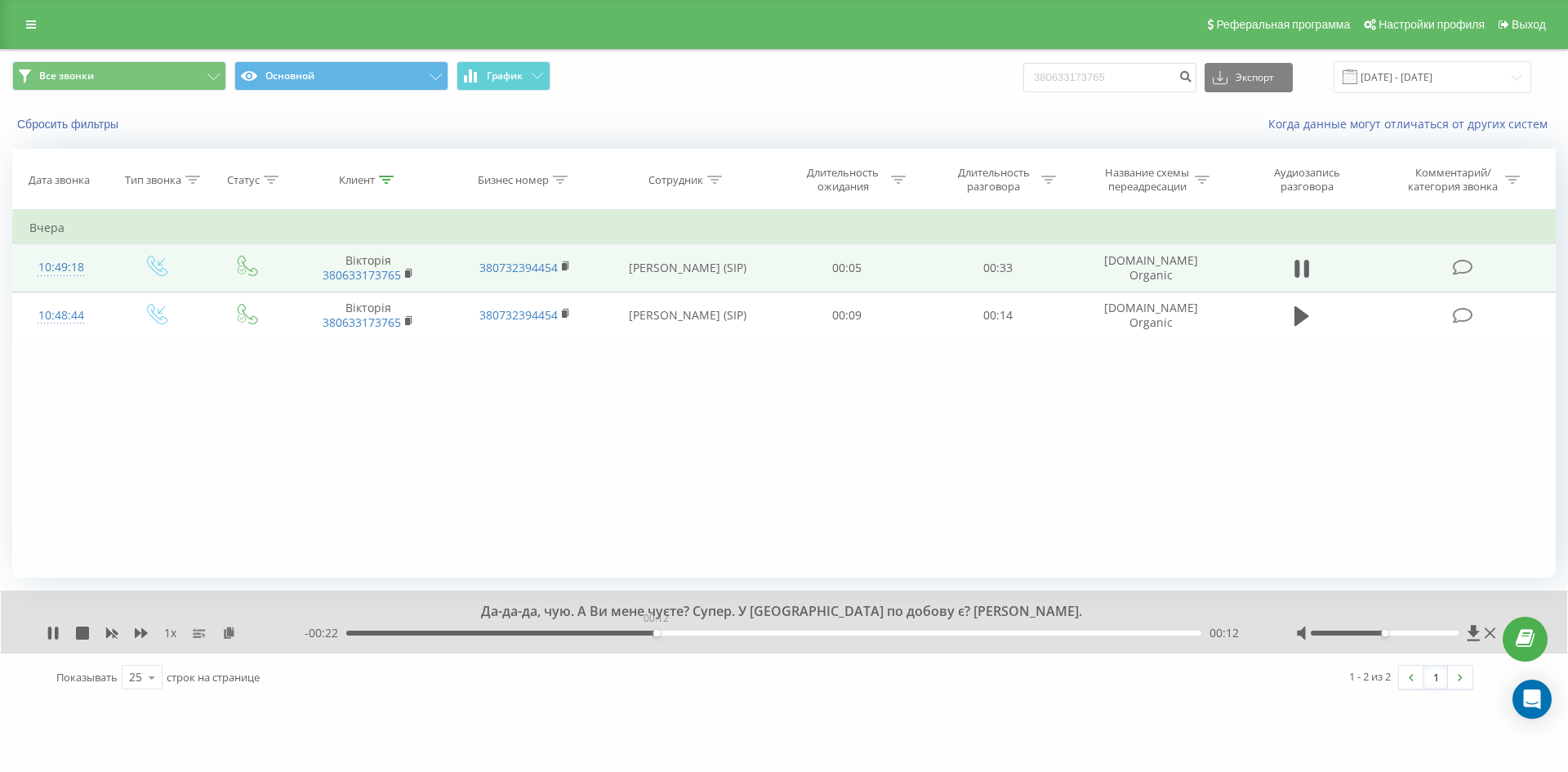
click at [655, 634] on div "00:12" at bounding box center [774, 632] width 854 height 5
click at [866, 634] on div "00:17" at bounding box center [774, 632] width 854 height 5
click at [49, 636] on icon at bounding box center [50, 632] width 3 height 13
click at [1129, 82] on input "380633173765" at bounding box center [1110, 78] width 173 height 29
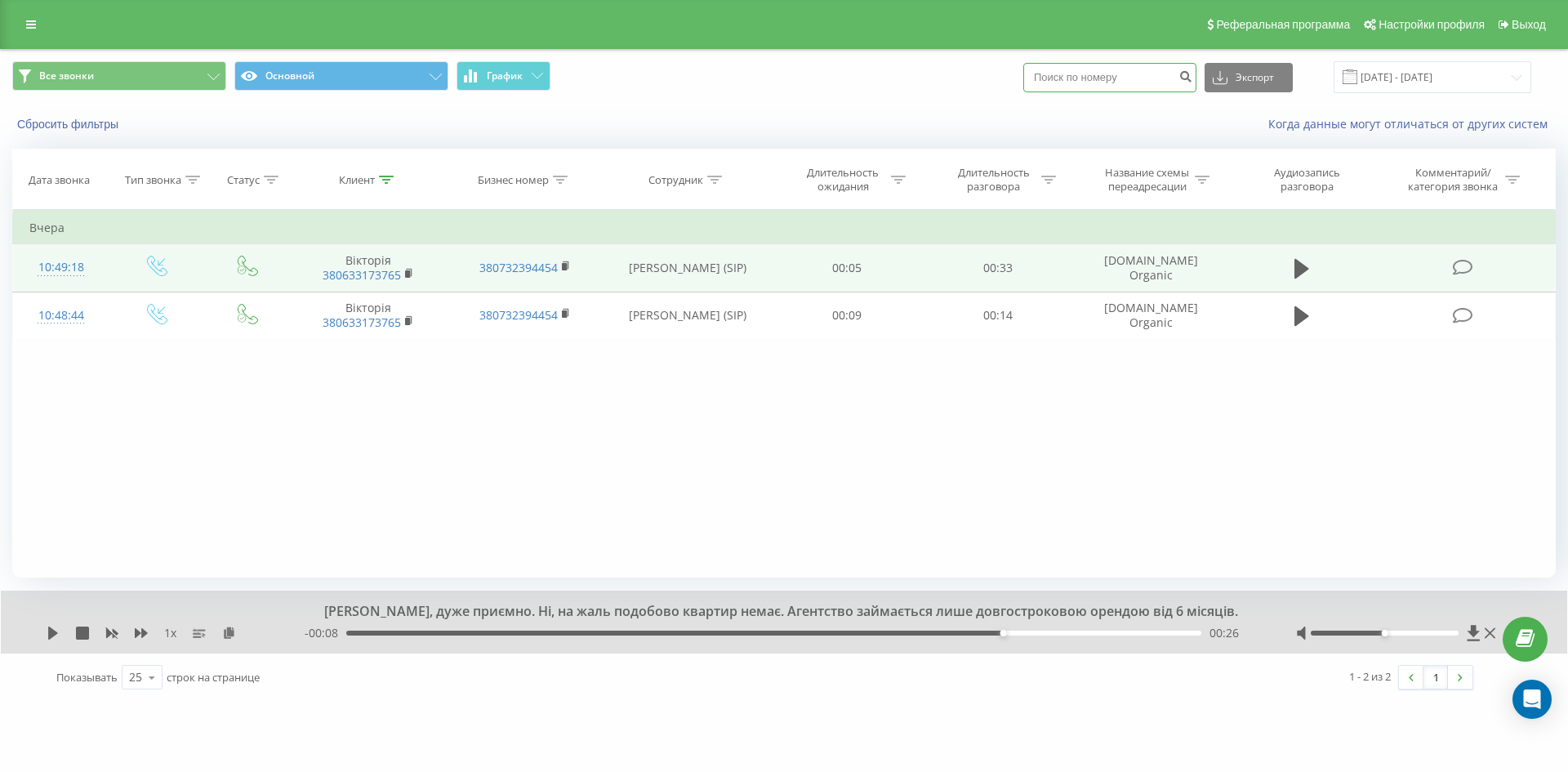
paste input "380682921872"
type input "380682921872"
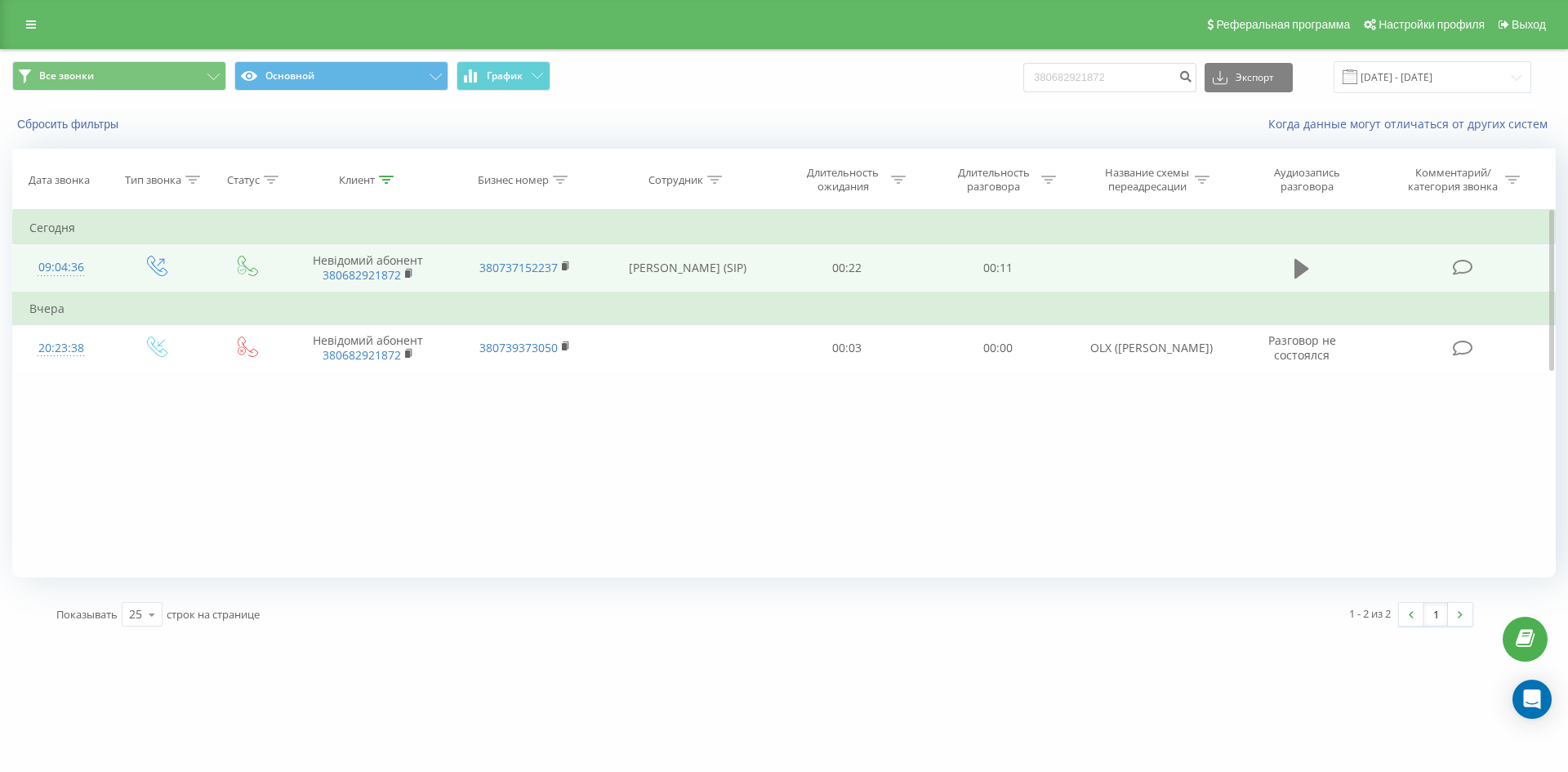
click at [1302, 276] on icon at bounding box center [1301, 269] width 15 height 23
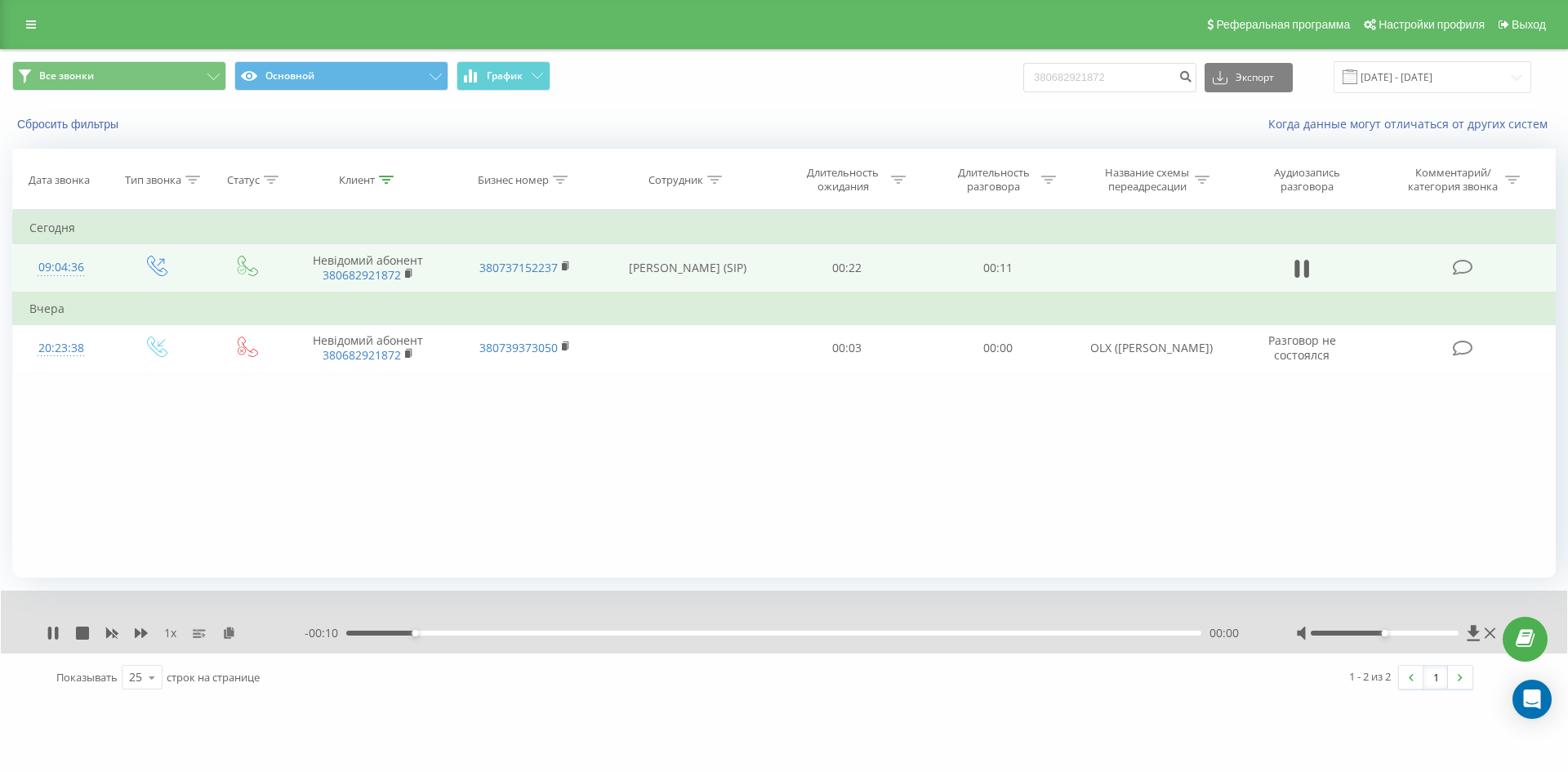
click at [591, 631] on div "00:00" at bounding box center [774, 632] width 854 height 5
click at [742, 634] on div "00:04" at bounding box center [774, 632] width 854 height 5
click at [862, 634] on div "00:05" at bounding box center [774, 632] width 854 height 5
click at [947, 634] on div "00:08" at bounding box center [774, 632] width 854 height 5
click at [1017, 634] on div "00:08" at bounding box center [774, 632] width 854 height 5
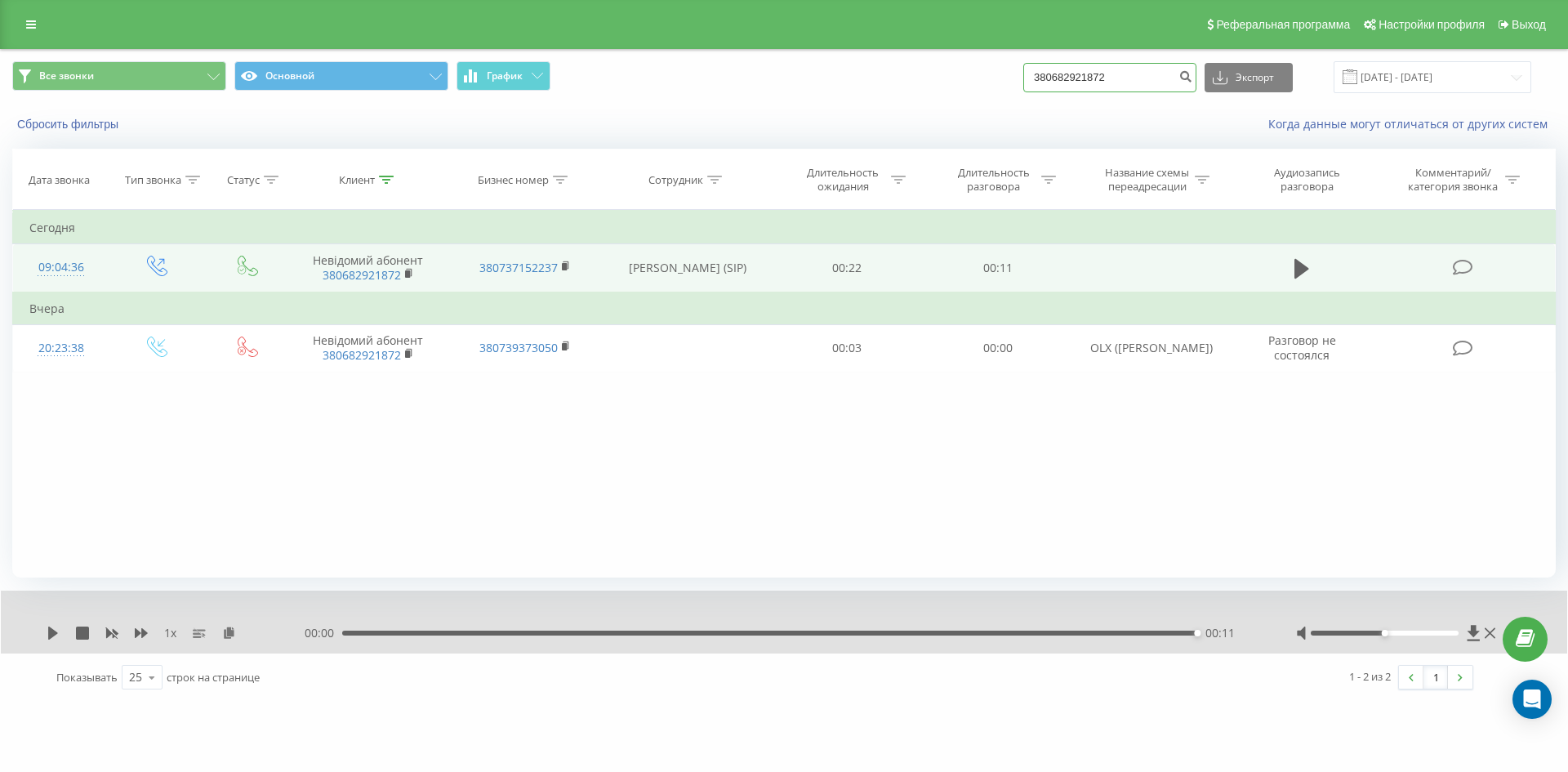
click at [1139, 75] on input "380682921872" at bounding box center [1110, 78] width 173 height 29
paste input "380952553299"
type input "380952553299"
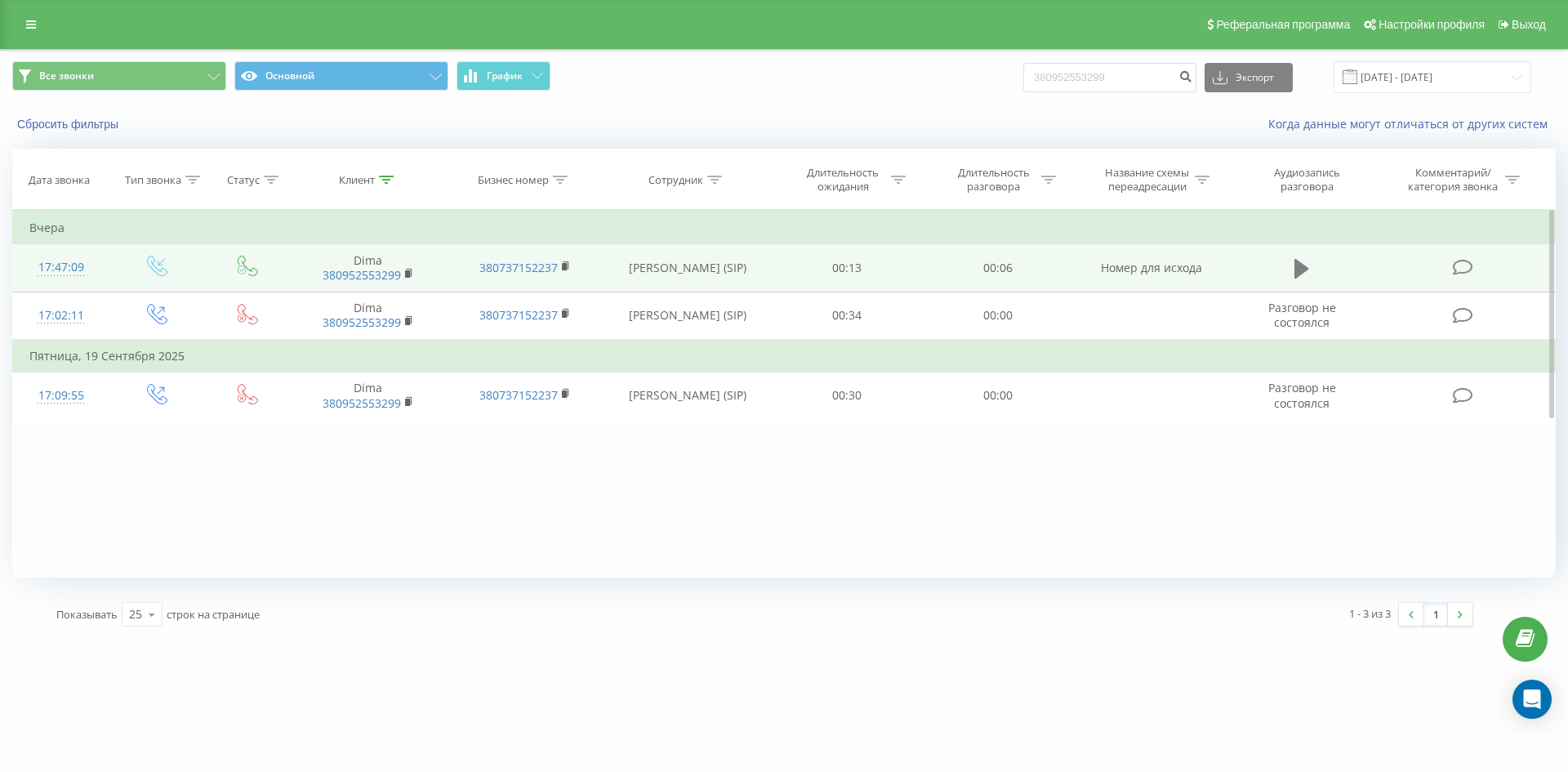
click at [1301, 266] on icon at bounding box center [1301, 269] width 15 height 19
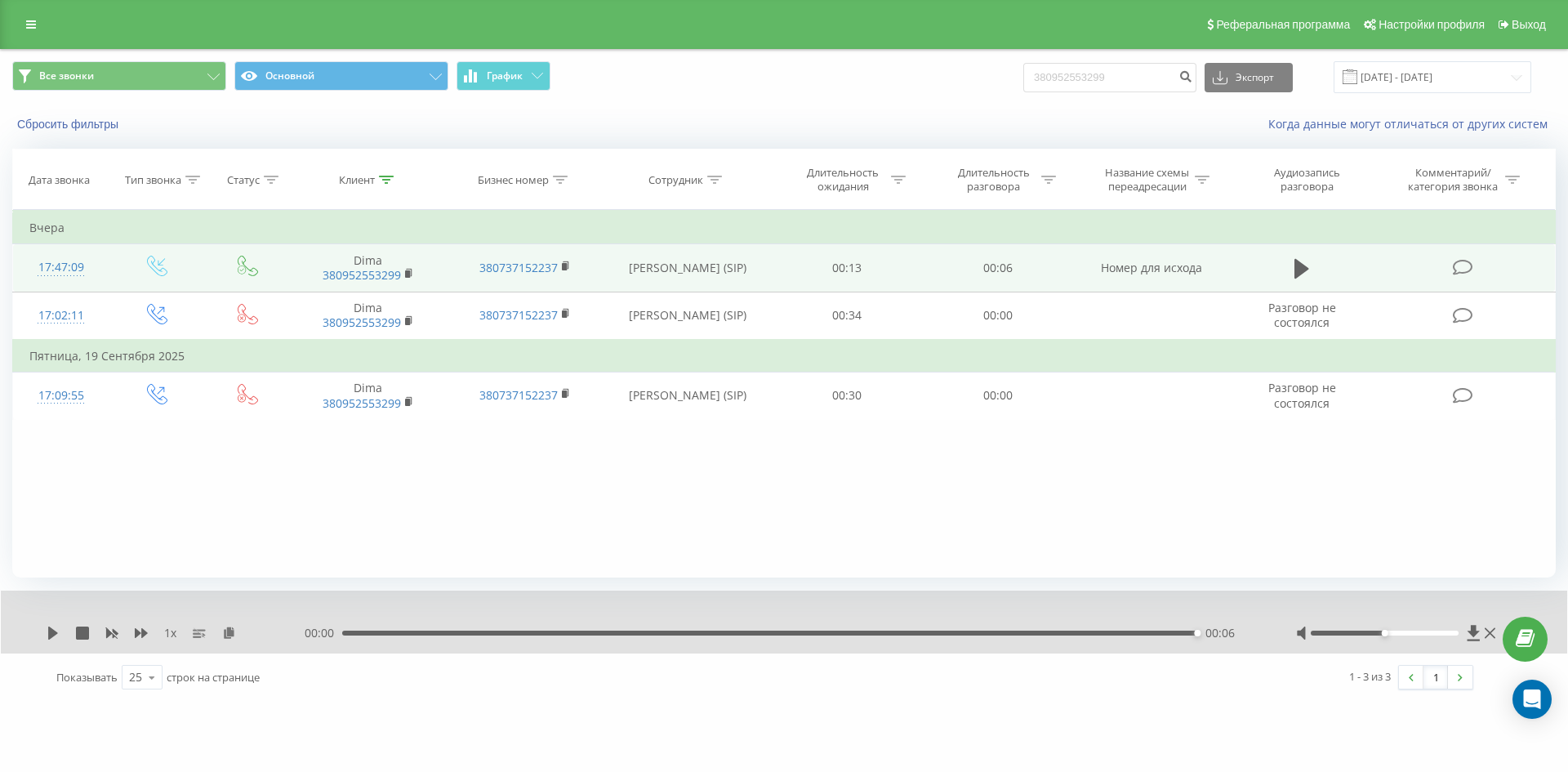
click at [55, 635] on icon at bounding box center [52, 632] width 13 height 13
click at [1074, 80] on input "380952553299" at bounding box center [1110, 78] width 173 height 29
paste input "380638676328"
type input "380638676328"
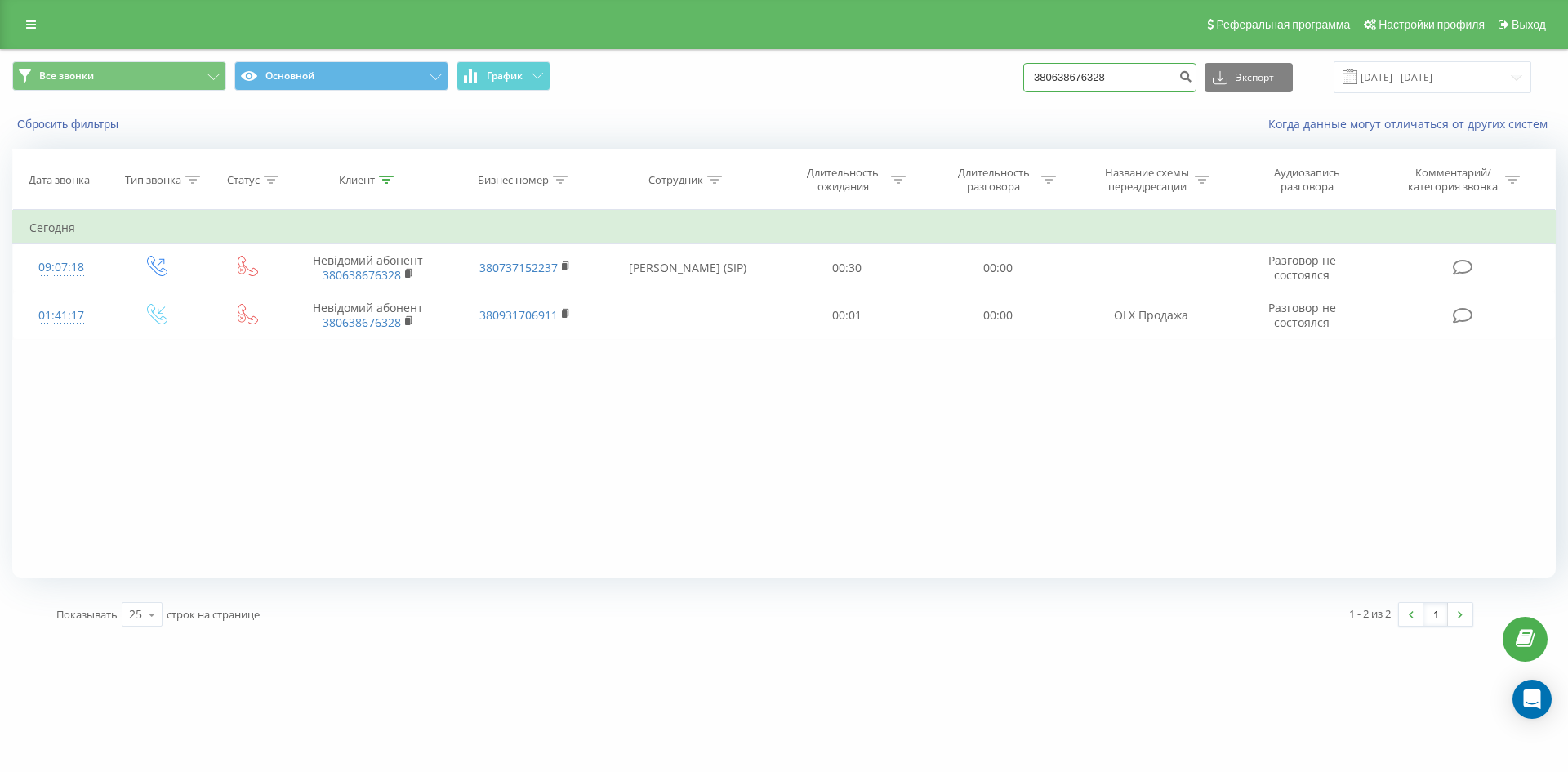
click at [1136, 65] on input "380638676328" at bounding box center [1110, 78] width 173 height 29
paste input "380669546649"
type input "380669546649"
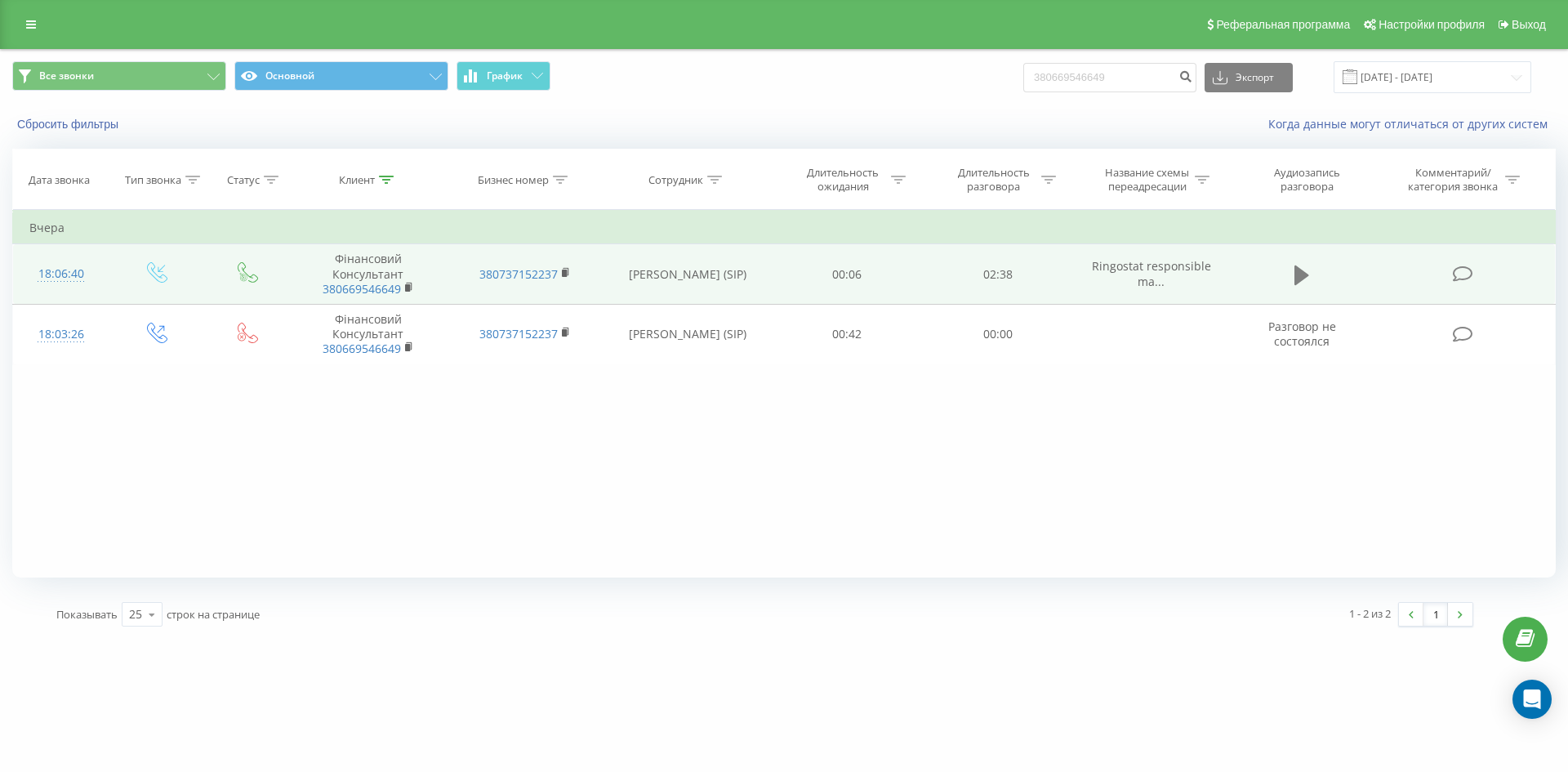
click at [1298, 275] on icon at bounding box center [1301, 274] width 15 height 19
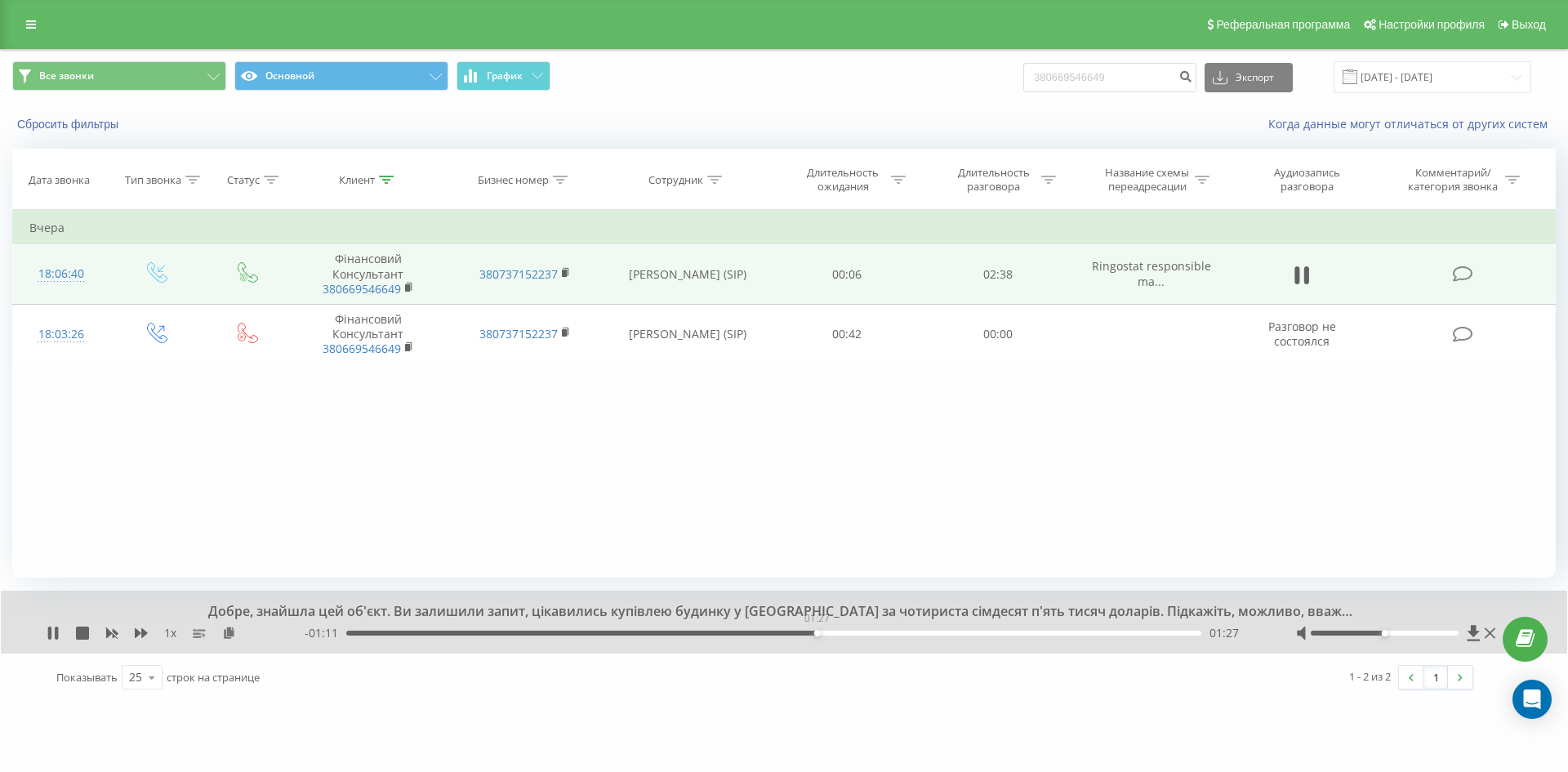
click at [817, 633] on div "01:27" at bounding box center [774, 632] width 854 height 5
click at [882, 631] on div "01:39" at bounding box center [774, 632] width 854 height 5
click at [959, 631] on div "01:53" at bounding box center [774, 632] width 854 height 5
click at [1081, 636] on div "- 00:39 01:58 01:58" at bounding box center [780, 632] width 951 height 17
click at [1085, 634] on div "02:16" at bounding box center [774, 632] width 854 height 5
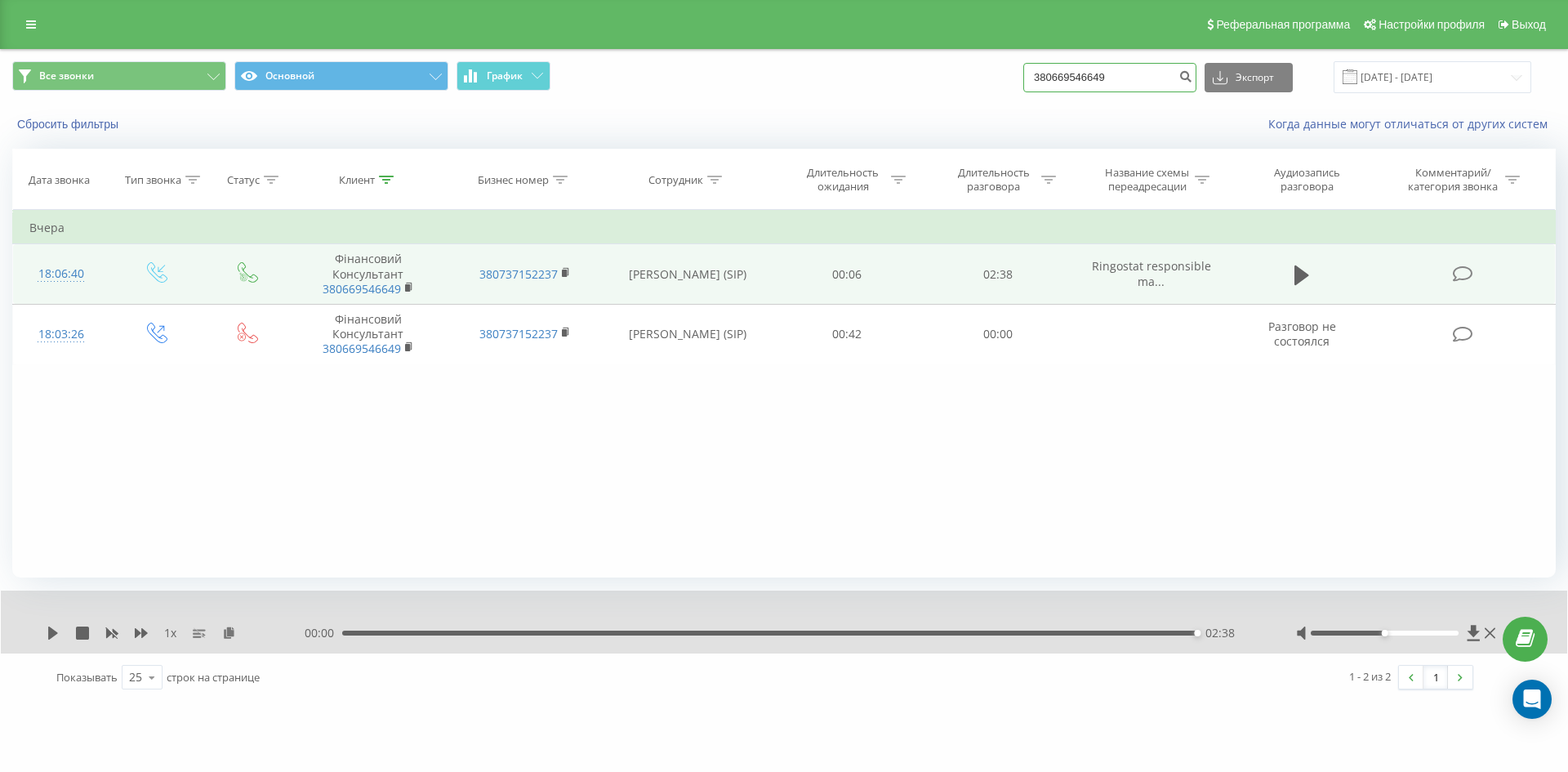
click at [1101, 87] on input "380669546649" at bounding box center [1110, 78] width 173 height 29
paste input "380937611204"
type input "380937611204"
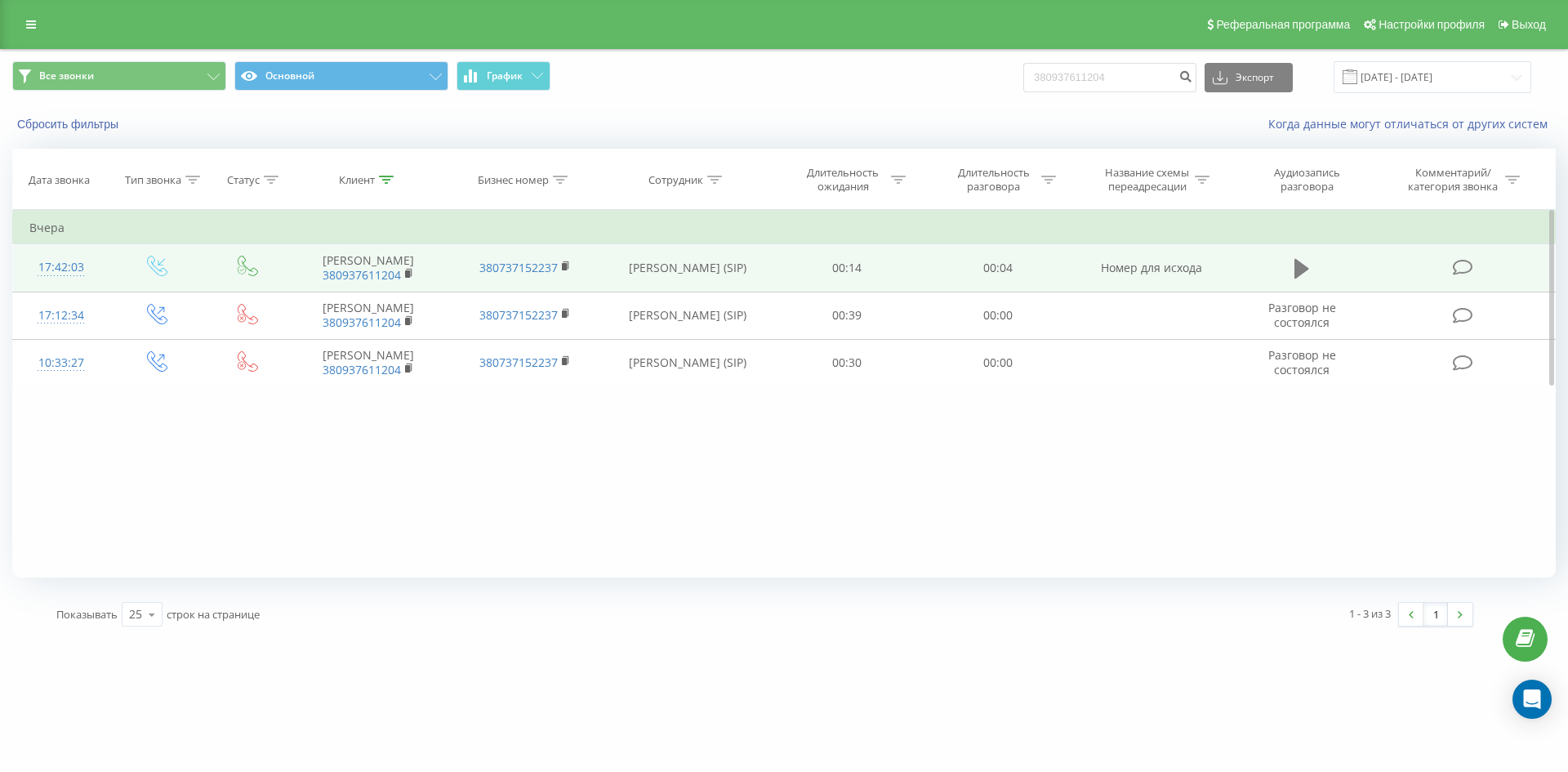
click at [1304, 262] on icon at bounding box center [1301, 269] width 15 height 23
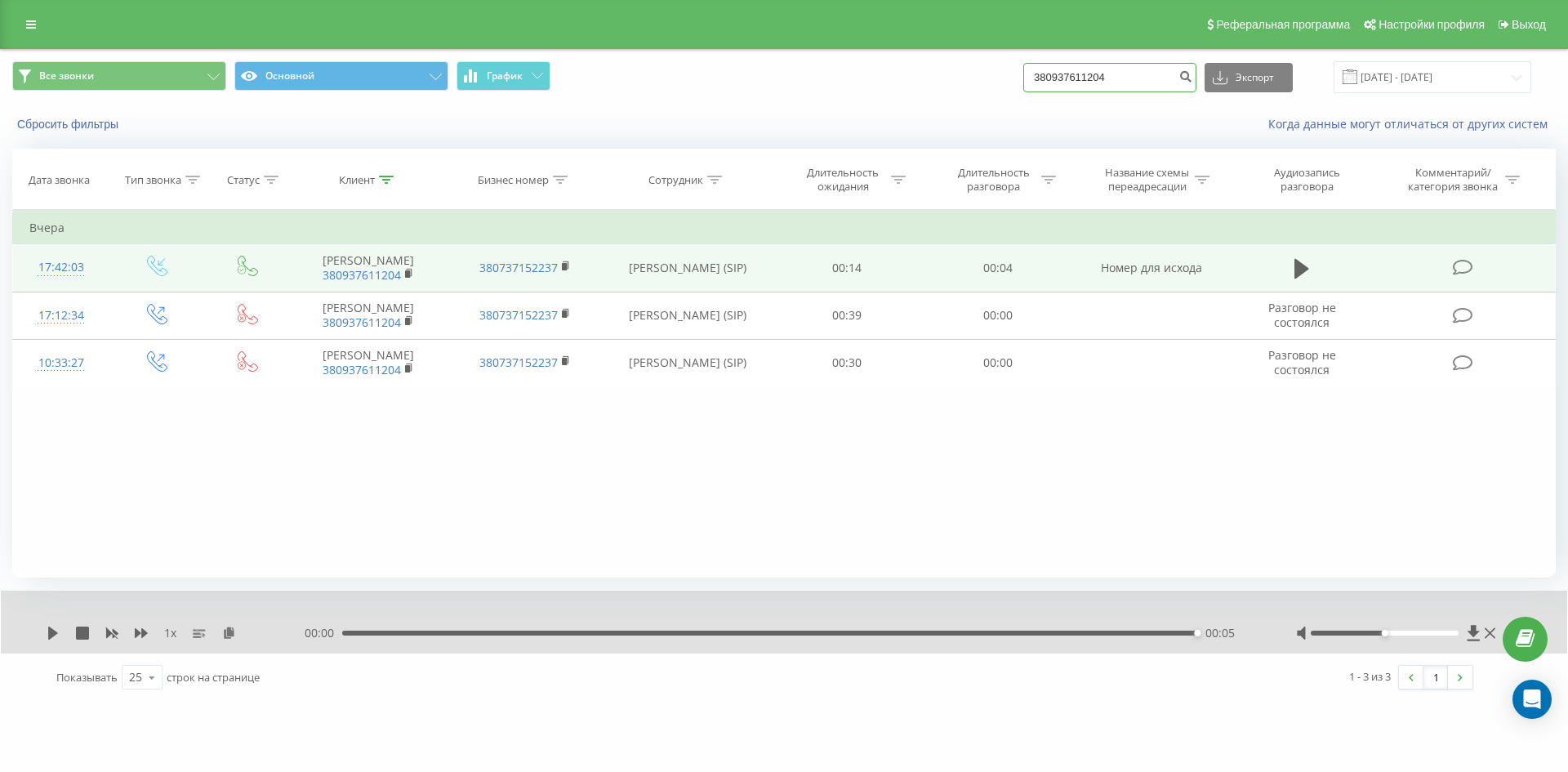
click at [1057, 70] on input "380937611204" at bounding box center [1110, 78] width 173 height 29
paste input "380678474045"
type input "380678474045"
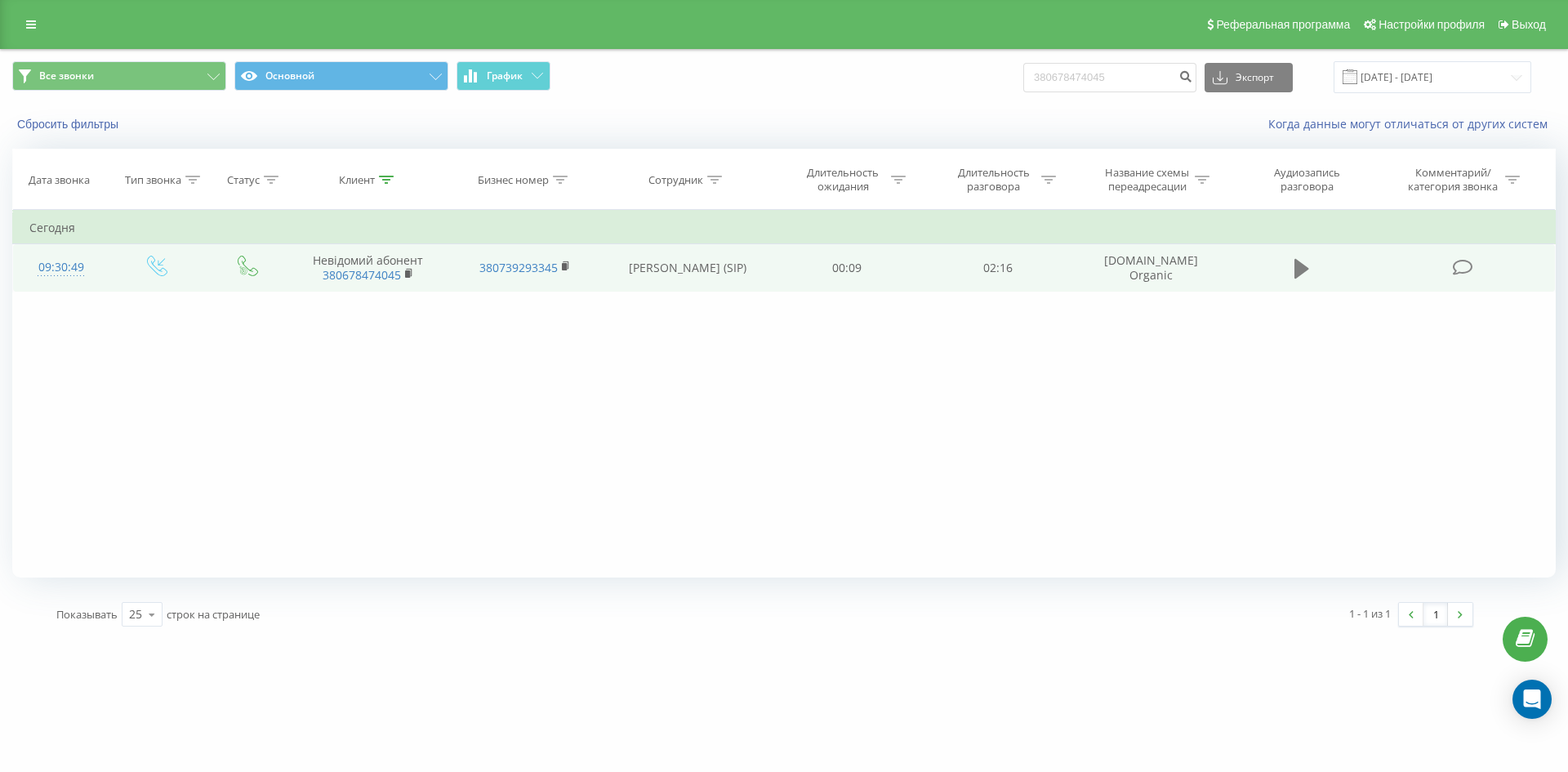
click at [1299, 268] on icon at bounding box center [1301, 269] width 15 height 19
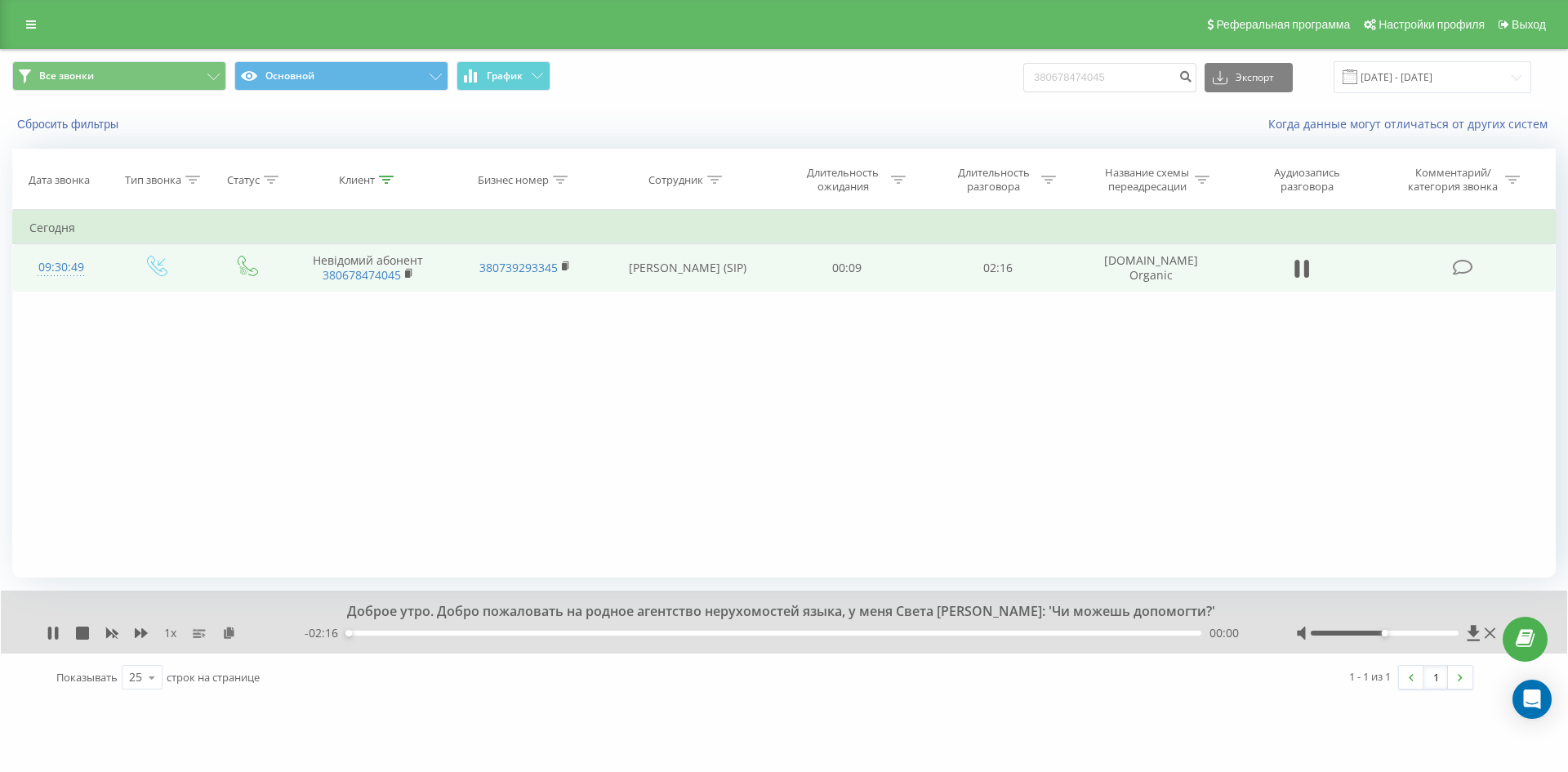
click at [732, 634] on div "00:00" at bounding box center [774, 632] width 854 height 5
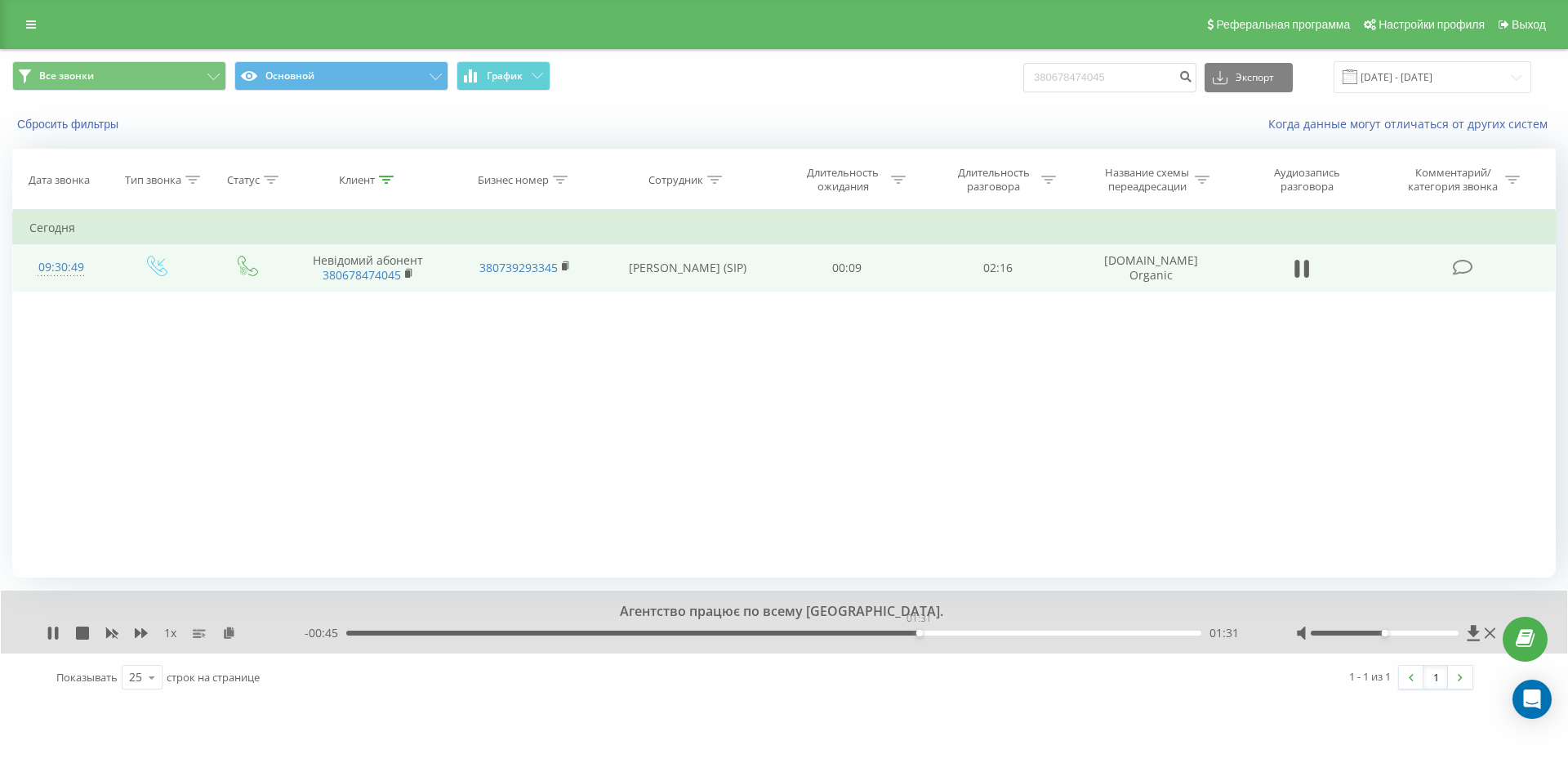
click at [918, 634] on div "01:31" at bounding box center [774, 632] width 854 height 5
click at [1045, 632] on div "01:51" at bounding box center [774, 632] width 854 height 5
click at [49, 631] on icon at bounding box center [50, 632] width 3 height 13
click at [1080, 80] on input "380678474045" at bounding box center [1110, 78] width 173 height 29
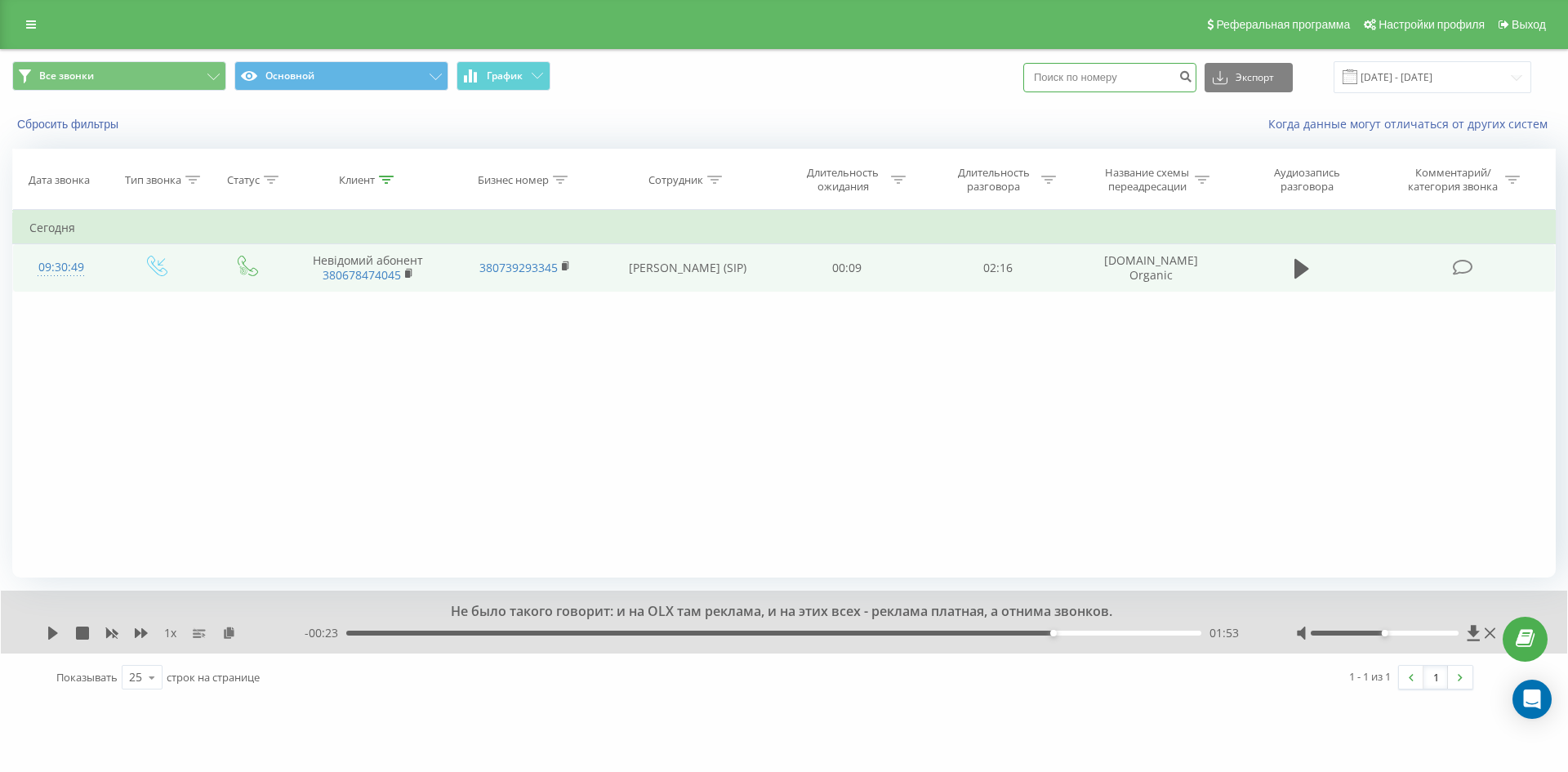
paste input "380984781707"
type input "380984781707"
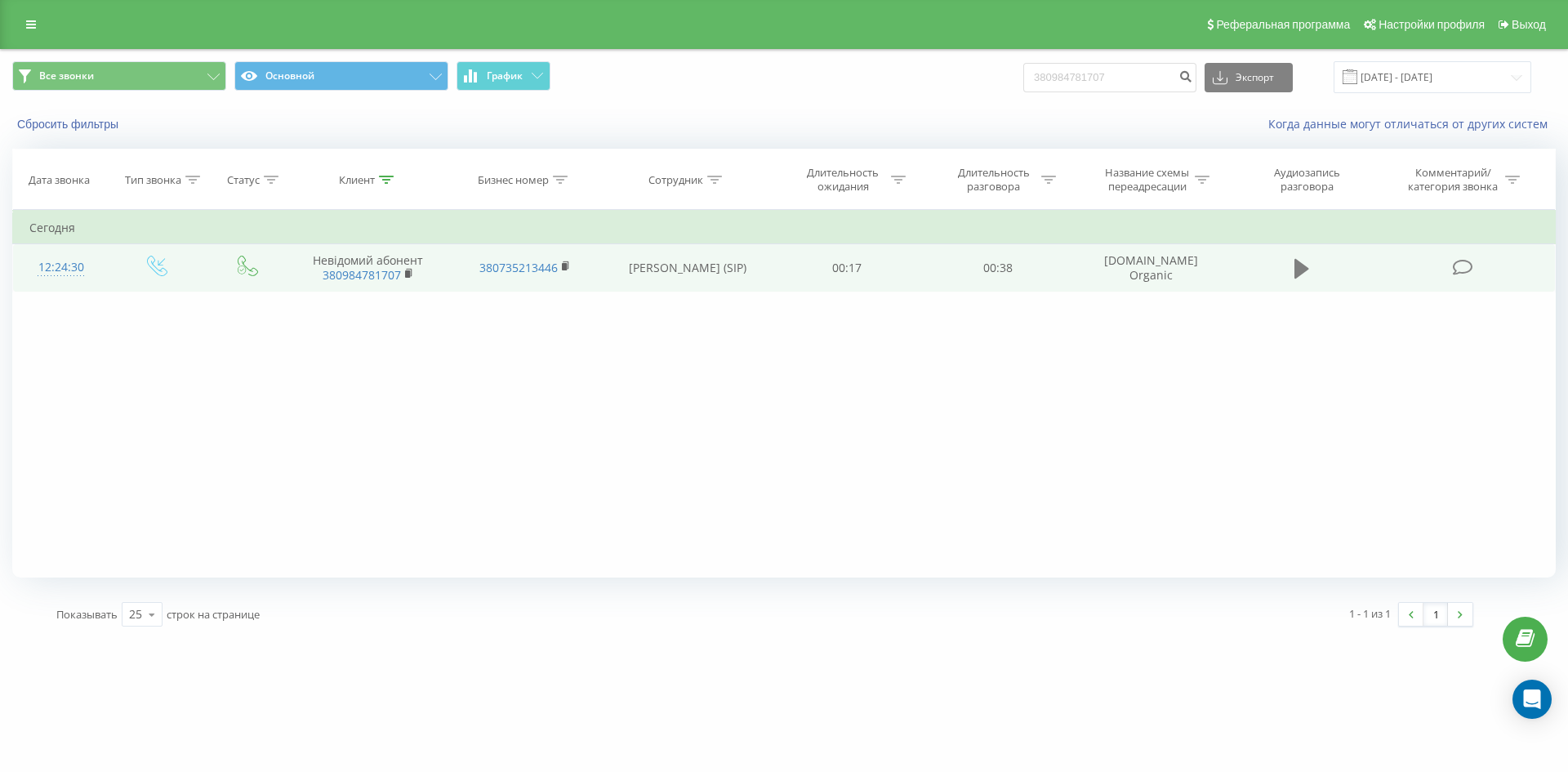
click at [1296, 264] on icon at bounding box center [1301, 269] width 15 height 19
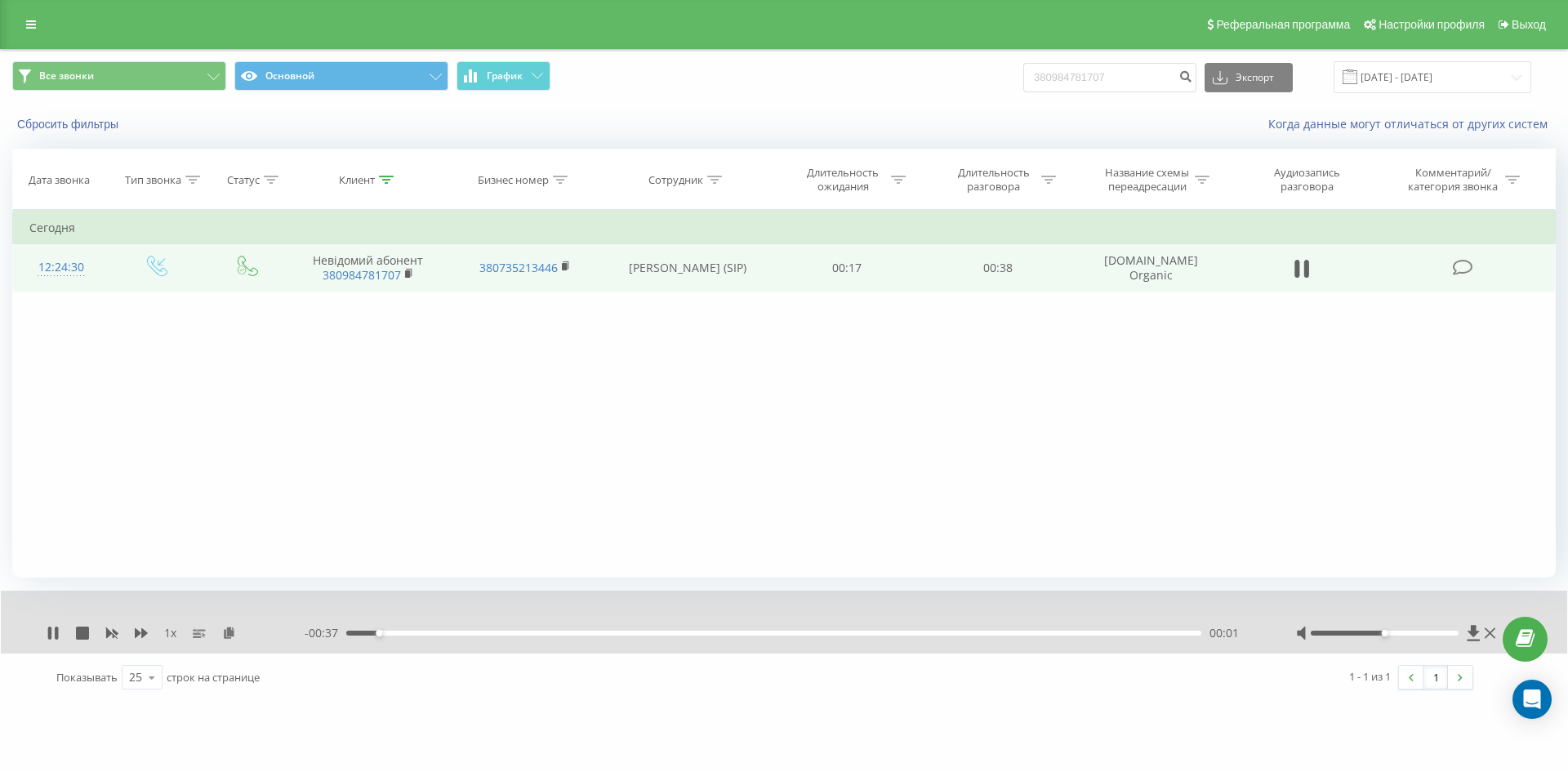
click at [690, 631] on div "00:01" at bounding box center [774, 632] width 854 height 5
click at [53, 633] on icon at bounding box center [52, 632] width 13 height 13
click at [1132, 85] on input "380984781707" at bounding box center [1110, 78] width 173 height 29
paste input "380932130013"
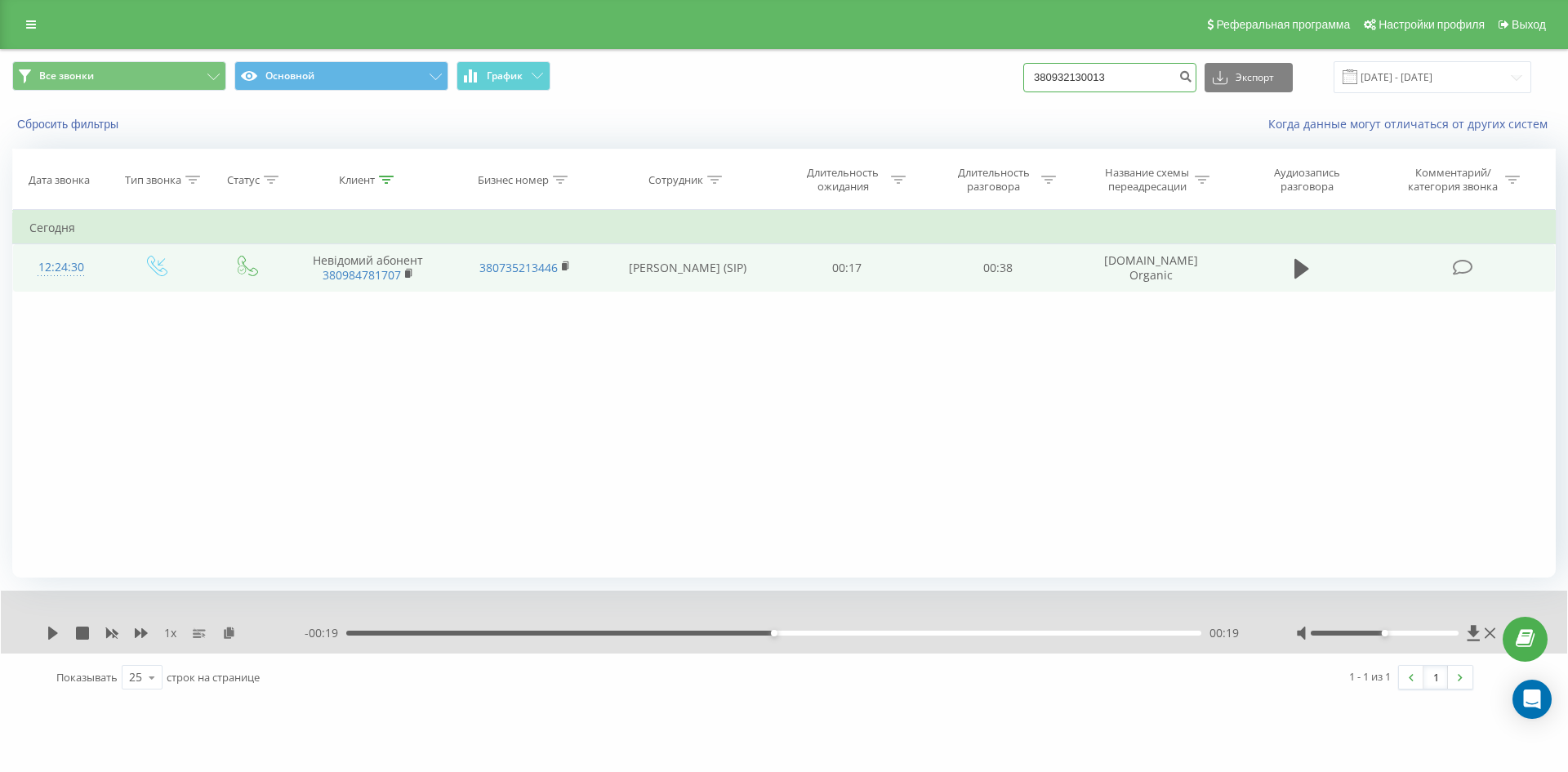
type input "380932130013"
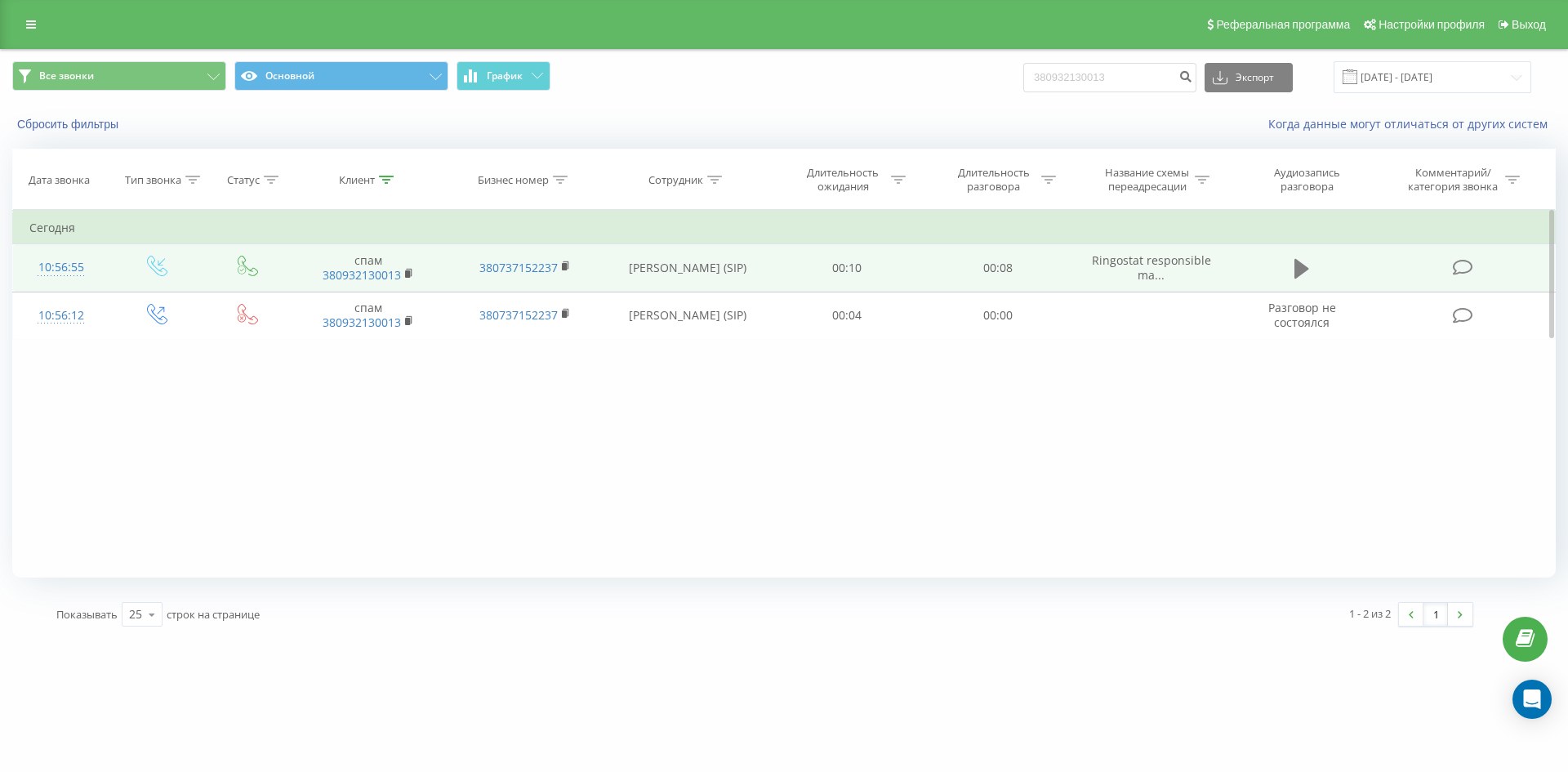
click at [1305, 272] on icon at bounding box center [1301, 269] width 15 height 23
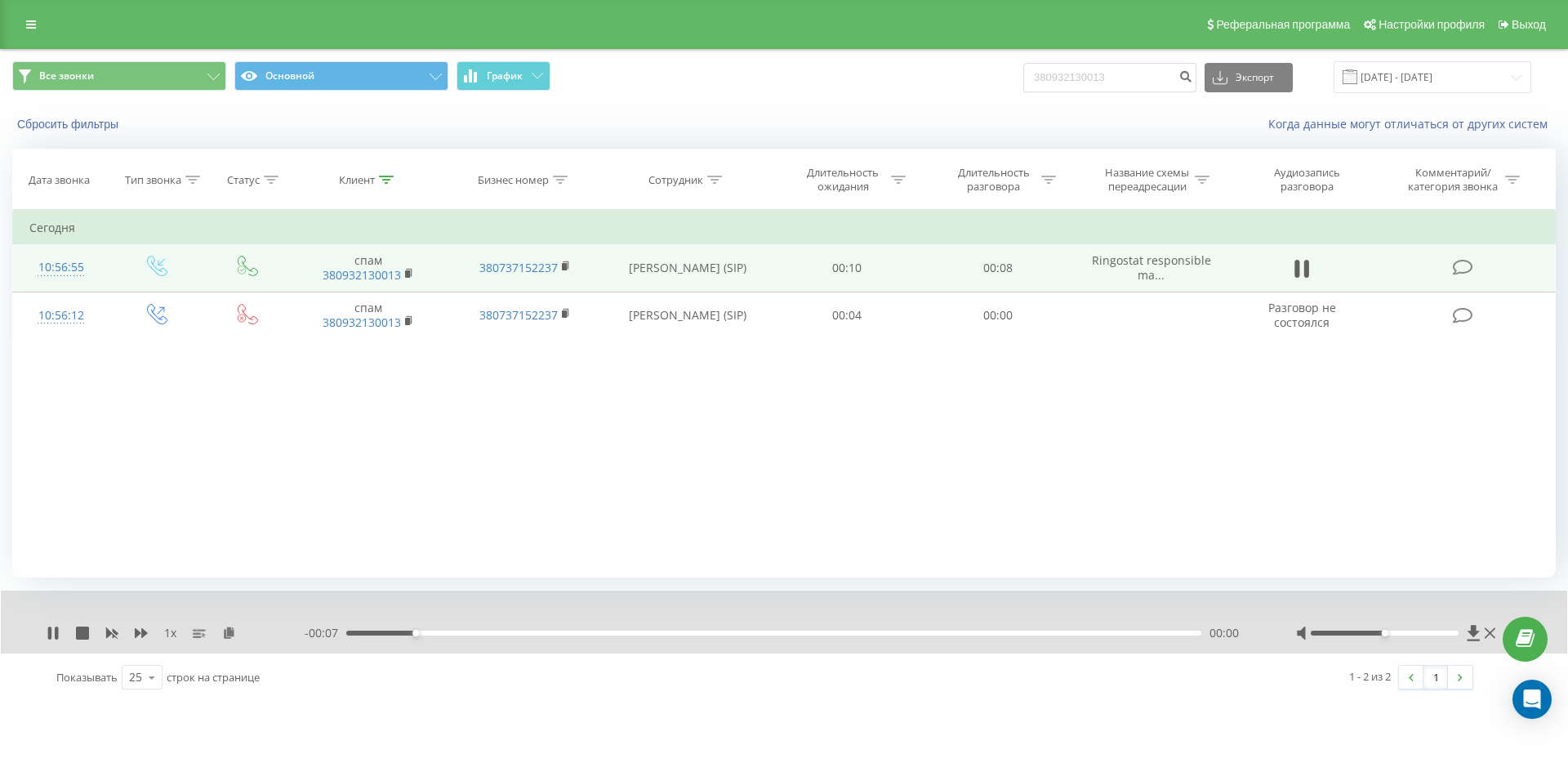
click at [744, 633] on div "00:00" at bounding box center [774, 632] width 854 height 5
click at [890, 633] on div "00:04" at bounding box center [774, 632] width 854 height 5
click at [1162, 84] on input "380932130013" at bounding box center [1110, 78] width 173 height 29
paste input "380735426575"
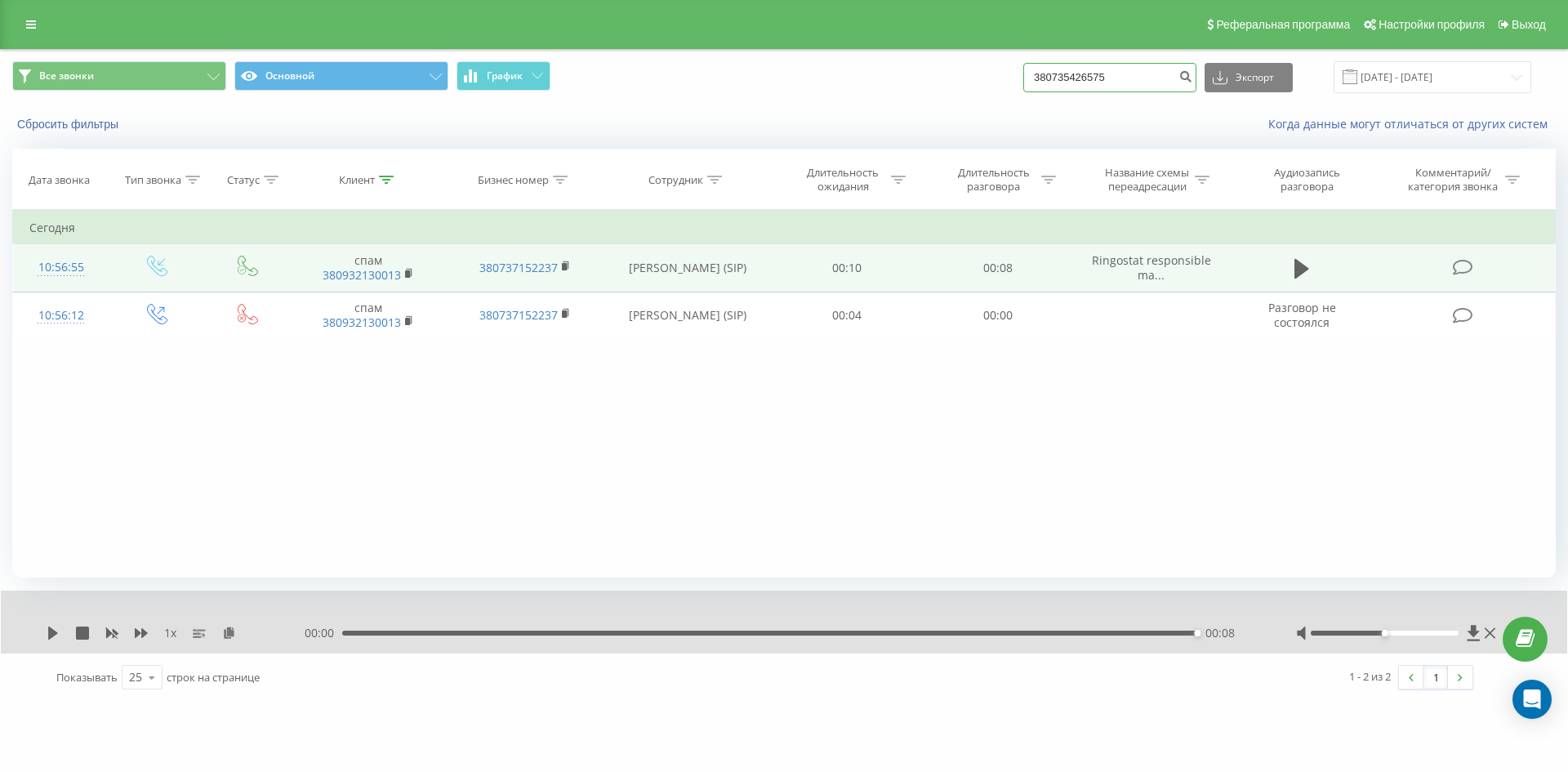
type input "380735426575"
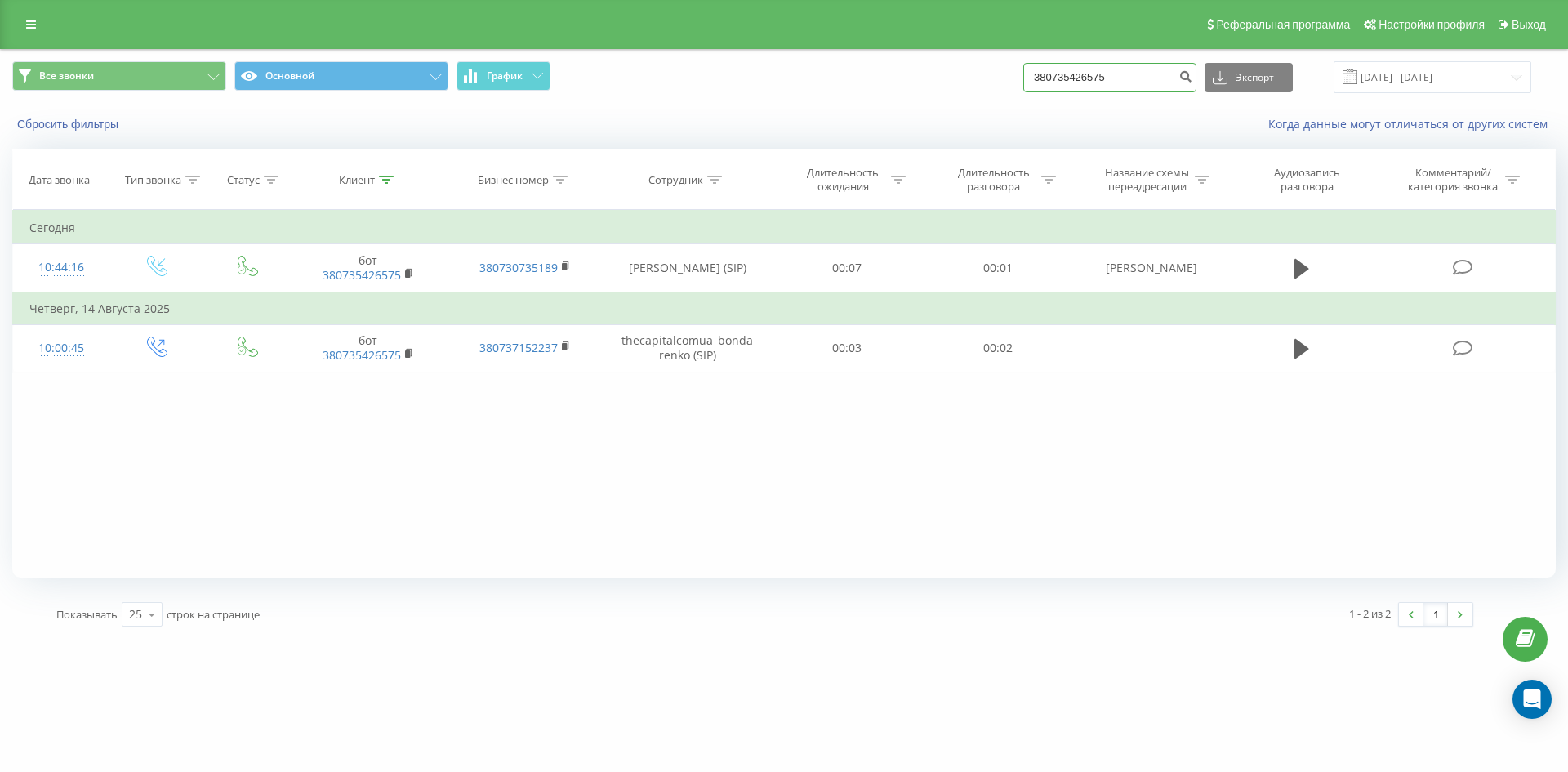
click at [1137, 75] on input "380735426575" at bounding box center [1110, 78] width 173 height 29
paste input "380683881528"
type input "380683881528"
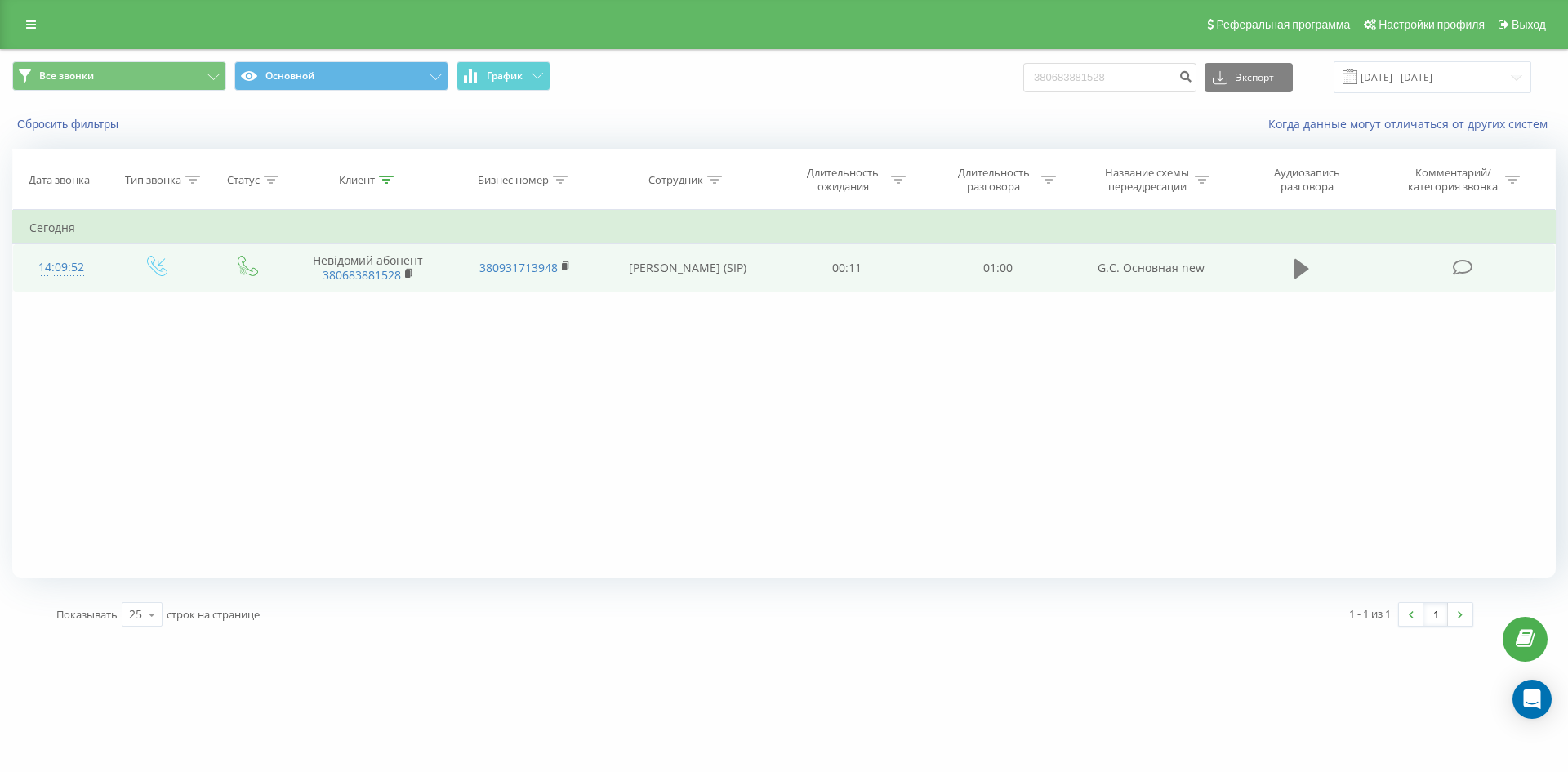
click at [1307, 270] on icon at bounding box center [1301, 269] width 15 height 23
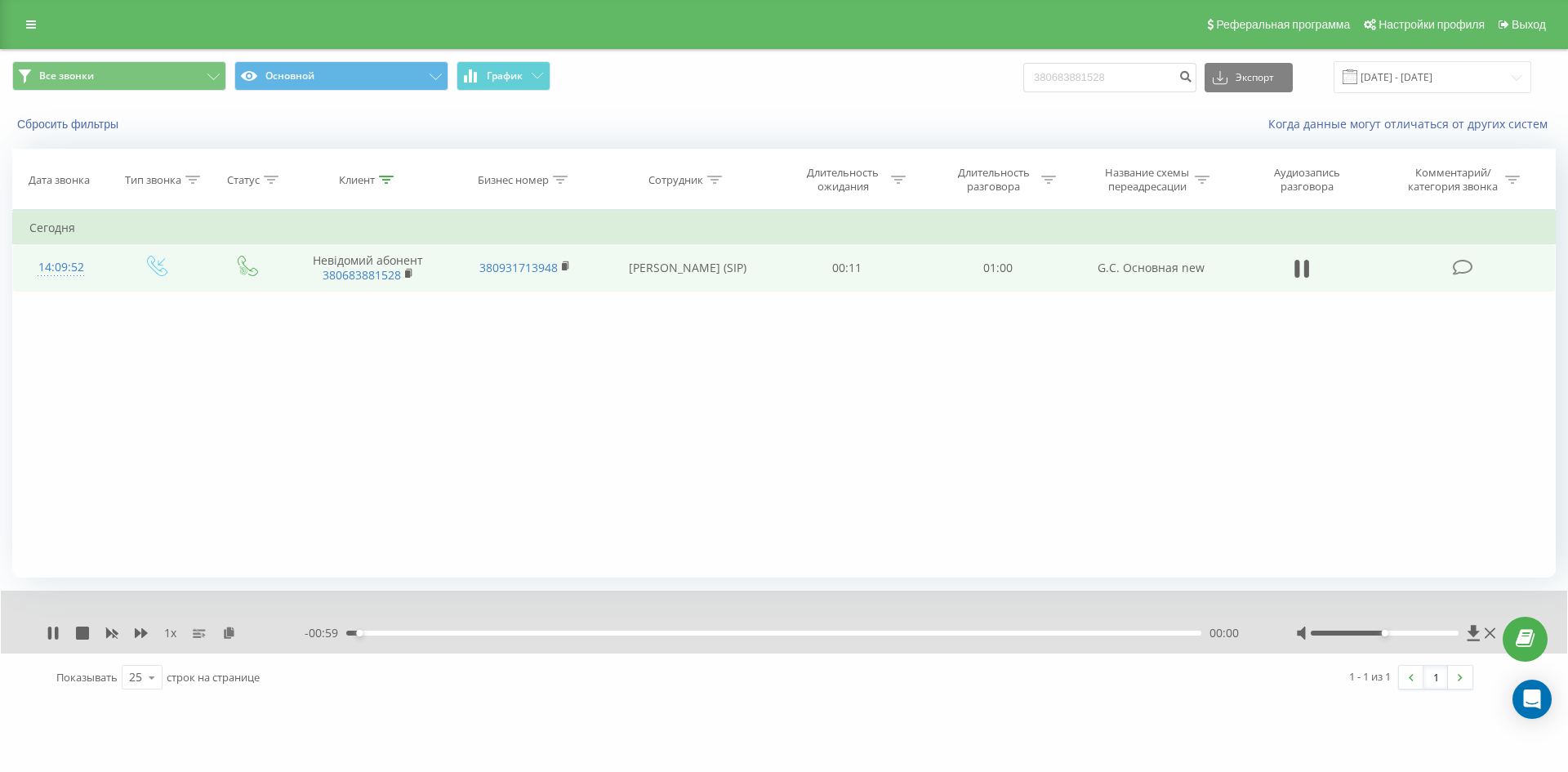
click at [635, 635] on div "00:00" at bounding box center [774, 632] width 854 height 5
click at [751, 634] on div "00:22" at bounding box center [774, 632] width 854 height 5
click at [890, 634] on div "00:29" at bounding box center [774, 632] width 854 height 5
click at [978, 632] on div "00:45" at bounding box center [774, 632] width 854 height 5
click at [1070, 635] on div "00:45" at bounding box center [774, 632] width 854 height 5
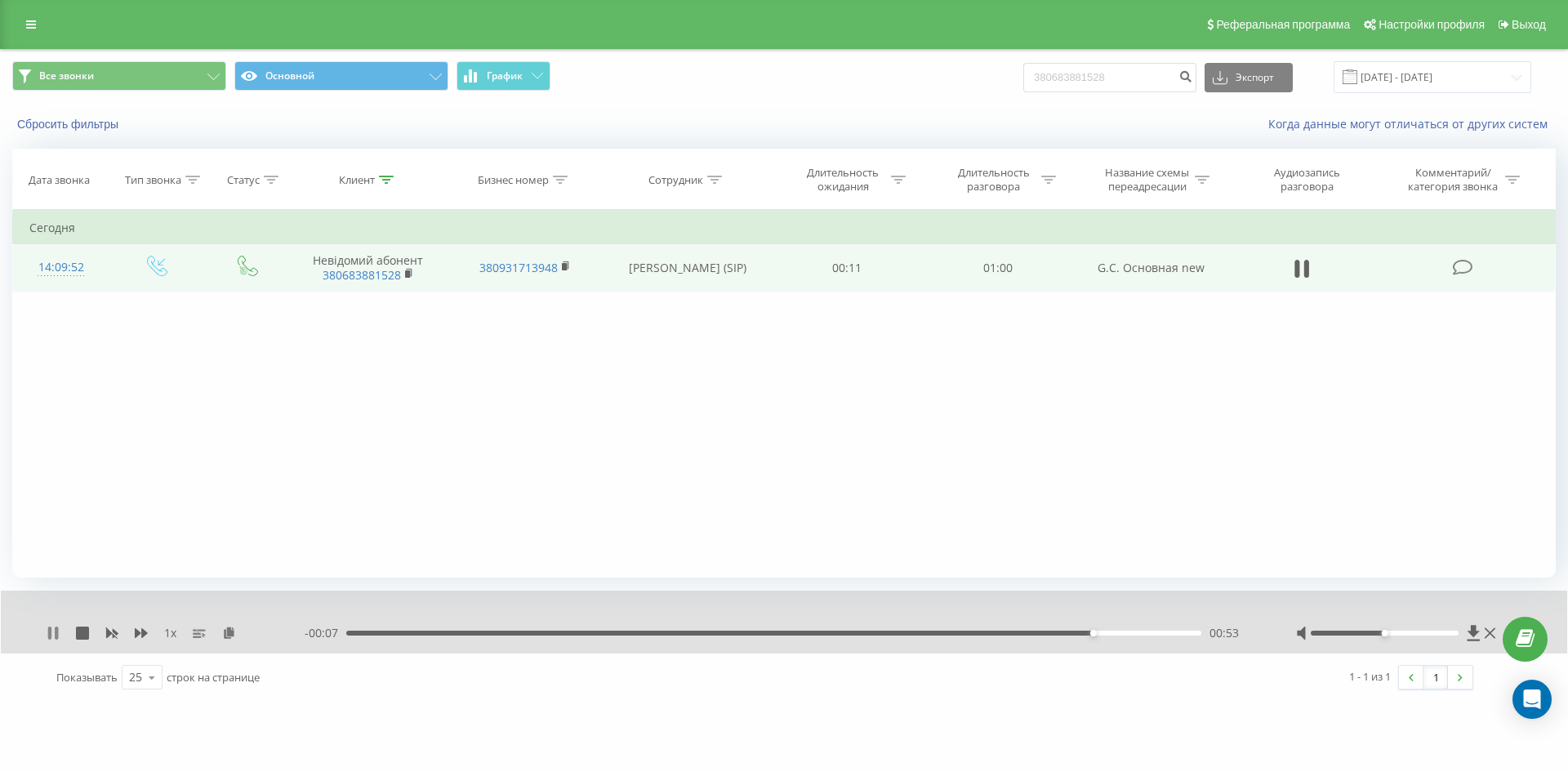
click at [54, 634] on icon at bounding box center [52, 632] width 13 height 13
click at [1148, 81] on input "380683881528" at bounding box center [1110, 78] width 173 height 29
paste input "380977849249"
type input "380977849249"
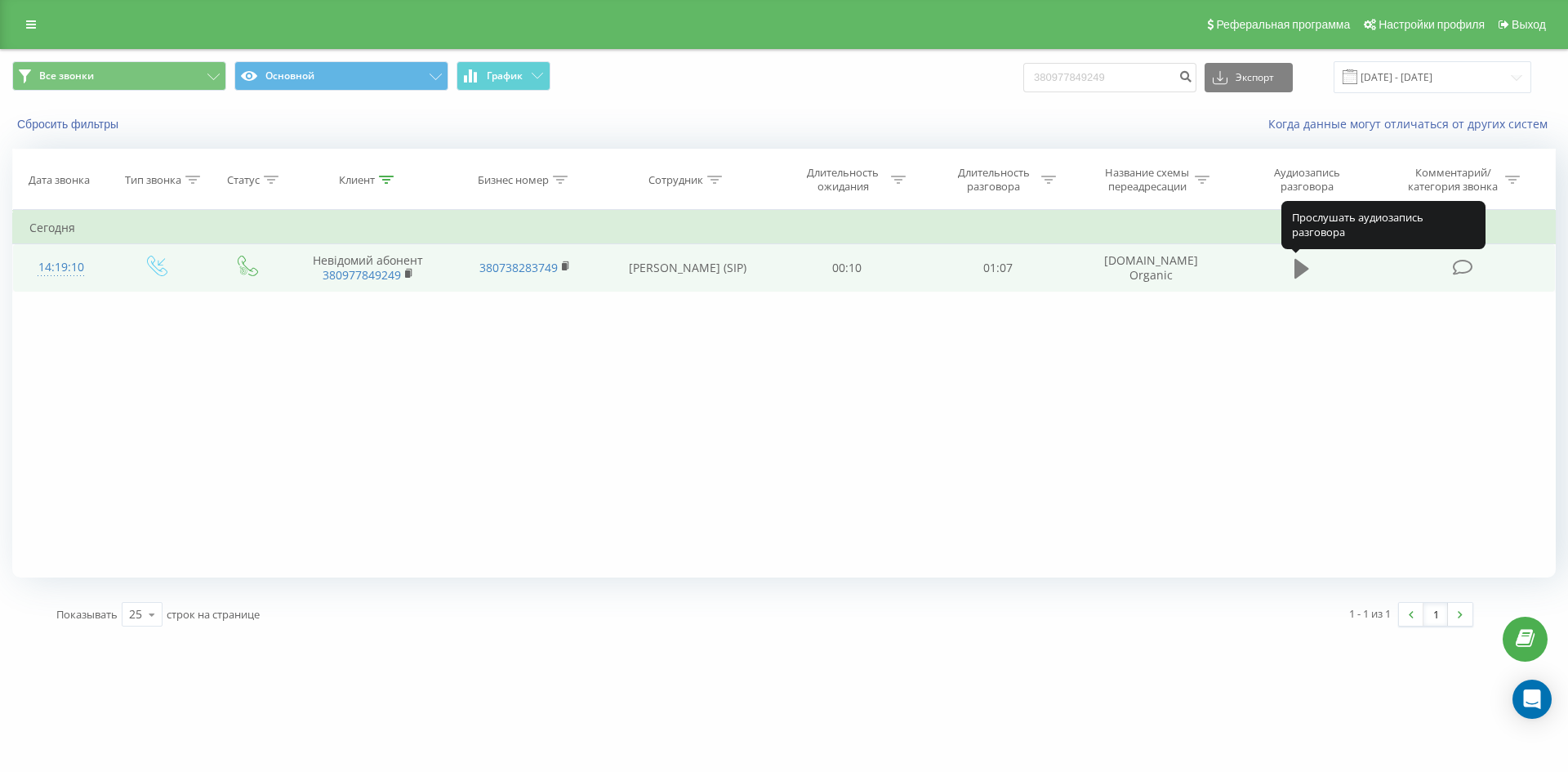
click at [1302, 265] on icon at bounding box center [1301, 269] width 15 height 19
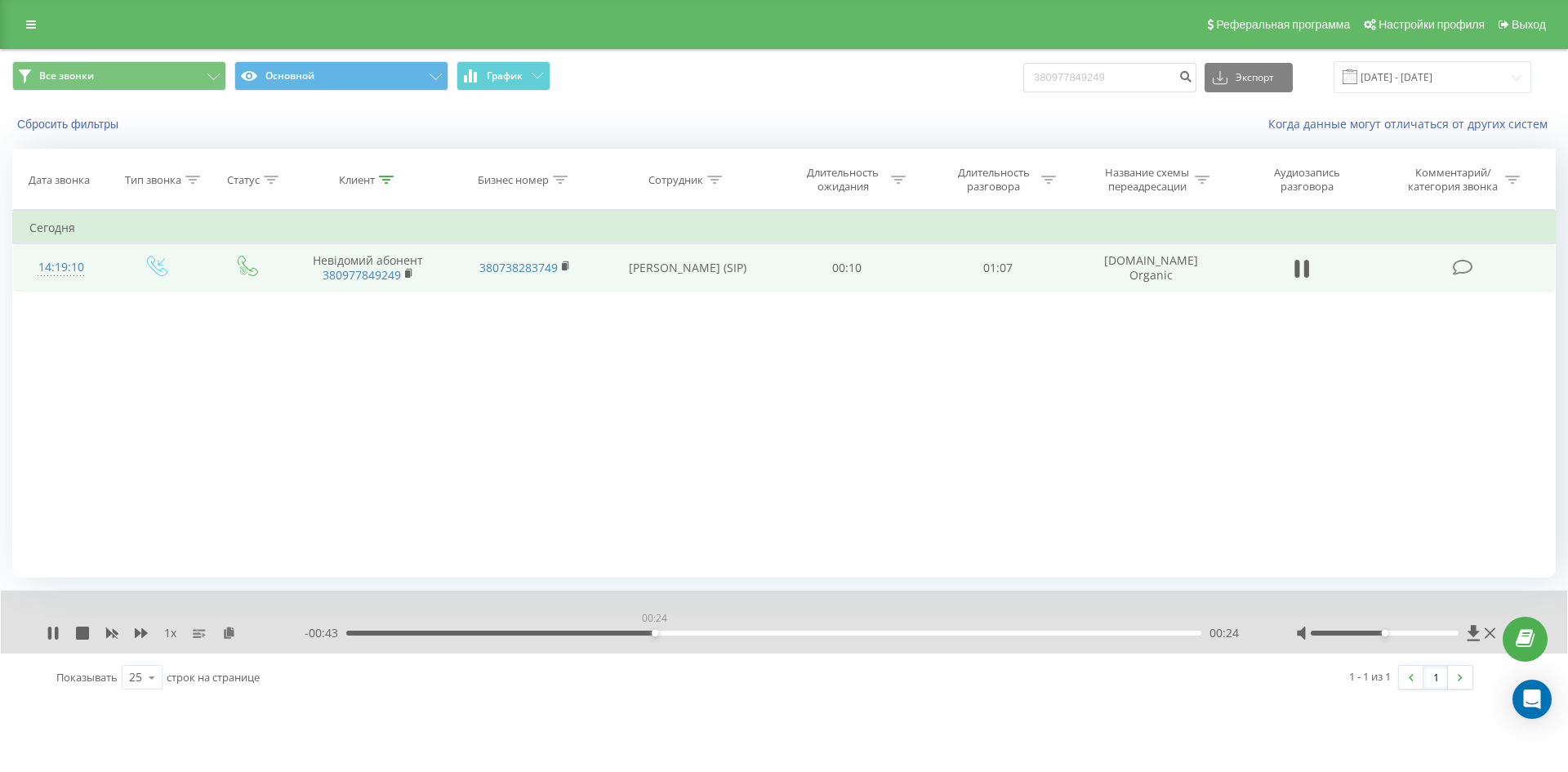
click at [654, 634] on div "00:24" at bounding box center [774, 632] width 854 height 5
click at [766, 632] on div "00:33" at bounding box center [774, 632] width 854 height 5
click at [850, 632] on div "00:34" at bounding box center [774, 632] width 854 height 5
click at [931, 632] on div "00:41" at bounding box center [774, 632] width 854 height 5
click at [50, 629] on icon at bounding box center [50, 632] width 3 height 13
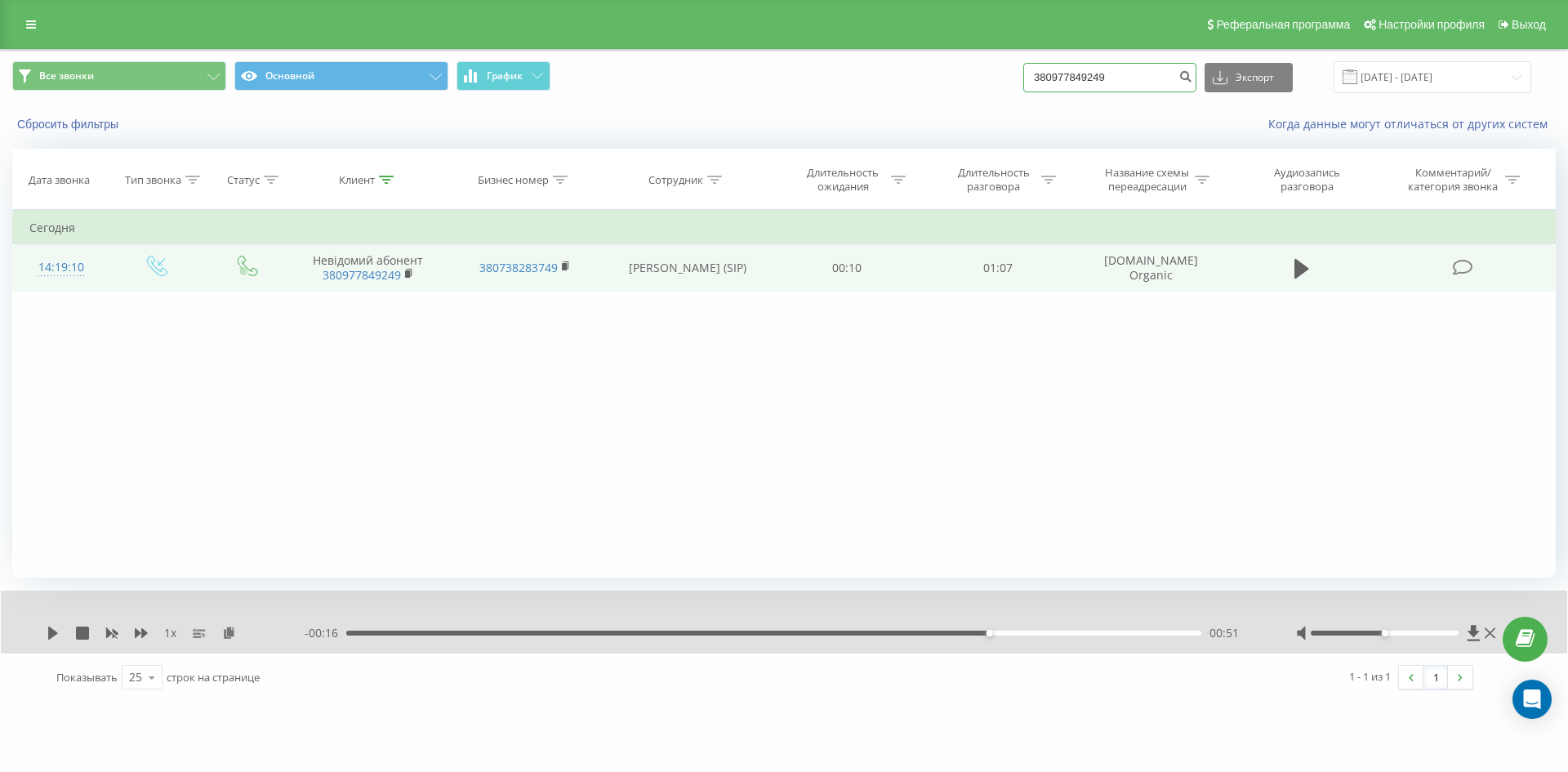
click at [1136, 81] on input "380977849249" at bounding box center [1110, 78] width 173 height 29
paste input "380675817160"
type input "380675817160"
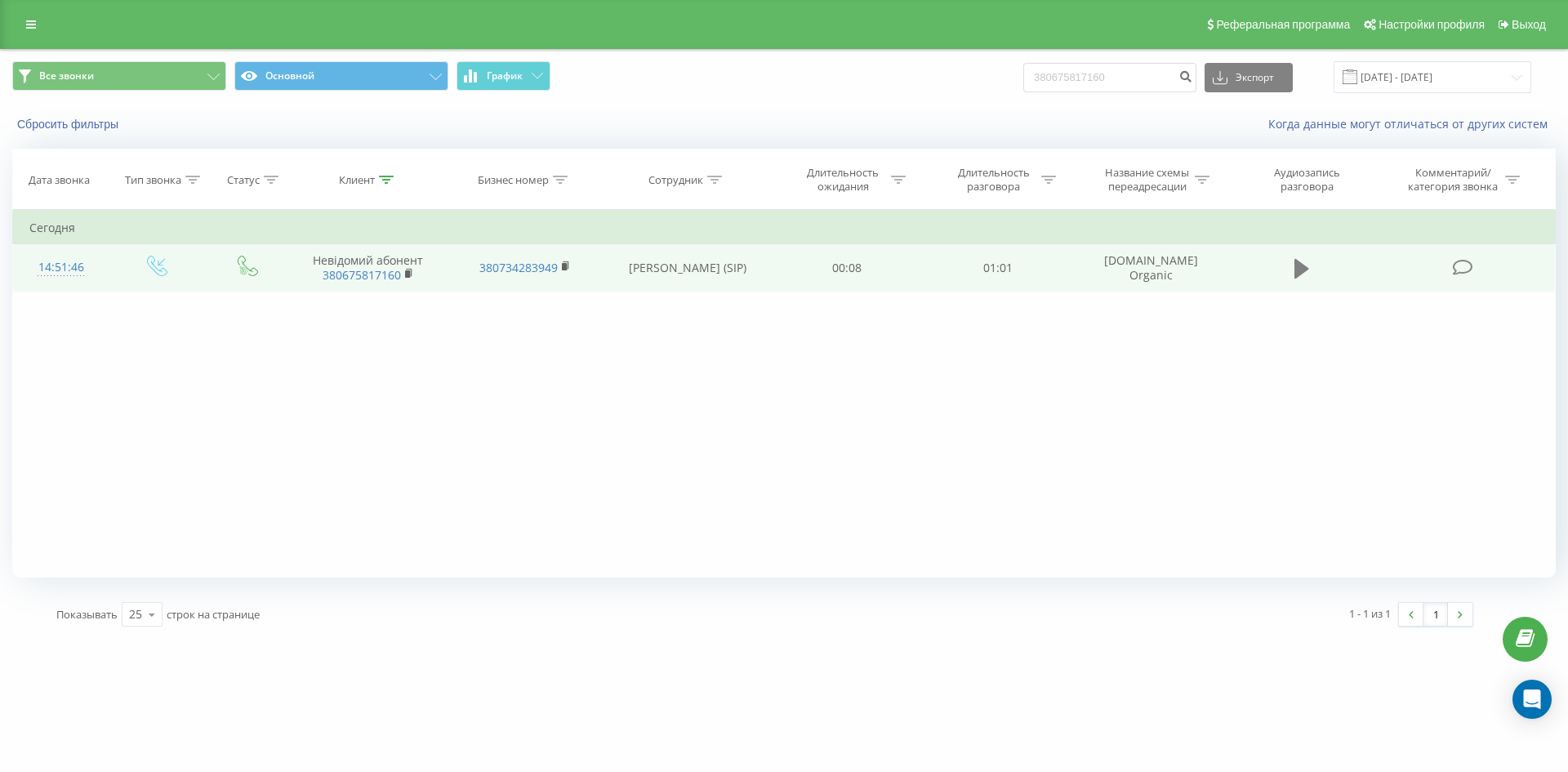
click at [1303, 272] on icon at bounding box center [1301, 269] width 15 height 19
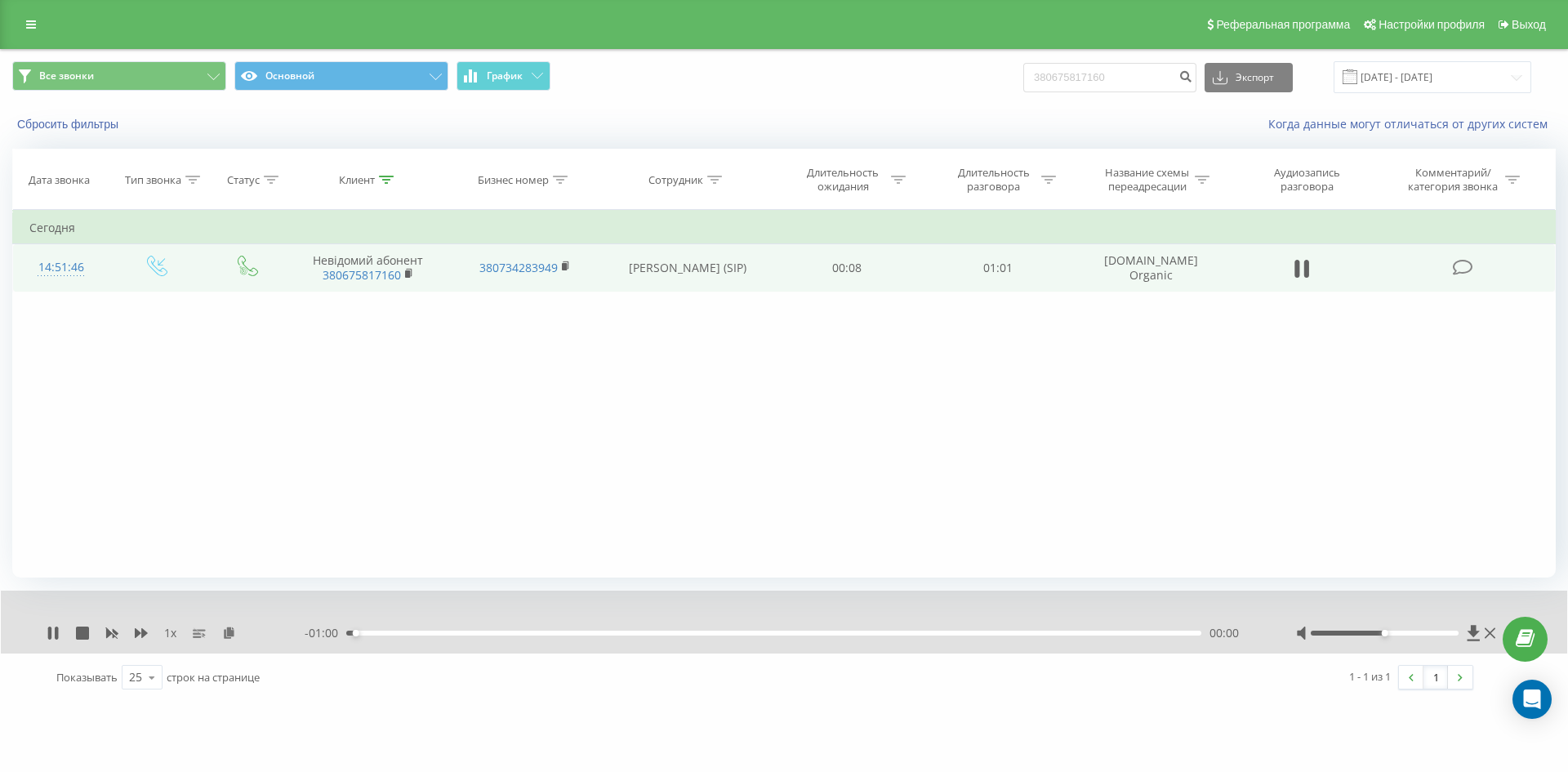
click at [536, 633] on div "00:00" at bounding box center [774, 632] width 854 height 5
click at [636, 630] on div "00:20" at bounding box center [774, 632] width 854 height 5
click at [714, 633] on div "00:21" at bounding box center [774, 632] width 854 height 5
click at [797, 632] on div "00:27" at bounding box center [774, 632] width 854 height 5
click at [968, 634] on div "00:44" at bounding box center [774, 632] width 854 height 5
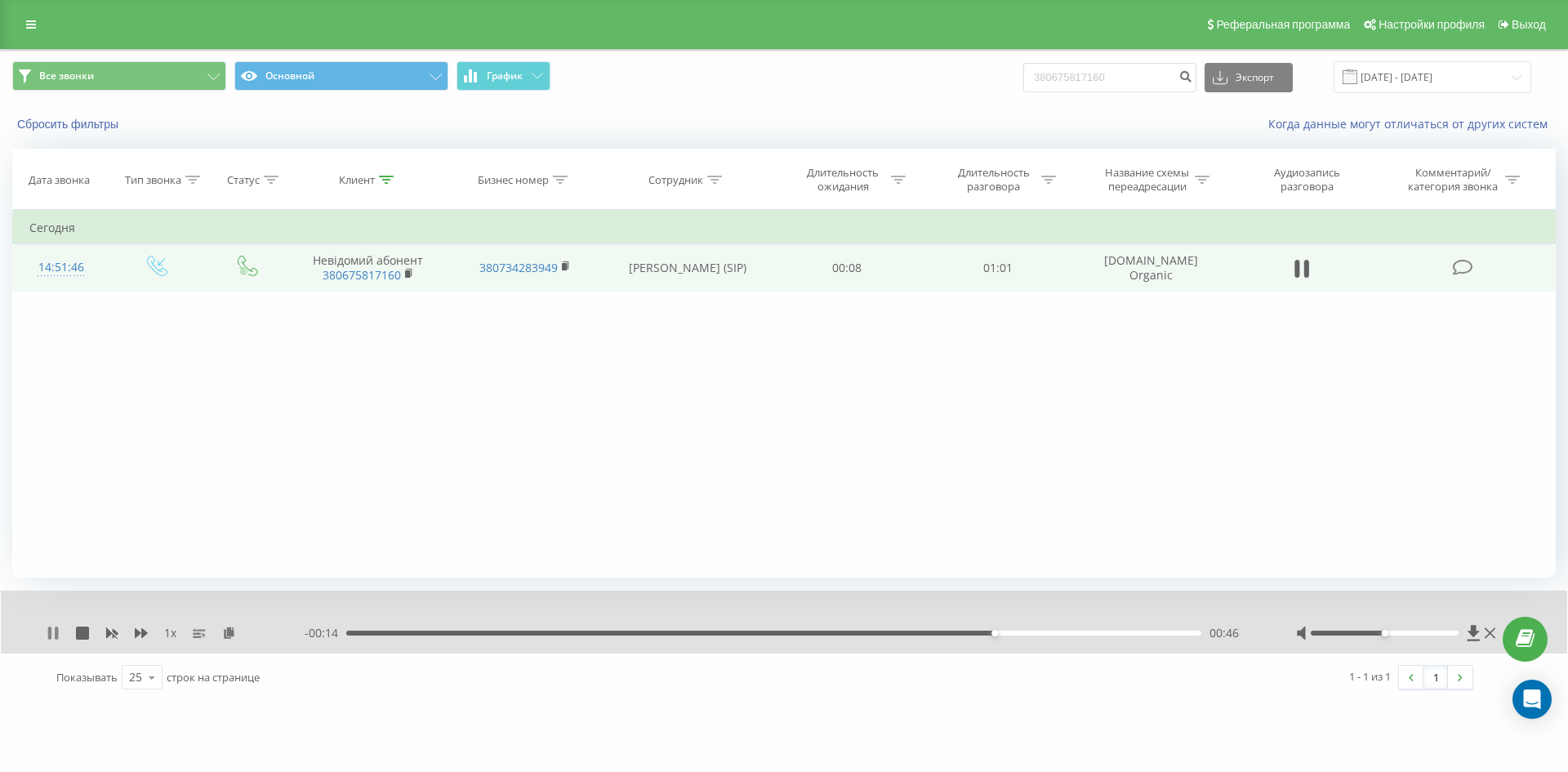
click at [53, 632] on icon at bounding box center [52, 632] width 13 height 13
click at [1162, 80] on input "380675817160" at bounding box center [1110, 78] width 173 height 29
paste input "380973749793"
type input "380973749793"
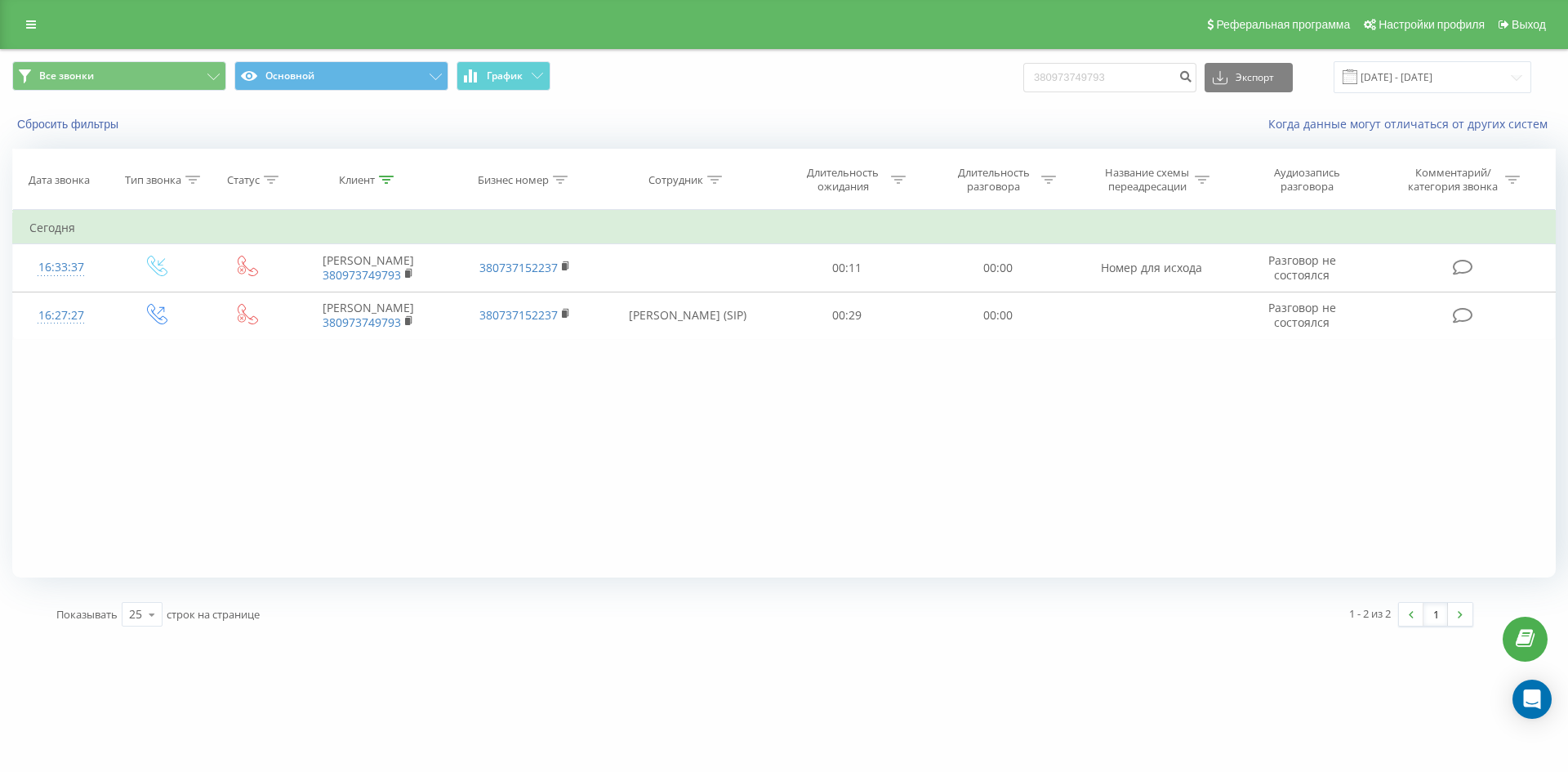
click at [111, 116] on div "Сбросить фильтры" at bounding box center [294, 123] width 587 height 17
click at [106, 125] on button "Сбросить фильтры" at bounding box center [70, 123] width 115 height 15
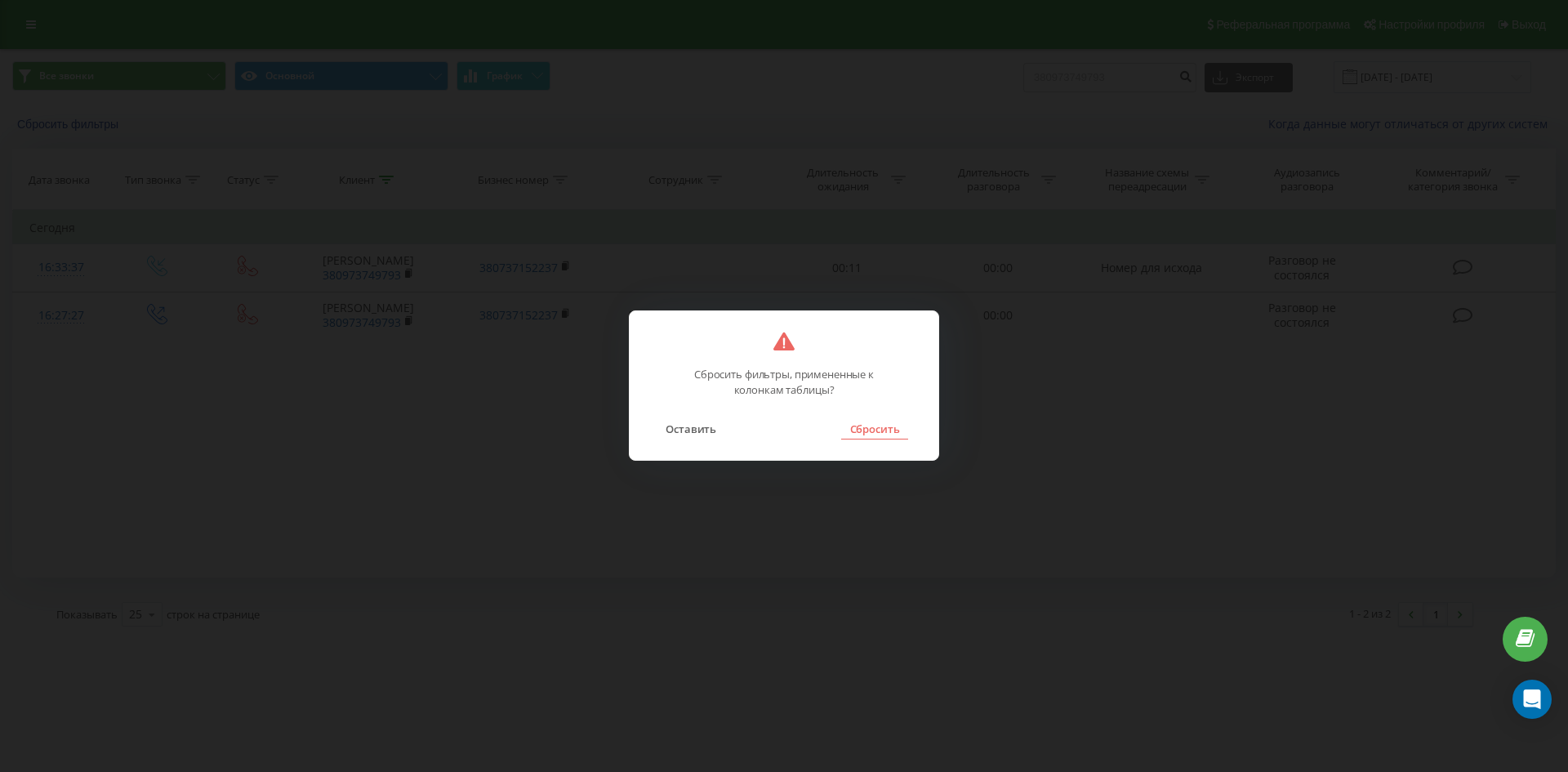
click at [859, 435] on button "Сбросить" at bounding box center [874, 429] width 66 height 21
